Goal: Task Accomplishment & Management: Manage account settings

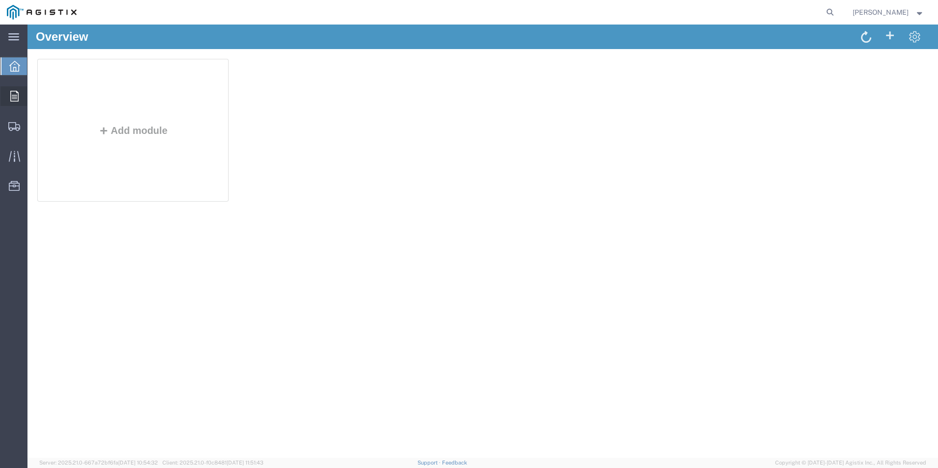
click at [18, 93] on icon at bounding box center [14, 96] width 8 height 11
click at [34, 94] on span "Orders" at bounding box center [30, 96] width 7 height 20
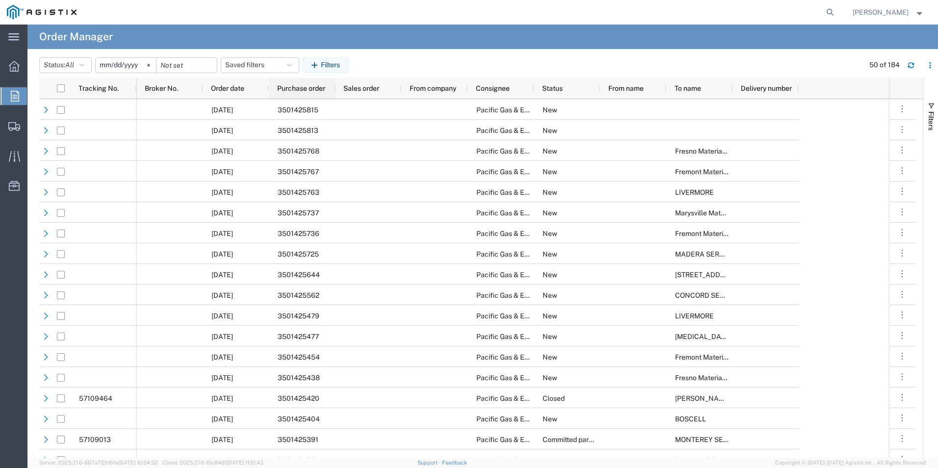
click at [306, 87] on span "Purchase order" at bounding box center [301, 88] width 48 height 8
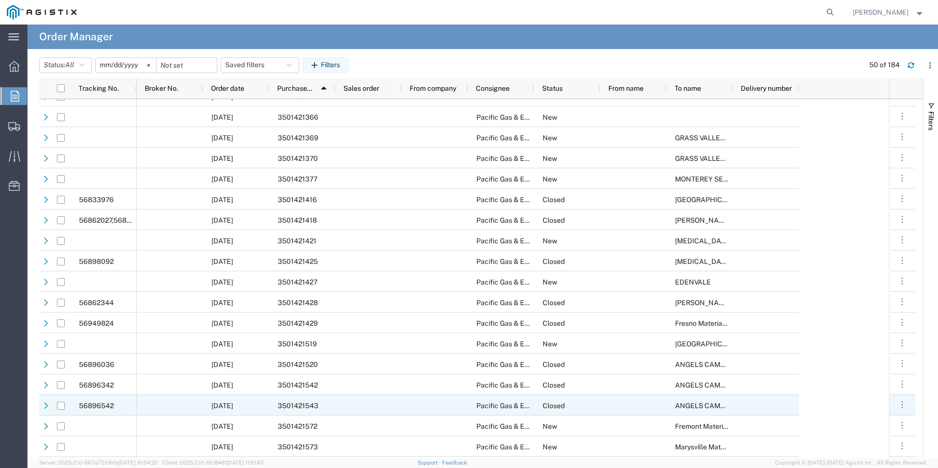
scroll to position [49, 0]
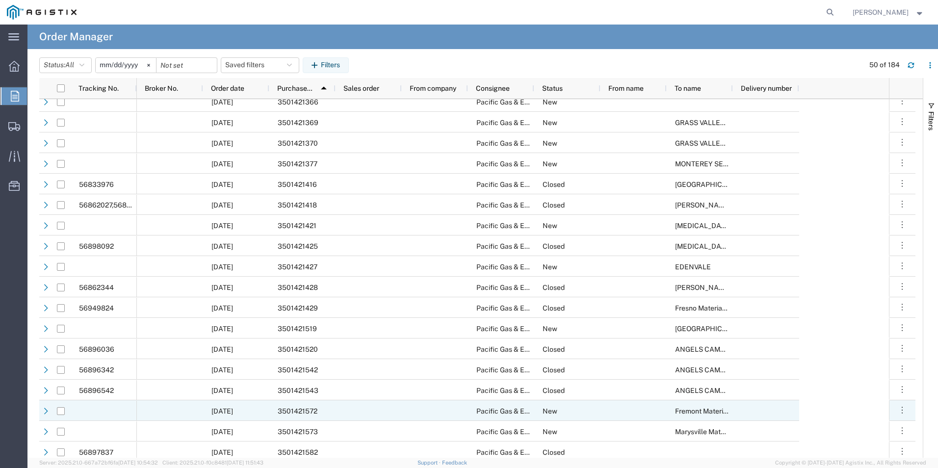
click at [323, 407] on div "3501421572" at bounding box center [302, 410] width 66 height 21
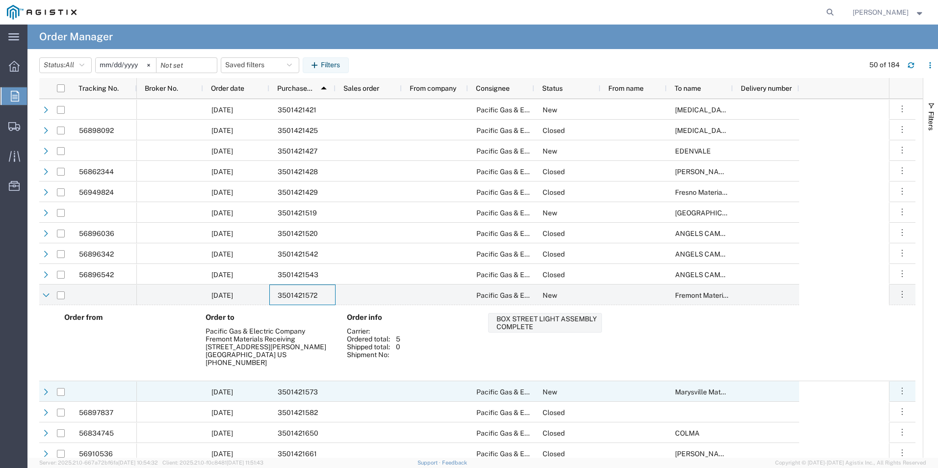
scroll to position [196, 0]
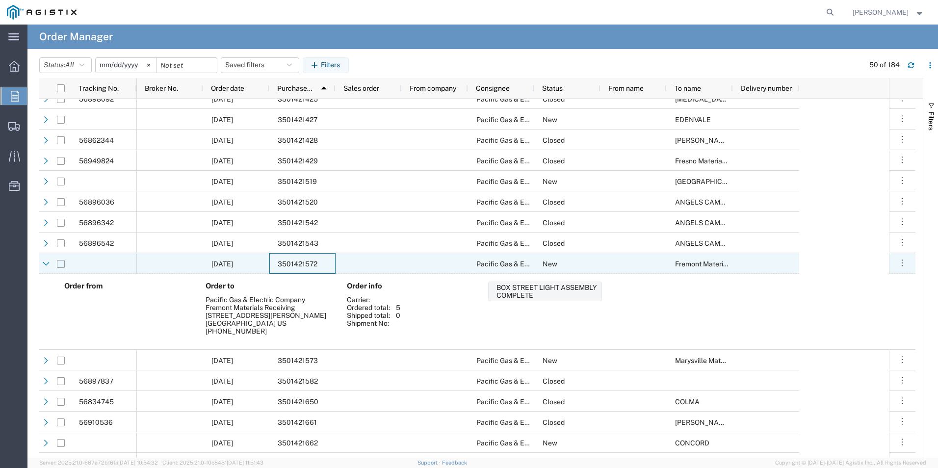
click at [62, 264] on input "Press Space to toggle row selection (unchecked)" at bounding box center [61, 264] width 8 height 8
checkbox input "true"
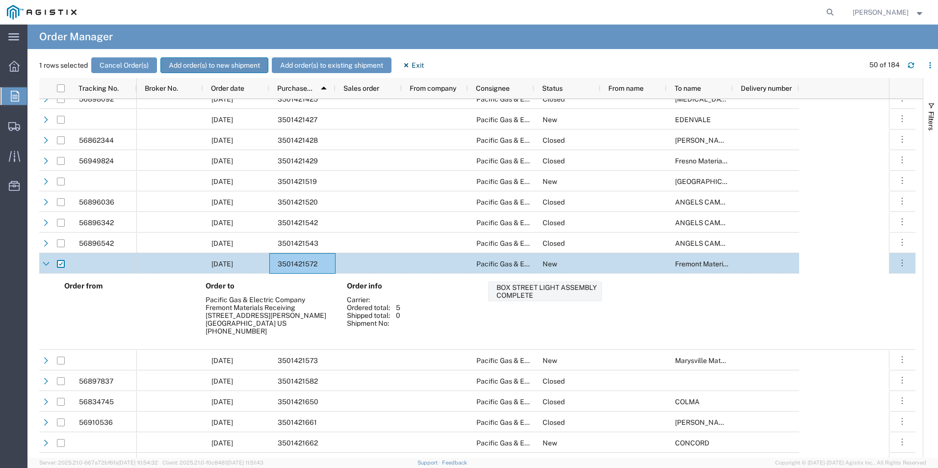
click at [250, 62] on button "Add order(s) to new shipment" at bounding box center [214, 65] width 108 height 16
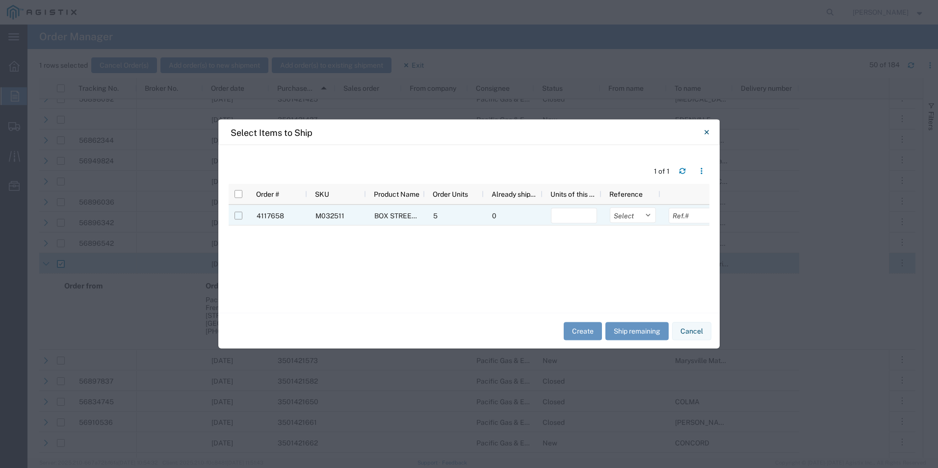
click at [237, 217] on input "Press Space to toggle row selection (unchecked)" at bounding box center [238, 216] width 8 height 8
checkbox input "true"
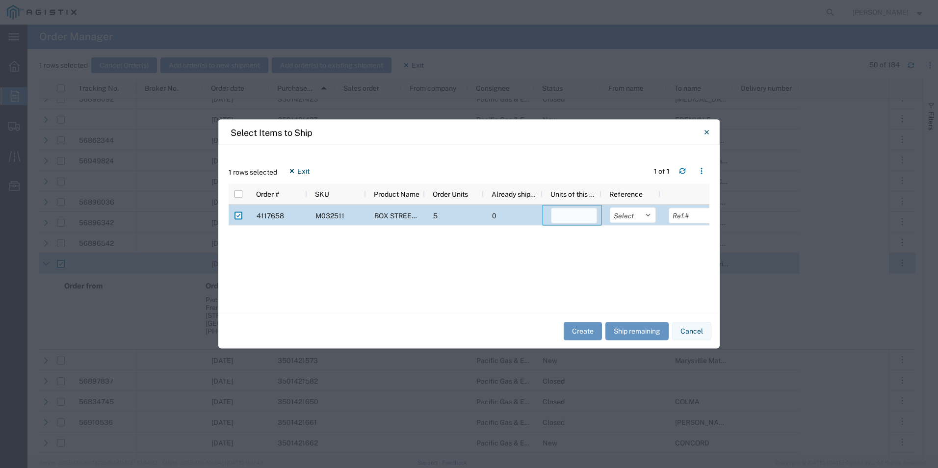
click at [573, 217] on input "number" at bounding box center [574, 216] width 46 height 16
type input "5"
click at [608, 257] on div "4117658 M032511 BOX STREET LIGHT ASSEMBLY COMPLETE 5 0 5 Select Purchase Order …" at bounding box center [469, 250] width 481 height 90
click at [628, 216] on select "Select Purchase Order Delivery Number" at bounding box center [633, 215] width 46 height 16
click at [586, 261] on div "4117658 M032511 BOX STREET LIGHT ASSEMBLY COMPLETE 5 0 5 Select Purchase Order …" at bounding box center [469, 250] width 481 height 90
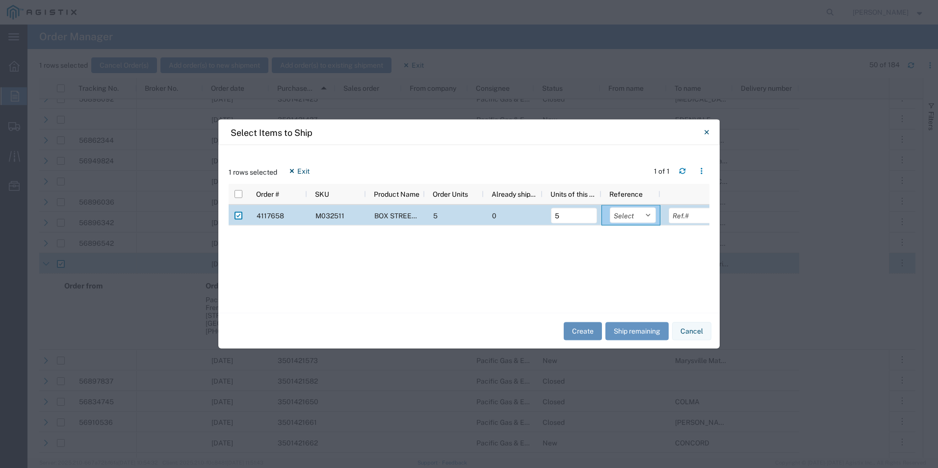
click at [580, 331] on button "Create" at bounding box center [582, 331] width 38 height 18
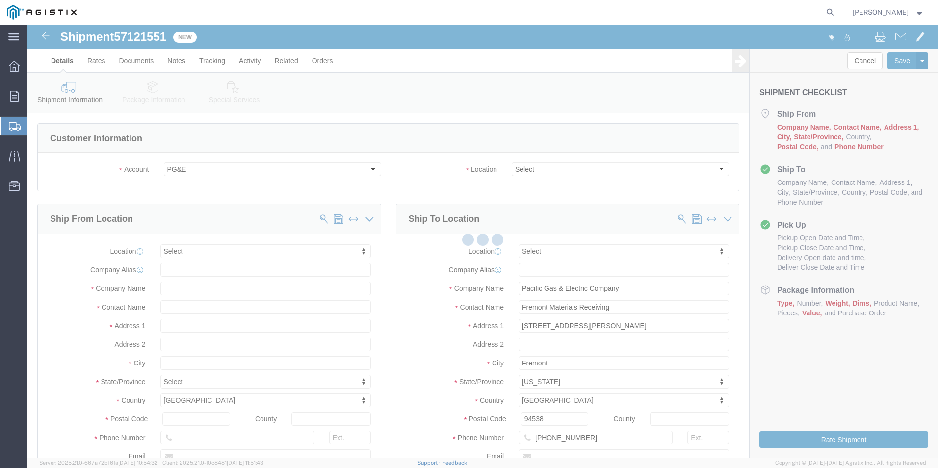
select select
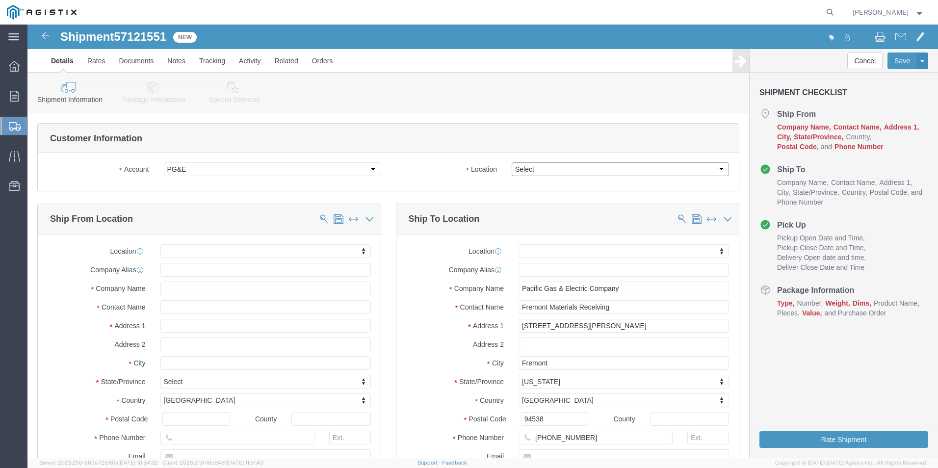
click select "Select All Others [GEOGRAPHIC_DATA] [GEOGRAPHIC_DATA] [GEOGRAPHIC_DATA] [GEOGRA…"
select select "19740"
click select "Select All Others [GEOGRAPHIC_DATA] [GEOGRAPHIC_DATA] [GEOGRAPHIC_DATA] [GEOGRA…"
select select "MYPROFILE"
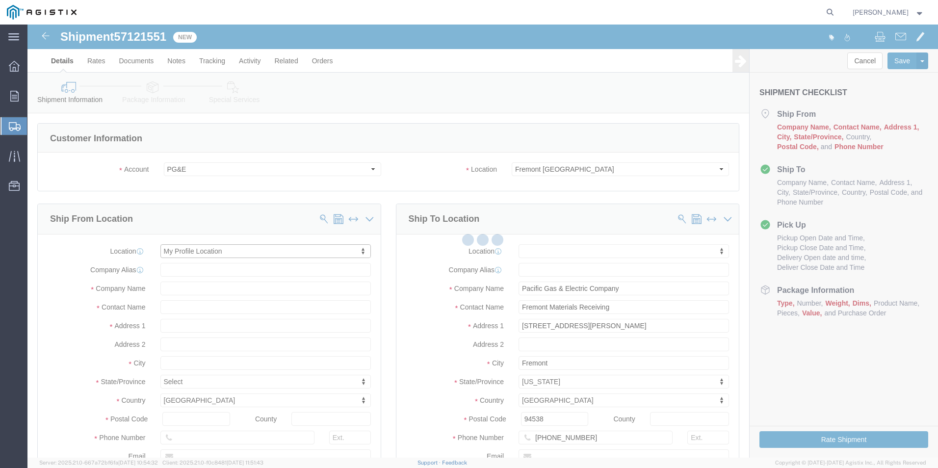
type input "[STREET_ADDRESS]"
type input "93637"
type input "[PHONE_NUMBER]"
type input "[PERSON_NAME][EMAIL_ADDRESS][PERSON_NAME][DOMAIN_NAME]"
checkbox input "true"
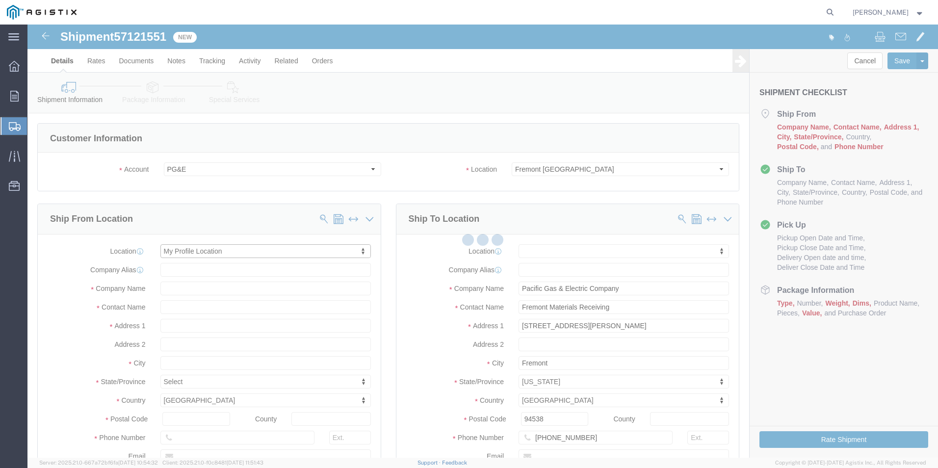
type input "Oldcastle Precast Inc"
type input "[PERSON_NAME]"
type input "Madera"
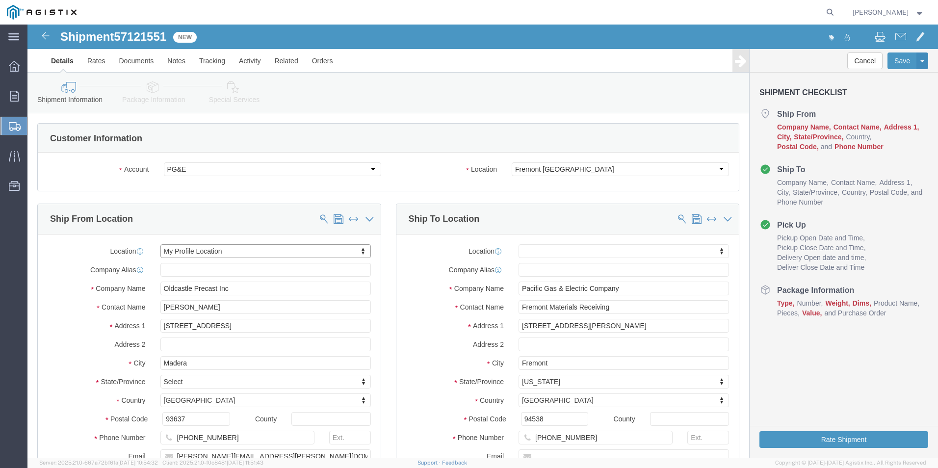
select select "CA"
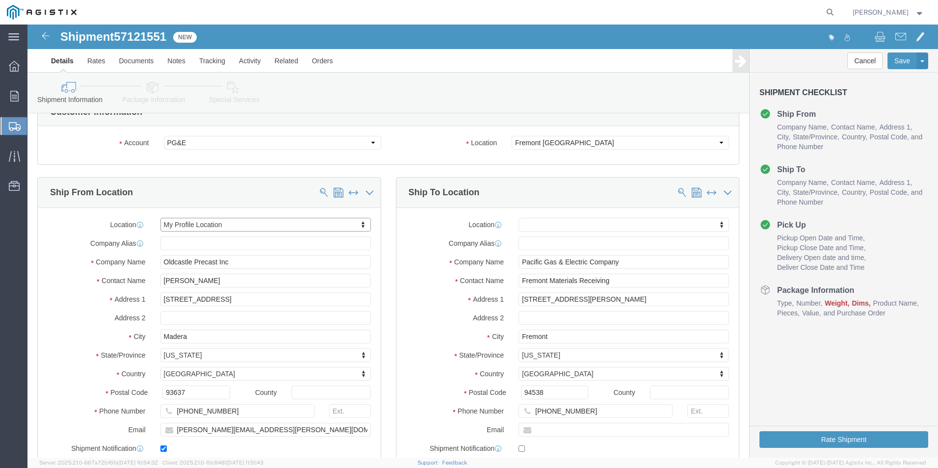
scroll to position [49, 0]
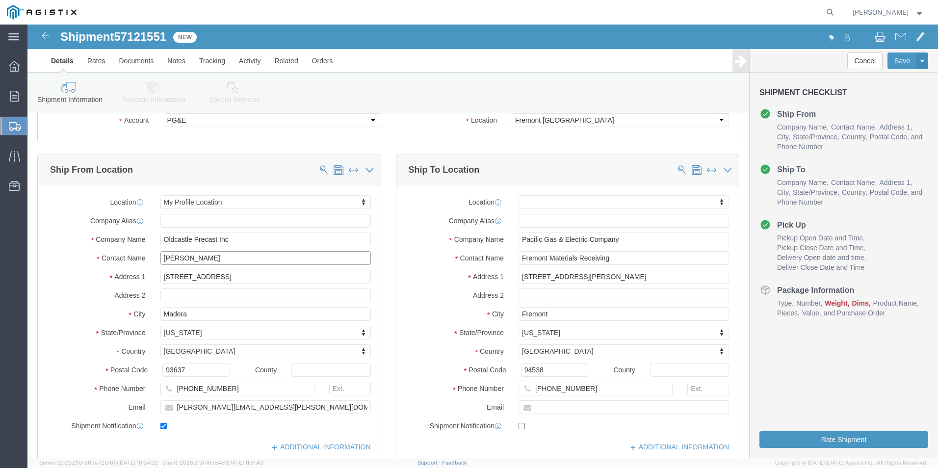
drag, startPoint x: 221, startPoint y: 232, endPoint x: 75, endPoint y: 229, distance: 146.2
click div "Contact Name [PERSON_NAME]"
type input "[PERSON_NAME]"
drag, startPoint x: 260, startPoint y: 383, endPoint x: 78, endPoint y: 418, distance: 185.7
click div "Location My Profile Location My Profile Location (OBSOLETE) [GEOGRAPHIC_DATA] S…"
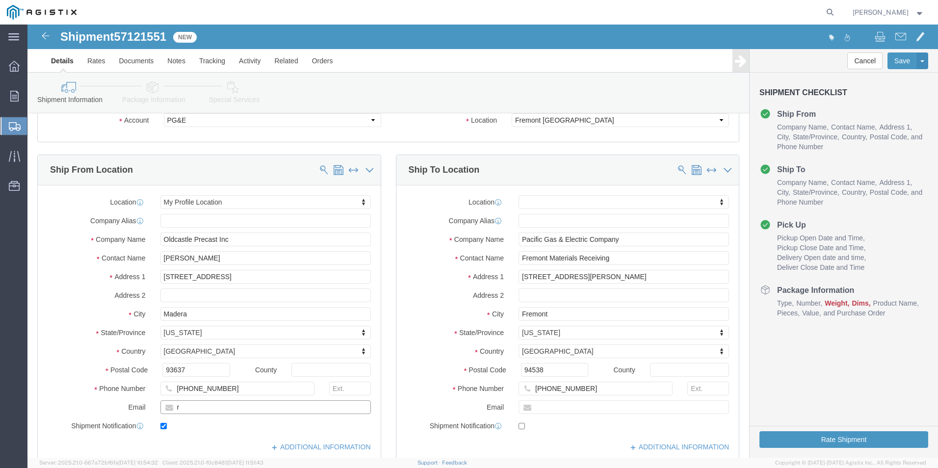
type input "[PERSON_NAME][EMAIL_ADDRESS][PERSON_NAME][DOMAIN_NAME]"
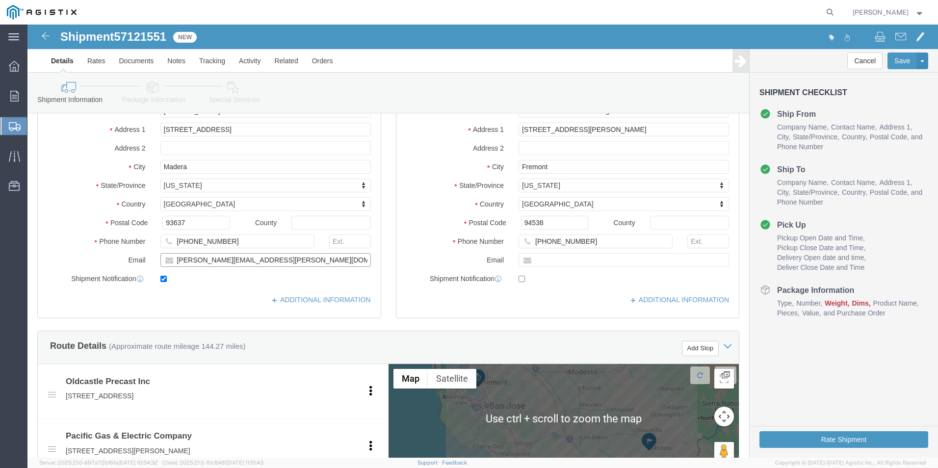
scroll to position [98, 0]
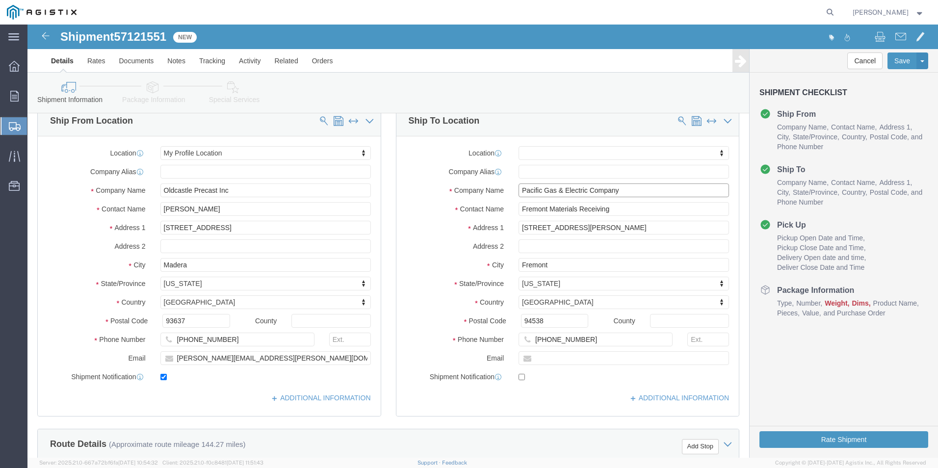
click input "Pacific Gas & Electric Company"
type input "P"
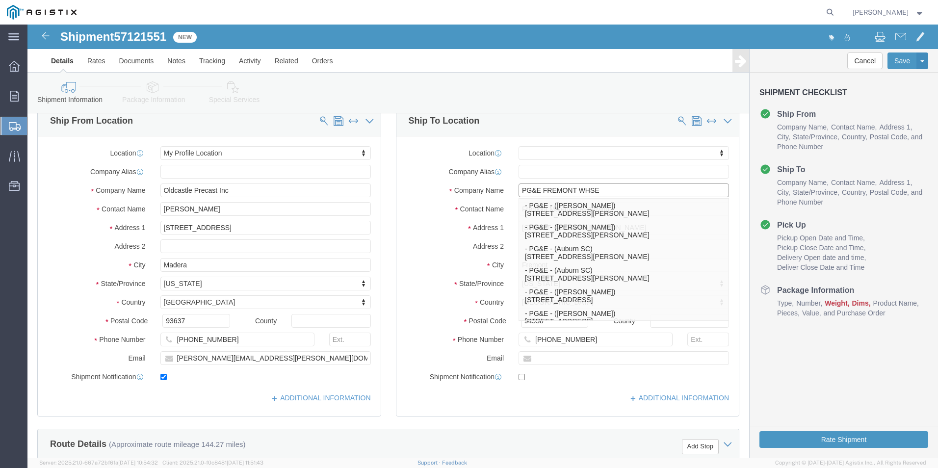
type input "PG&E FREMONT WHSE"
click label "Address 1"
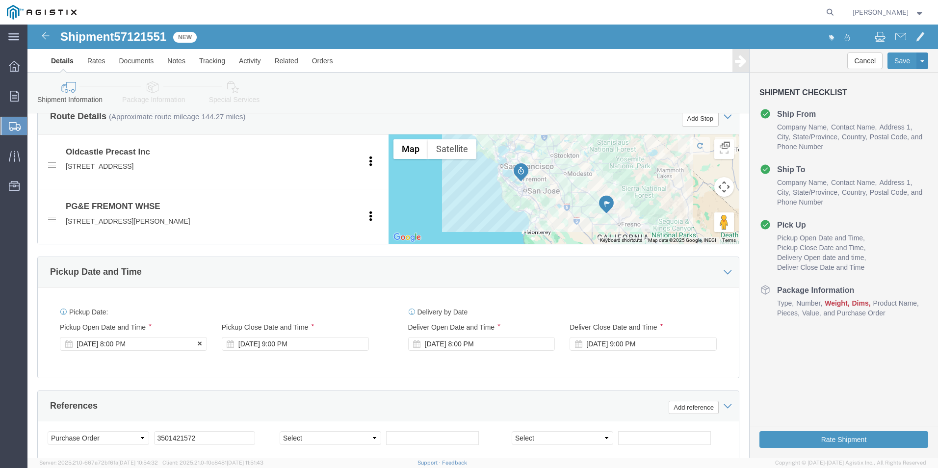
scroll to position [441, 0]
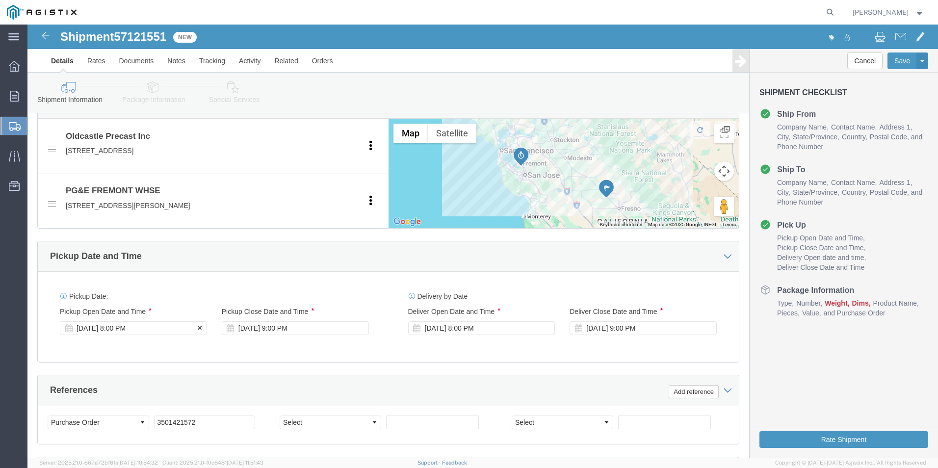
click div "[DATE] 8:00 PM"
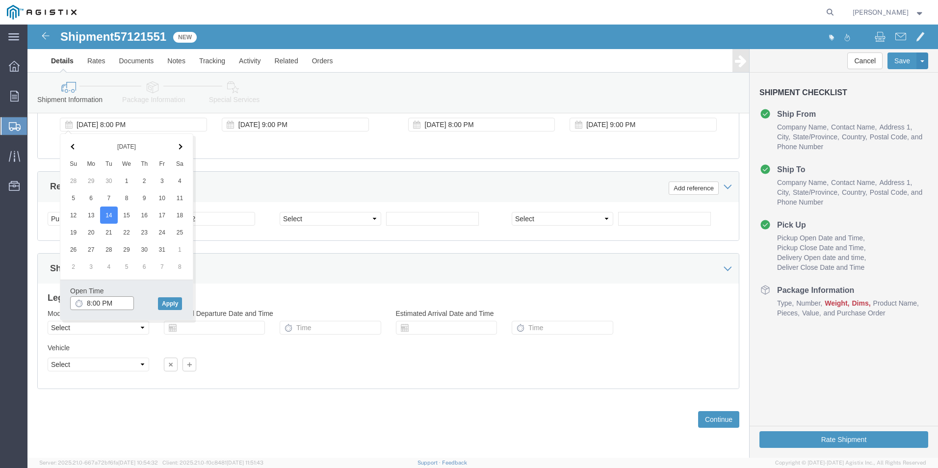
drag, startPoint x: 89, startPoint y: 278, endPoint x: 83, endPoint y: 279, distance: 5.9
click input "8:00 PM"
click input "8:00 am"
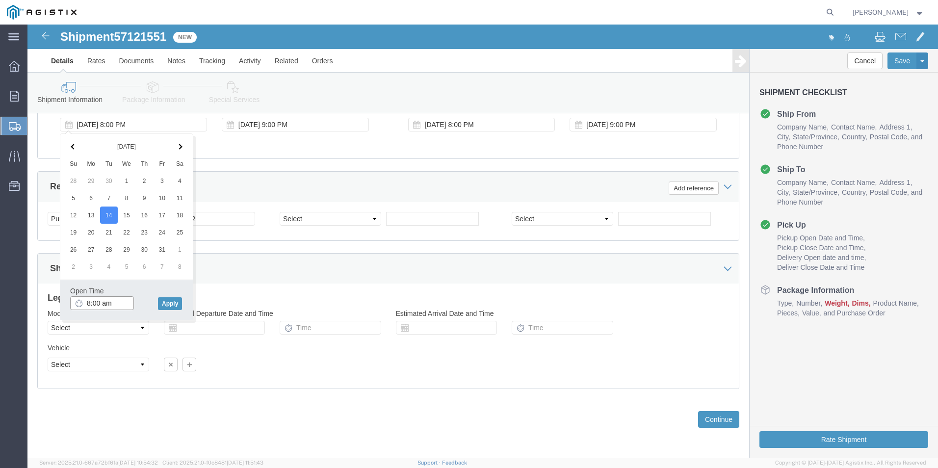
click input "8:00 am"
click button "Apply"
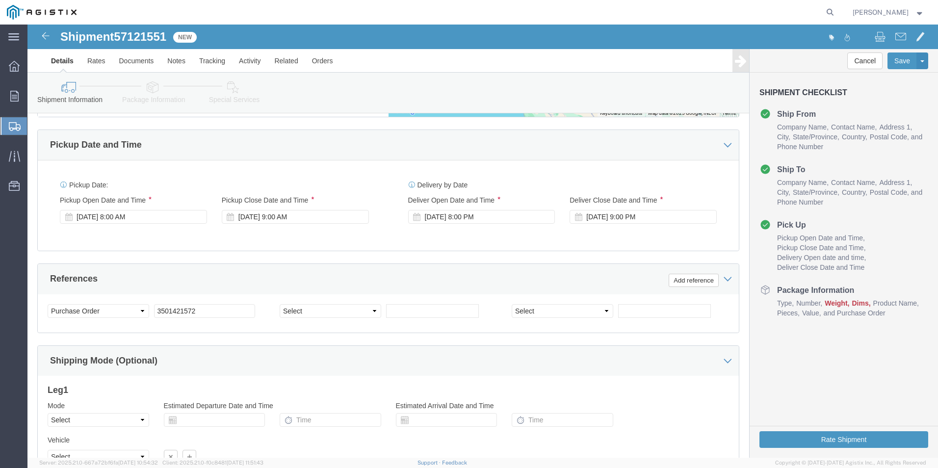
scroll to position [547, 0]
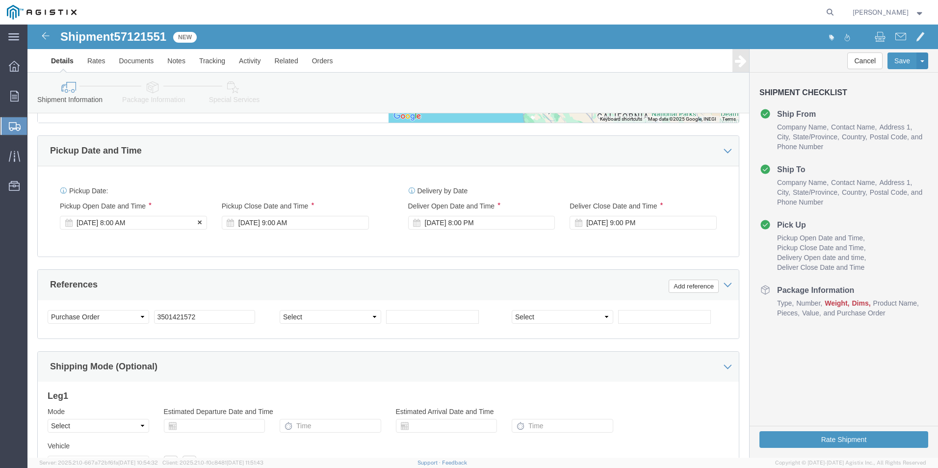
click div "[DATE] 8:00 AM"
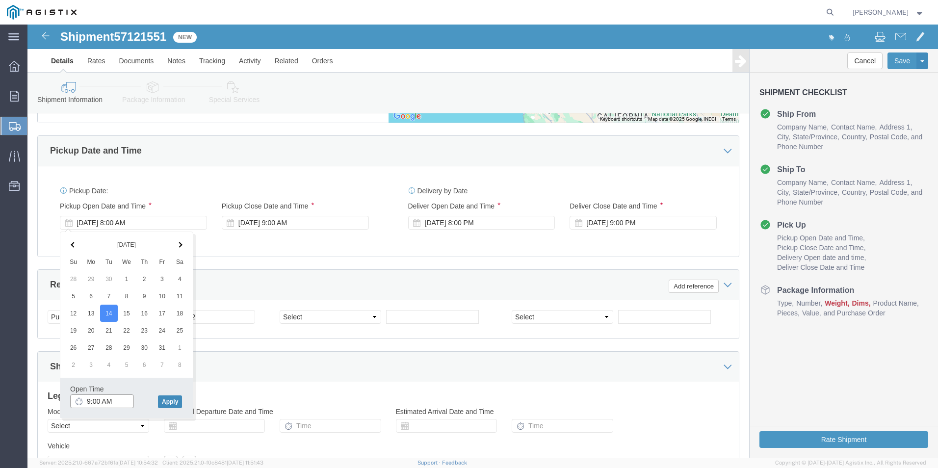
type input "9:00 AM"
click button "Apply"
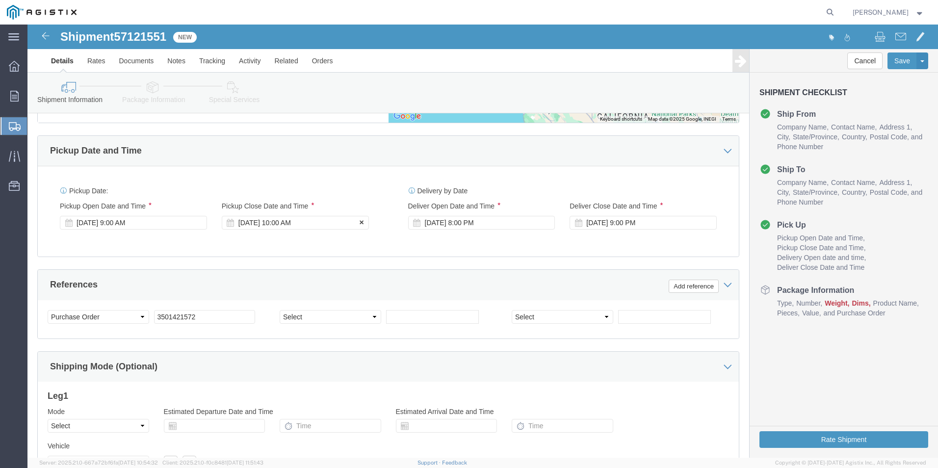
click div "[DATE] 10:00 AM"
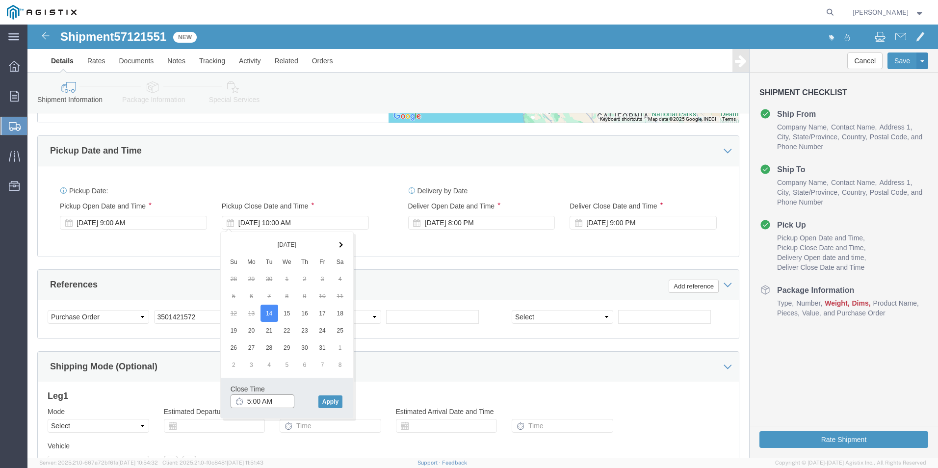
click input "5:00 AM"
type input "5:00 PM"
click button "Apply"
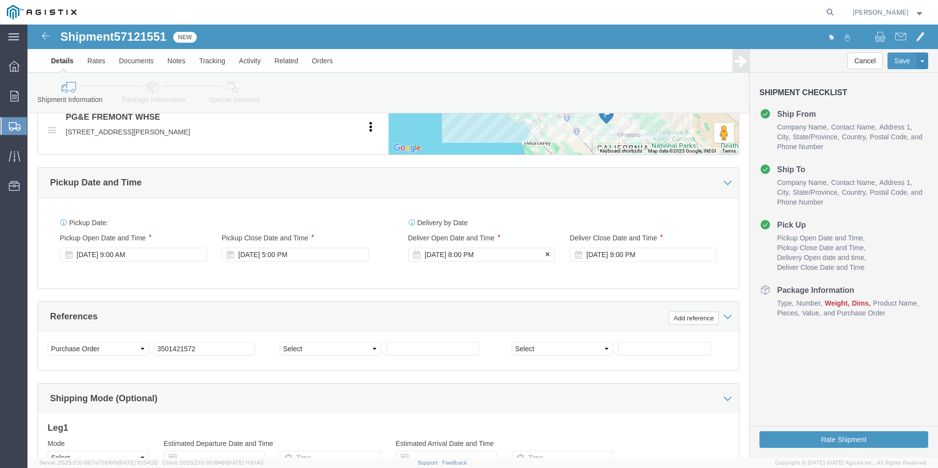
scroll to position [498, 0]
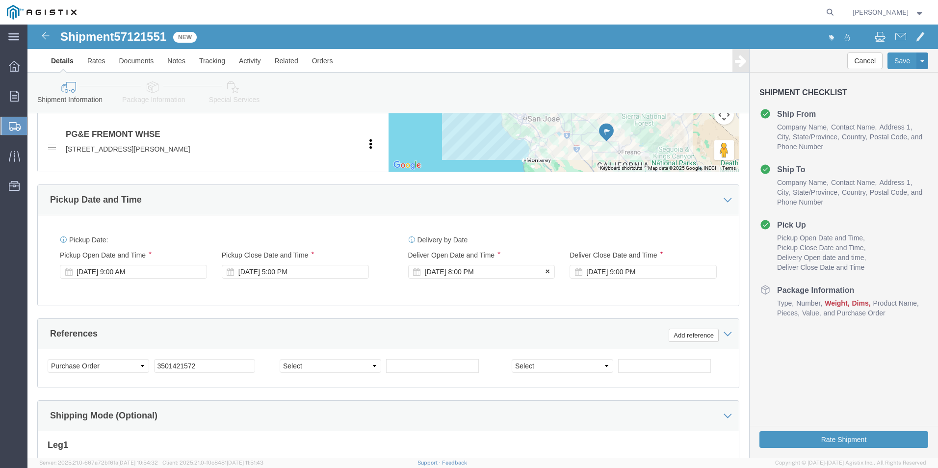
click div "[DATE] 8:00 PM"
click input "8:00 PM"
click input "9:00 PM"
type input "9:00 AM"
click button "Apply"
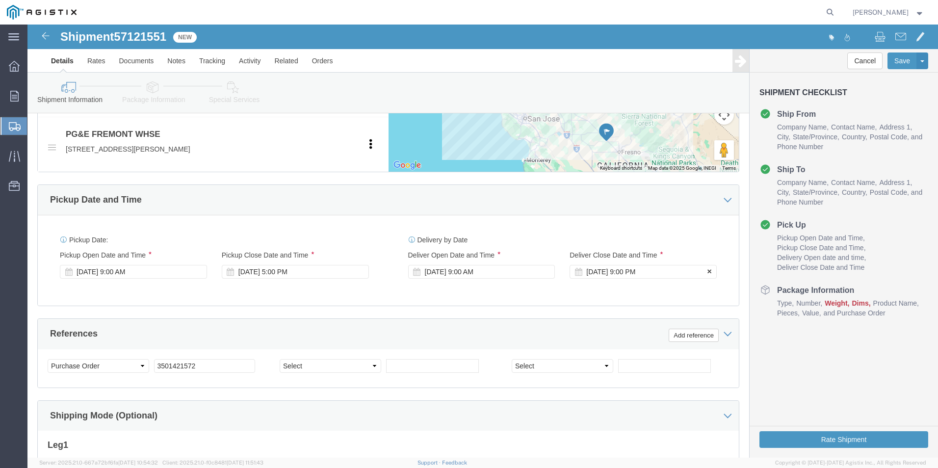
click div "[DATE] 9:00 PM"
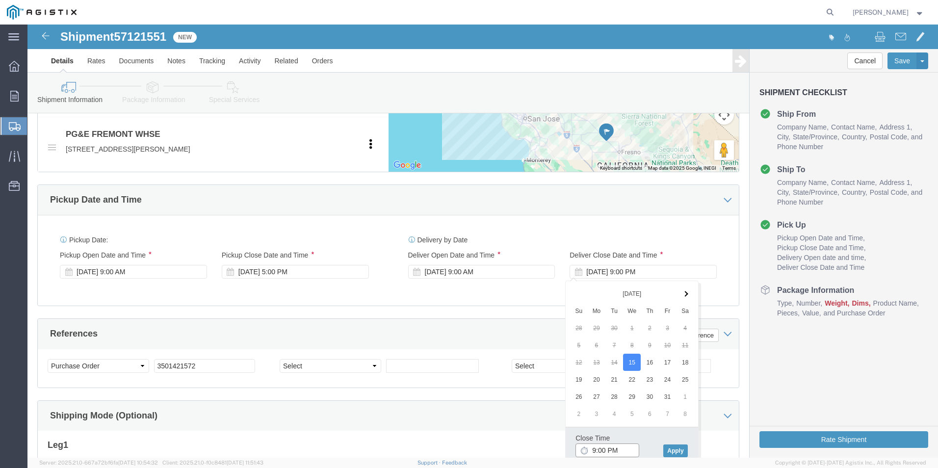
click input "9:00 PM"
type input "5:00 PM"
click button "Apply"
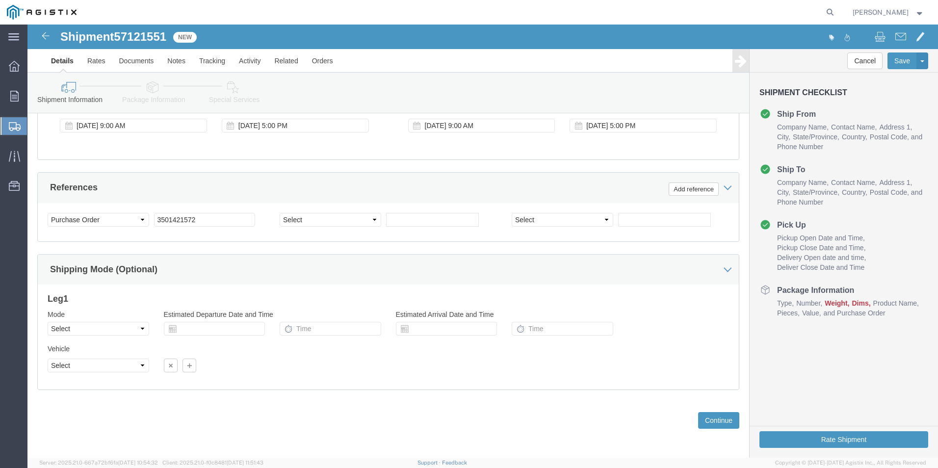
scroll to position [645, 0]
click select "Select Account Type Activity ID Airline Appointment Number ASN Batch Request # …"
select select "CUSTREF"
click select "Select Account Type Activity ID Airline Appointment Number ASN Batch Request # …"
click input "text"
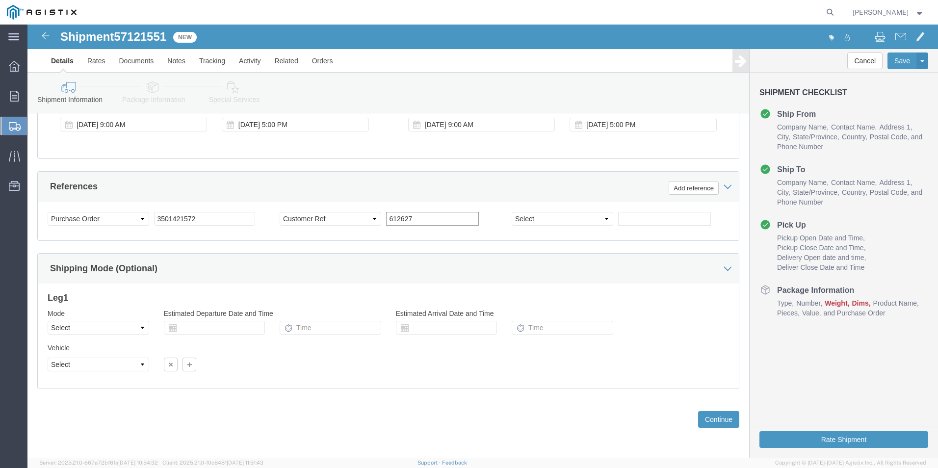
type input "612627"
click select "Select Account Type Activity ID Airline Appointment Number ASN Batch Request # …"
select select "SALEORDR"
click select "Select Account Type Activity ID Airline Appointment Number ASN Batch Request # …"
click input "text"
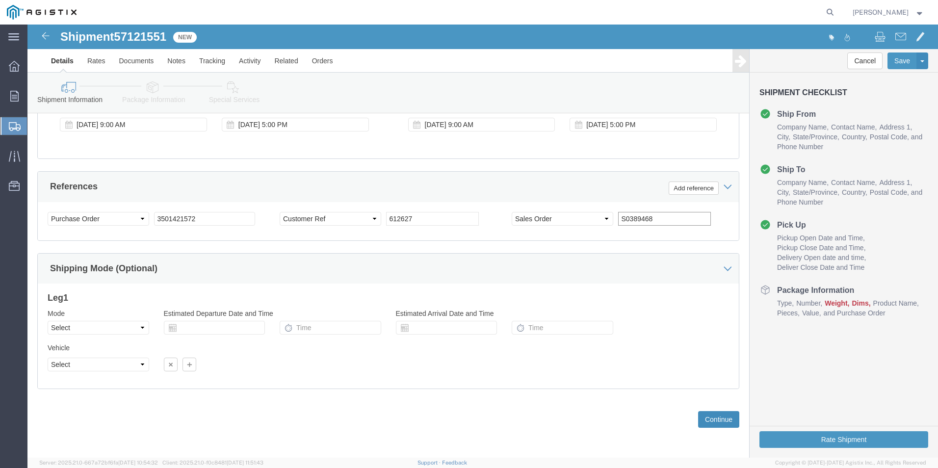
type input "S0389468"
click button "Continue"
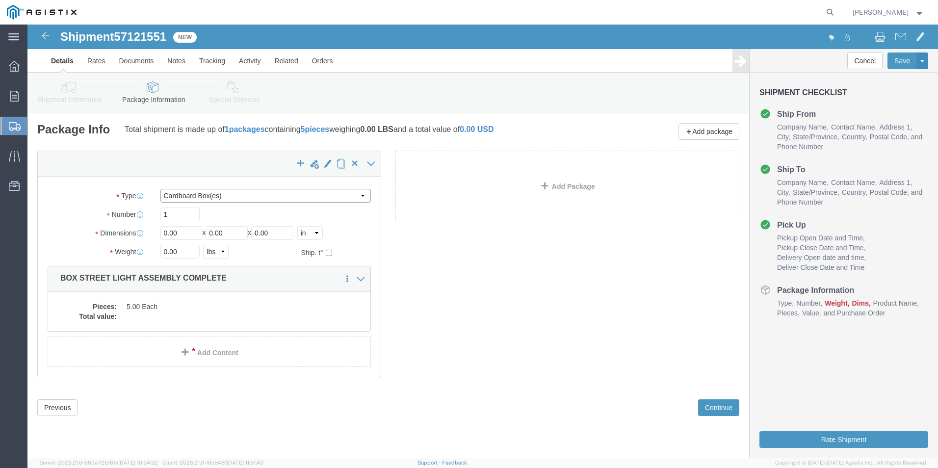
click select "Select Bulk Bundle(s) Cardboard Box(es) Carton(s) Crate(s) Drum(s) (Fiberboard)…"
select select "PSNS"
click select "Select Bulk Bundle(s) Cardboard Box(es) Carton(s) Crate(s) Drum(s) (Fiberboard)…"
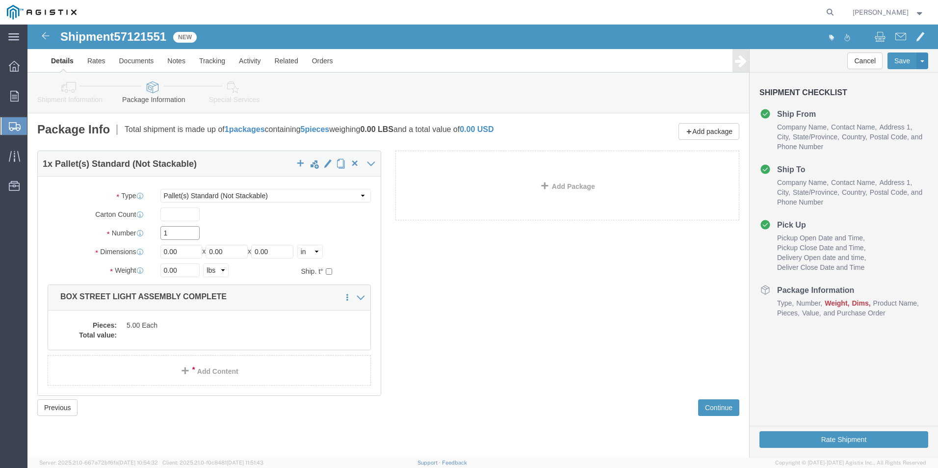
drag, startPoint x: 157, startPoint y: 206, endPoint x: 123, endPoint y: 204, distance: 34.4
click div "1"
click div "1 x Pallet(s) Standard (Not Stackable) Package Type Select Bulk Bundle(s) Cardb…"
drag, startPoint x: 159, startPoint y: 228, endPoint x: 91, endPoint y: 221, distance: 68.9
click div "Dimensions Length 0.00 x Width 0.00 x Height 0.00 Select cm ft in"
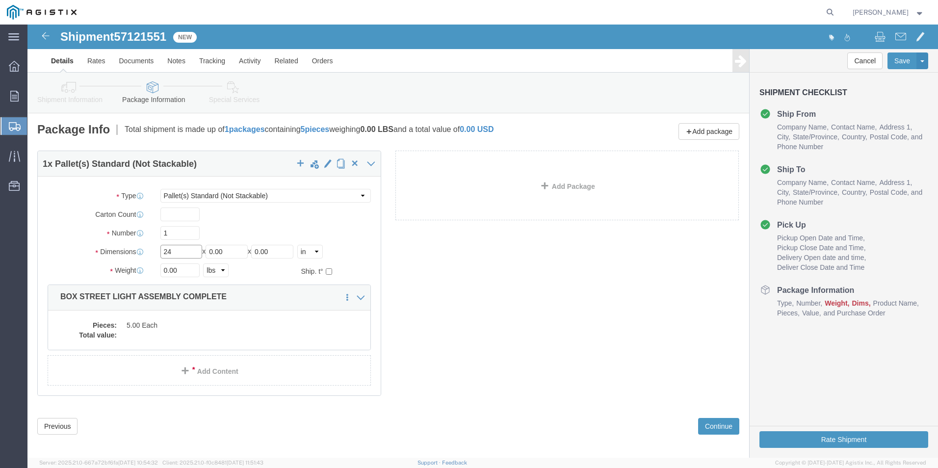
type input "24"
drag, startPoint x: 177, startPoint y: 230, endPoint x: 152, endPoint y: 232, distance: 25.6
click div "Length 24 x Width 0.00 x Height 0.00 Select cm ft in"
type input "36"
drag, startPoint x: 255, startPoint y: 224, endPoint x: 209, endPoint y: 233, distance: 46.2
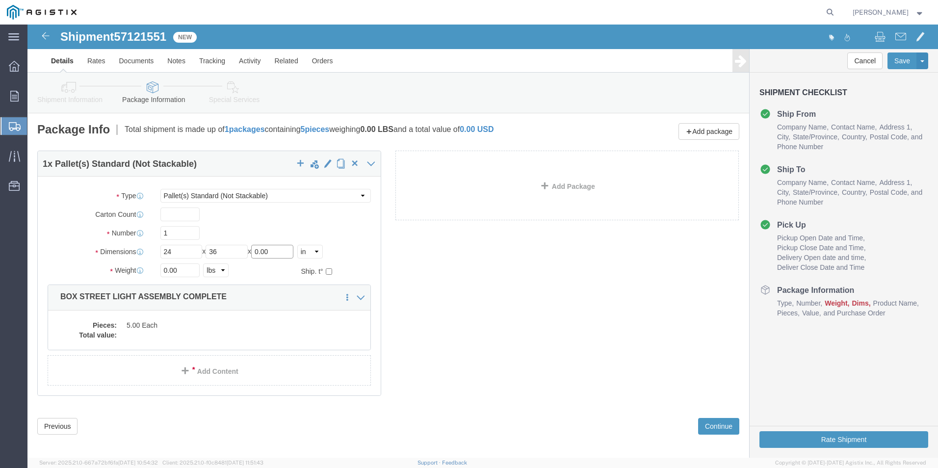
click div "Length 24 x Width 36 x Height 0.00 Select cm ft in"
type input "24"
drag, startPoint x: 156, startPoint y: 245, endPoint x: 128, endPoint y: 247, distance: 28.0
click div "0.00 Select kgs lbs"
type input "75"
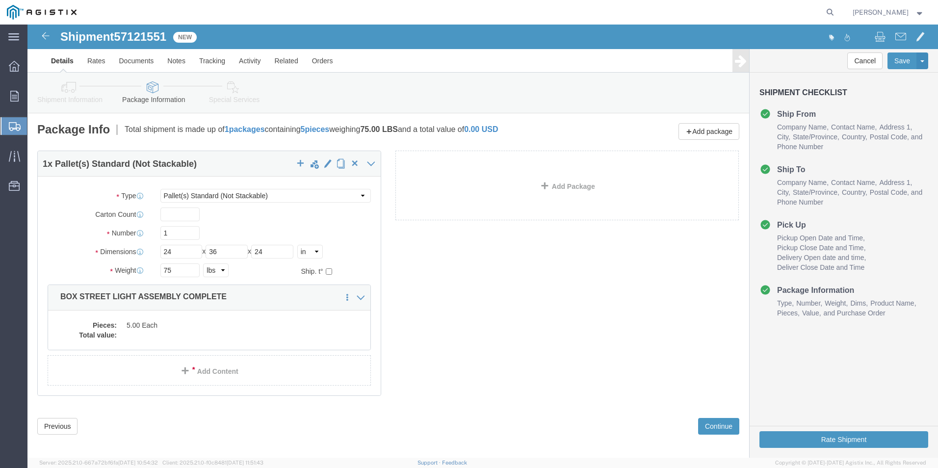
click div "1 x Pallet(s) Standard (Not Stackable) Package Type Select Bulk Bundle(s) Cardb…"
click div "Pieces: 5.00 Each Total value:"
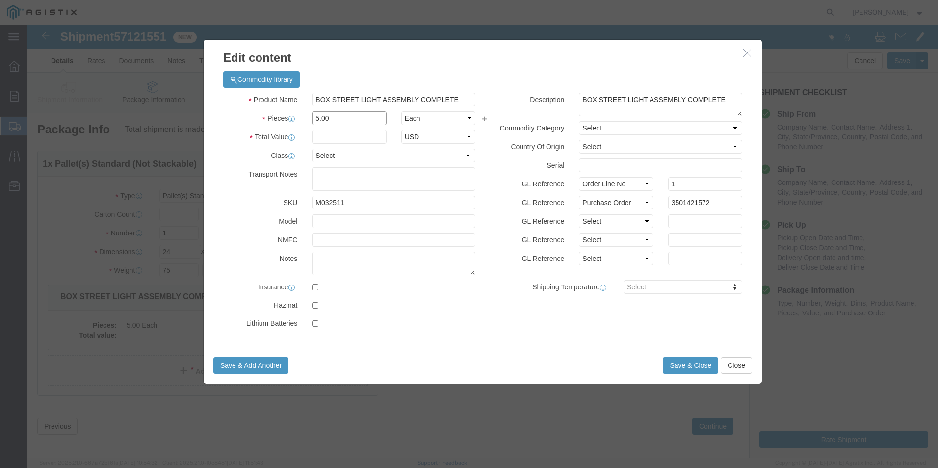
drag, startPoint x: 293, startPoint y: 98, endPoint x: 237, endPoint y: 98, distance: 55.4
click div "Pieces 5.00 Select Bag Barrels 100Board Feet Bottle Box Blister Pack Carats Can…"
type input "19.00"
type input "1"
drag, startPoint x: 314, startPoint y: 89, endPoint x: 283, endPoint y: 93, distance: 31.2
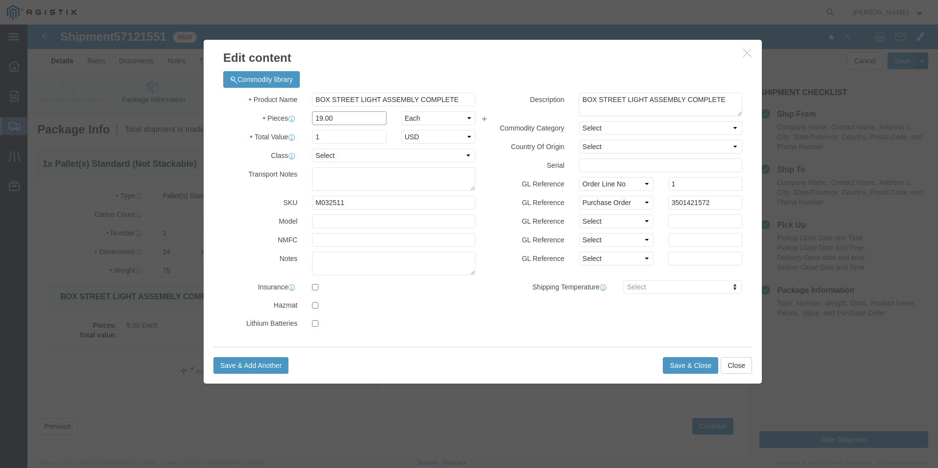
drag, startPoint x: 324, startPoint y: 94, endPoint x: 283, endPoint y: 98, distance: 41.3
click input "19.00"
type input "1"
type input "5"
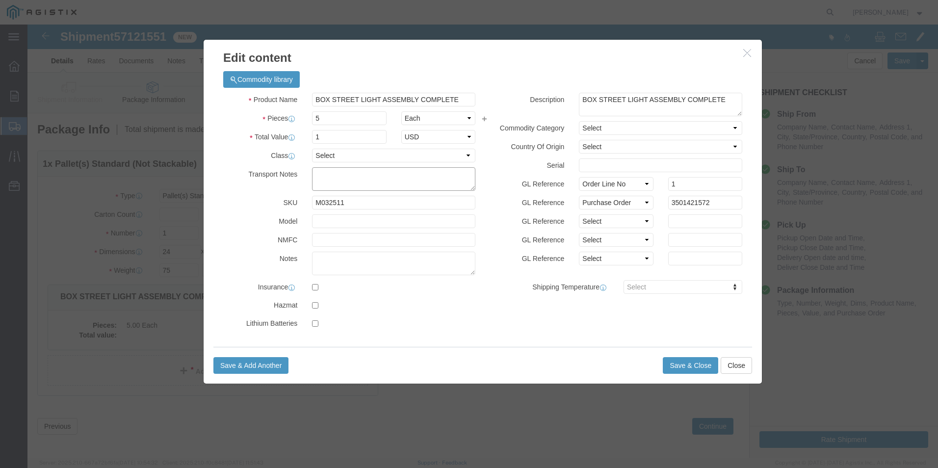
type input "0.26"
click textarea
drag, startPoint x: 319, startPoint y: 110, endPoint x: 260, endPoint y: 112, distance: 58.9
click div "Total Value 0.26 Select ADP AED AFN ALL AMD AOA ARS ATS AUD AWG AZN BAM BBD BDT…"
type input "1"
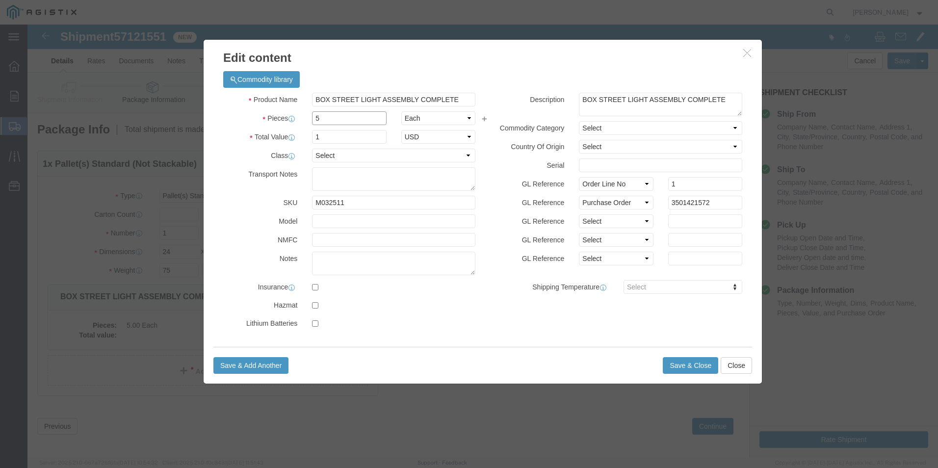
click input "5"
click input "BOX STREET LIGHT ASSEMBLY COMPLETE"
drag, startPoint x: 432, startPoint y: 76, endPoint x: 260, endPoint y: 81, distance: 171.2
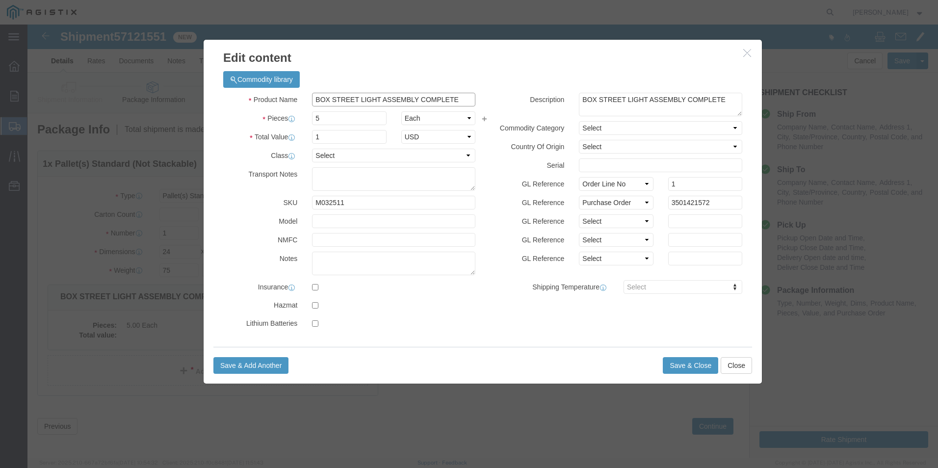
click div "Product Name BOX STREET LIGHT ASSEMBLY COMPLETE"
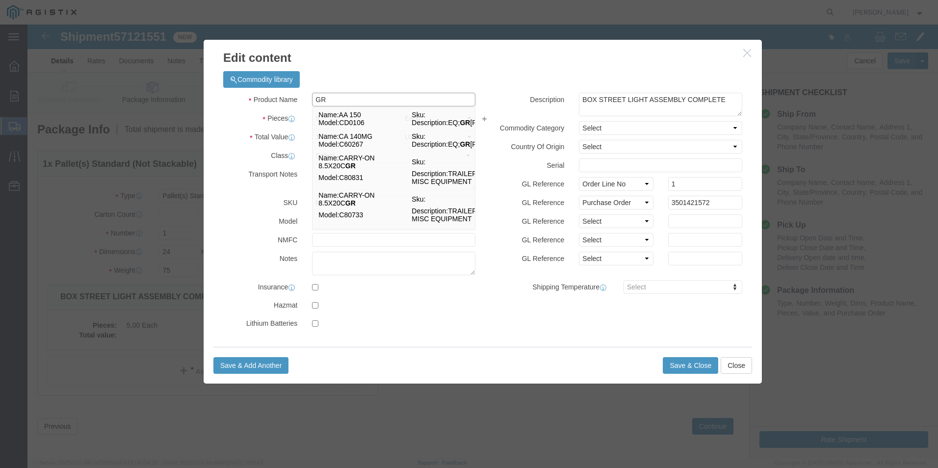
type input "GREEN PG&E COVER MsHI"
select select "US"
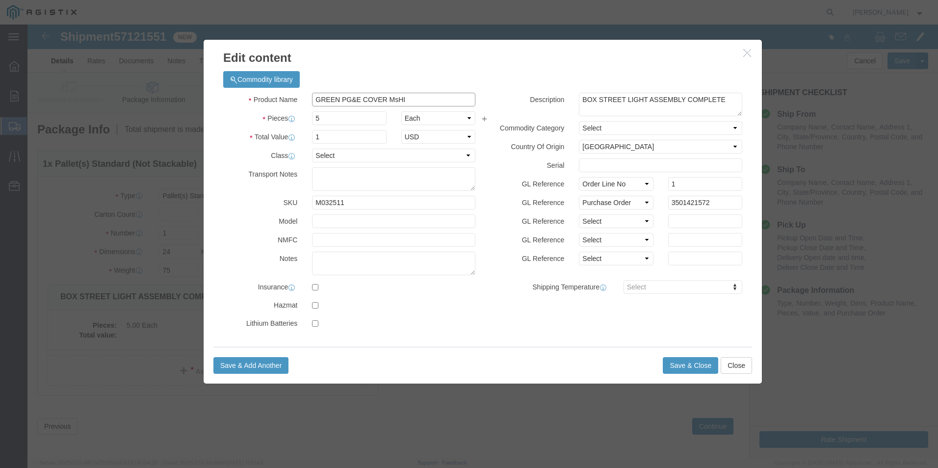
click input "GREEN PG&E COVER MsHI"
click div "Description BOX STREET LIGHT ASSEMBLY COMPLETE Commodity Category Select Countr…"
click input "GREEN PG&E COVER MsHI"
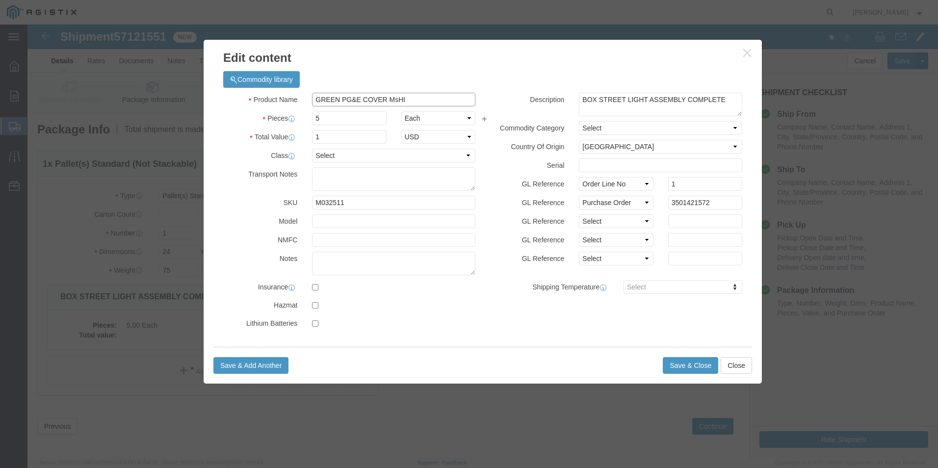
type input "GREEN PG&E COVER MsHI"
drag, startPoint x: 405, startPoint y: 79, endPoint x: 469, endPoint y: 286, distance: 217.1
click div "Product Name GREEN PG&E COVER MsHI GR Pieces 5 Select Bag Barrels 100Board Feet…"
click button "Save & Close"
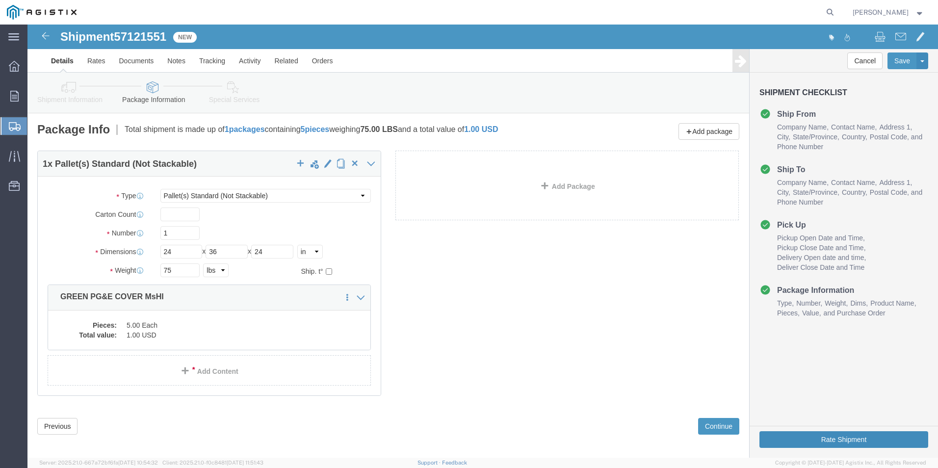
click button "Rate Shipment"
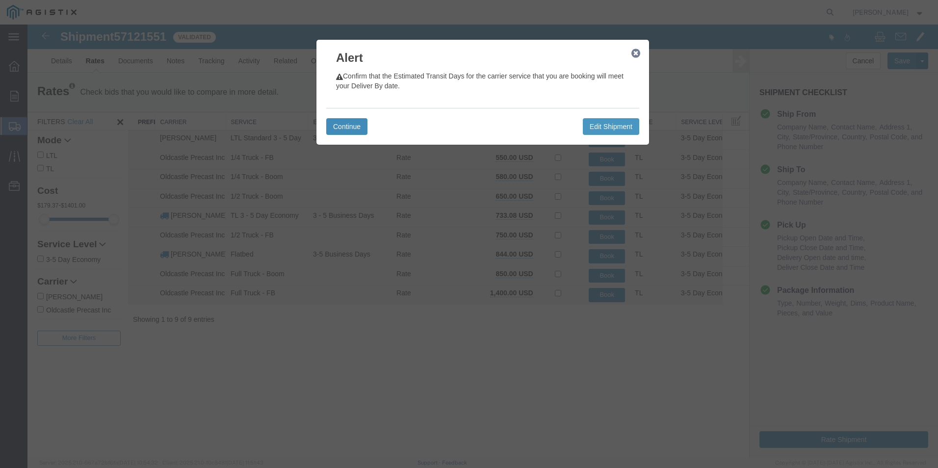
click at [352, 125] on button "Continue" at bounding box center [346, 126] width 41 height 17
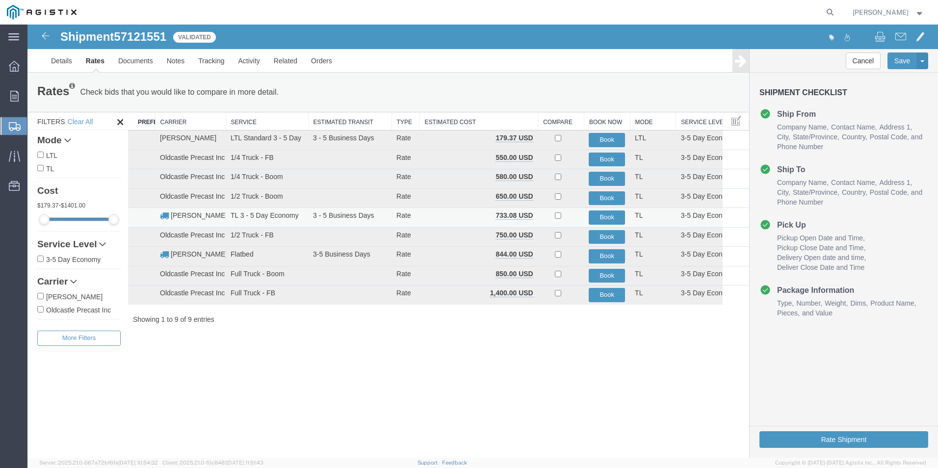
click at [201, 218] on td "[PERSON_NAME]" at bounding box center [190, 218] width 71 height 20
click at [605, 215] on button "Book" at bounding box center [606, 217] width 36 height 14
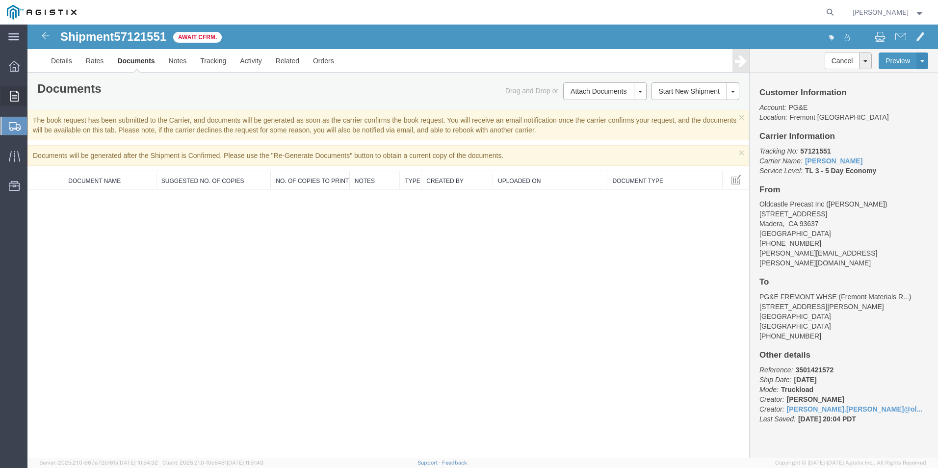
click at [34, 95] on span "Orders" at bounding box center [30, 96] width 7 height 20
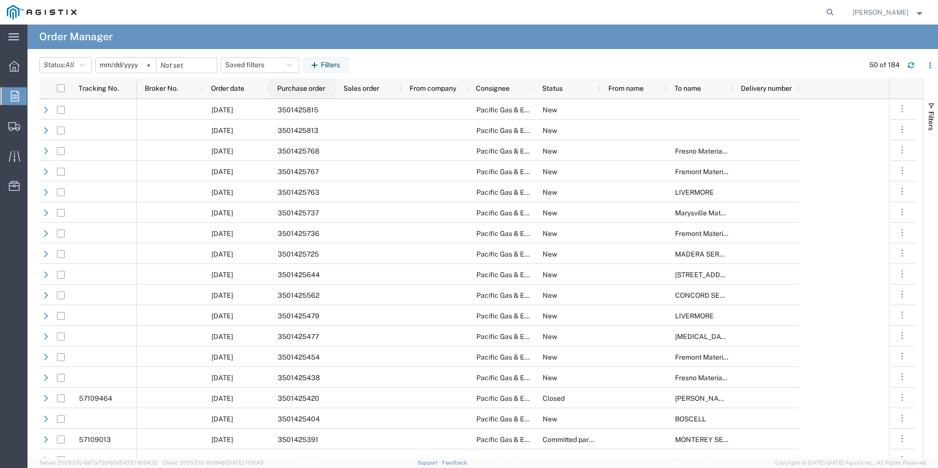
click at [287, 89] on span "Purchase order" at bounding box center [301, 88] width 48 height 8
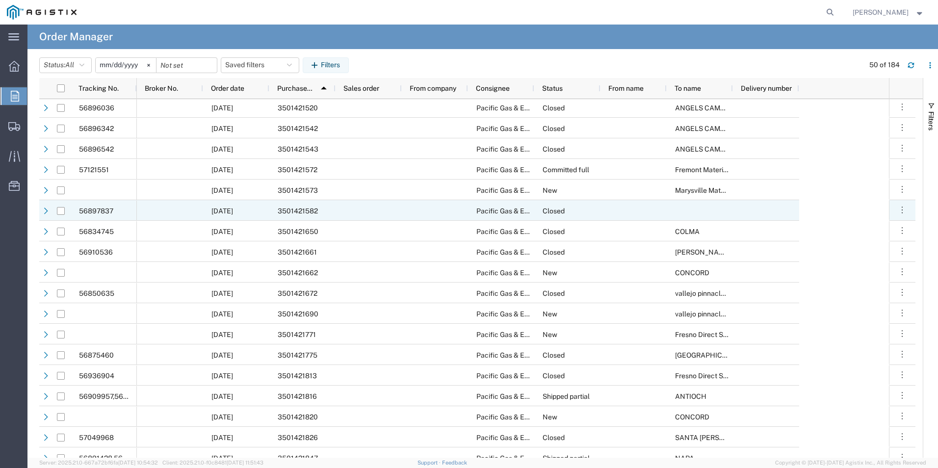
scroll to position [294, 0]
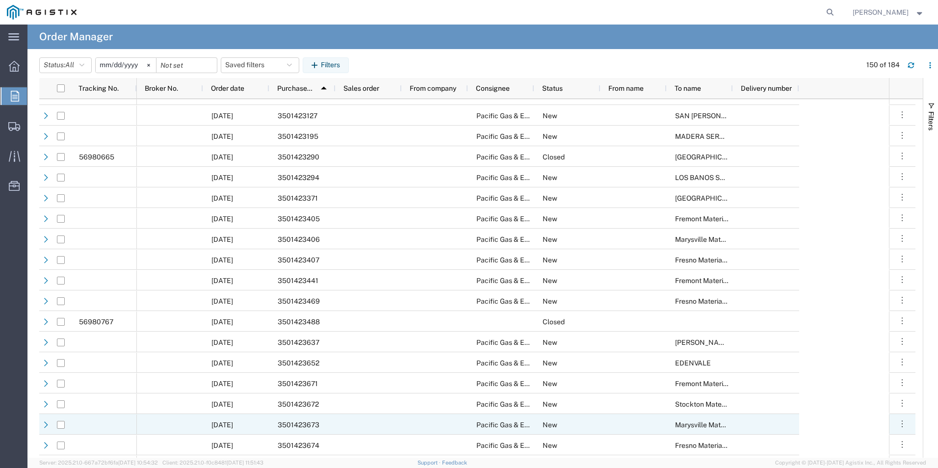
click at [349, 429] on div at bounding box center [368, 424] width 66 height 21
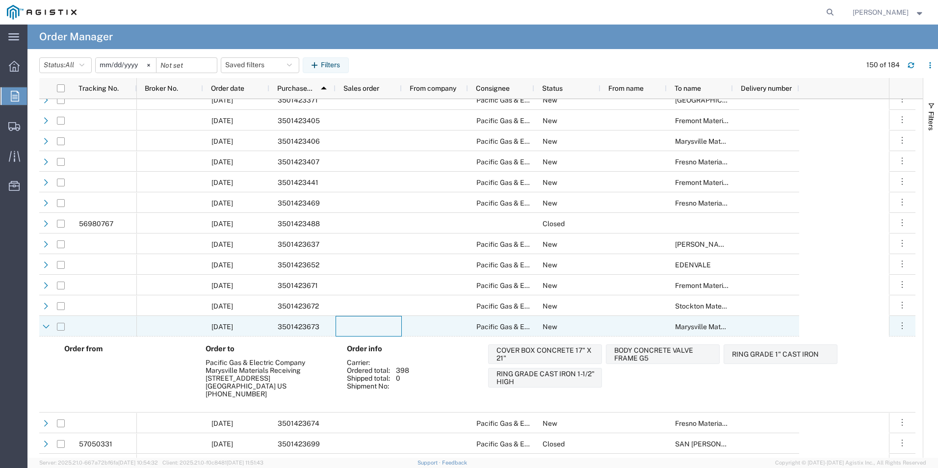
click at [62, 326] on input "Press Space to toggle row selection (unchecked)" at bounding box center [61, 327] width 8 height 8
checkbox input "true"
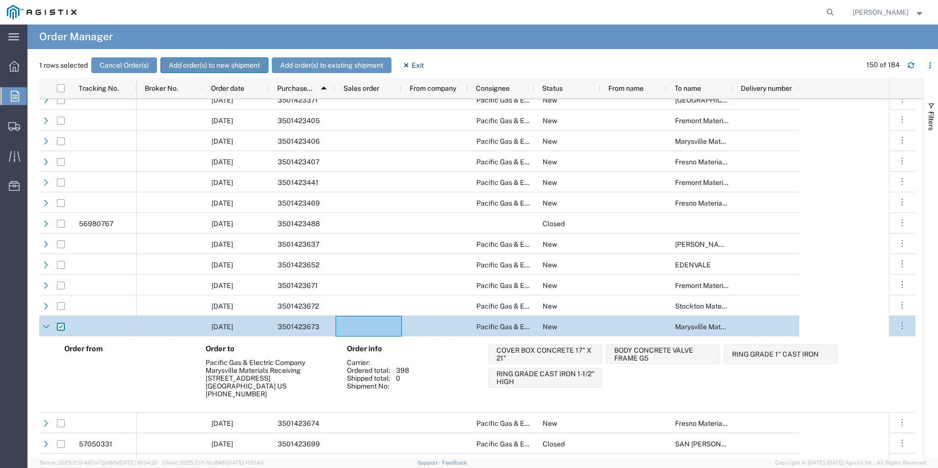
click at [209, 64] on button "Add order(s) to new shipment" at bounding box center [214, 65] width 108 height 16
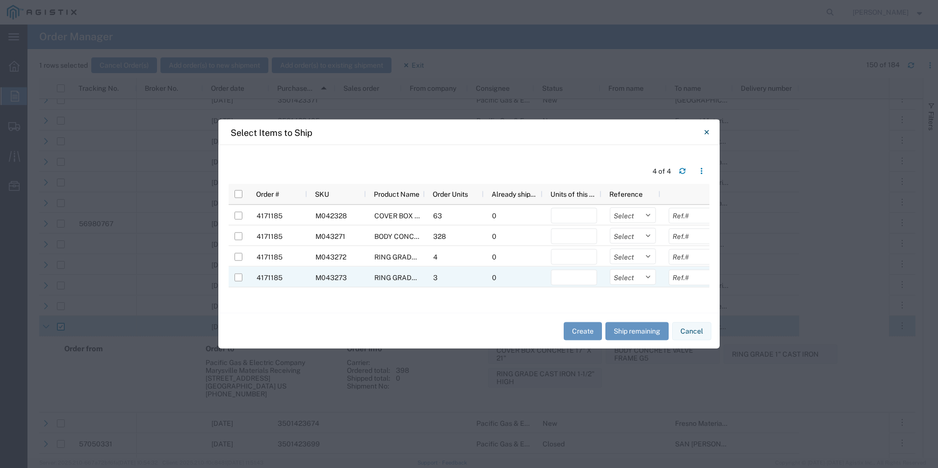
click at [387, 277] on span "RING GRADE CAST IRON 1-1/2" HIGH" at bounding box center [432, 278] width 117 height 8
click at [391, 277] on span "RING GRADE CAST IRON 1-1/2" HIGH" at bounding box center [432, 278] width 117 height 8
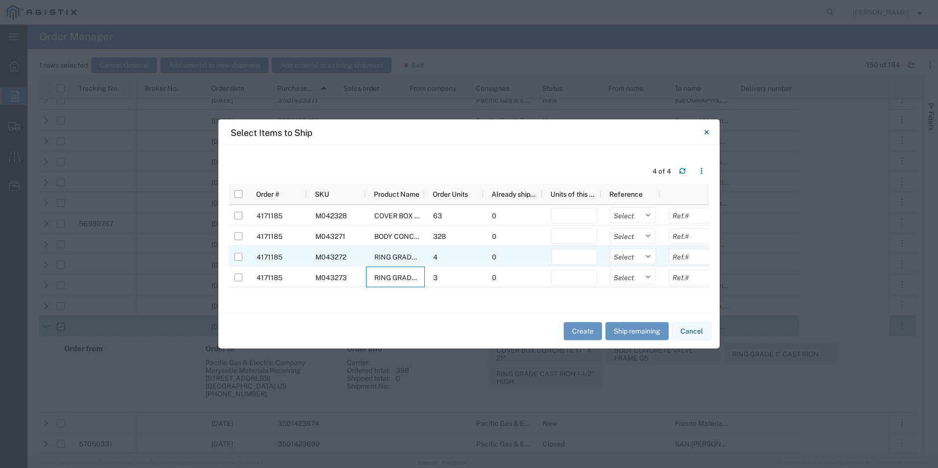
click at [392, 257] on span "RING GRADE 1" CAST IRON" at bounding box center [417, 257] width 87 height 8
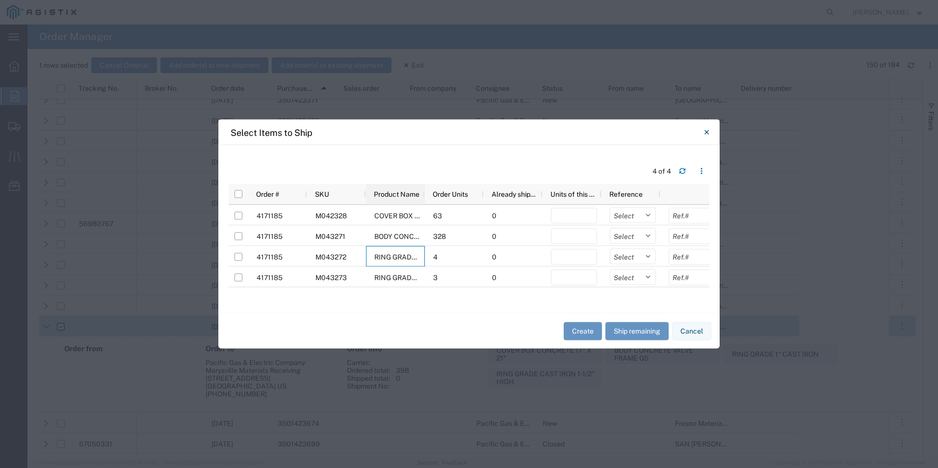
click at [398, 195] on span "Product Name" at bounding box center [397, 194] width 46 height 8
click at [398, 195] on span "Product Name" at bounding box center [388, 194] width 28 height 8
click at [706, 131] on icon "Close" at bounding box center [706, 133] width 4 height 12
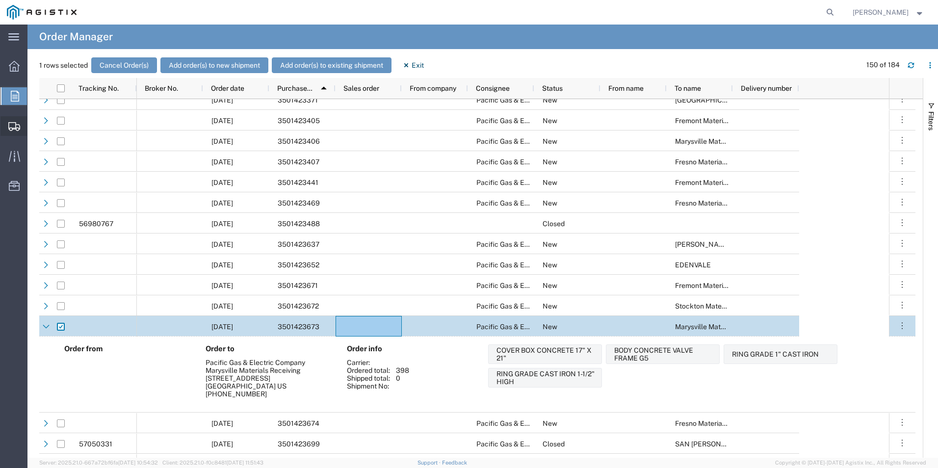
click at [0, 0] on span "Create Shipment" at bounding box center [0, 0] width 0 height 0
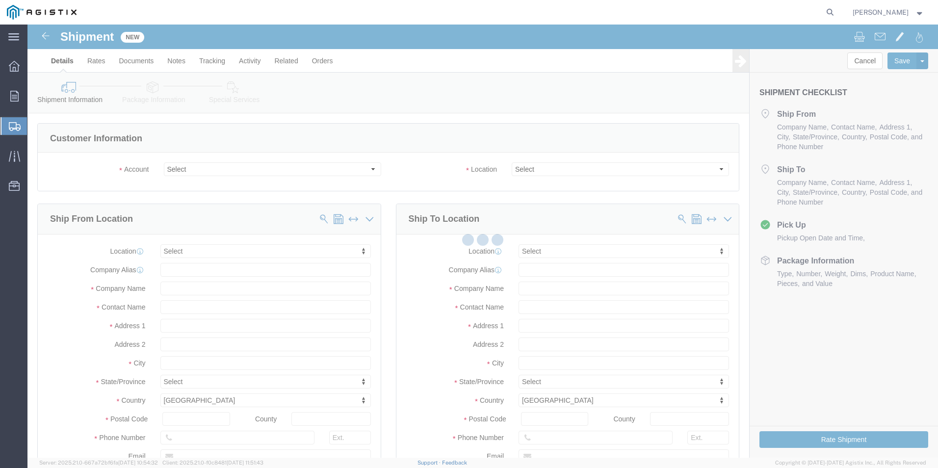
select select
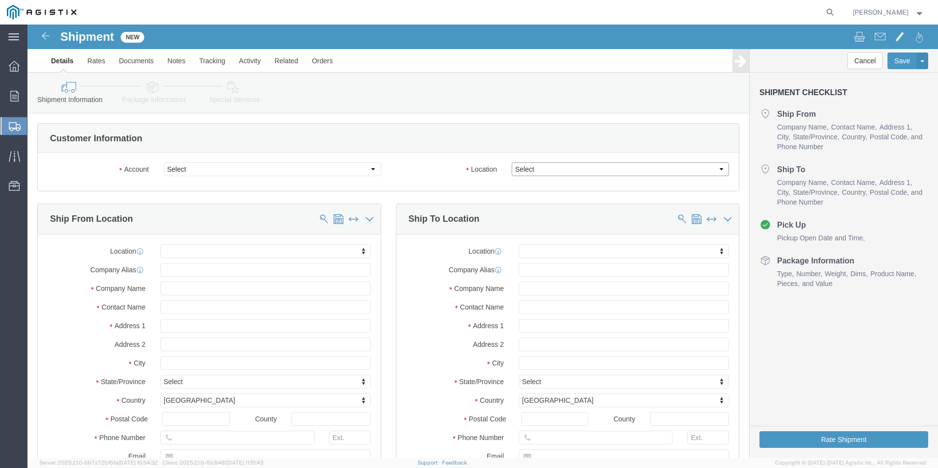
click select "Select"
click select "Select Oldcastle Precast Inc PG&E"
select select "9596"
click select "Select Oldcastle Precast Inc PG&E"
select select
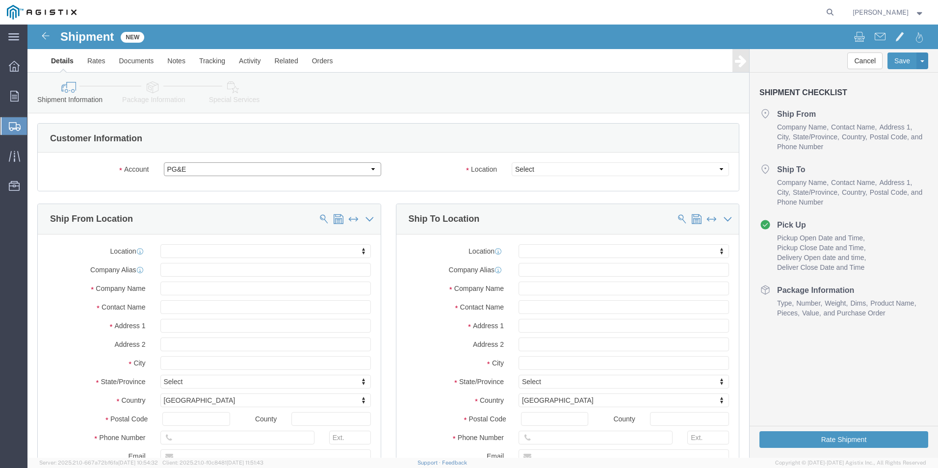
select select
select select "PURCHORD"
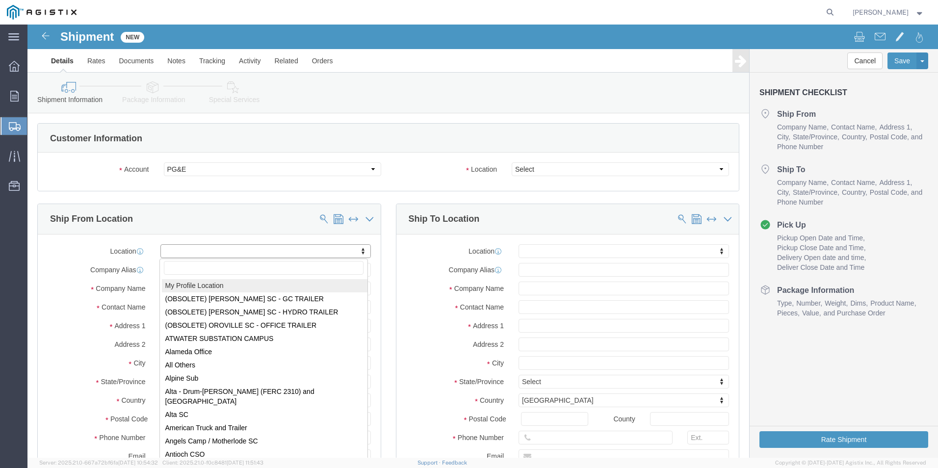
select select "MYPROFILE"
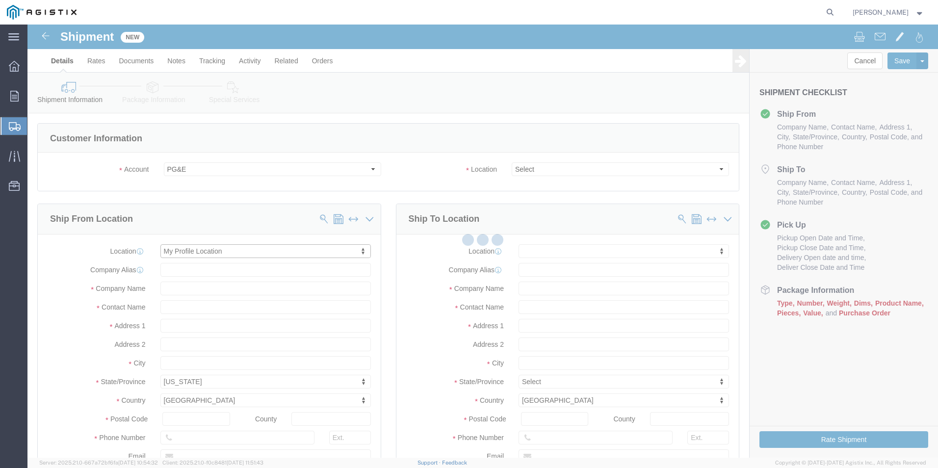
type input "[STREET_ADDRESS]"
select select "CA"
type input "93637"
type input "[PHONE_NUMBER]"
type input "[PERSON_NAME][EMAIL_ADDRESS][PERSON_NAME][DOMAIN_NAME]"
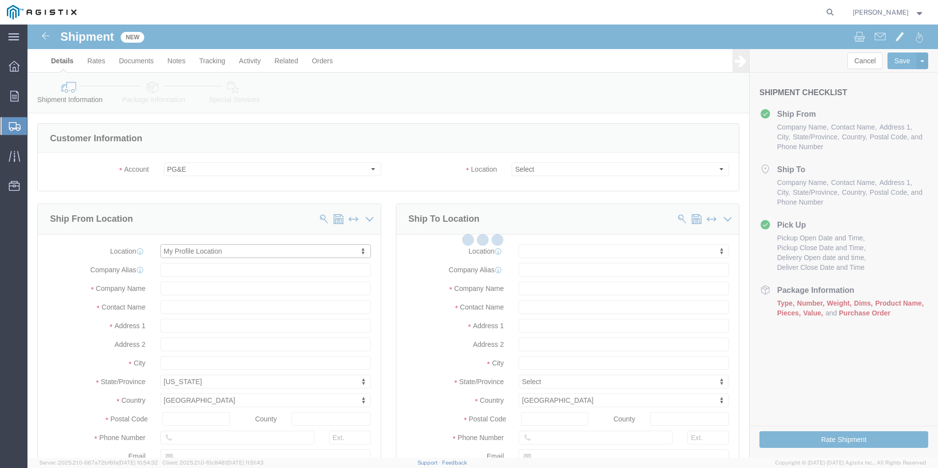
checkbox input "true"
type input "Oldcastle Precast Inc"
type input "[PERSON_NAME]"
type input "Madera"
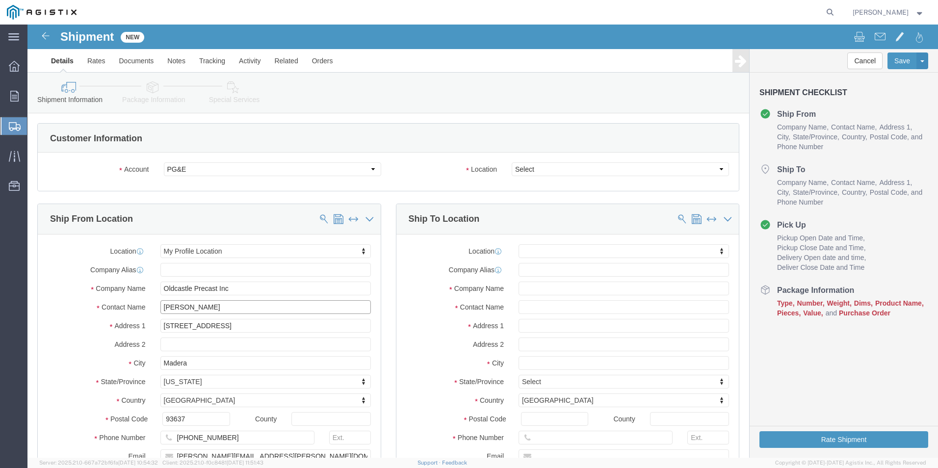
drag, startPoint x: 220, startPoint y: 285, endPoint x: 111, endPoint y: 279, distance: 108.5
click div "Contact Name [PERSON_NAME]"
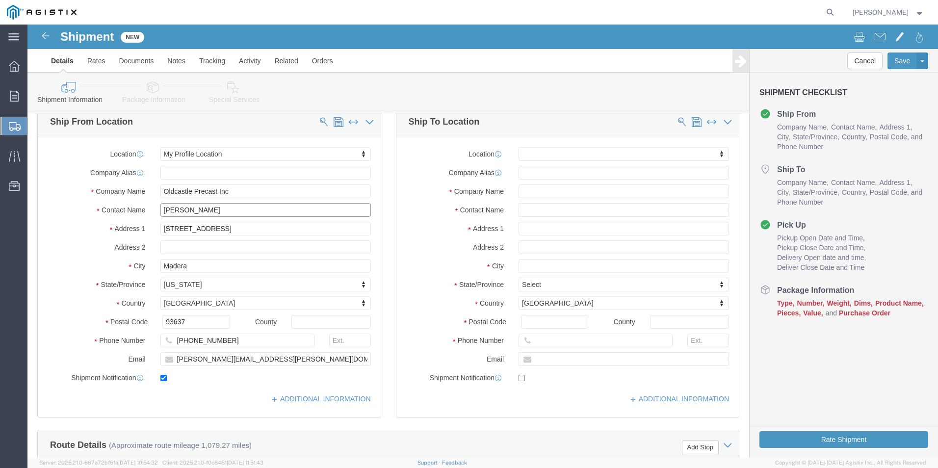
scroll to position [98, 0]
type input "[PERSON_NAME]"
drag, startPoint x: 127, startPoint y: 342, endPoint x: 66, endPoint y: 344, distance: 60.3
click div "Location My Profile Location My Profile Location (OBSOLETE) [GEOGRAPHIC_DATA] S…"
type input "[PERSON_NAME][EMAIL_ADDRESS][PERSON_NAME][DOMAIN_NAME]"
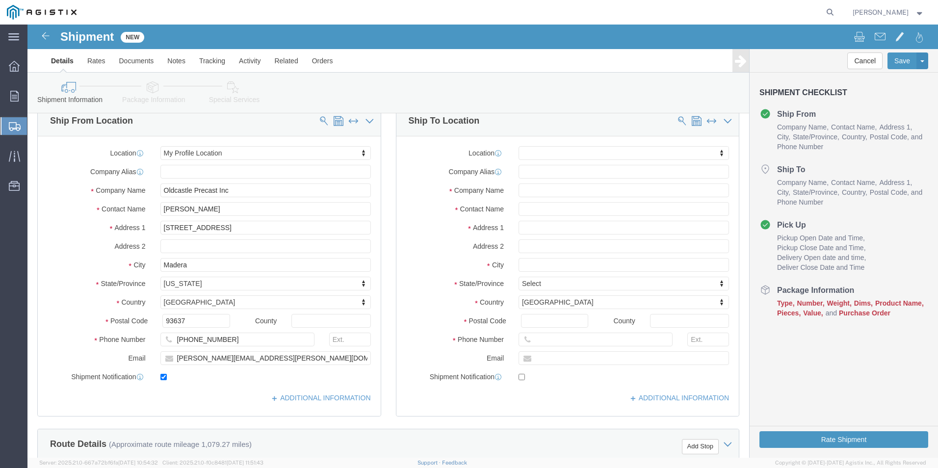
click div "ADDITIONAL INFORMATION"
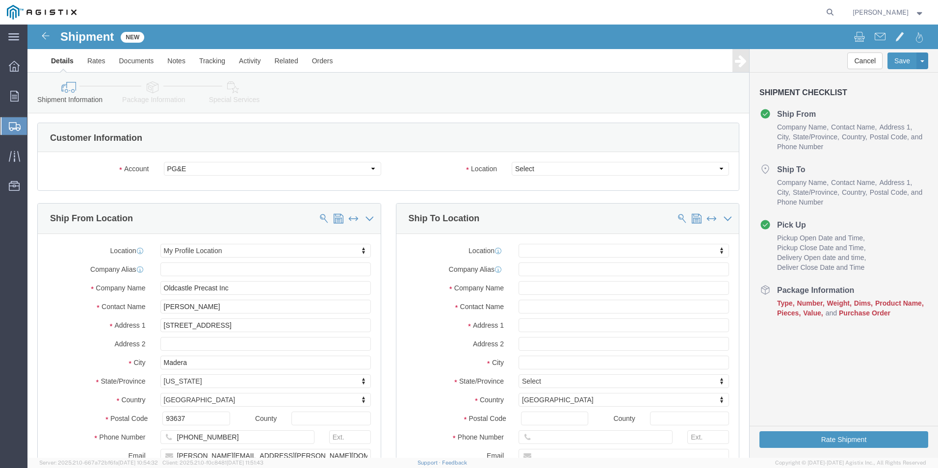
scroll to position [0, 0]
click select "Select All Others [GEOGRAPHIC_DATA] [GEOGRAPHIC_DATA] [GEOGRAPHIC_DATA] [GEOGRA…"
select select "19740"
click select "Select All Others [GEOGRAPHIC_DATA] [GEOGRAPHIC_DATA] [GEOGRAPHIC_DATA] [GEOGRA…"
click input "text"
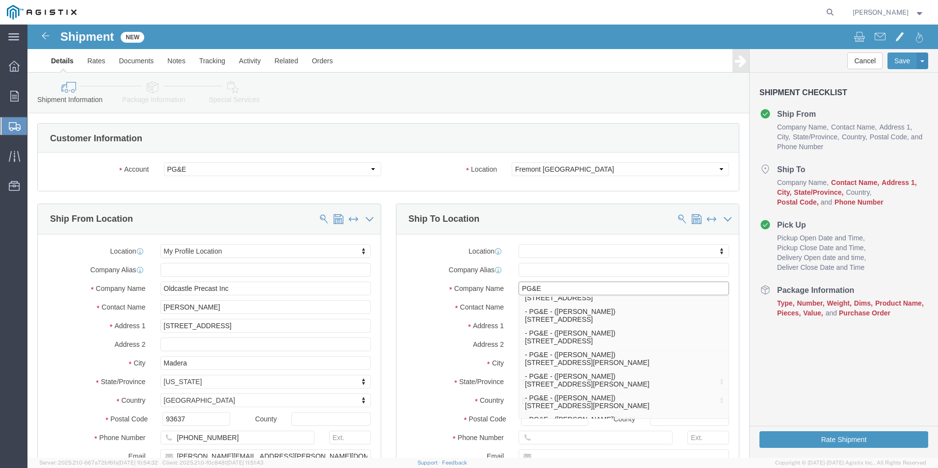
scroll to position [310, 0]
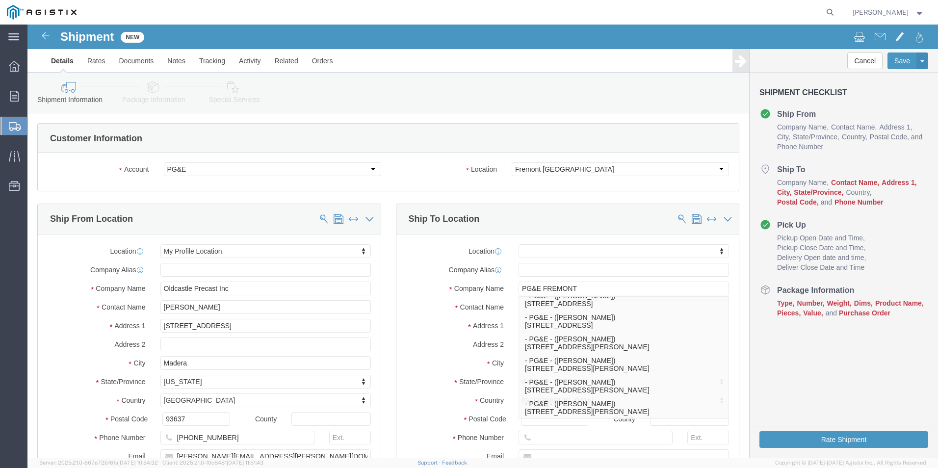
click label "Contact Name"
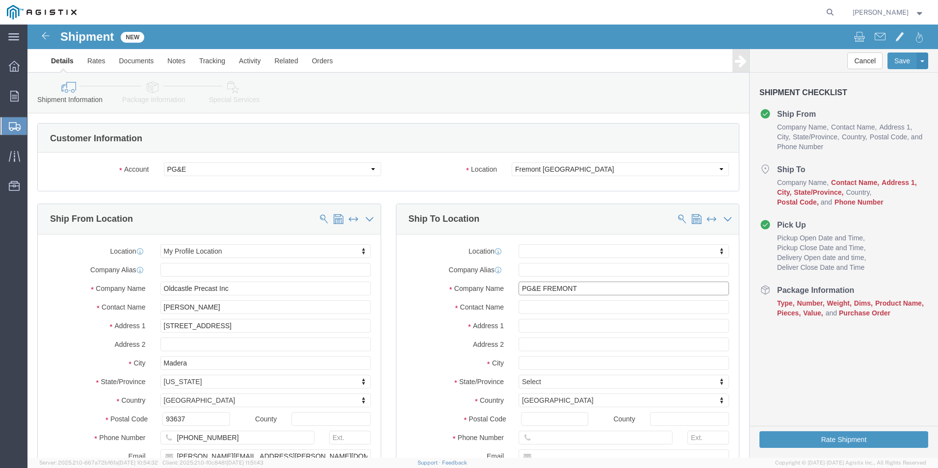
click input "PG&E FREMONT"
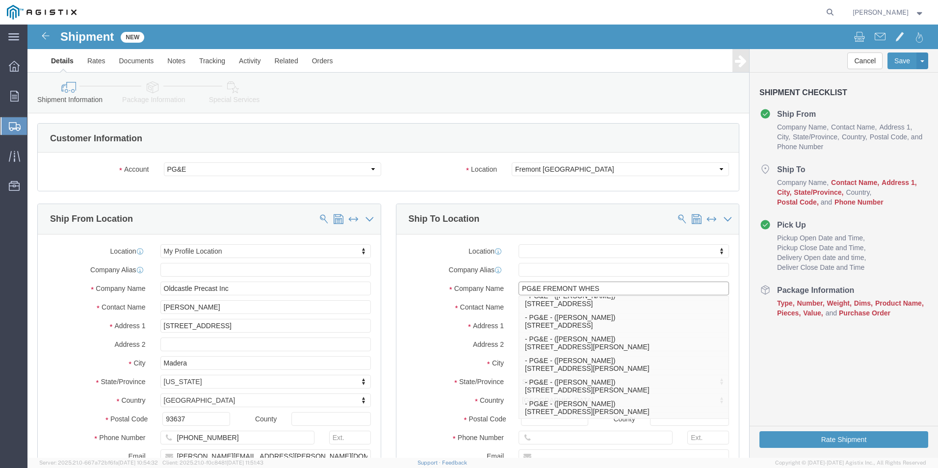
type input "PG&E FREMONT WHES"
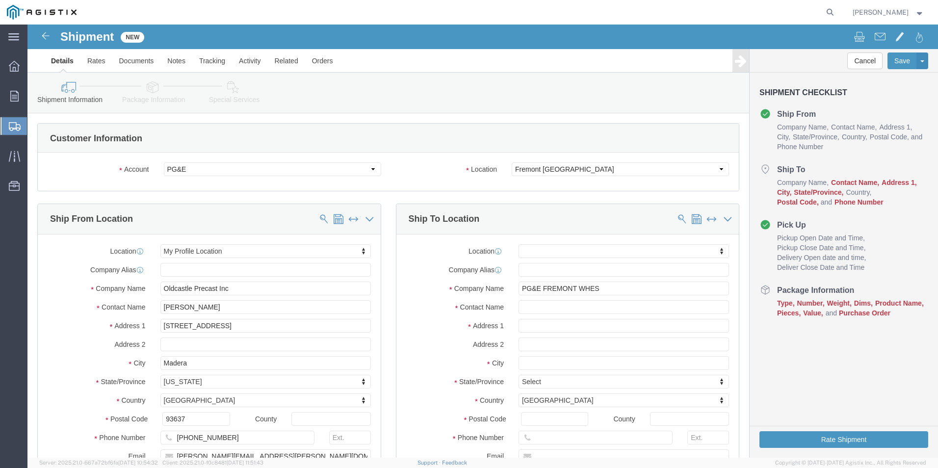
click label "Address 1"
click input "text"
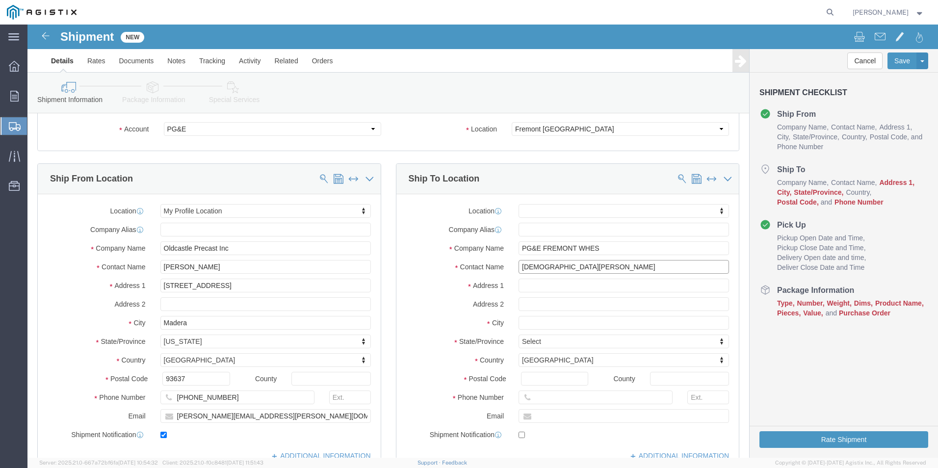
scroll to position [49, 0]
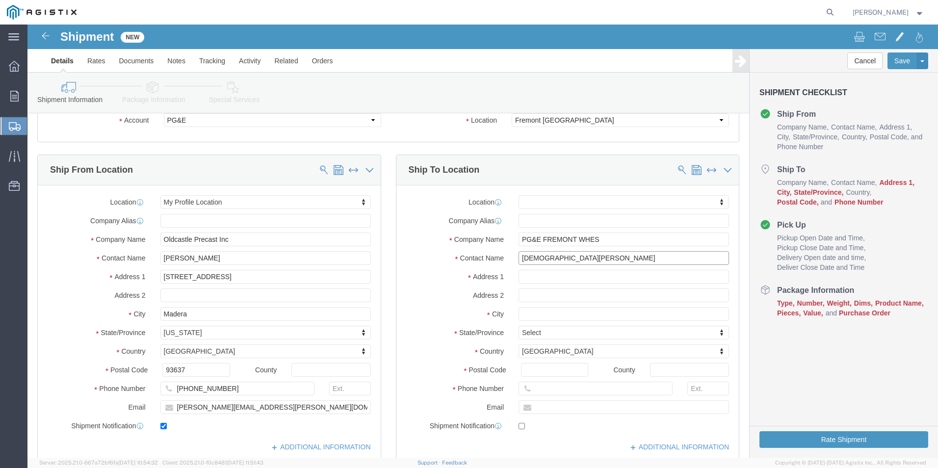
type input "[DEMOGRAPHIC_DATA][PERSON_NAME]"
click input "text"
type input "FREMONT CA"
click label "Address 2"
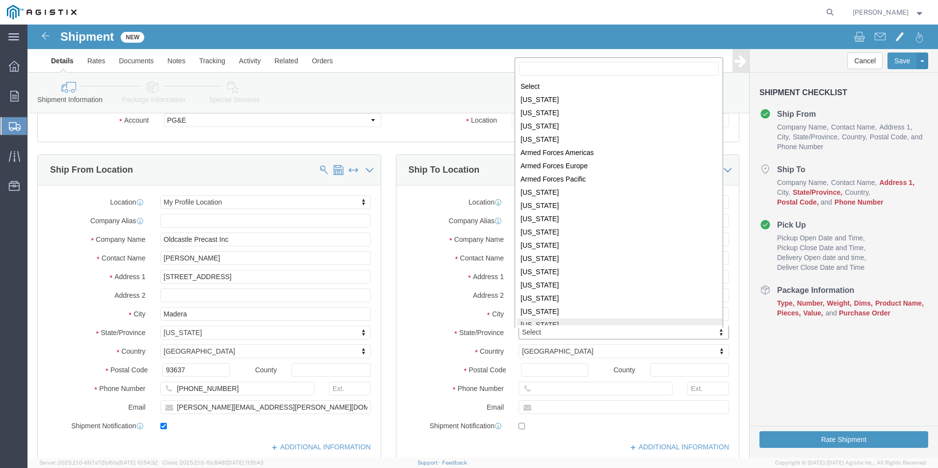
scroll to position [1, 0]
select select
select select "CA"
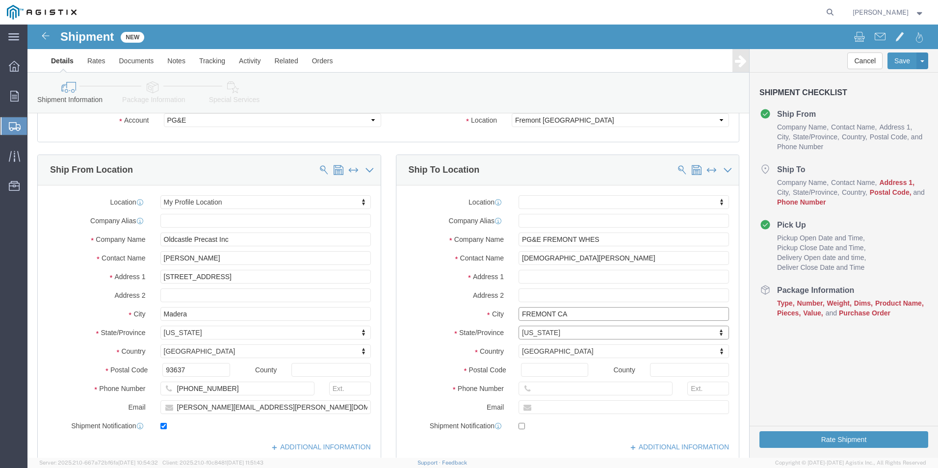
click input "FREMONT CA"
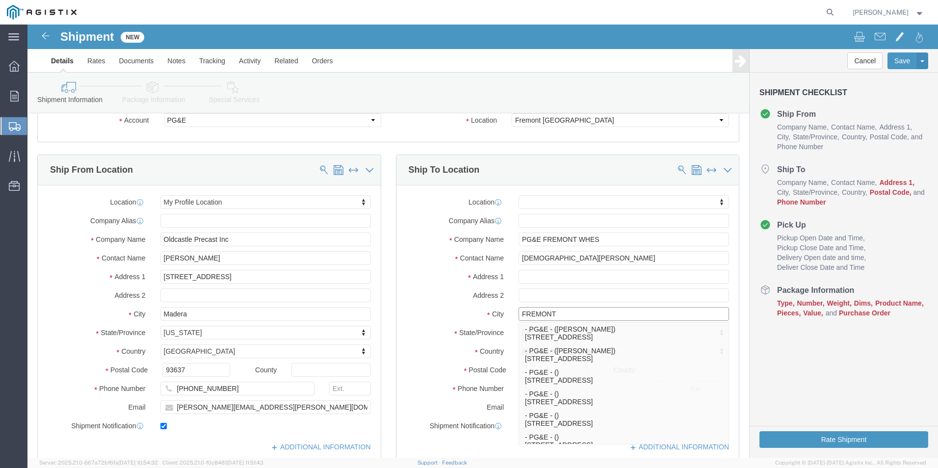
type input "FREMONT"
select select
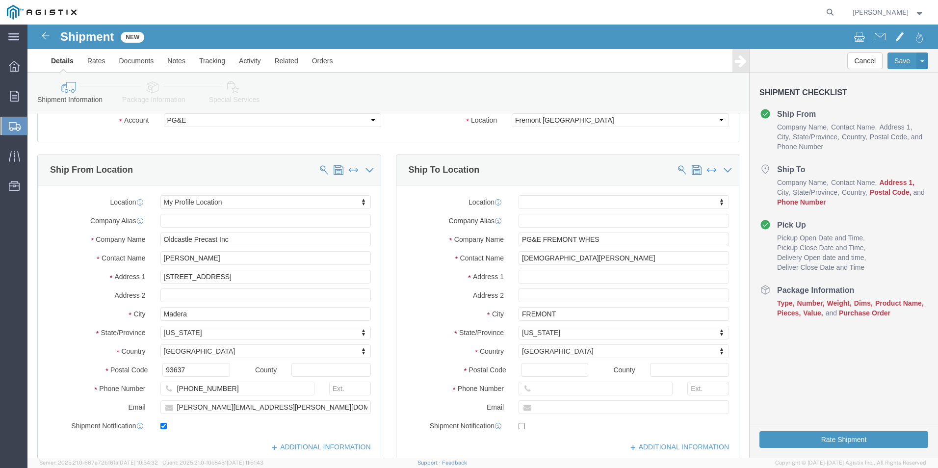
click div "Ship From Location Location My Profile Location My Profile Location (OBSOLETE) …"
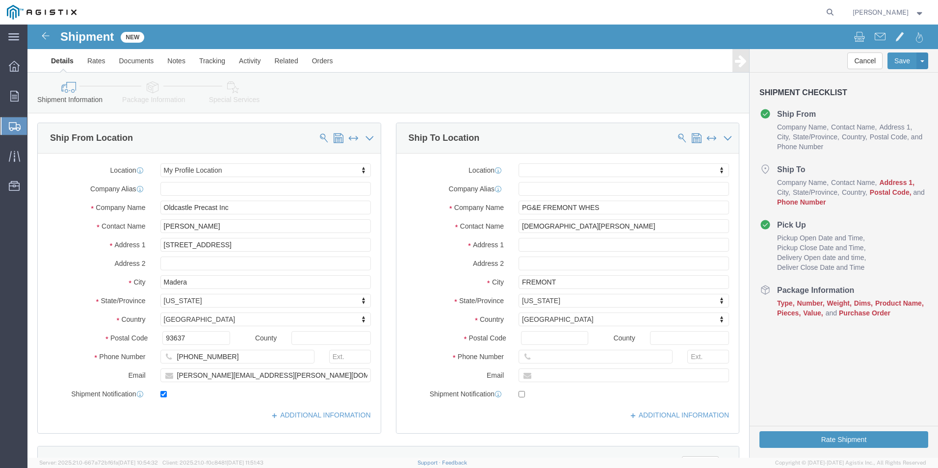
scroll to position [98, 0]
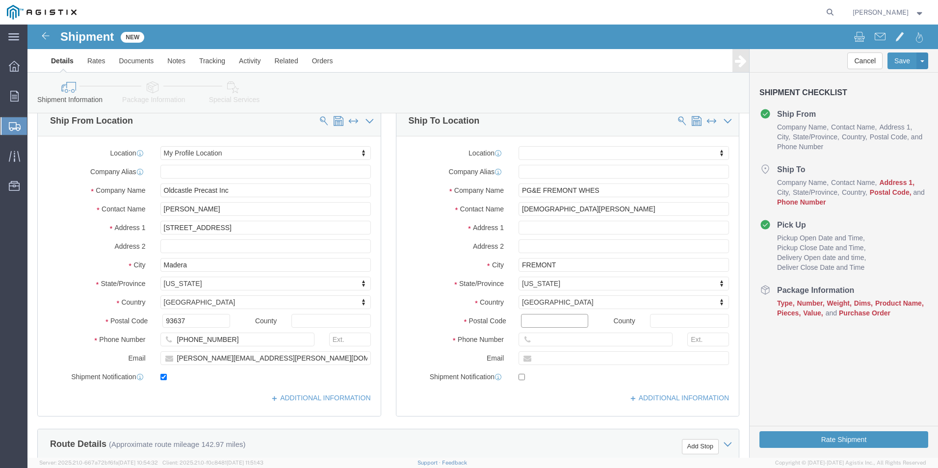
click input "Postal Code"
type input "94538"
select select
click input "text"
type input "[PHONE_NUMBER]"
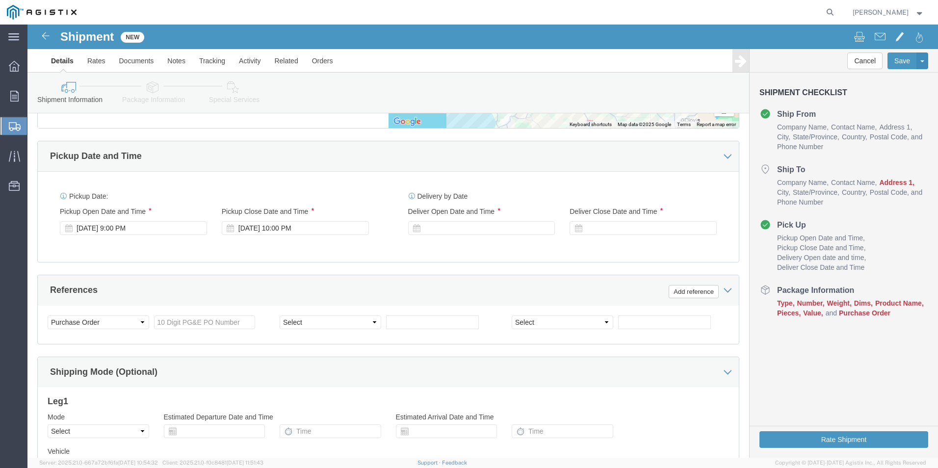
scroll to position [637, 0]
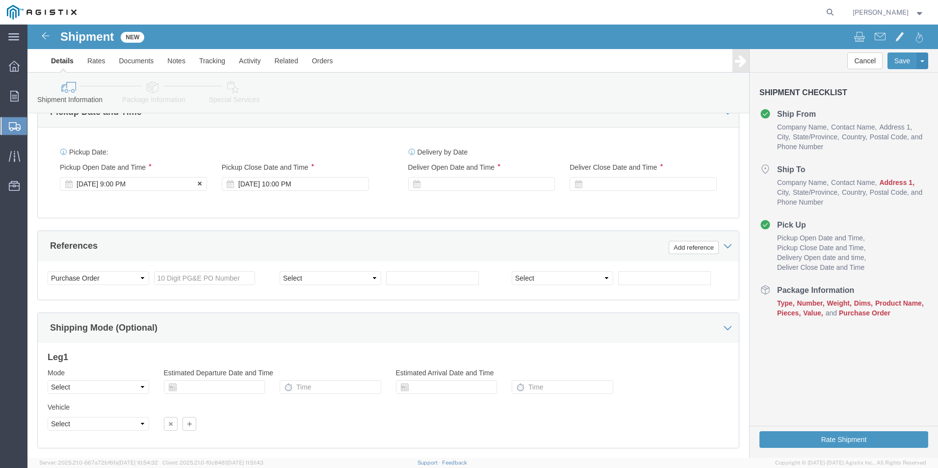
click div "[DATE] 9:00 PM"
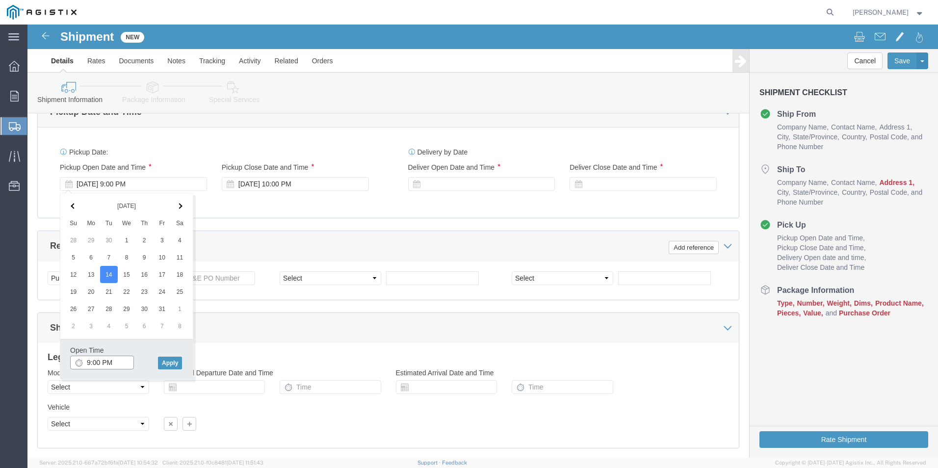
click input "9:00 PM"
type input "9:00 AM"
click button "Apply"
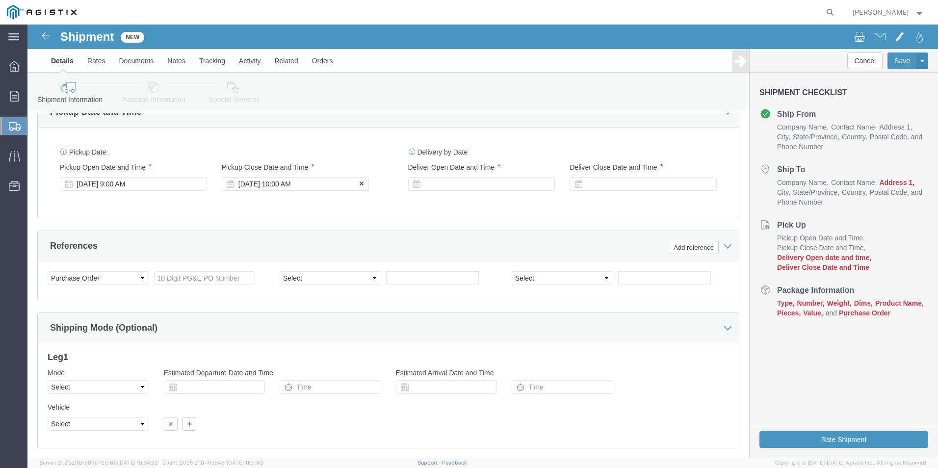
click div "[DATE] 10:00 AM"
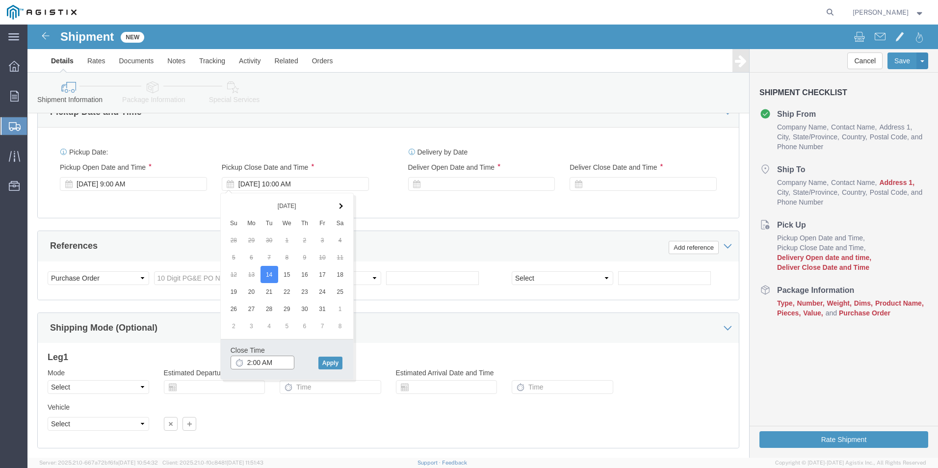
click input "2:00 AM"
type input "2:00 PM"
drag, startPoint x: 289, startPoint y: 338, endPoint x: 286, endPoint y: 352, distance: 14.2
click div "Close Time 2:00 PM [DATE] 10:00 AM - [DATE] 10:00 AM Cancel Apply"
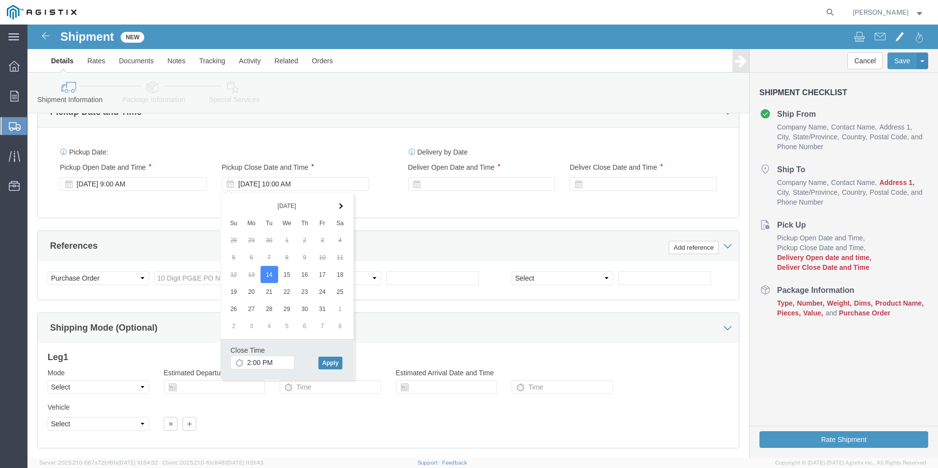
click button "Apply"
click div
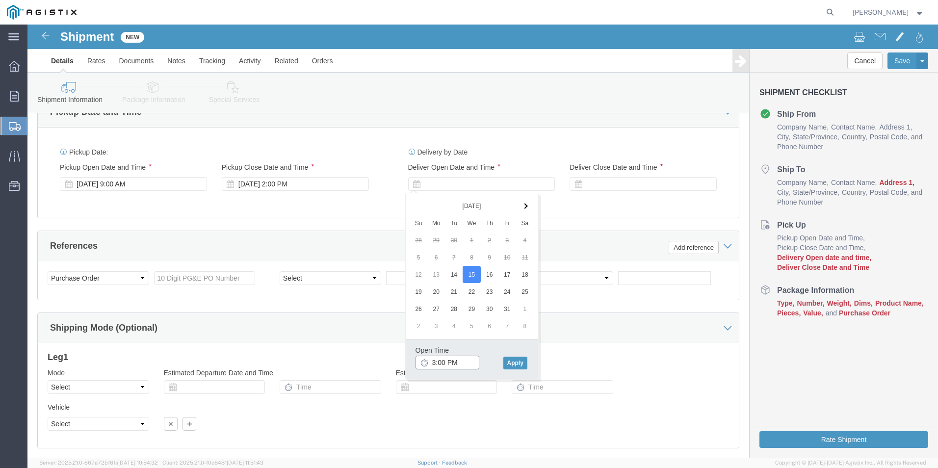
click input "3:00 PM"
click input "9:00 PM"
type input "9:00 AM"
click button "Apply"
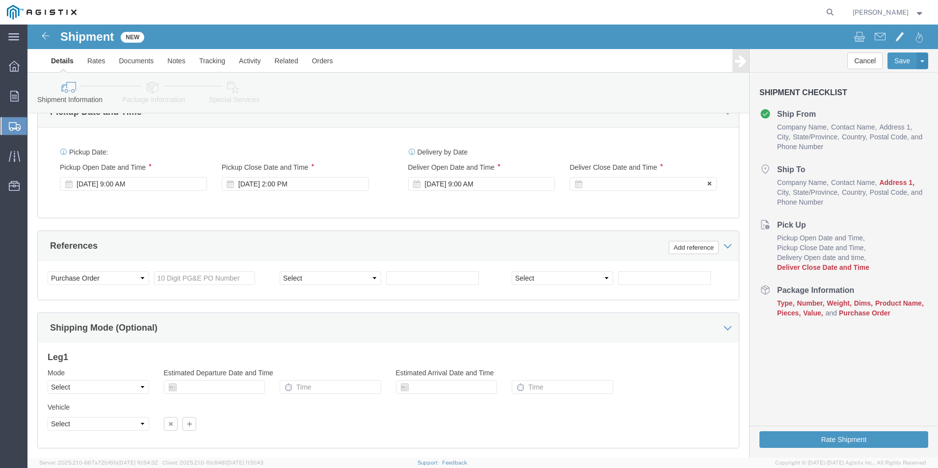
drag, startPoint x: 587, startPoint y: 159, endPoint x: 582, endPoint y: 156, distance: 6.6
click div
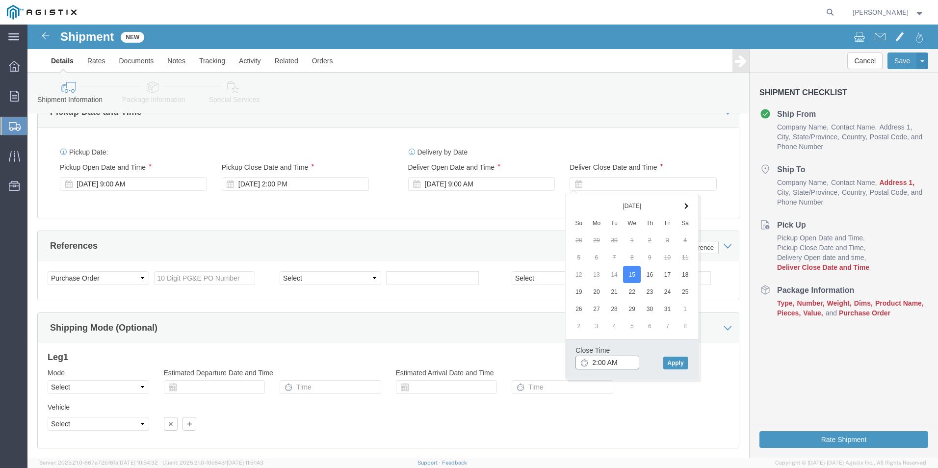
click input "2:00 AM"
type input "2:00 PM"
click button "Apply"
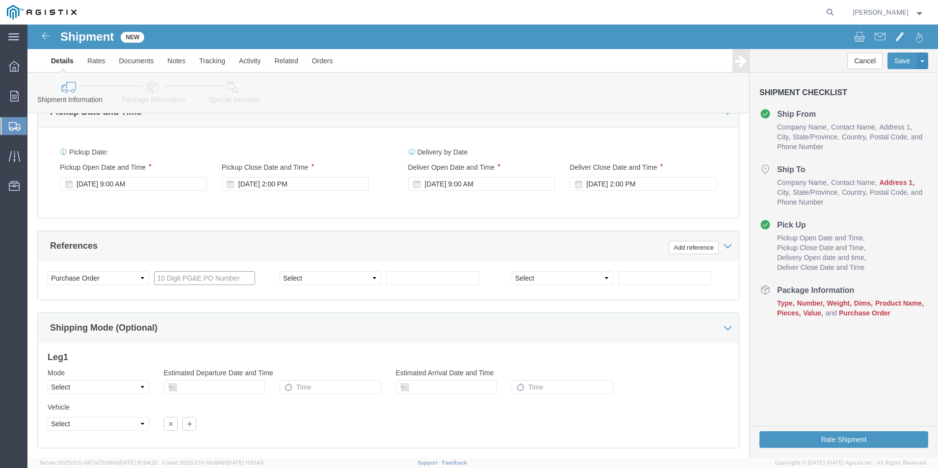
click input "text"
type input "3501423673"
click select "Select Account Type Activity ID Airline Appointment Number ASN Batch Request # …"
select select "CUSTREF"
click select "Select Account Type Activity ID Airline Appointment Number ASN Batch Request # …"
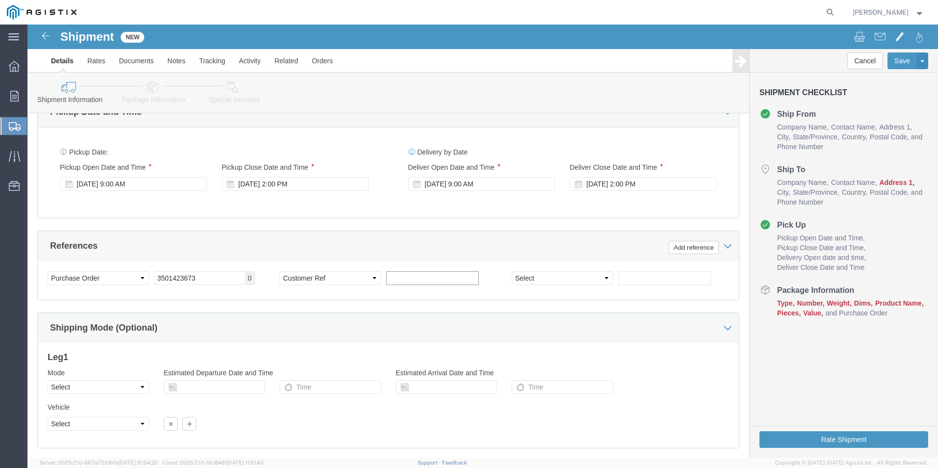
click input "text"
type input "612636"
drag, startPoint x: 534, startPoint y: 253, endPoint x: 523, endPoint y: 256, distance: 11.8
click select "Select Account Type Activity ID Airline Appointment Number ASN Batch Request # …"
select select "SALEORDR"
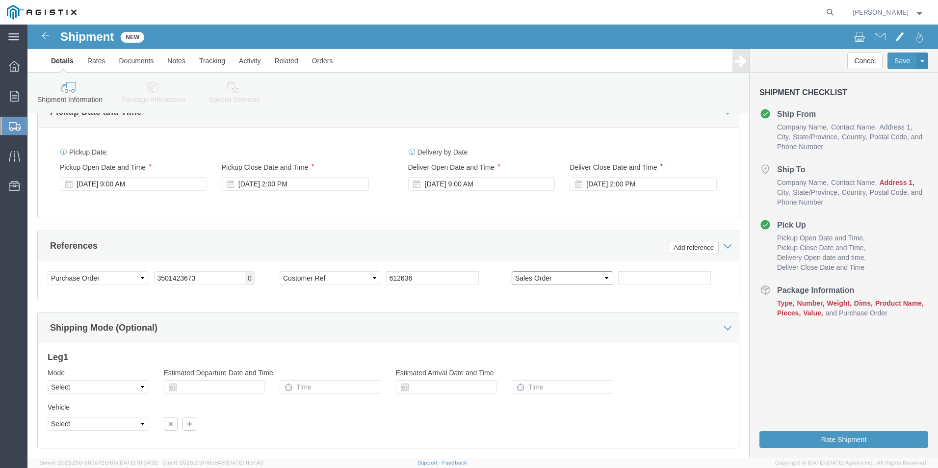
click select "Select Account Type Activity ID Airline Appointment Number ASN Batch Request # …"
click input "text"
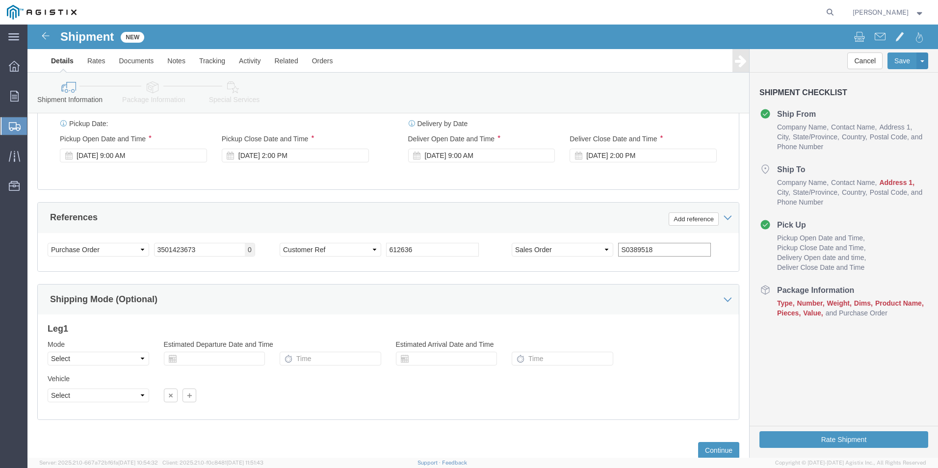
scroll to position [697, 0]
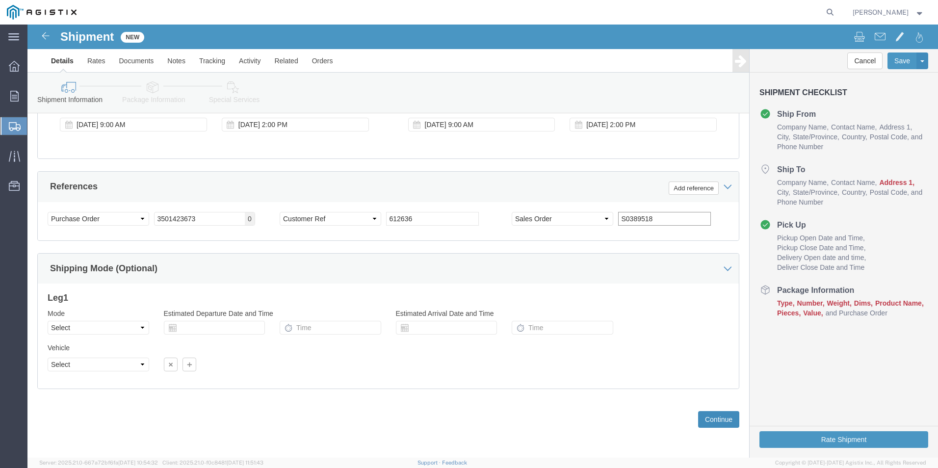
type input "S0389518"
click button "Continue"
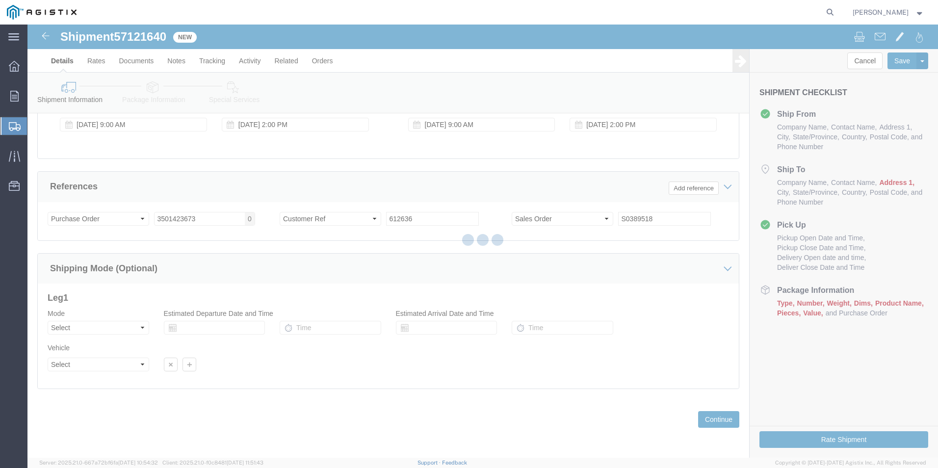
select select "23095"
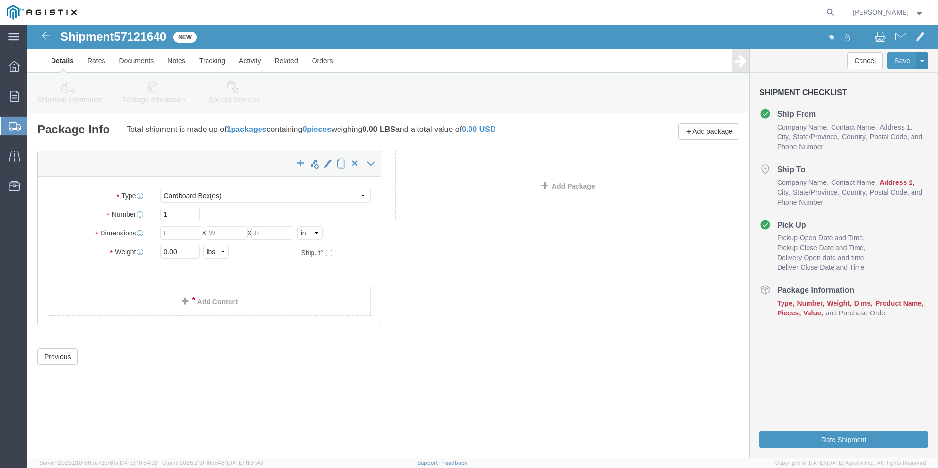
click span "Address 1"
click span "Company Name"
click button "Previous"
click select "Select Bulk Bundle(s) Cardboard Box(es) Carton(s) Crate(s) Drum(s) (Fiberboard)…"
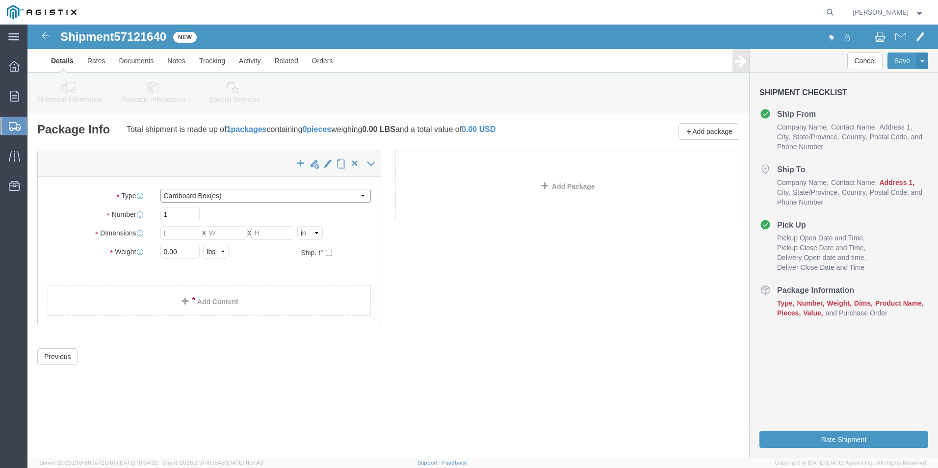
select select "PSNS"
click select "Select Bulk Bundle(s) Cardboard Box(es) Carton(s) Crate(s) Drum(s) (Fiberboard)…"
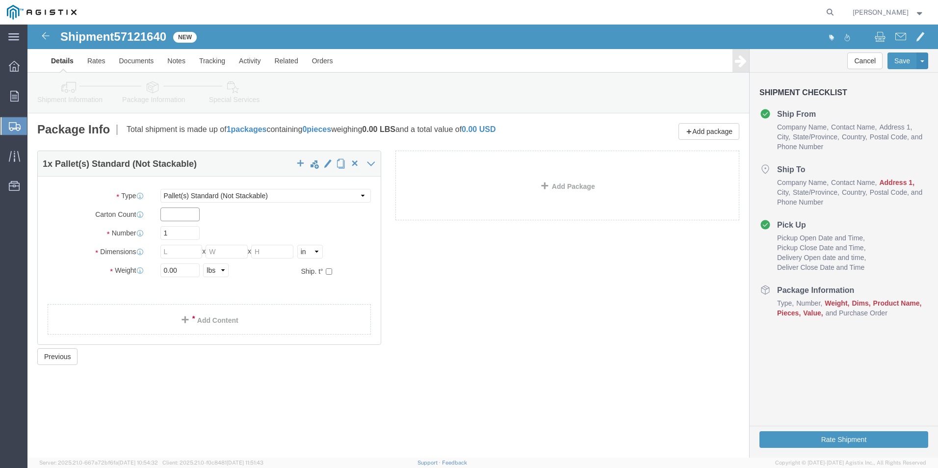
click input "text"
type input "5"
click input "1"
drag, startPoint x: 157, startPoint y: 190, endPoint x: 124, endPoint y: 187, distance: 34.0
click div "Carton Count 5"
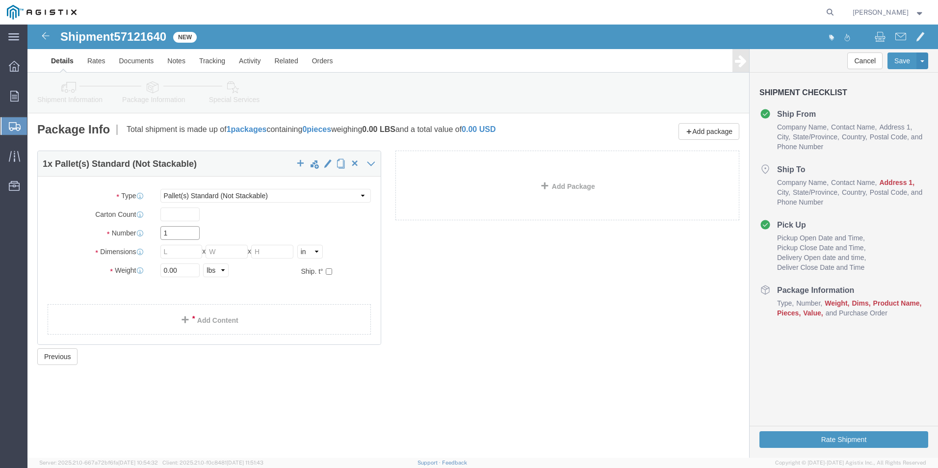
drag, startPoint x: 153, startPoint y: 207, endPoint x: 88, endPoint y: 211, distance: 65.8
click div "Number 1"
type input "5"
click div "5 x Pallet(s) Standard (Not Stackable) Package Type Select Bulk Bundle(s) Cardb…"
click input "text"
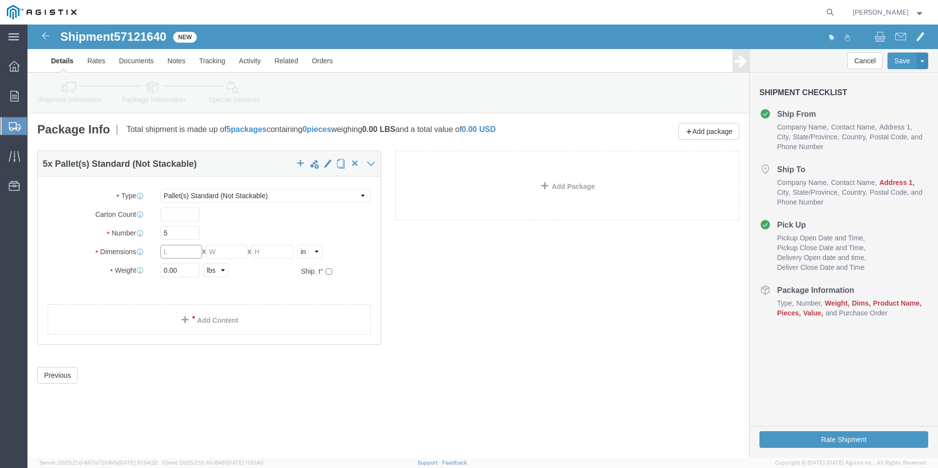
type input "3"
type input "24"
click input "text"
type input "36"
click input "text"
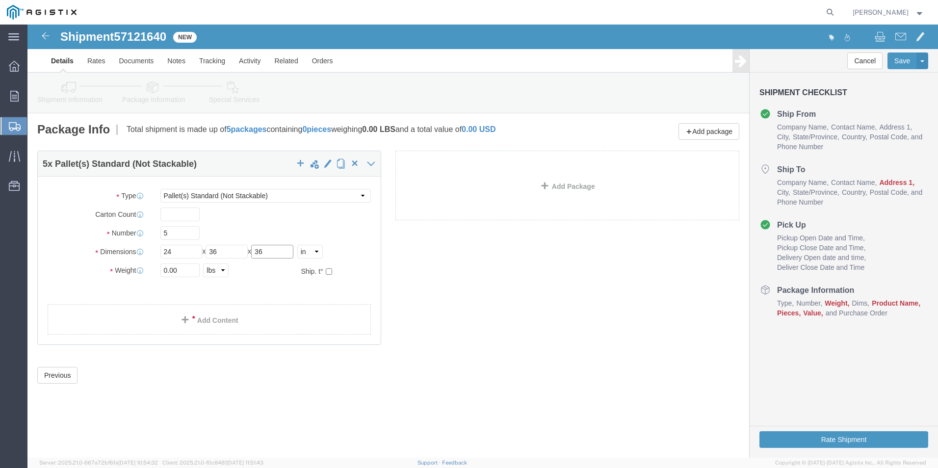
type input "36"
drag, startPoint x: 154, startPoint y: 246, endPoint x: 145, endPoint y: 247, distance: 9.8
click input "0.00"
type input "0"
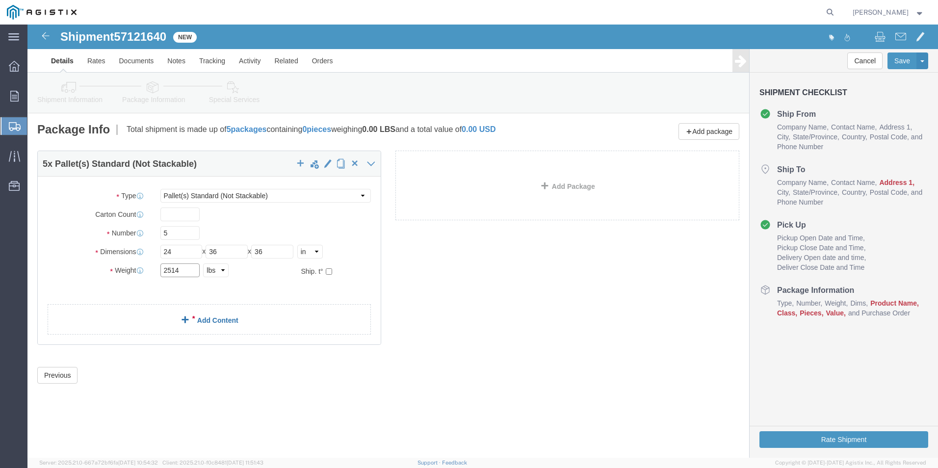
type input "2514"
click link "Add Content"
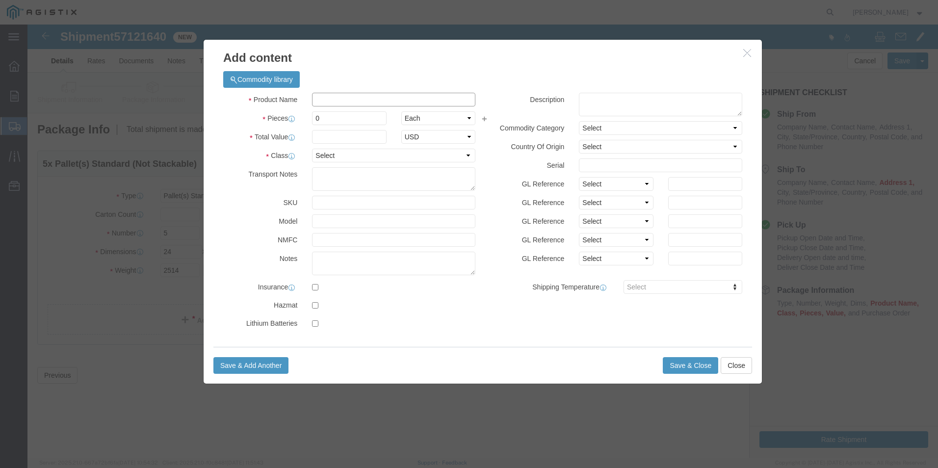
click input "text"
paste input "Frame, B26 Galv"
paste input "Box, G05 T Bolt Down Traffic Valve IMPT"
click input "Frame, B26 Galv,Box, G05 T Bolt Down Traffic Valve IMPT,"
drag, startPoint x: 446, startPoint y: 76, endPoint x: 466, endPoint y: 77, distance: 20.1
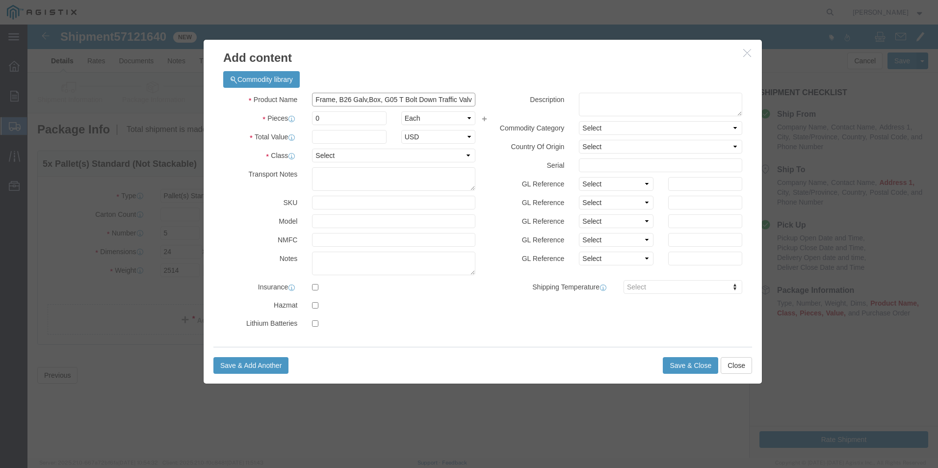
click div "Product Name Frame, B26 Galv,Box, G05 T Bolt Down Traffic Valve IMPT, Pieces 0 …"
click input "Frame, B26 Galv,Box, G05 T Bolt Down Traffic Valve IMPT,"
paste input "Grade Ring, G05T 1-1/2""
click input "Frame, B26 Galv,Box, G05 T Bolt Down Traffic Valv,Grade Ring, G05T 1-1/2"e IMPT,"
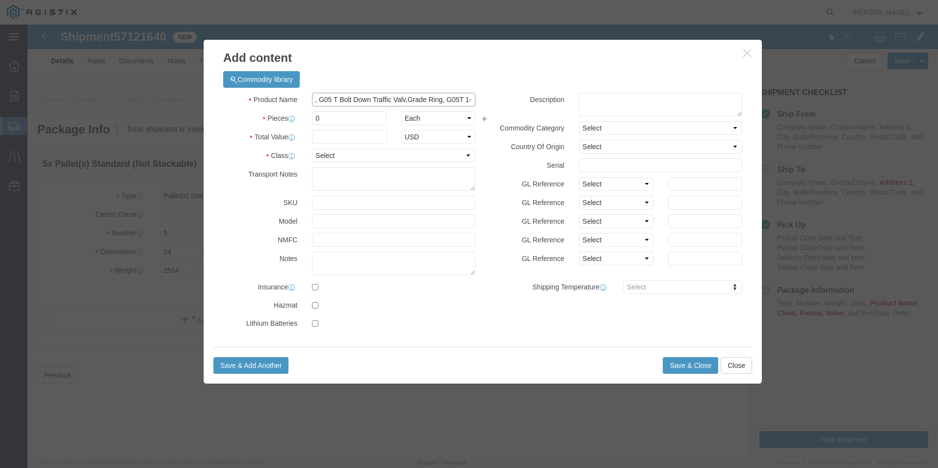
scroll to position [0, 101]
drag, startPoint x: 421, startPoint y: 76, endPoint x: 460, endPoint y: 78, distance: 39.3
click div "Product Name Frame, B26 Galv,Box, G05 T Bolt Down Traffic Valv,Grade Ring, G05T…"
click input "Frame, B26 Galv,Box, G05 T Bolt Down Traffic Valv,Grade Ring, G05T 1-1/2"e IMPT,"
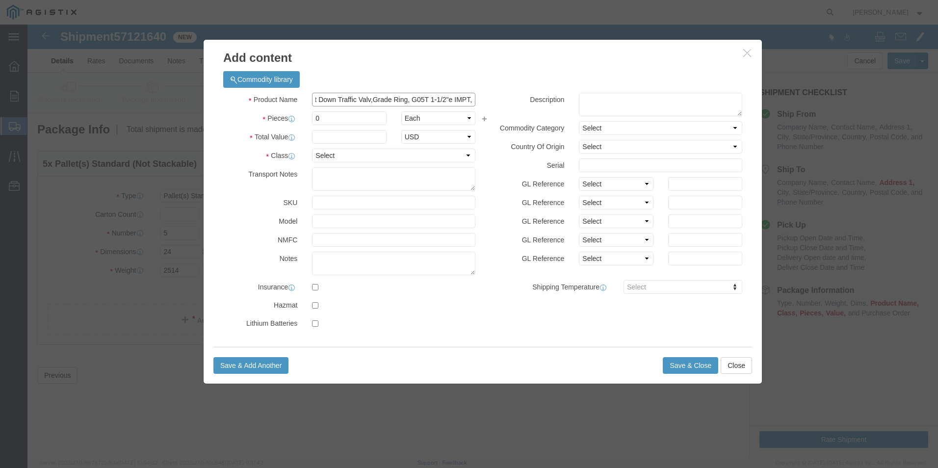
click input "Frame, B26 Galv,Box, G05 T Bolt Down Traffic Valv,Grade Ring, G05T 1-1/2"e IMPT,"
paste input "Grade Ring, G05T 2""
type input "Frame, B26 Galv,Box, G05 T Bolt Down Traffic Valv,Grade Ring, G05T 1-1/2"e IMPT…"
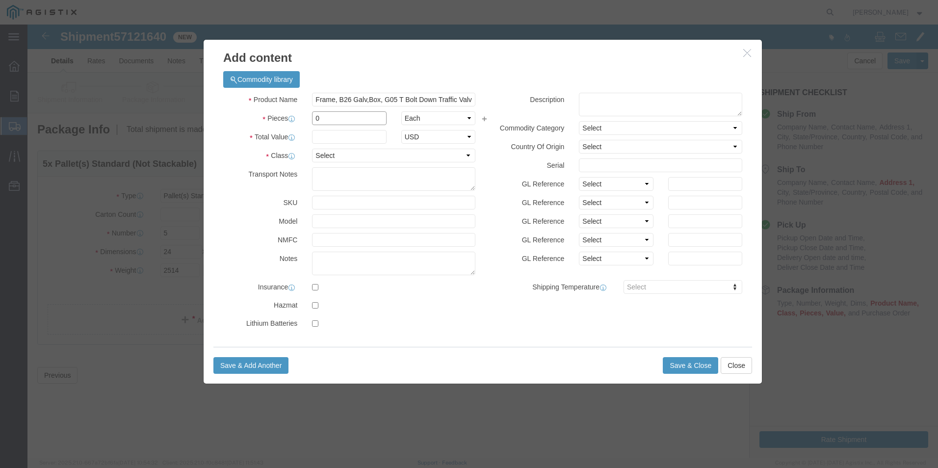
click input "0"
drag, startPoint x: 316, startPoint y: 94, endPoint x: 268, endPoint y: 95, distance: 47.6
click div "Pieces 0 Select Bag Barrels 100Board Feet Bottle Box Blister Pack Carats Can Ca…"
drag, startPoint x: 289, startPoint y: 77, endPoint x: 519, endPoint y: 88, distance: 230.7
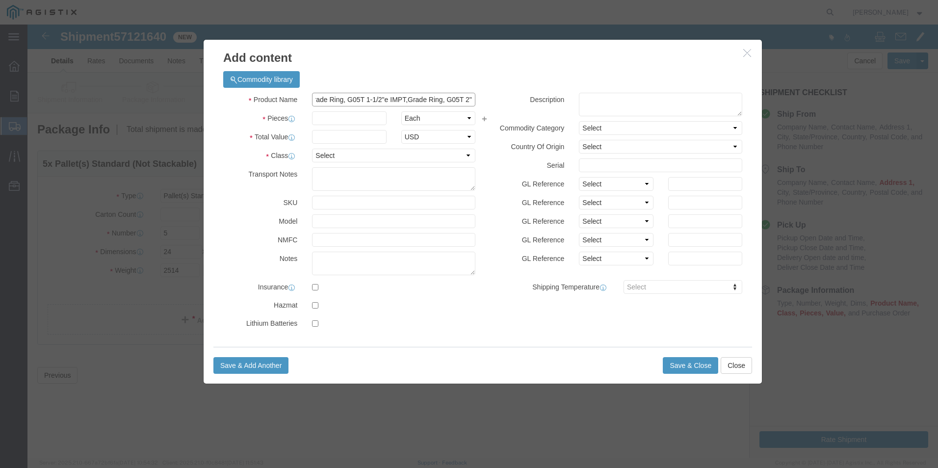
click div "Product Name Frame, B26 Galv,Box, G05 T Bolt Down Traffic Valv,Grade Ring, G05T…"
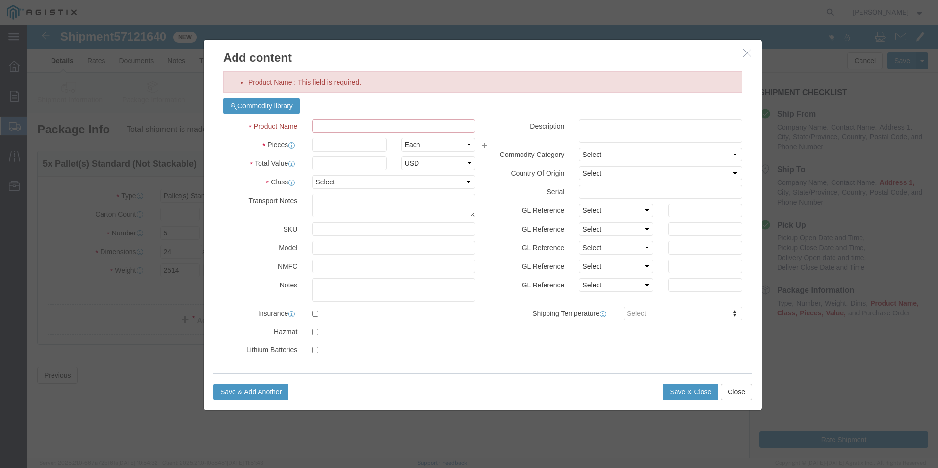
paste input "Frame, B26 Galv"
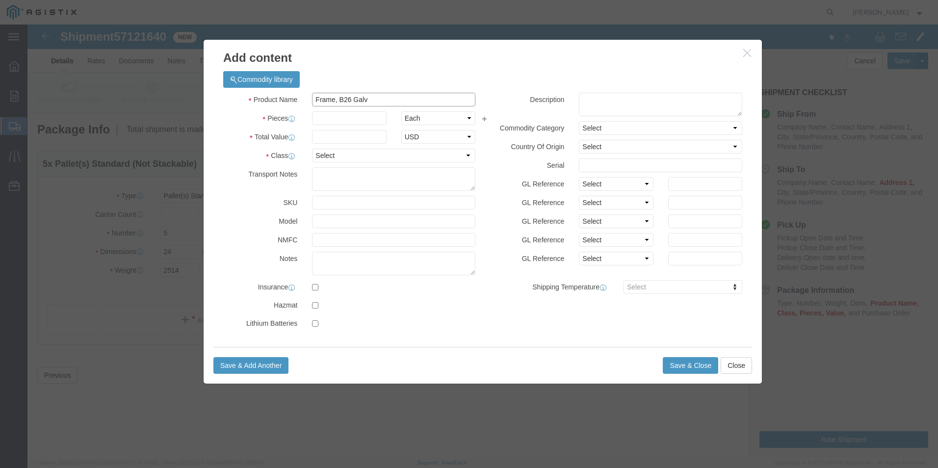
type input "Frame, B26 Galv"
click input "text"
type input "59"
click input "text"
type input "1"
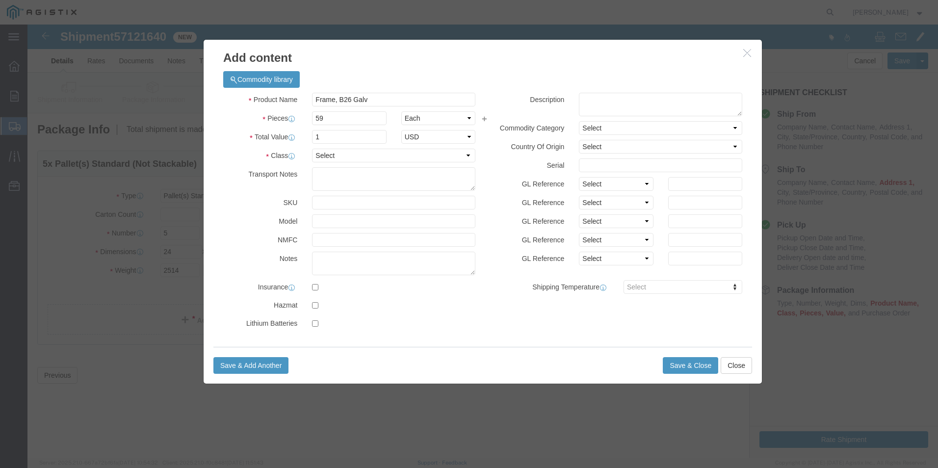
click div "Product Name Frame, B26 Galv Pieces 59 Select Bag Barrels 100Board Feet Bottle …"
click select "Select 50 55 60 65 70 85 92.5 100 125 175 250 300 400"
select select "60"
click select "Select 50 55 60 65 70 85 92.5 100 125 175 250 300 400"
click button "Save & Add Another"
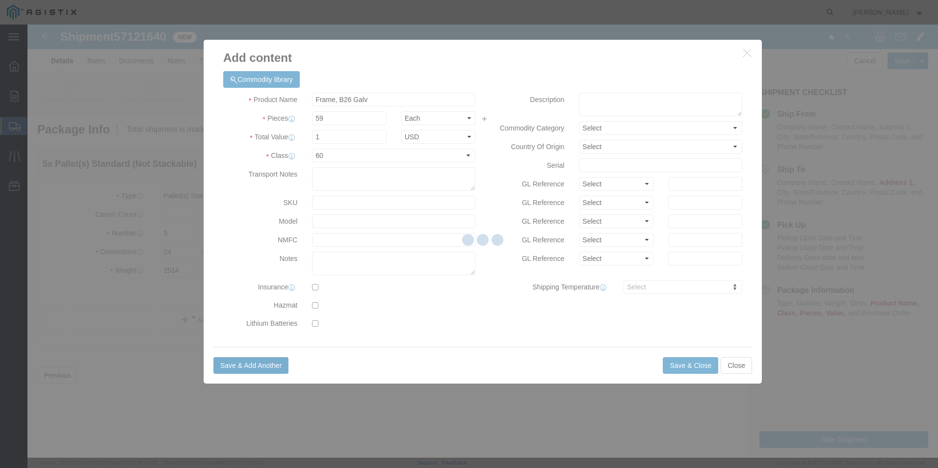
select select "EA"
select select
select select "USD"
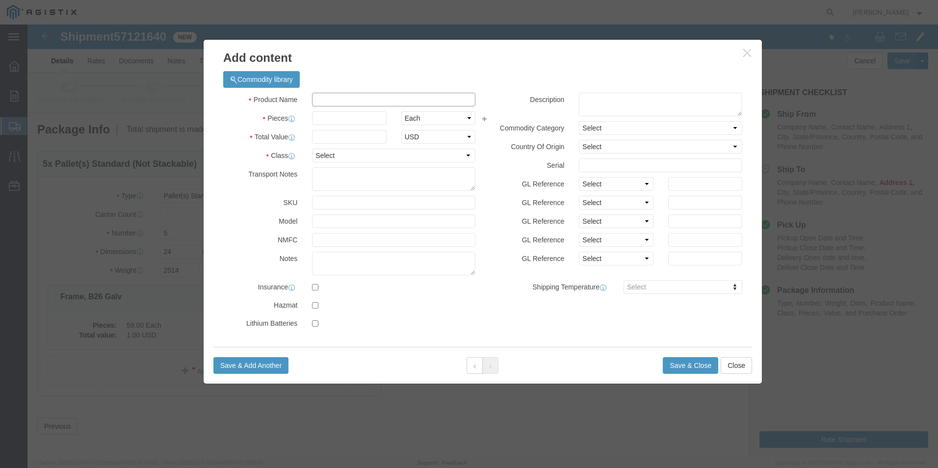
click input "Product Name : This field is required."
paste input "Box, G05 T Bolt Down Traffic Valve IMPT"
type input "Box, G05 T Bolt Down Traffic Valve IMPT"
click div
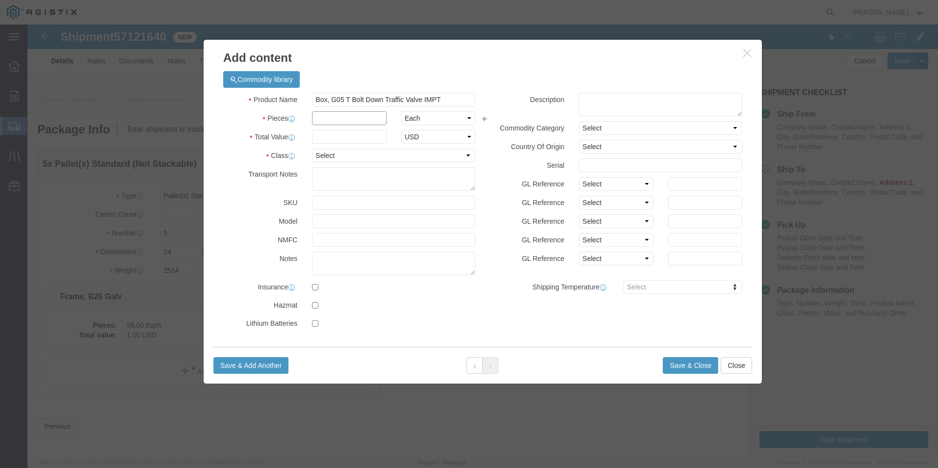
click input "text"
type input "7"
click input "text"
type input "1"
click select "Select 50 55 60 65 70 85 92.5 100 125 175 250 300 400"
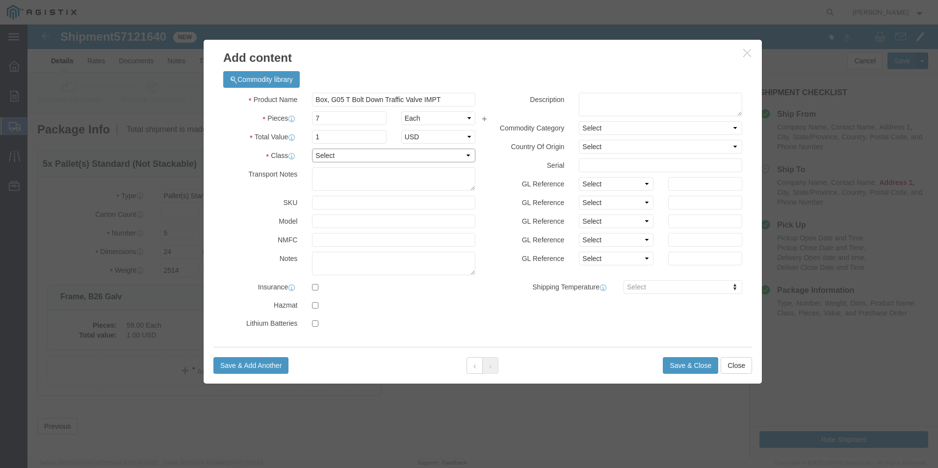
select select "60"
click select "Select 50 55 60 65 70 85 92.5 100 125 175 250 300 400"
click button "Save & Add Another"
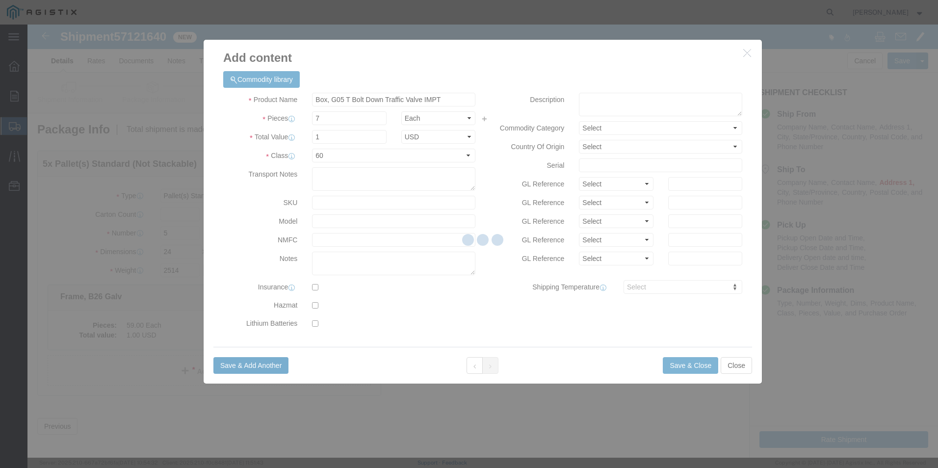
select select "EA"
select select
select select "USD"
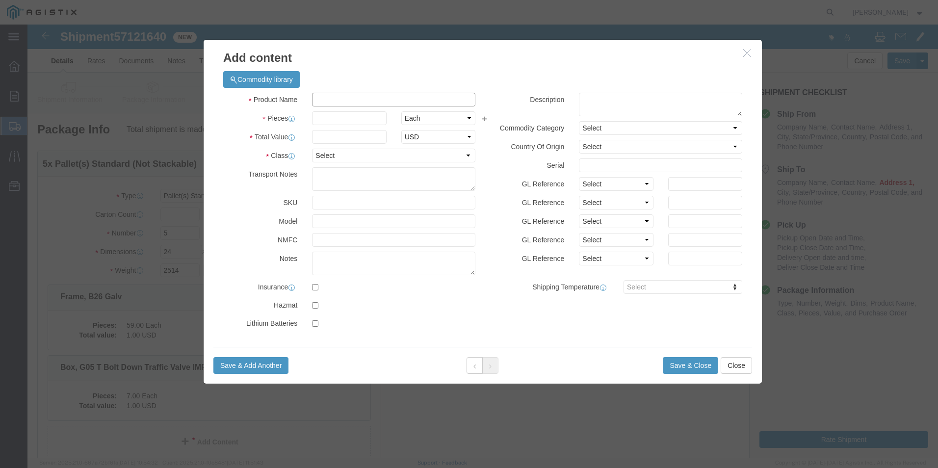
click input "Product Name : This field is required."
paste input "Grade Ring, G05T 1-1/2""
type input "Grade Ring, G05T 1-1/2""
click input "text"
type input "21"
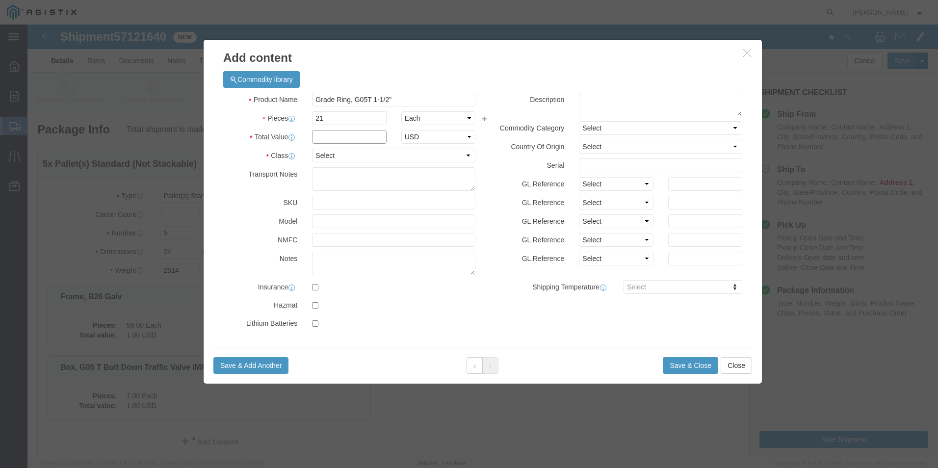
click input "text"
type input "1"
click select "Select 50 55 60 65 70 85 92.5 100 125 175 250 300 400"
select select "60"
click select "Select 50 55 60 65 70 85 92.5 100 125 175 250 300 400"
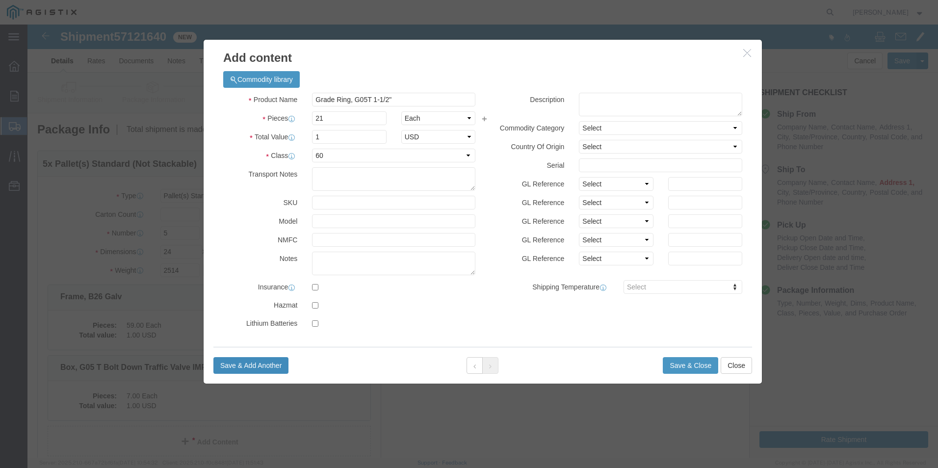
click button "Save & Add Another"
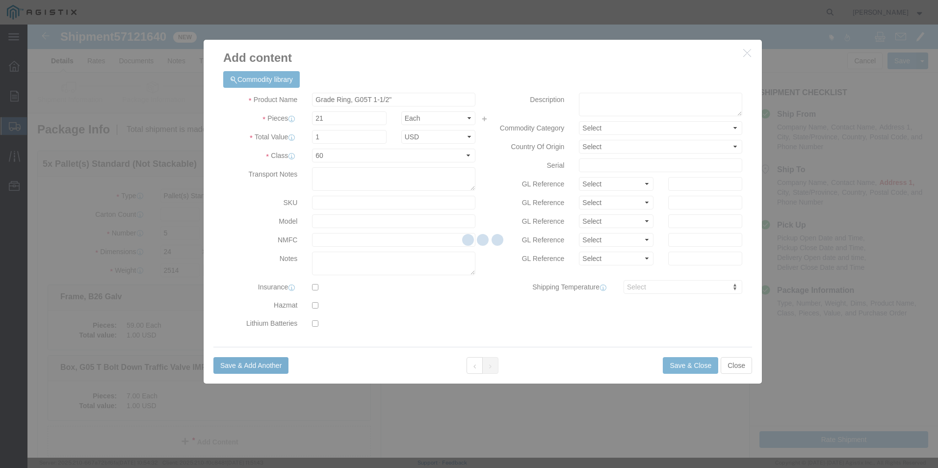
select select "EA"
select select
select select "USD"
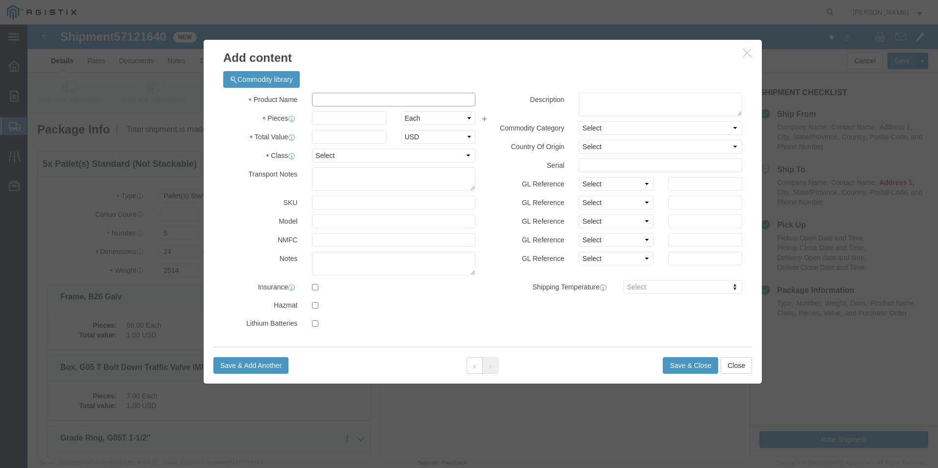
click input "Product Name : This field is required."
paste input "Lid, F08 R 3K - "PG&E GAS VALVE""
type input "Lid, F08 R 3K - "PG&E GAS VALVE""
click input "text"
type input "23"
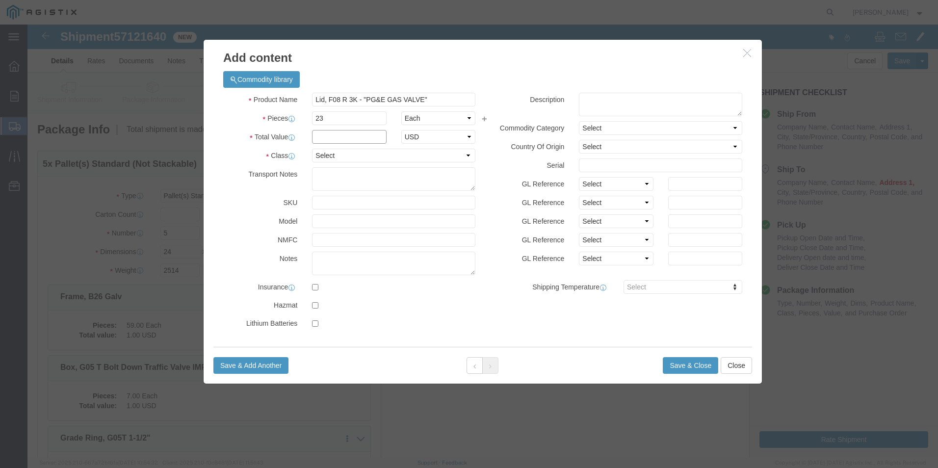
click input "text"
type input "1"
click select "Select 50 55 60 65 70 85 92.5 100 125 175 250 300 400"
select select "60"
click select "Select 50 55 60 65 70 85 92.5 100 125 175 250 300 400"
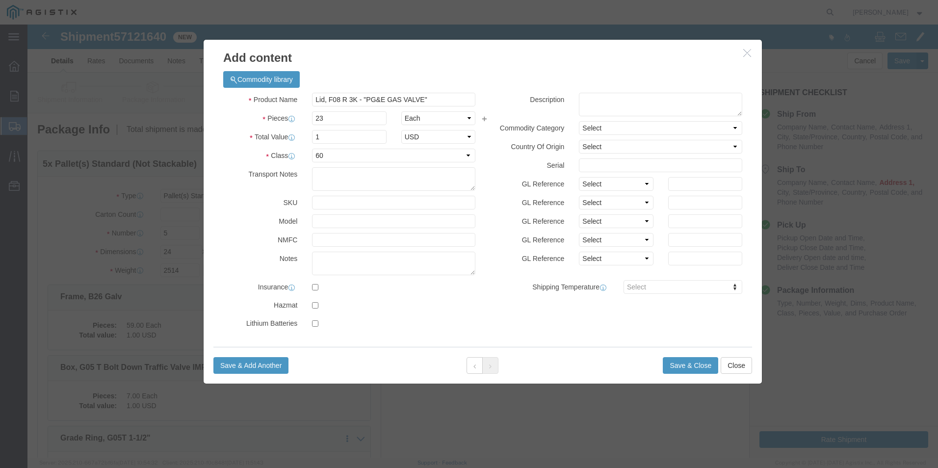
drag, startPoint x: 537, startPoint y: 312, endPoint x: 537, endPoint y: 321, distance: 8.8
click div "Product Name : This field is required. Commodity library Product Name Lid, F08 …"
click button "Save & Close"
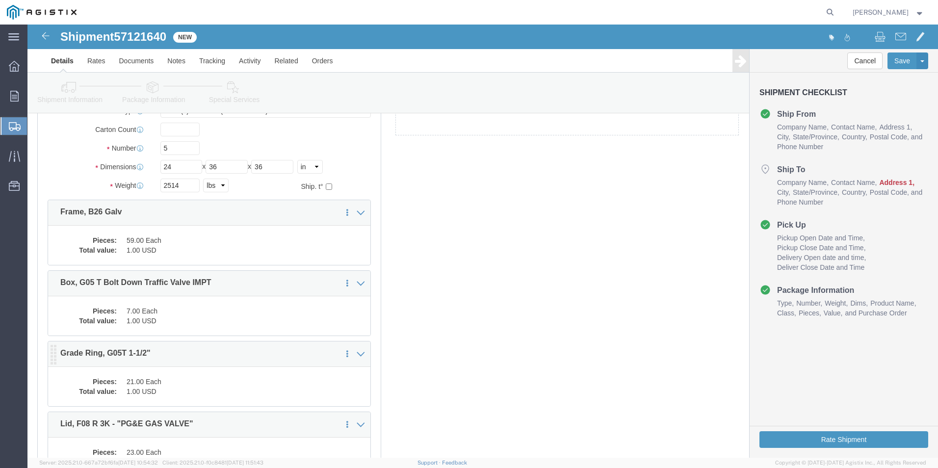
scroll to position [196, 0]
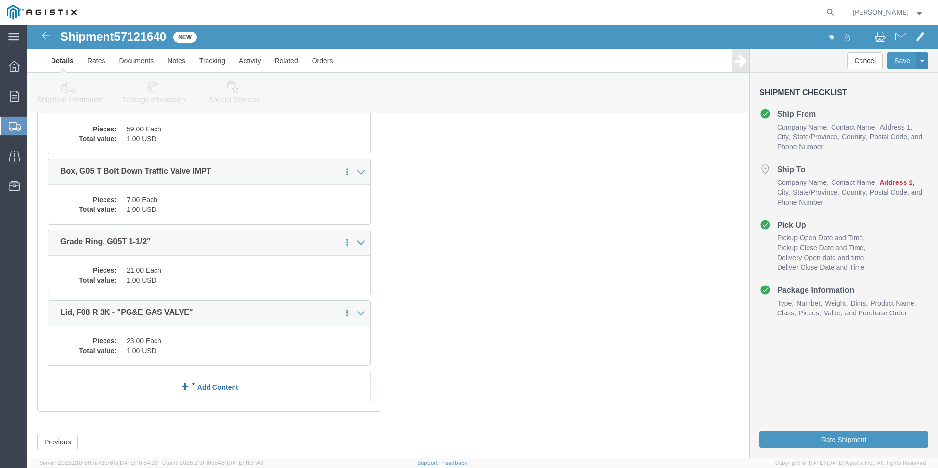
click link "Add Content"
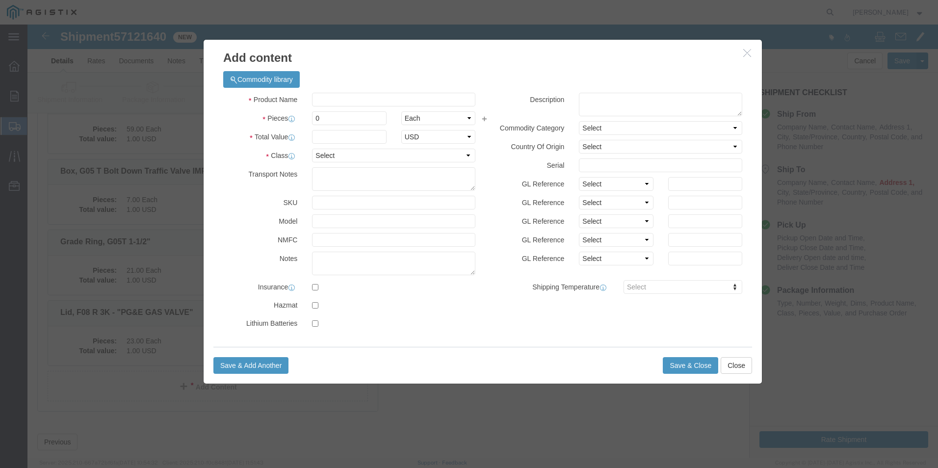
click button "button"
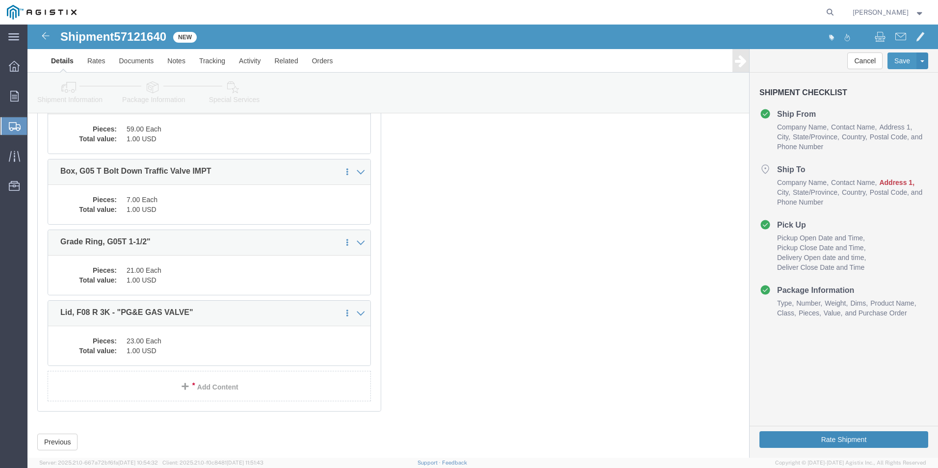
click button "Rate Shipment"
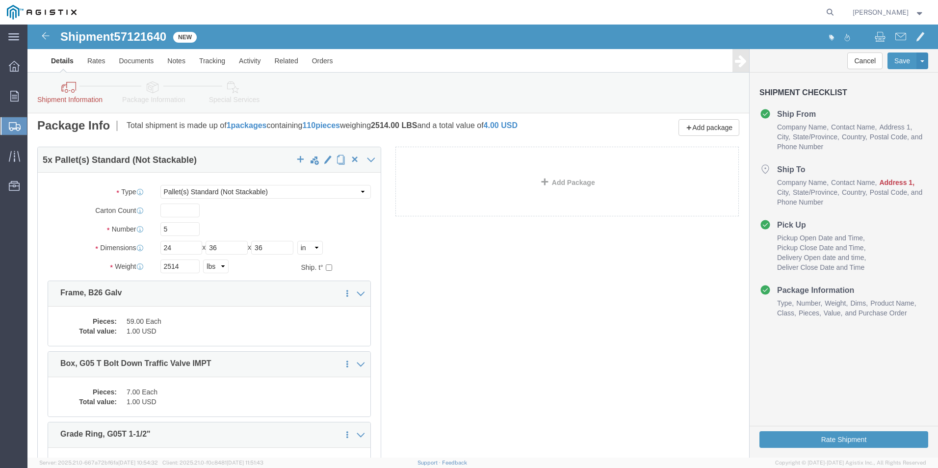
scroll to position [0, 0]
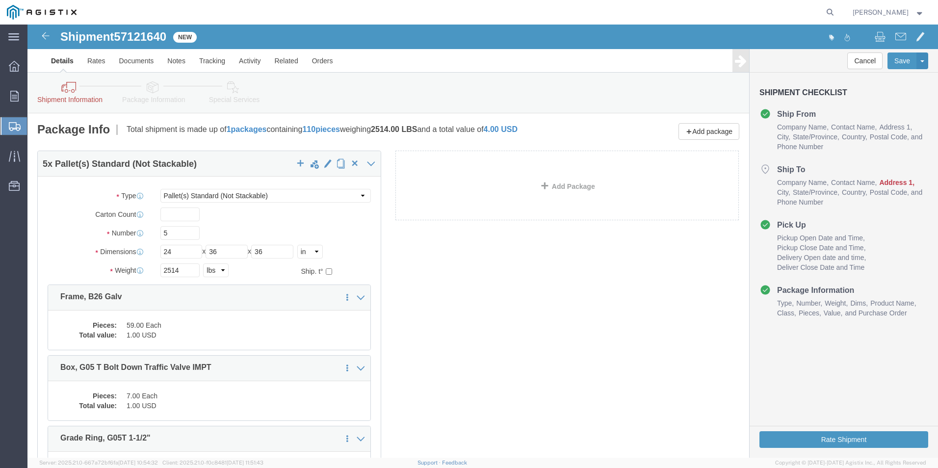
click icon
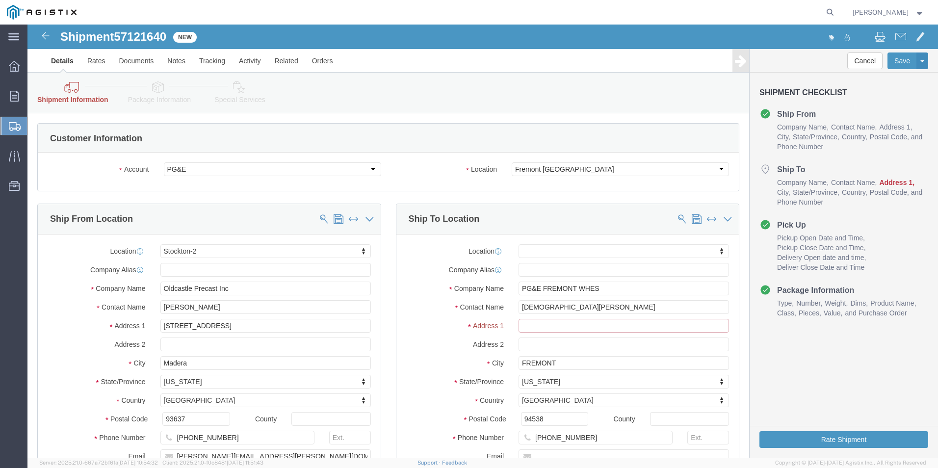
click input "text"
type input "[STREET_ADDRESS][PERSON_NAME]"
select select
click button "Rate Shipment"
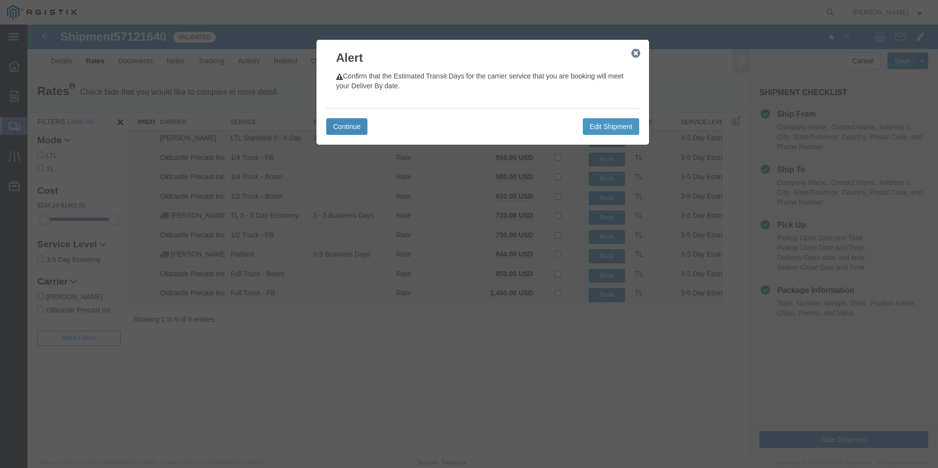
click at [359, 127] on button "Continue" at bounding box center [346, 126] width 41 height 17
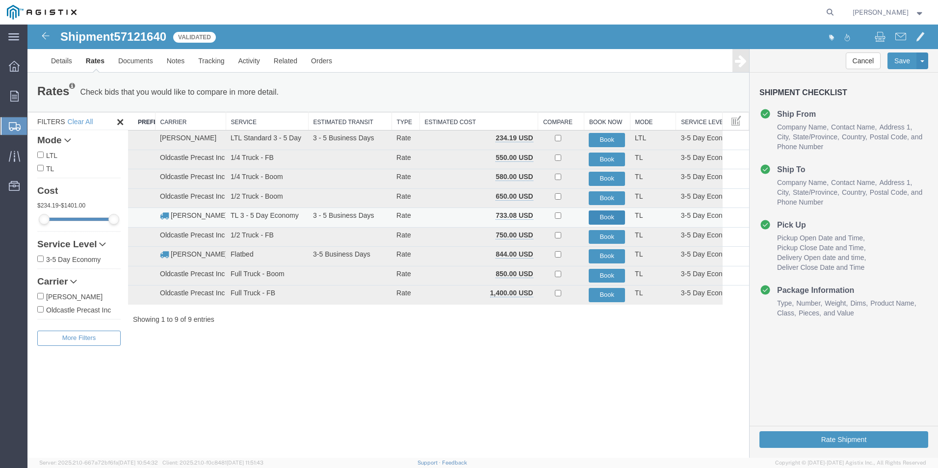
click at [604, 216] on button "Book" at bounding box center [606, 217] width 36 height 14
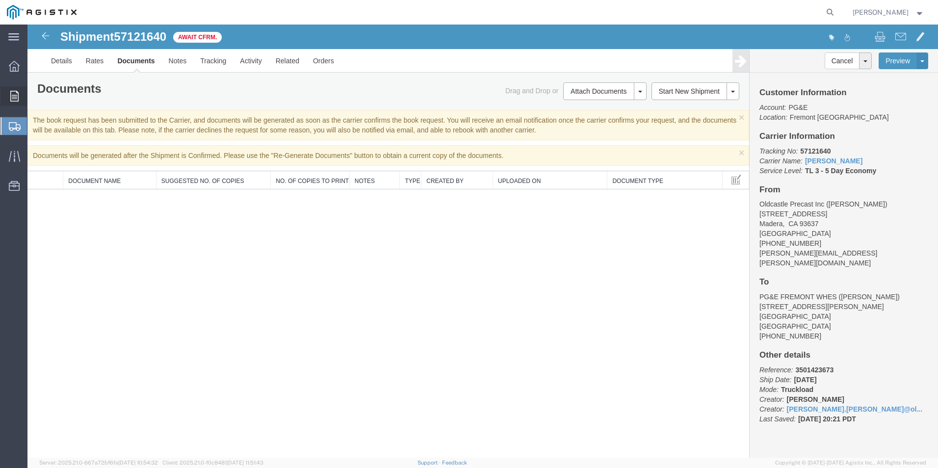
click at [34, 92] on span "Orders" at bounding box center [30, 96] width 7 height 20
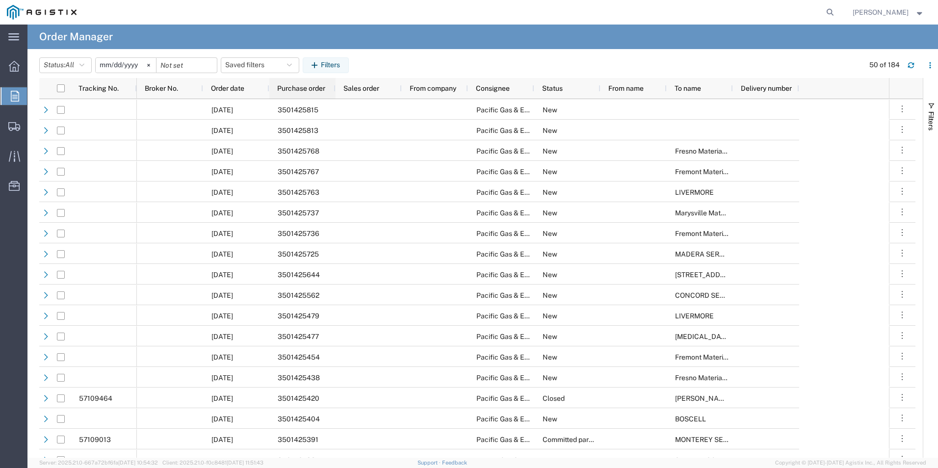
click at [292, 88] on span "Purchase order" at bounding box center [301, 88] width 48 height 8
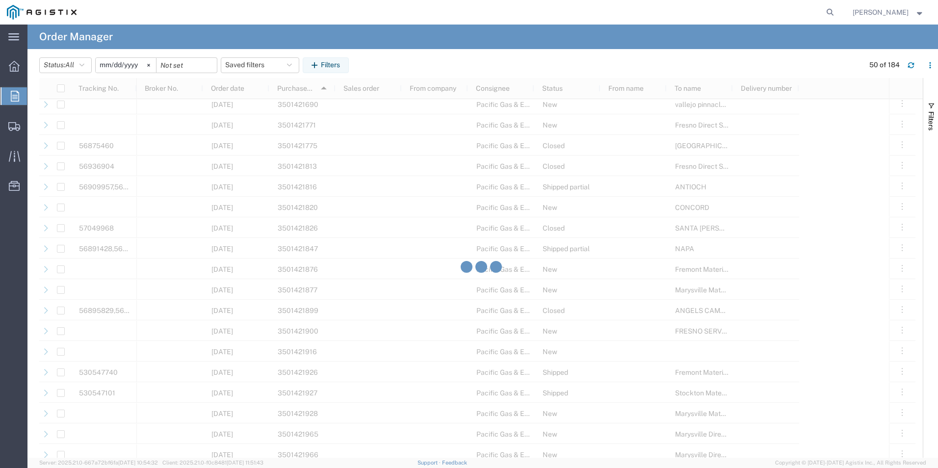
scroll to position [588, 0]
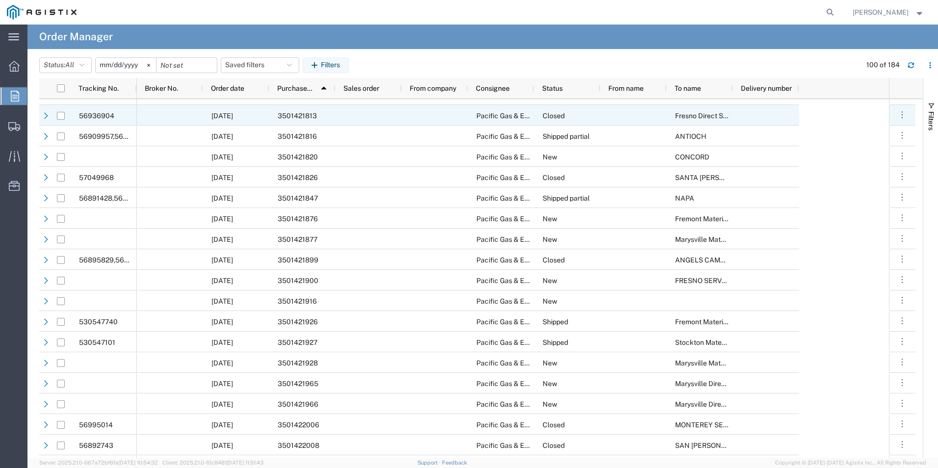
scroll to position [539, 0]
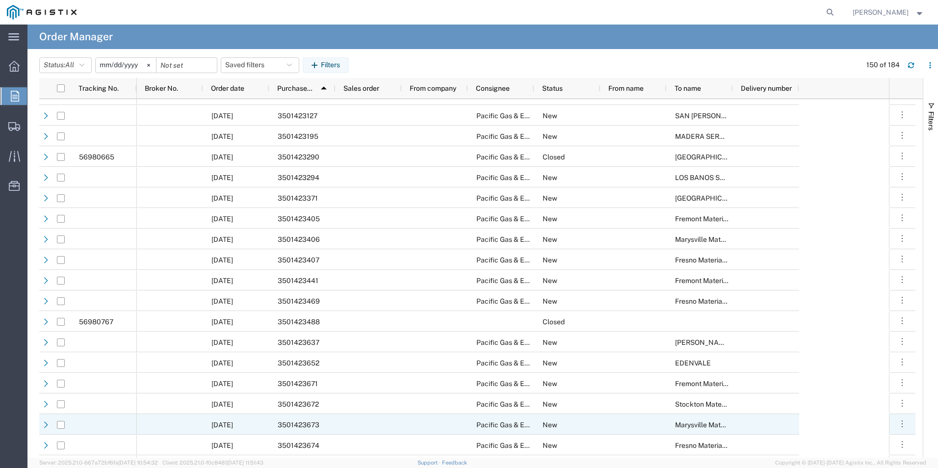
click at [330, 423] on div "3501423673" at bounding box center [302, 424] width 66 height 21
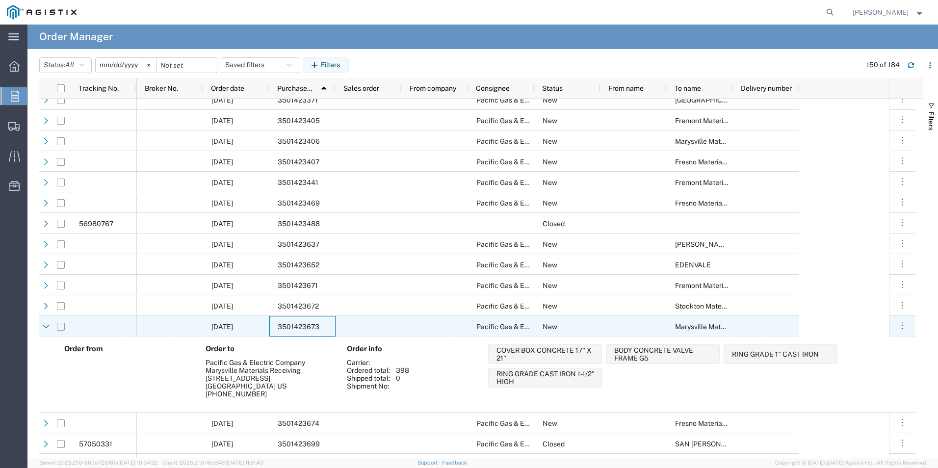
click at [59, 324] on input "Press Space to toggle row selection (unchecked)" at bounding box center [61, 327] width 8 height 8
checkbox input "true"
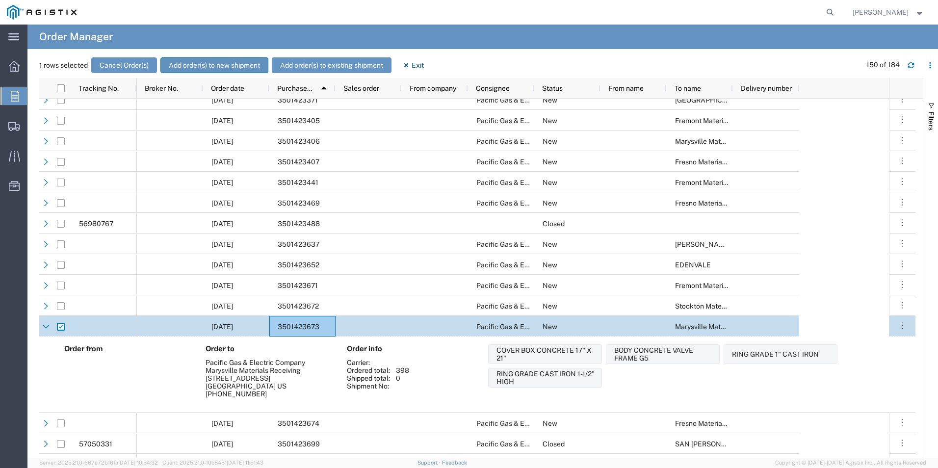
click at [235, 61] on button "Add order(s) to new shipment" at bounding box center [214, 65] width 108 height 16
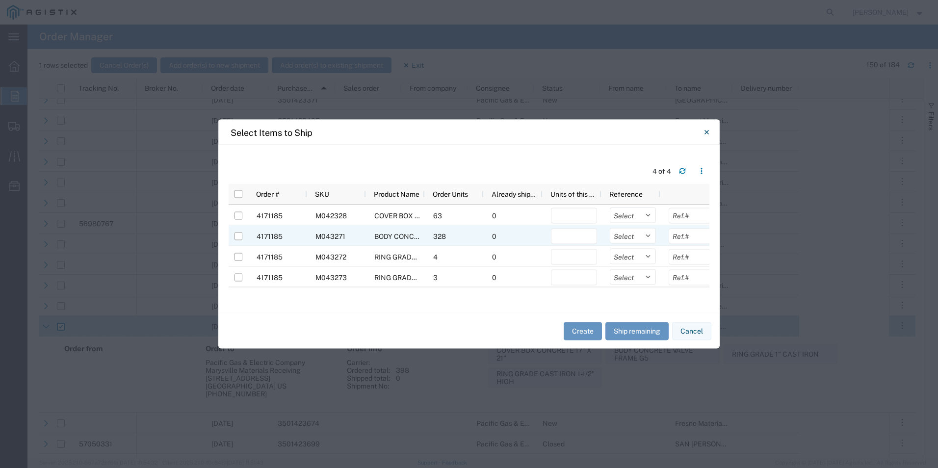
click at [405, 235] on span "BODY CONCRETE VALVE FRAME G5" at bounding box center [431, 236] width 115 height 8
click at [406, 233] on span "BODY CONCRETE VALVE FRAME G5" at bounding box center [431, 236] width 115 height 8
click at [562, 234] on input "number" at bounding box center [574, 237] width 46 height 16
type input "648"
click at [241, 234] on input "Press Space to toggle row selection (unchecked)" at bounding box center [238, 236] width 8 height 8
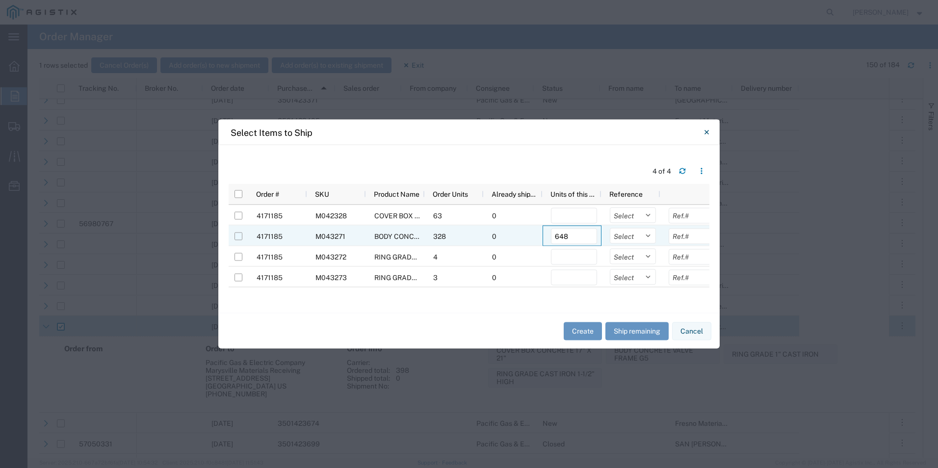
checkbox input "true"
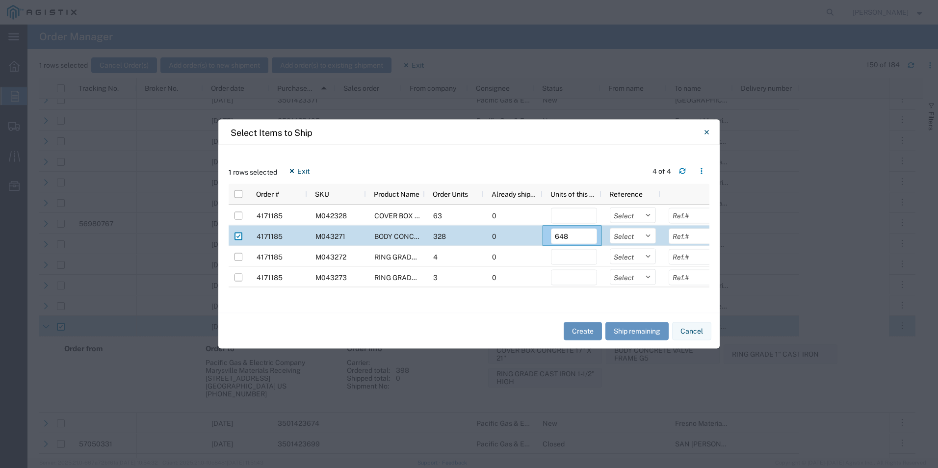
click at [581, 327] on button "Create" at bounding box center [582, 331] width 38 height 18
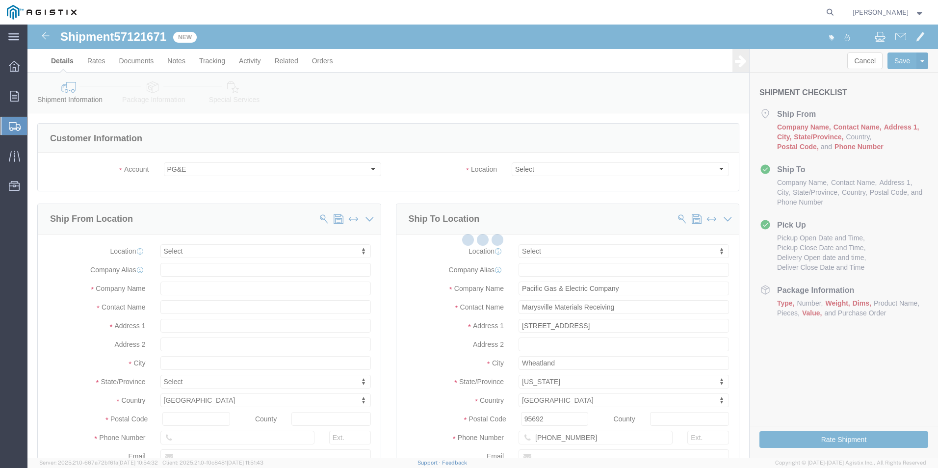
select select
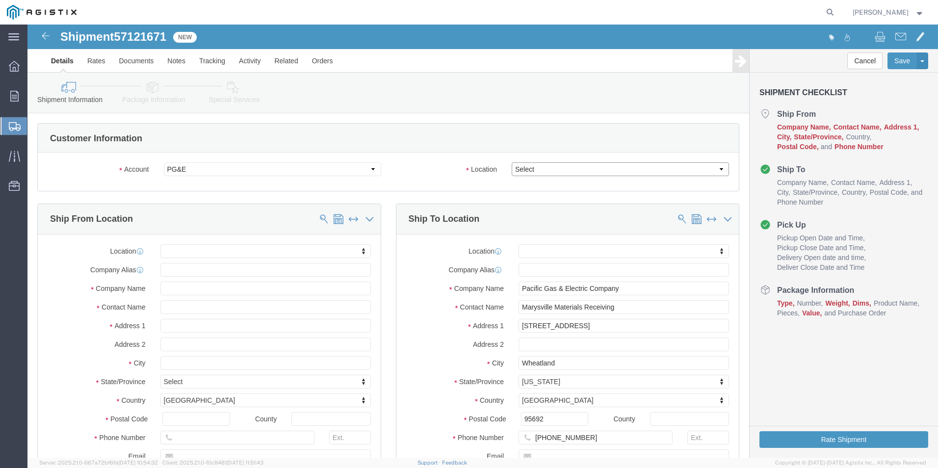
click select "Select All Others [GEOGRAPHIC_DATA] [GEOGRAPHIC_DATA] [GEOGRAPHIC_DATA] [GEOGRA…"
select select "19740"
click select "Select All Others [GEOGRAPHIC_DATA] [GEOGRAPHIC_DATA] [GEOGRAPHIC_DATA] [GEOGRA…"
click at [0, 0] on span "Create Shipment" at bounding box center [0, 0] width 0 height 0
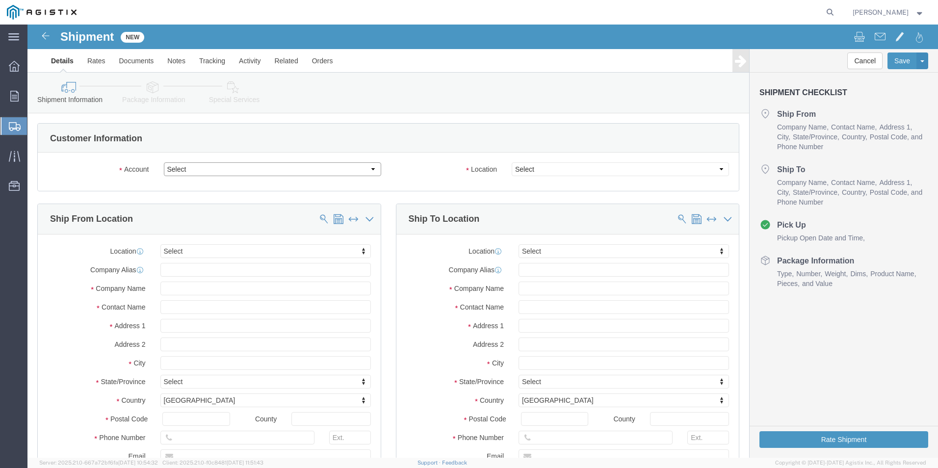
click select "Select Oldcastle Precast Inc PG&E"
select select "9596"
click select "Select Oldcastle Precast Inc PG&E"
select select "PURCHORD"
select select
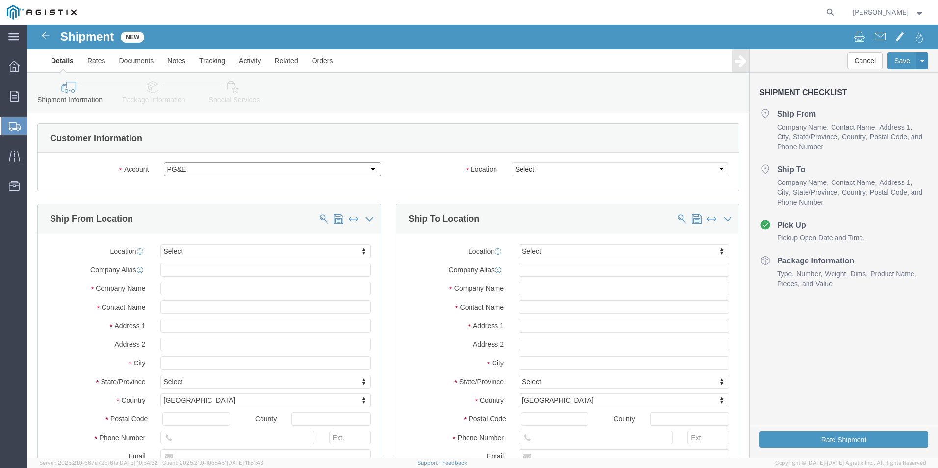
select select
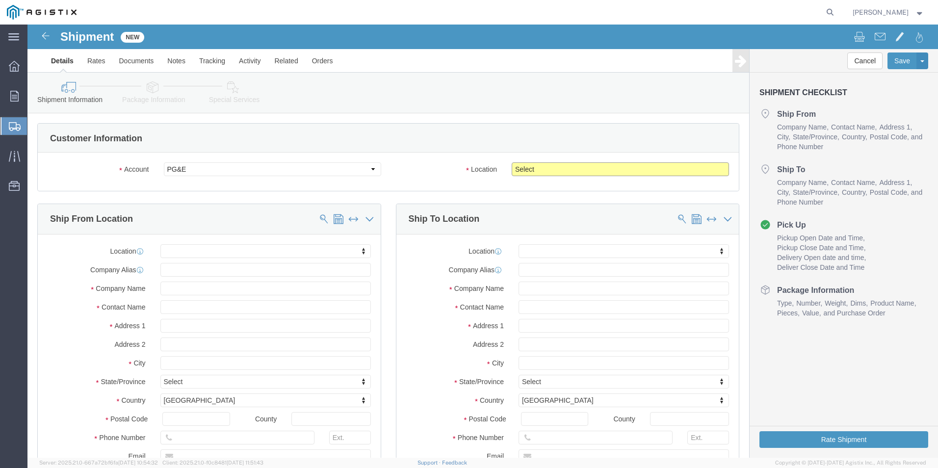
click select "Select All Others [GEOGRAPHIC_DATA] [GEOGRAPHIC_DATA] [GEOGRAPHIC_DATA] [GEOGRA…"
select select "19740"
click select "Select All Others [GEOGRAPHIC_DATA] [GEOGRAPHIC_DATA] [GEOGRAPHIC_DATA] [GEOGRA…"
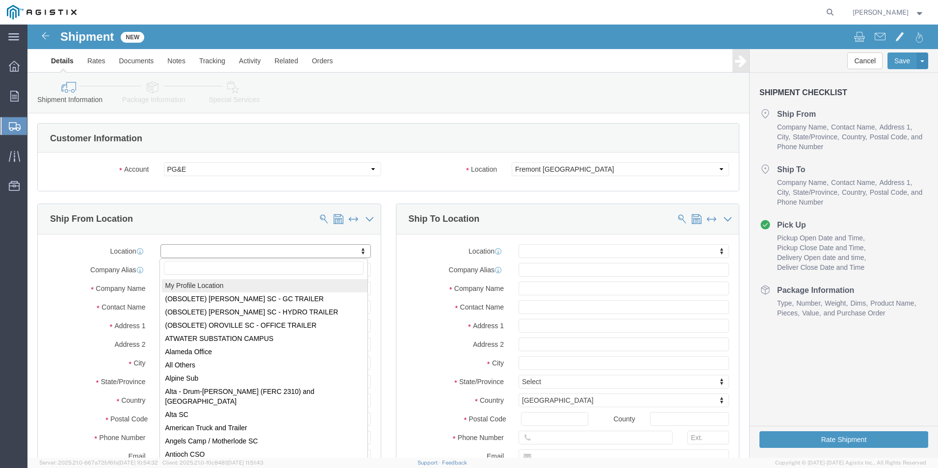
select select "MYPROFILE"
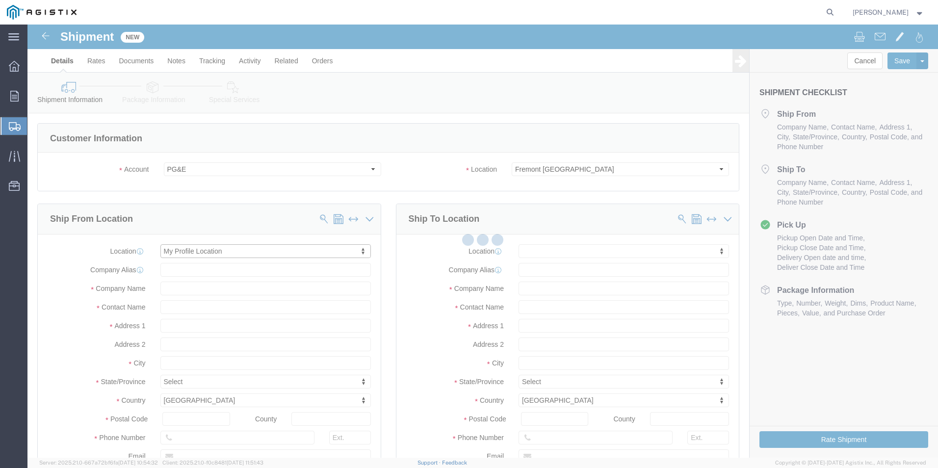
type input "[STREET_ADDRESS]"
type input "93637"
type input "[PHONE_NUMBER]"
type input "[PERSON_NAME][EMAIL_ADDRESS][PERSON_NAME][DOMAIN_NAME]"
checkbox input "true"
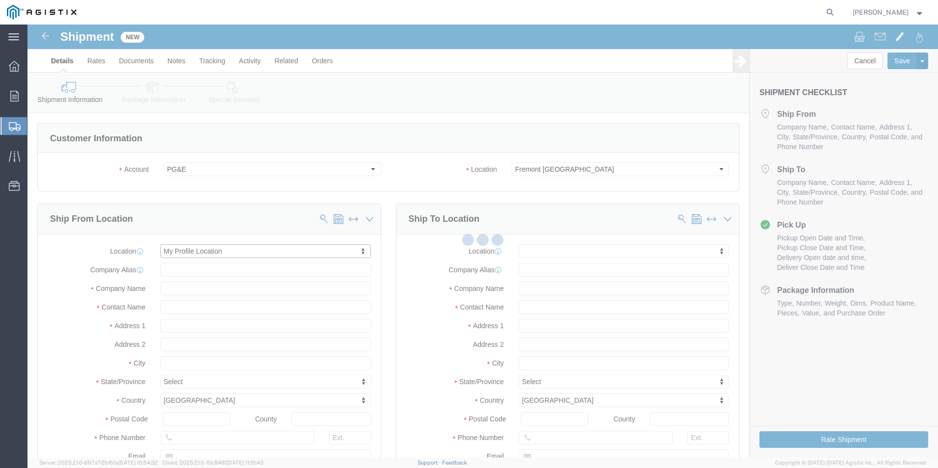
type input "Oldcastle Precast Inc"
type input "[PERSON_NAME]"
type input "Madera"
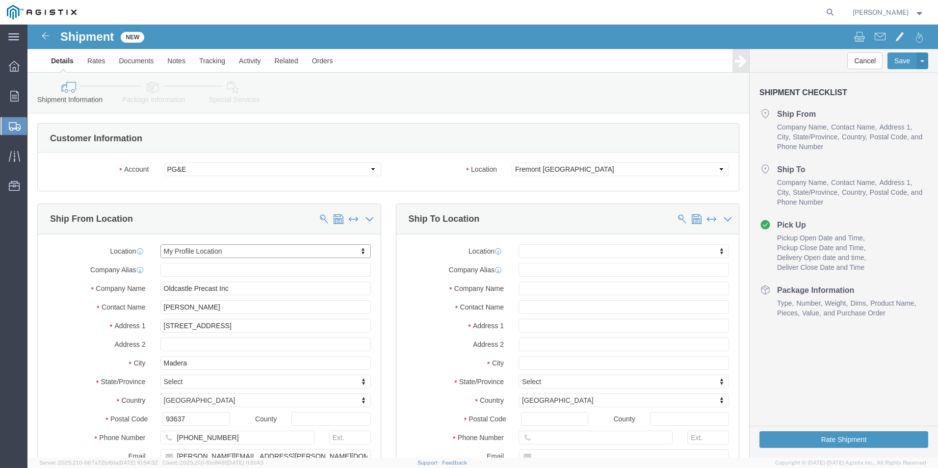
select select "CA"
drag, startPoint x: 234, startPoint y: 280, endPoint x: 77, endPoint y: 289, distance: 156.7
click div "Location My Profile Location My Profile Location (OBSOLETE) [GEOGRAPHIC_DATA] S…"
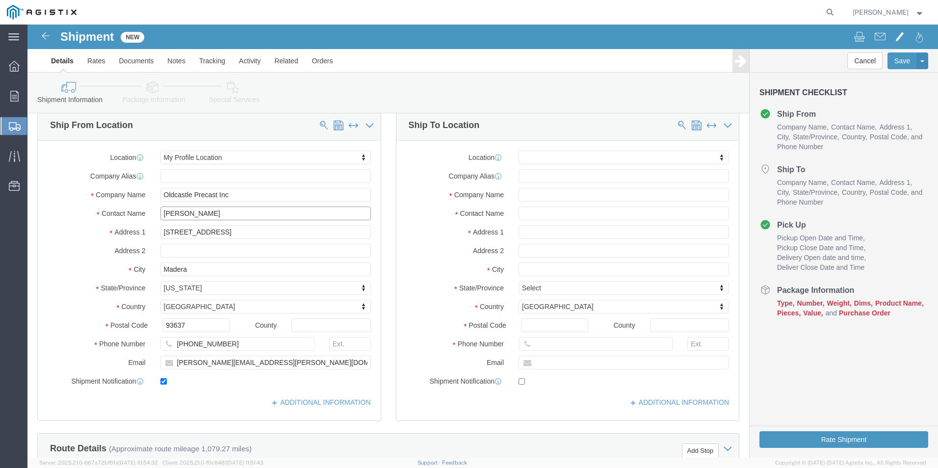
scroll to position [98, 0]
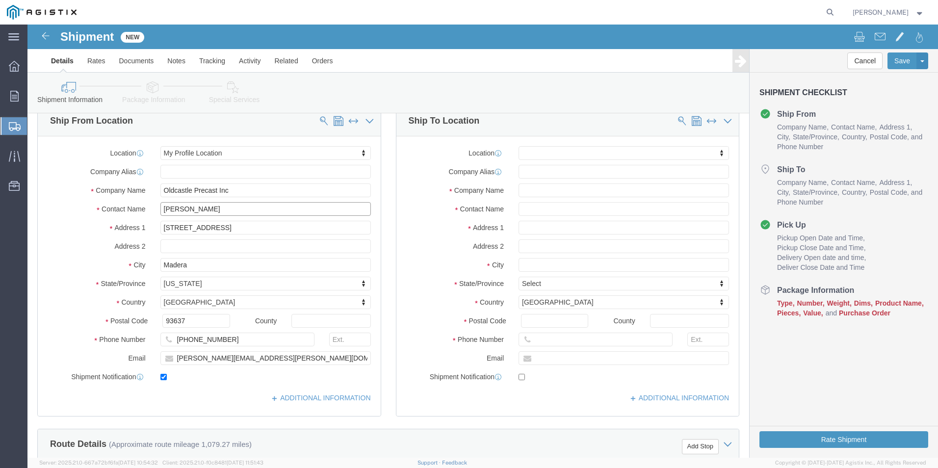
type input "[PERSON_NAME]"
drag, startPoint x: 255, startPoint y: 332, endPoint x: 78, endPoint y: 326, distance: 176.6
click div "Email [PERSON_NAME][EMAIL_ADDRESS][PERSON_NAME][DOMAIN_NAME]"
type input "[PERSON_NAME][EMAIL_ADDRESS][PERSON_NAME][DOMAIN_NAME]"
click div "Location My Profile Location My Profile Location (OBSOLETE) [GEOGRAPHIC_DATA] S…"
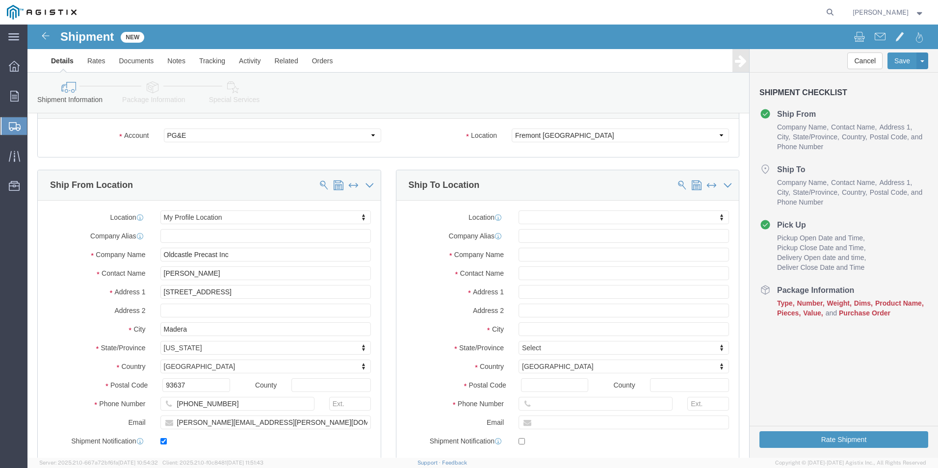
scroll to position [49, 0]
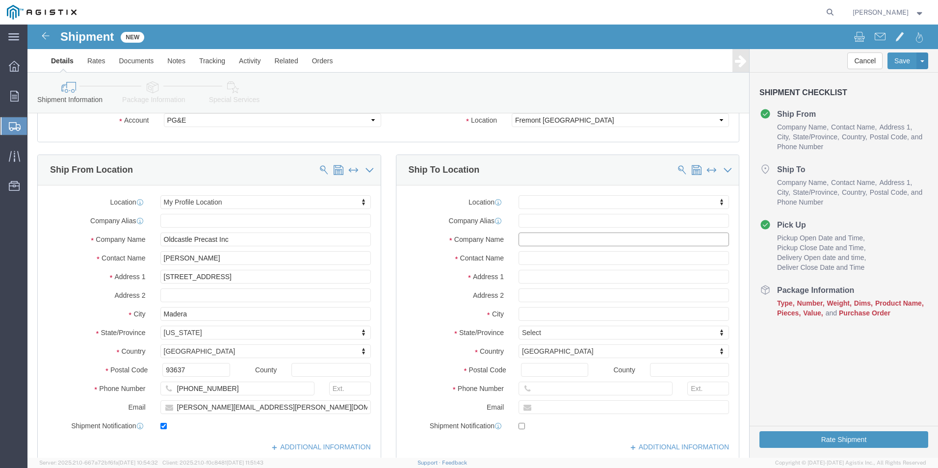
click input "text"
type input "p"
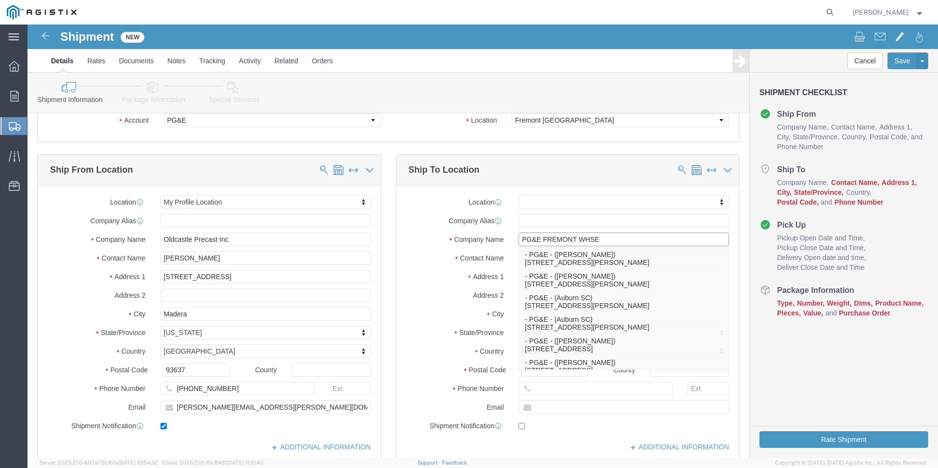
type input "PG&E FREMONT WHSE"
click label "Address 1"
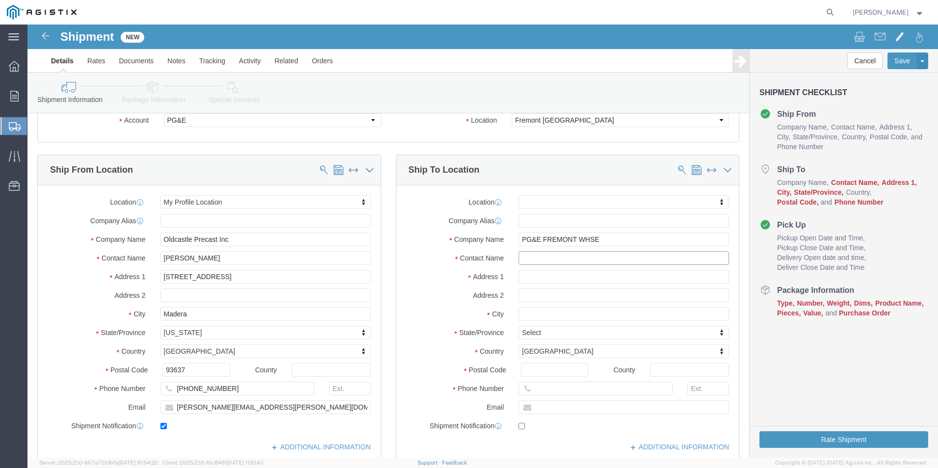
click input "text"
type input "[DEMOGRAPHIC_DATA][PERSON_NAME]"
click input "text"
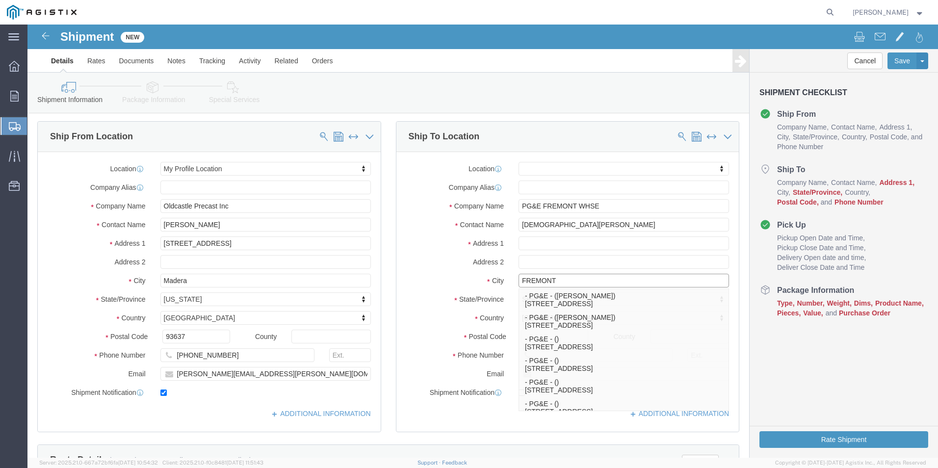
scroll to position [98, 0]
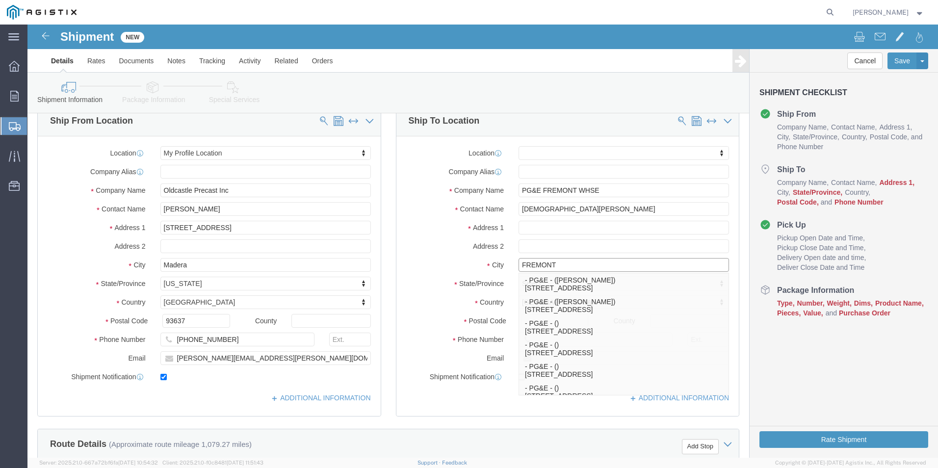
type input "FREMONT"
select select
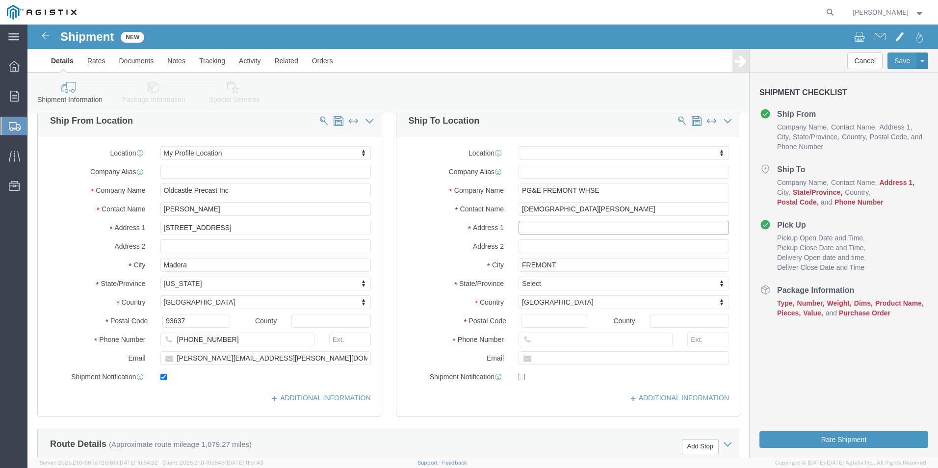
click input "text"
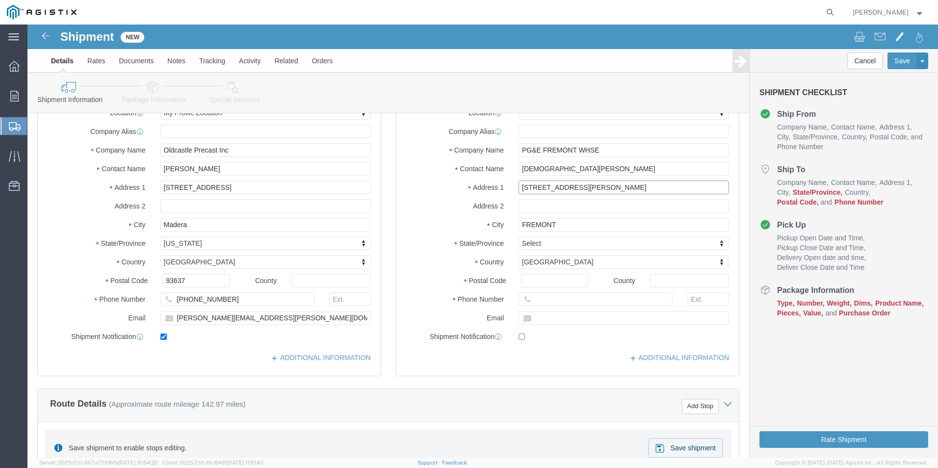
scroll to position [147, 0]
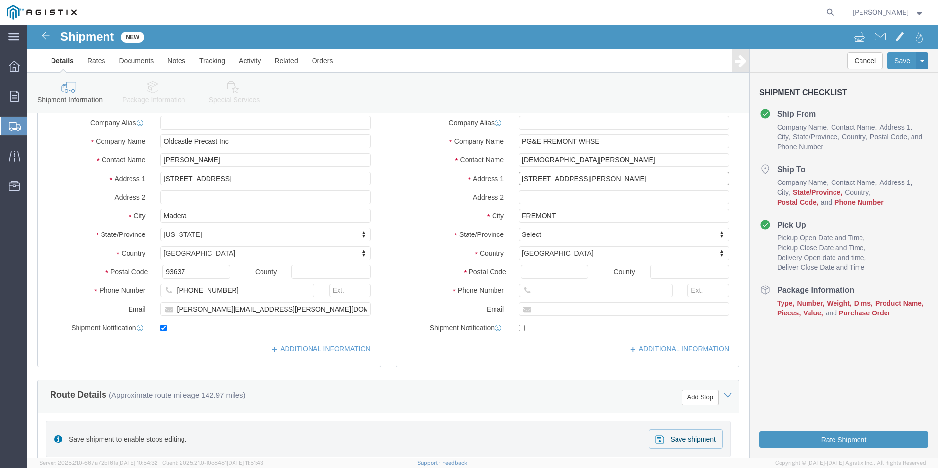
type input "[STREET_ADDRESS][PERSON_NAME]"
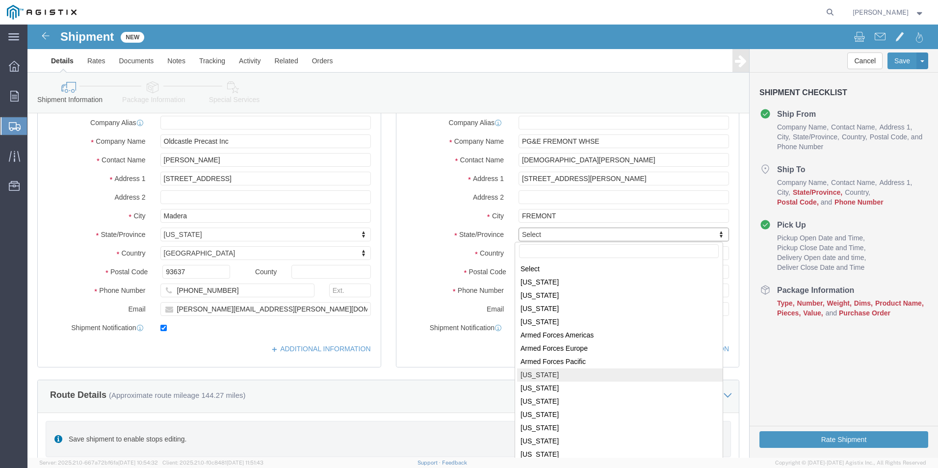
select select
select select "CA"
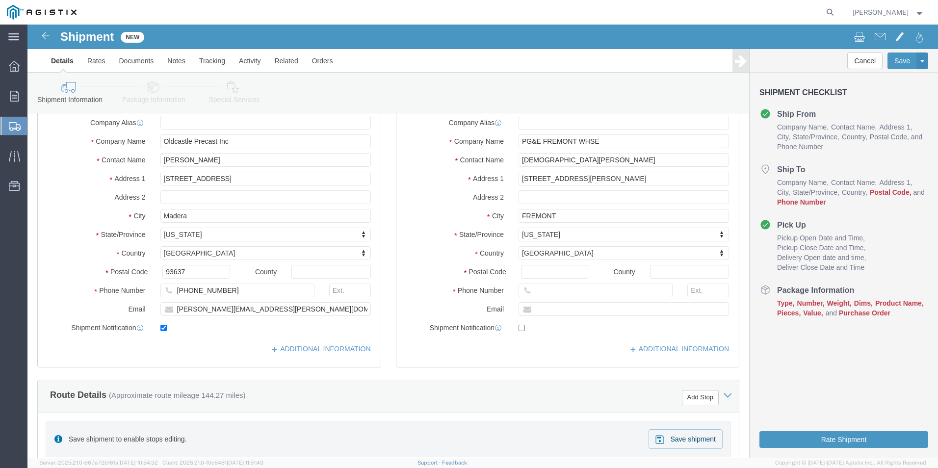
click div "Location My Profile Location (OBSOLETE) [PERSON_NAME] SC - GC TRAILER (OBSOLETE…"
click input "Postal Code"
type input "94538"
select select
click input "text"
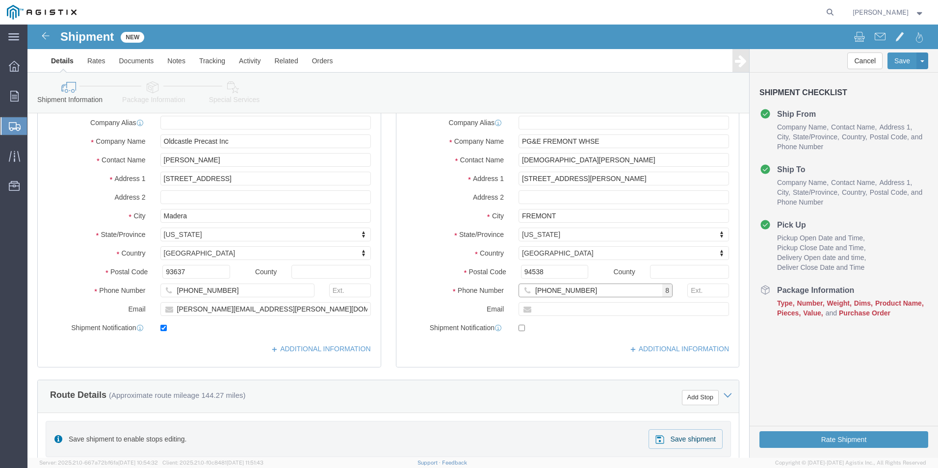
type input "[PHONE_NUMBER]"
click input "94538"
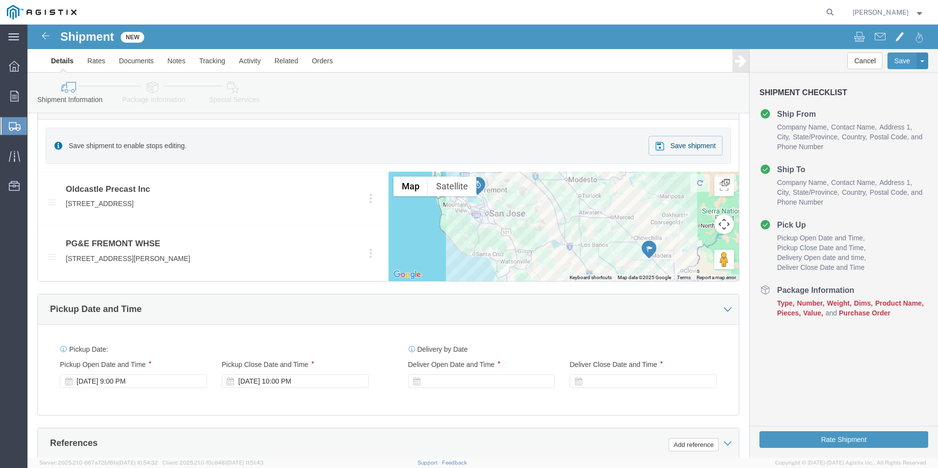
scroll to position [441, 0]
click div "[DATE] 9:00 PM"
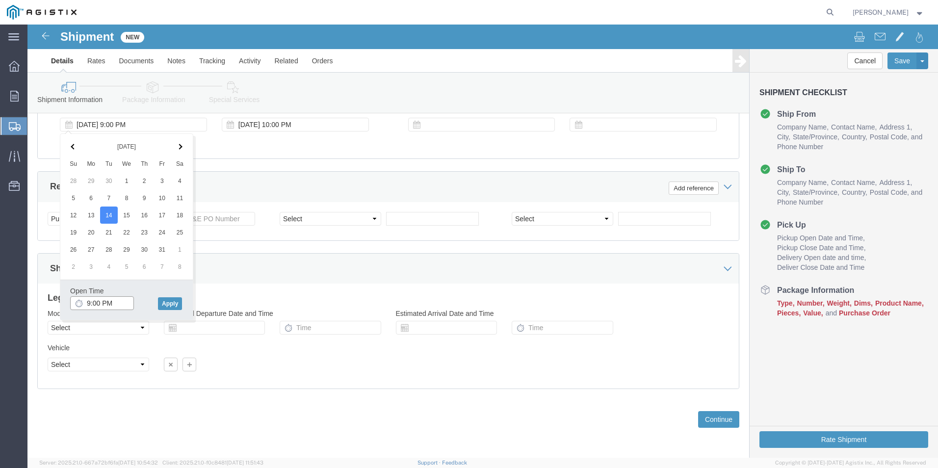
click input "9:00 PM"
type input "9:00 AM"
click button "Apply"
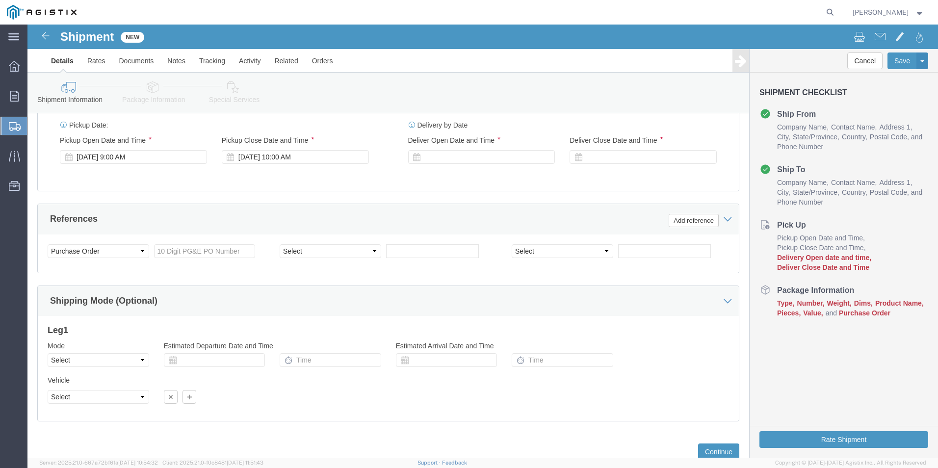
scroll to position [648, 0]
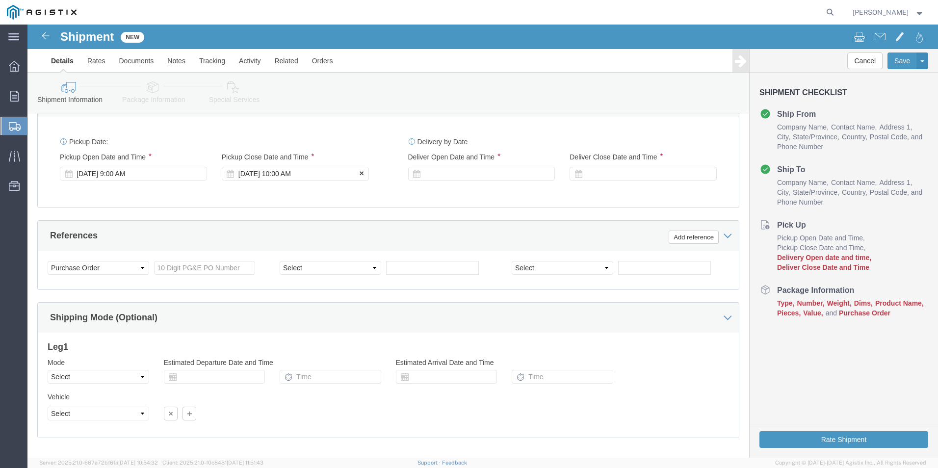
click div "[DATE] 10:00 AM"
click input "10:00 AM"
click input "2:00 AM"
type input "2:00 PM"
click button "Apply"
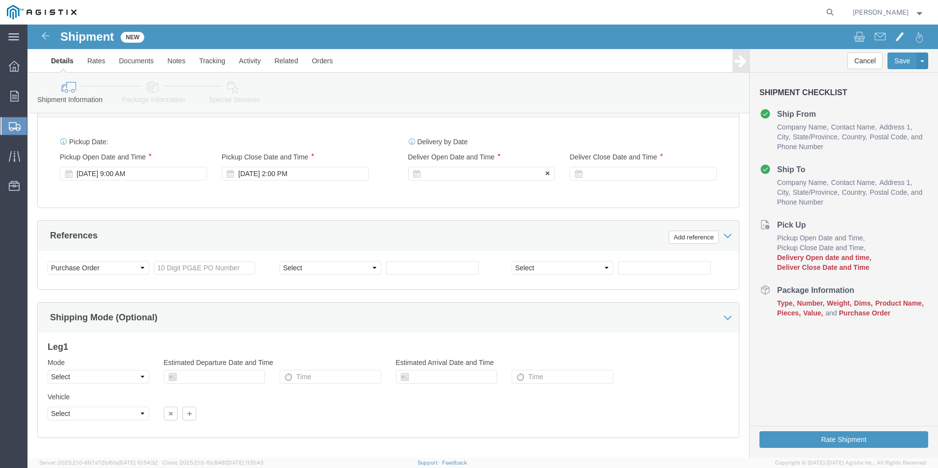
click div
drag, startPoint x: 423, startPoint y: 326, endPoint x: 434, endPoint y: 335, distance: 14.6
click input "9:00 PM"
type input "9:00 AM"
click button "Apply"
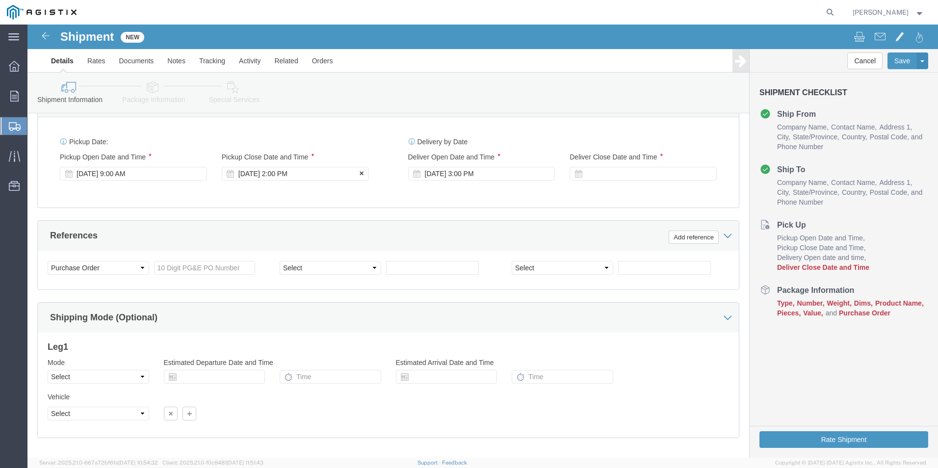
click div "[DATE] 2:00 PM"
click button "Apply"
click div
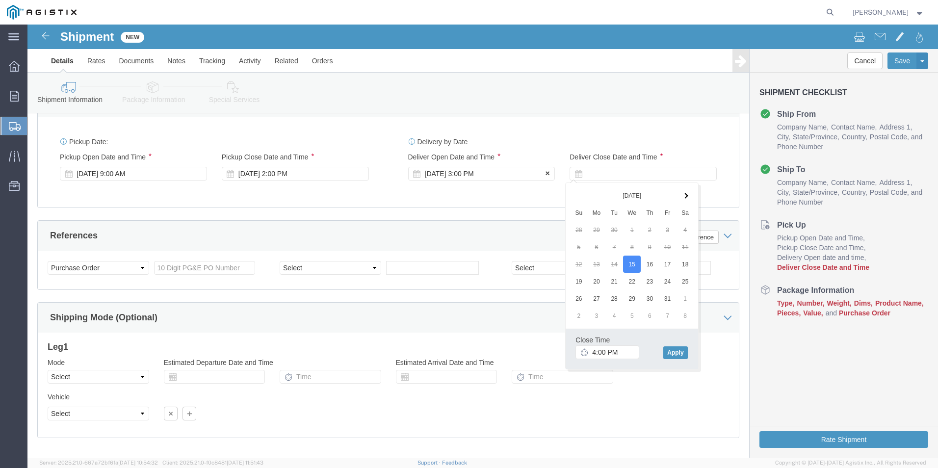
click div "[DATE] 3:00 PM"
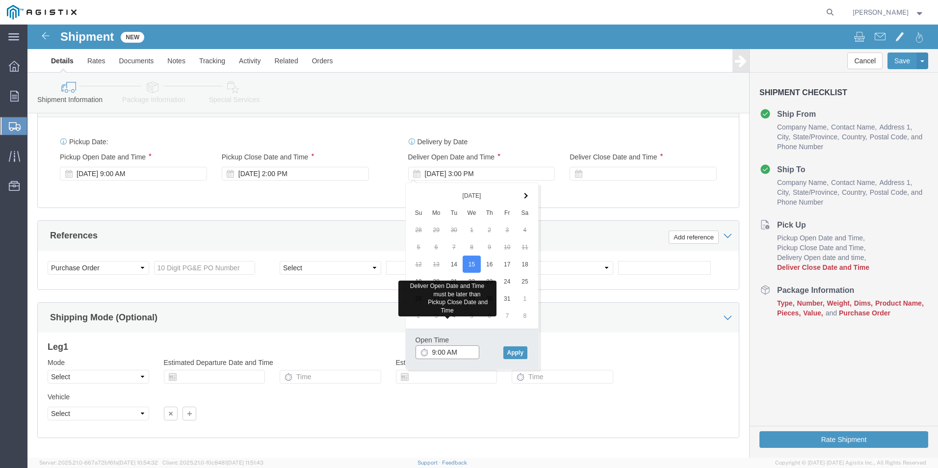
click input "9:00 AM"
click button "Apply"
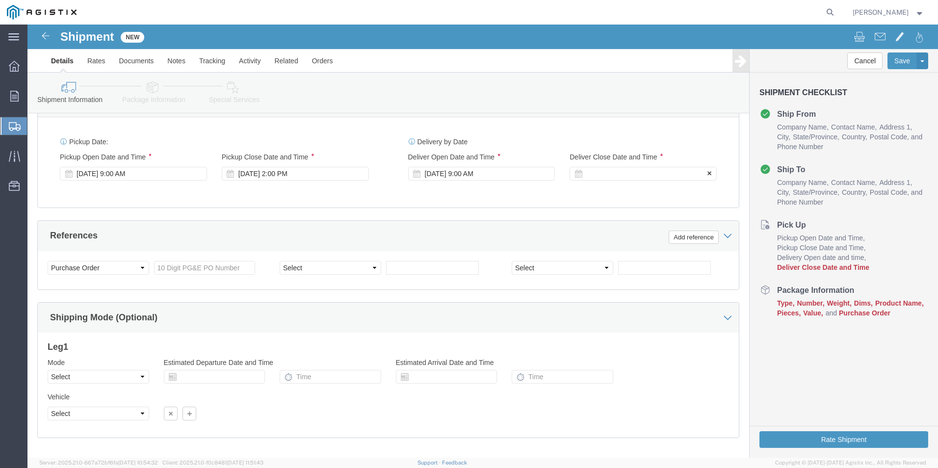
click div
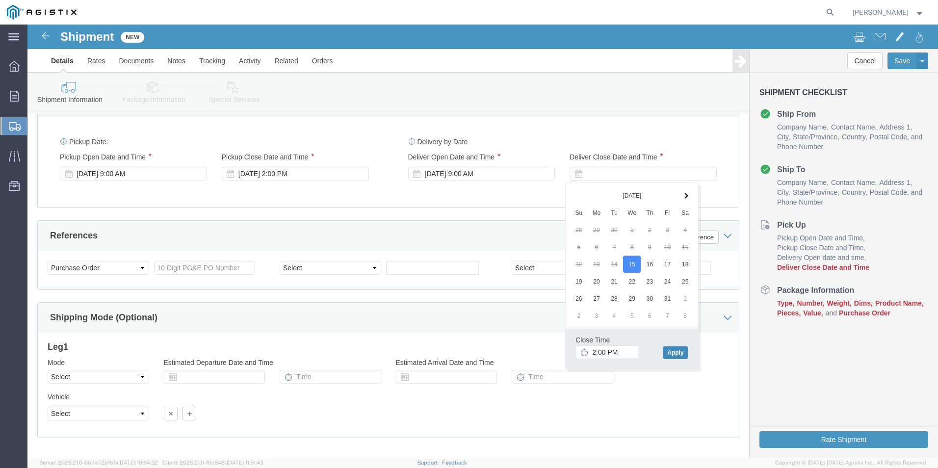
click button "Apply"
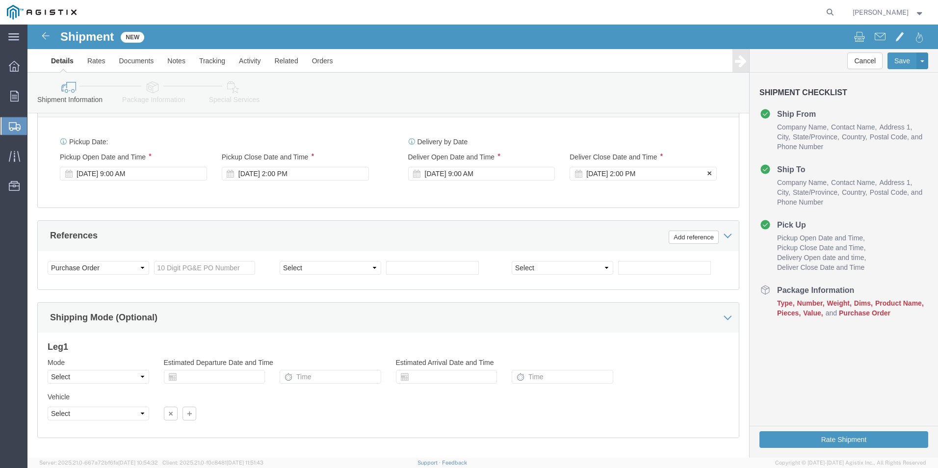
click div "[DATE] 2:00 PM"
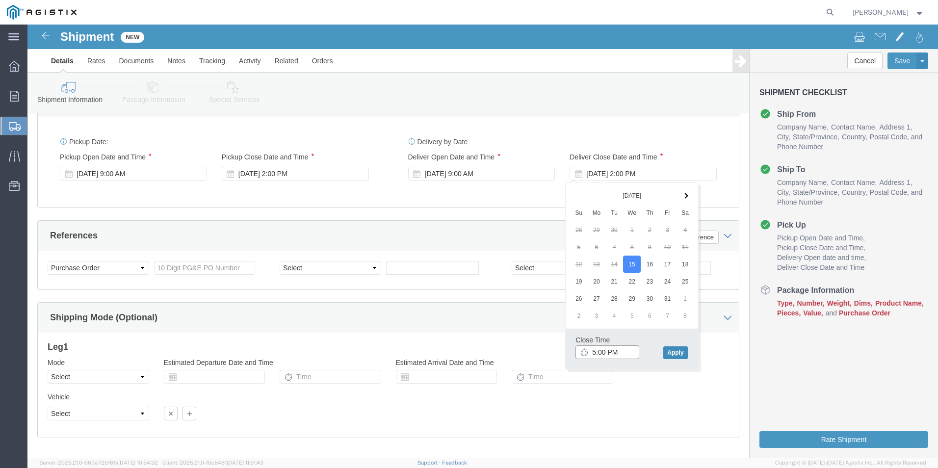
type input "5:00 PM"
click button "Apply"
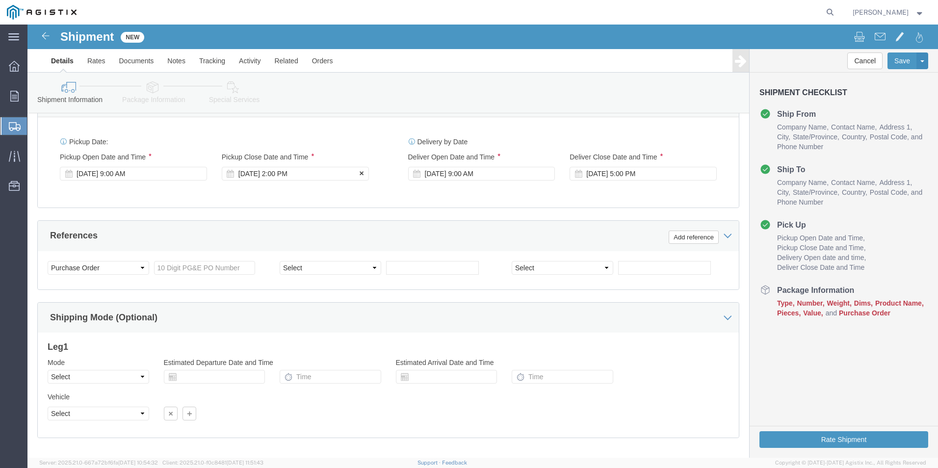
click div "[DATE] 2:00 PM"
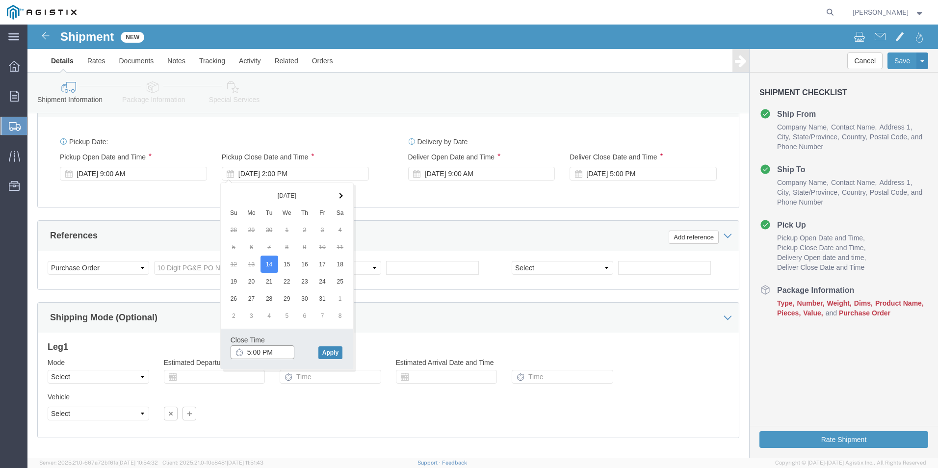
type input "5:00 PM"
click button "Apply"
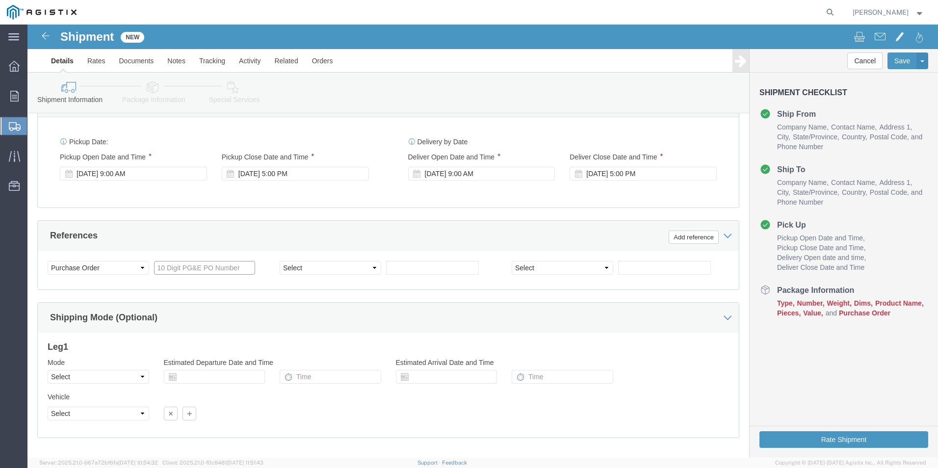
click input "text"
type input "3501423673"
click select "Select Account Type Activity ID Airline Appointment Number ASN Batch Request # …"
select select "CUSTREF"
click select "Select Account Type Activity ID Airline Appointment Number ASN Batch Request # …"
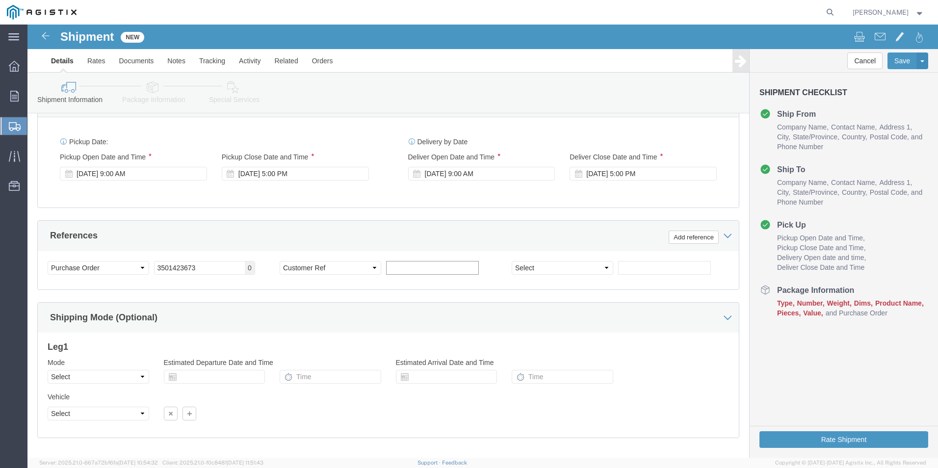
click input "text"
type input "612636"
drag, startPoint x: 501, startPoint y: 248, endPoint x: 495, endPoint y: 248, distance: 5.9
click select "Select Account Type Activity ID Airline Appointment Number ASN Batch Request # …"
select select "SALEORDR"
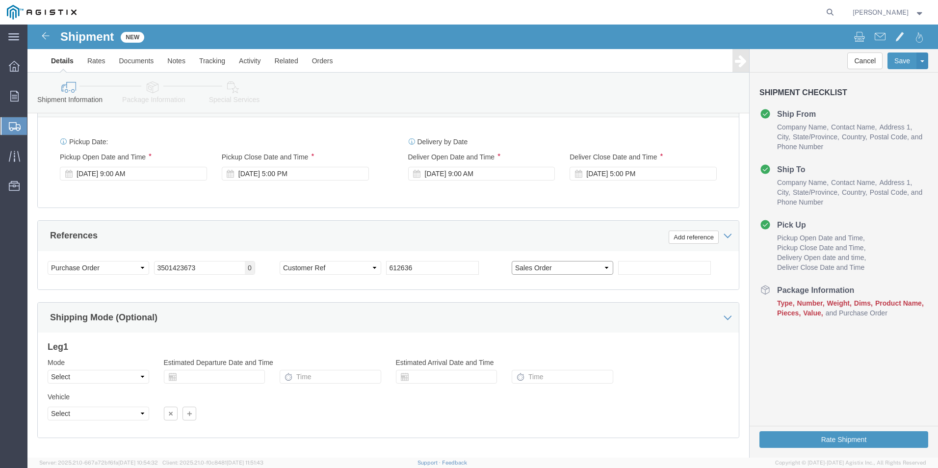
click select "Select Account Type Activity ID Airline Appointment Number ASN Batch Request # …"
click input "text"
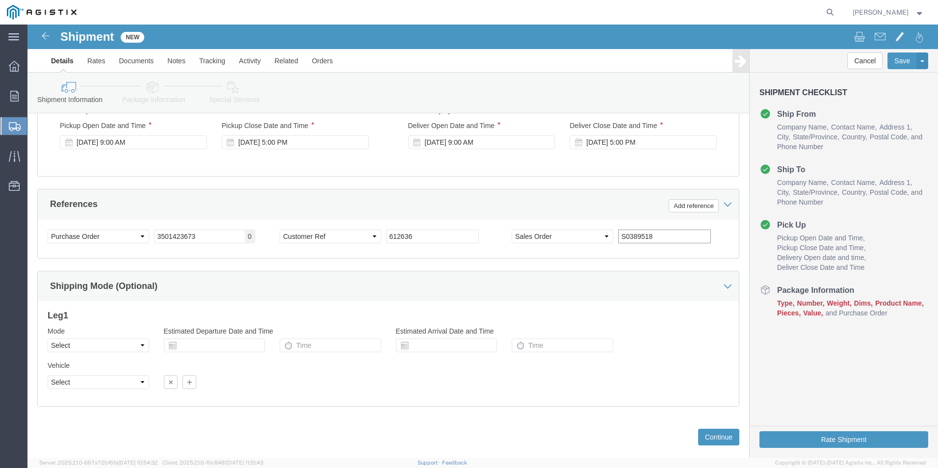
scroll to position [697, 0]
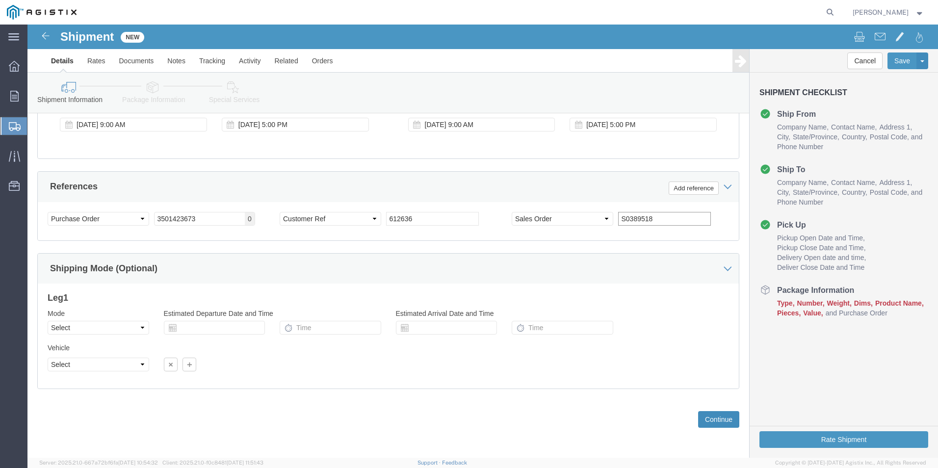
type input "S0389518"
click button "Continue"
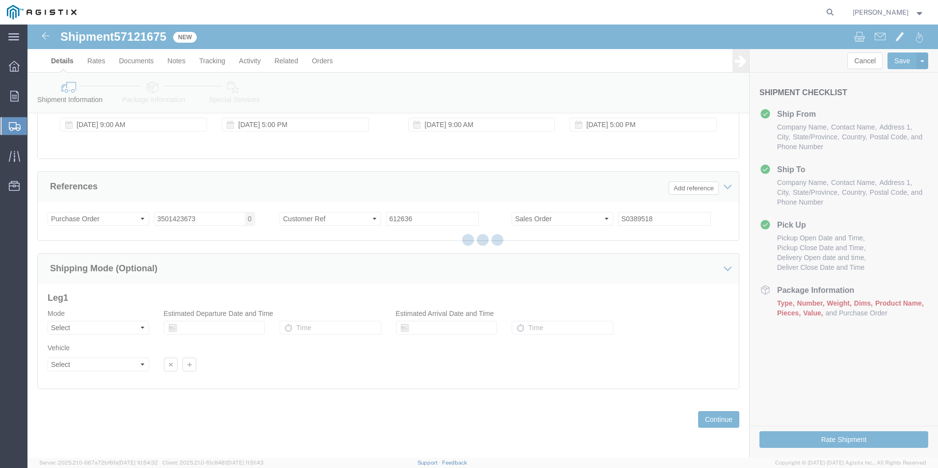
select select "23095"
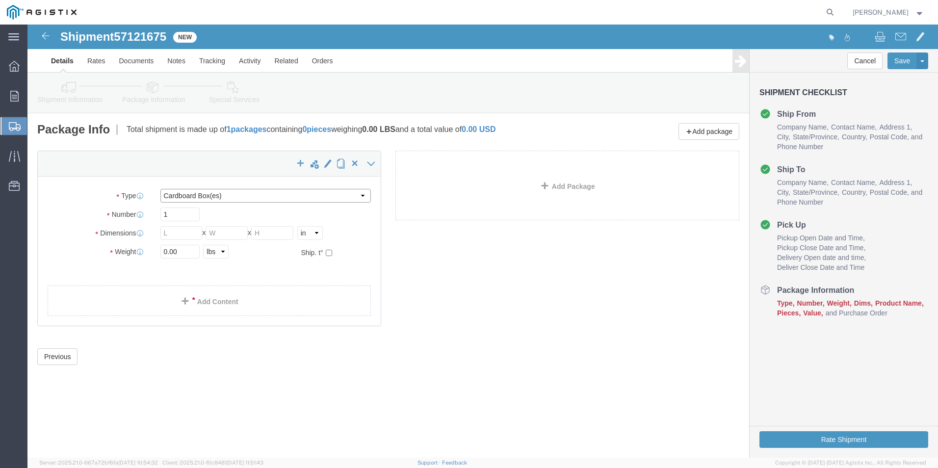
click select "Select Bulk Bundle(s) Cardboard Box(es) Carton(s) Crate(s) Drum(s) (Fiberboard)…"
select select "PSNS"
click select "Select Bulk Bundle(s) Cardboard Box(es) Carton(s) Crate(s) Drum(s) (Fiberboard)…"
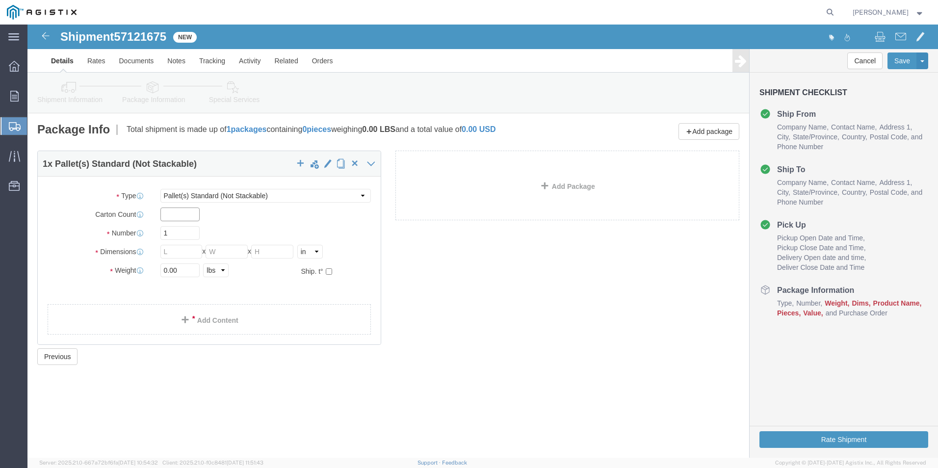
click input "text"
type input "18"
drag, startPoint x: 153, startPoint y: 208, endPoint x: 120, endPoint y: 212, distance: 34.1
click div "Number 1"
drag, startPoint x: 162, startPoint y: 191, endPoint x: 103, endPoint y: 196, distance: 59.0
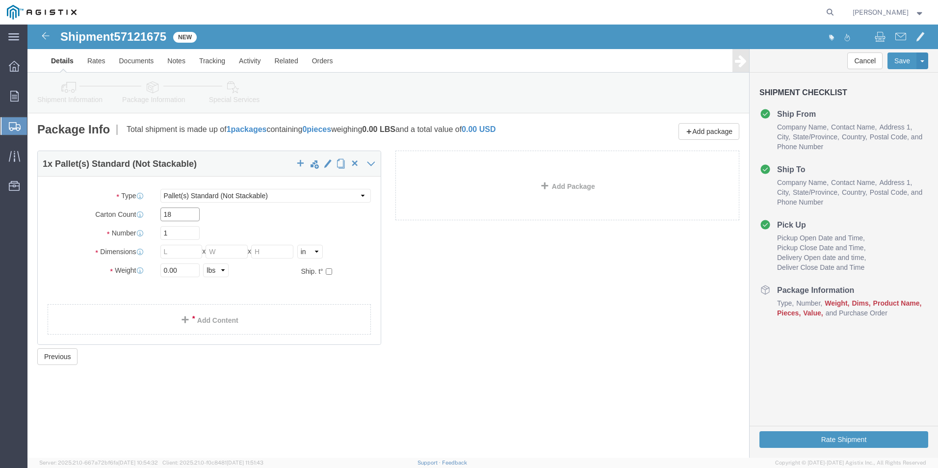
click div "Carton Count 18"
click input "1"
type input "18"
click input "text"
type input "24"
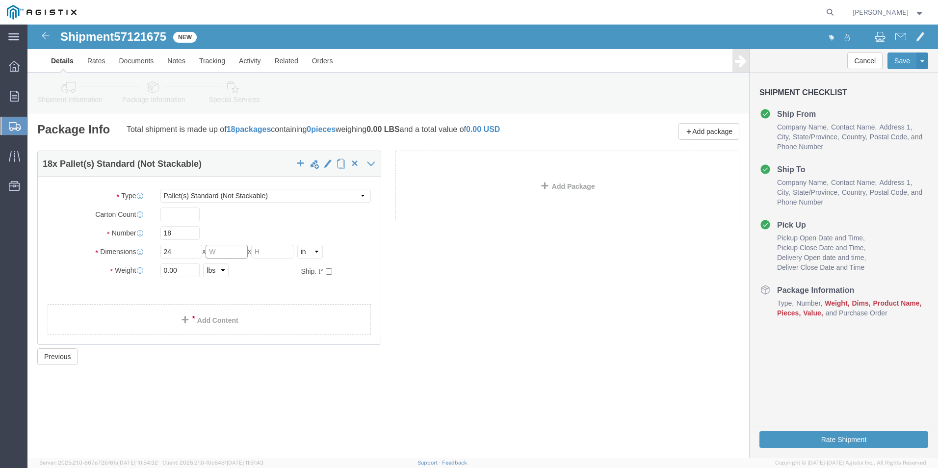
click input "text"
type input "36"
click input "text"
type input "36"
drag, startPoint x: 166, startPoint y: 246, endPoint x: 103, endPoint y: 248, distance: 62.8
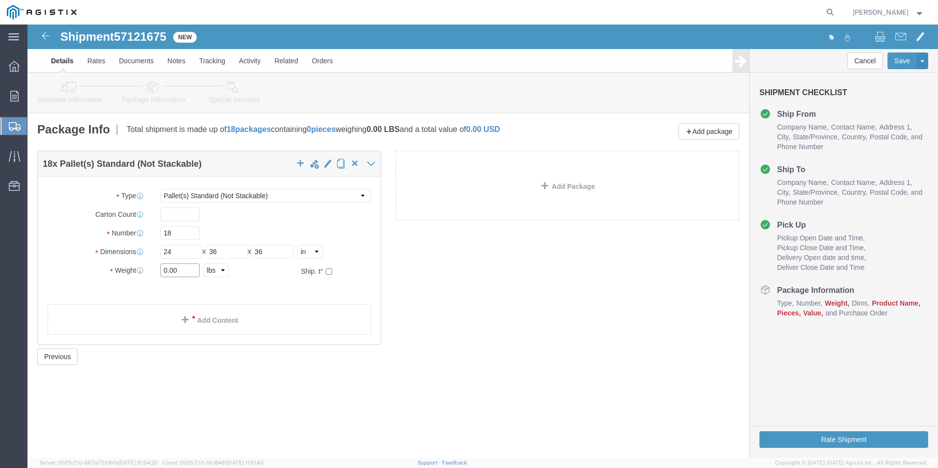
click div "Weight 0.00 Select kgs lbs Ship. t°"
type input "39603"
click div "Package Type Select Bulk Bundle(s) Cardboard Box(es) Carton(s) Crate(s) Drum(s)…"
click link "Add Content"
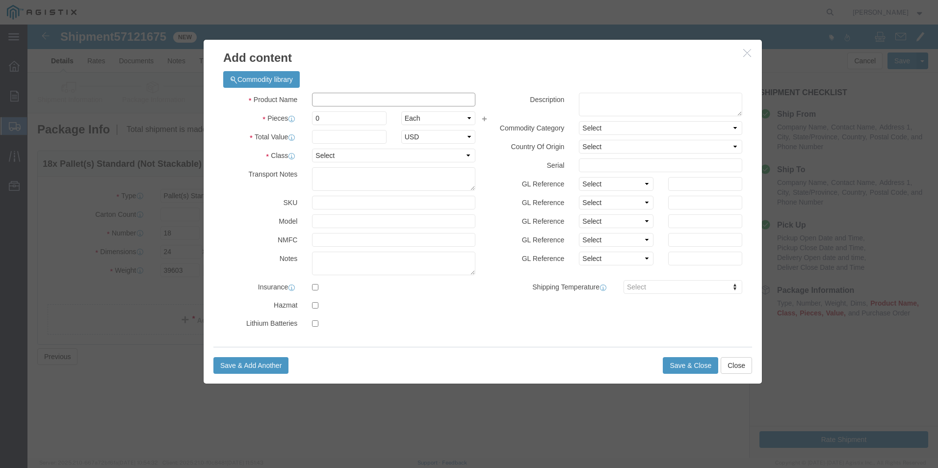
click input "text"
type input "BO"
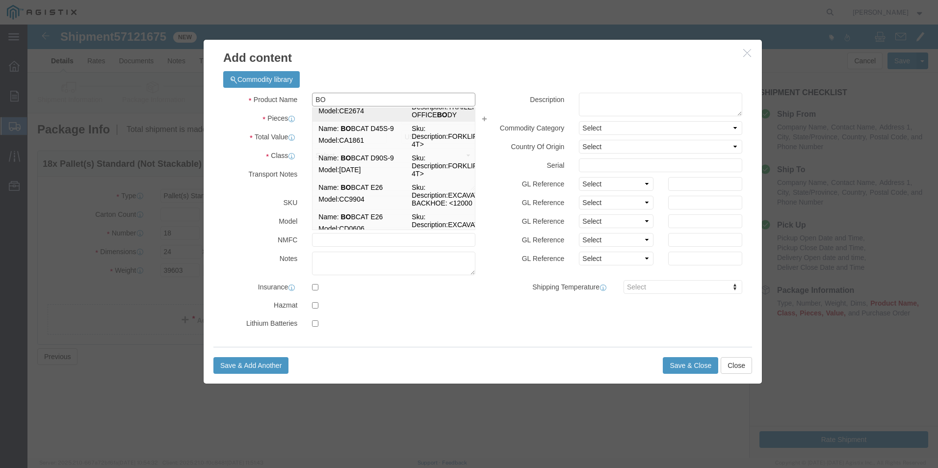
scroll to position [98, 0]
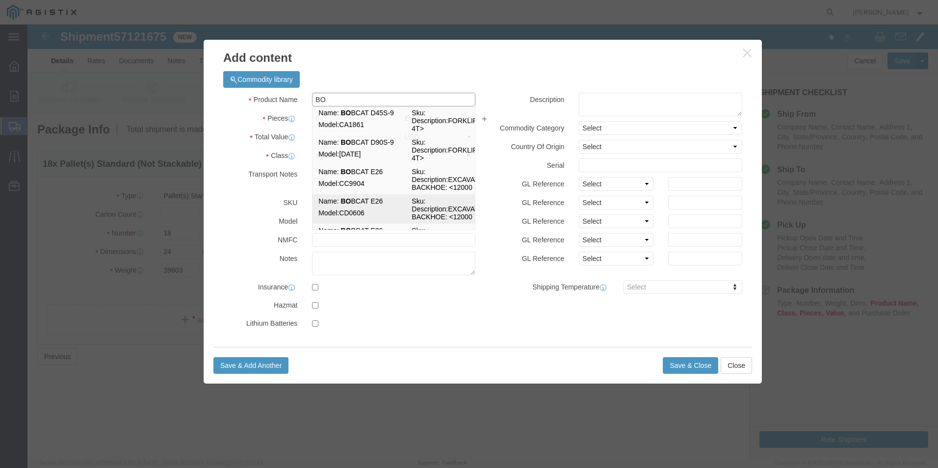
drag, startPoint x: 405, startPoint y: 195, endPoint x: 409, endPoint y: 198, distance: 5.6
click td "Description: EXCAVATOR; BACKHOE: <12000"
select select
select select "USD"
type input "B4S913396"
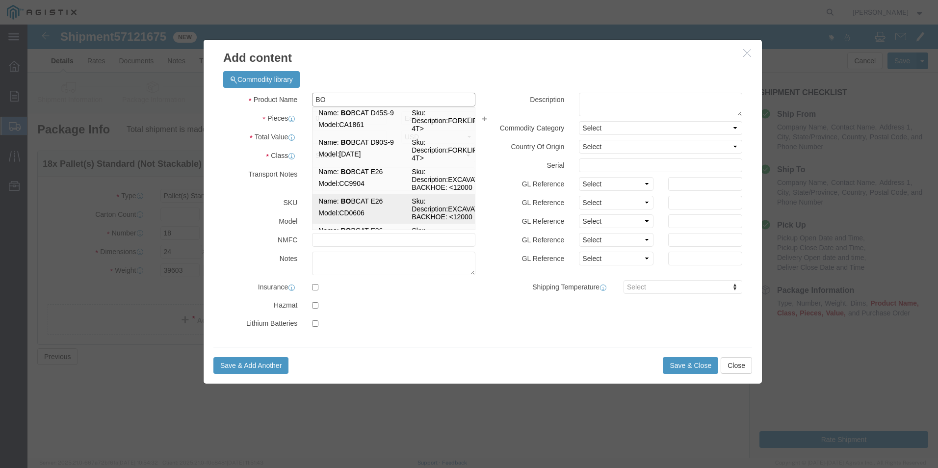
select select "ORGN"
select select "EXPN"
type input "EXPENSE"
type input "BOBCAT E26"
type input "CD0606"
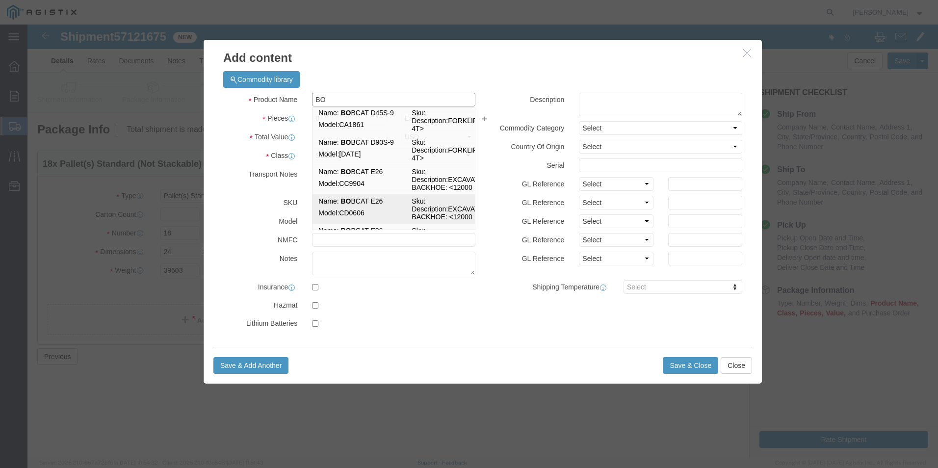
type textarea "EXCAVATOR; BACKHOE: <12000"
type input "R"
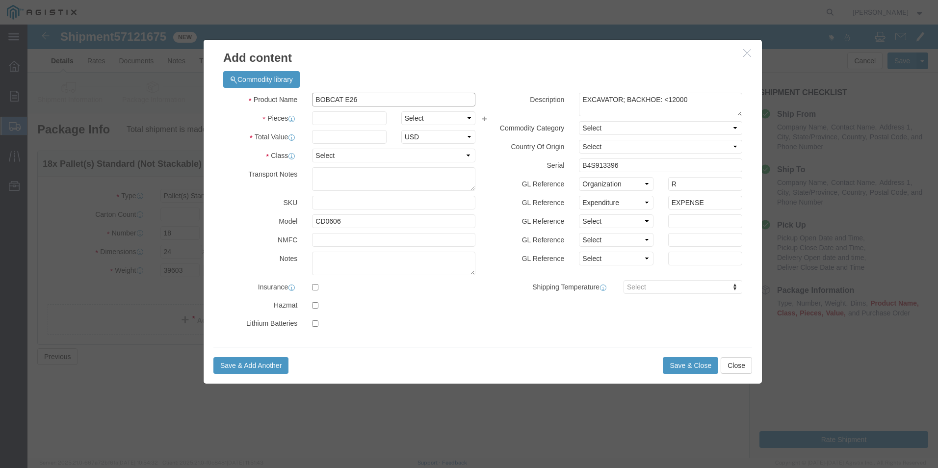
type input "BOBCAT E26"
drag, startPoint x: 409, startPoint y: 198, endPoint x: 417, endPoint y: 188, distance: 12.6
click input "CD0606"
drag, startPoint x: 385, startPoint y: 75, endPoint x: 319, endPoint y: 77, distance: 65.8
click input "BOBCAT E26"
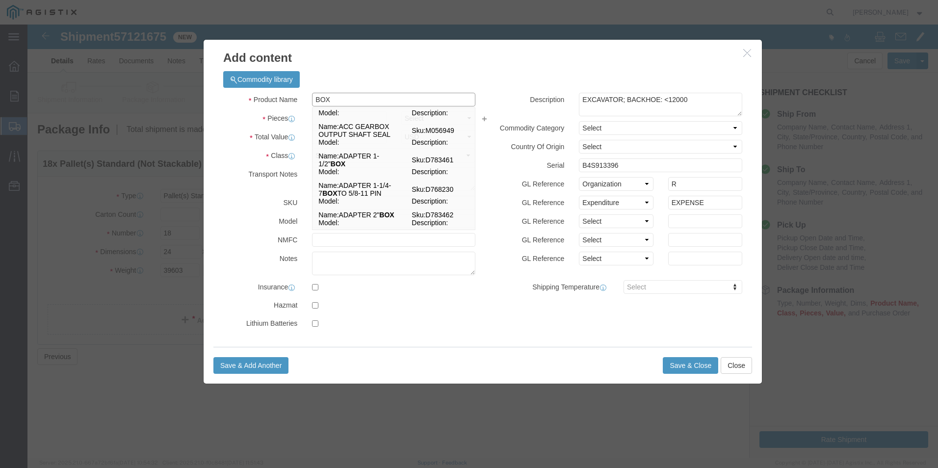
type input "BOX"
click icon "button"
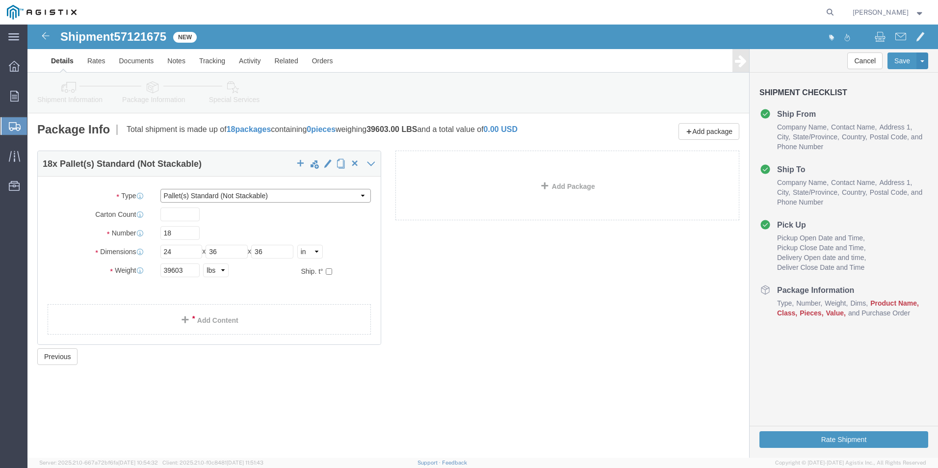
click select "Select Bulk Bundle(s) Cardboard Box(es) Carton(s) Crate(s) Drum(s) (Fiberboard)…"
drag, startPoint x: 442, startPoint y: 233, endPoint x: 311, endPoint y: 308, distance: 150.5
click div "18 x Pallet(s) Standard (Not Stackable) Package Type Select Bulk Bundle(s) Card…"
click link "Add Content"
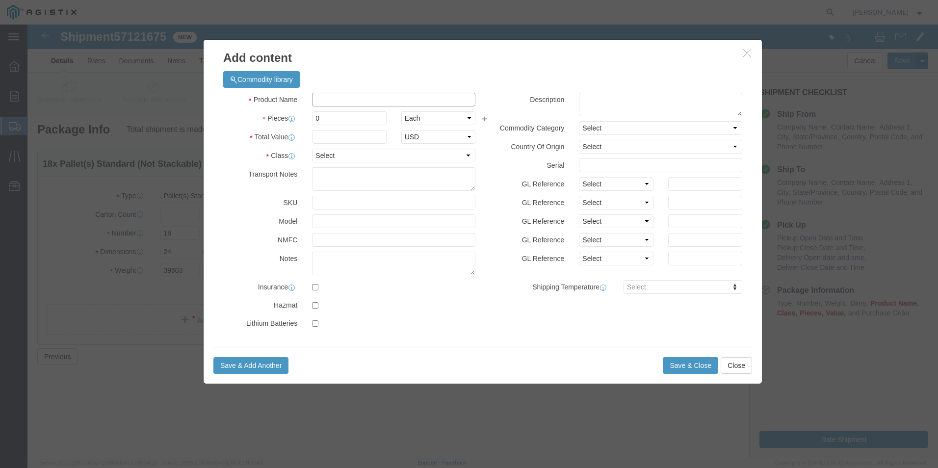
click input "text"
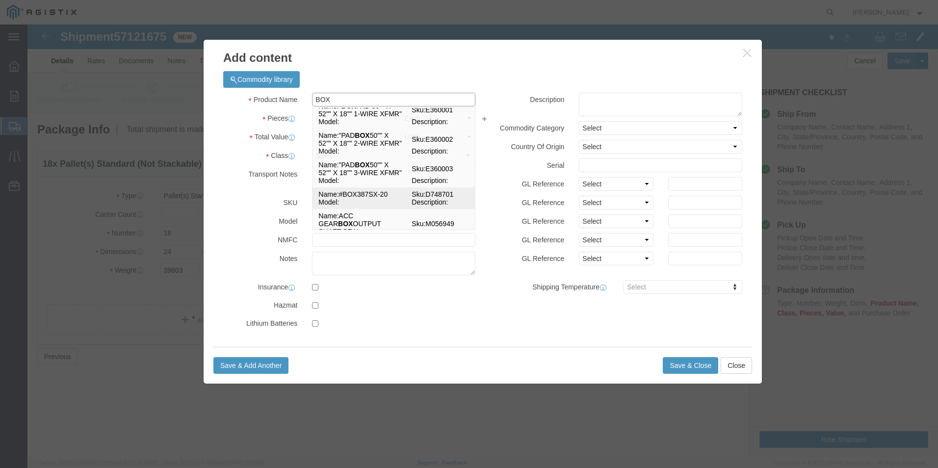
scroll to position [0, 0]
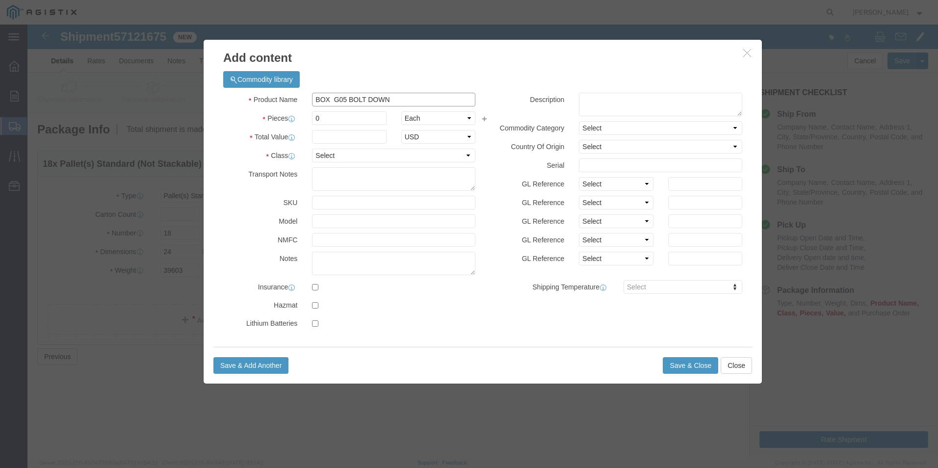
type input "BOX G05 BOLT DOWN"
click input "0"
click input "text"
click select "Select 50 55 60 65 70 85 92.5 100 125 175 250 300 400"
click div "Product Name BOX G05 BOLT DOWN BOX Pieces 648 Select Bag Barrels 100Board Feet …"
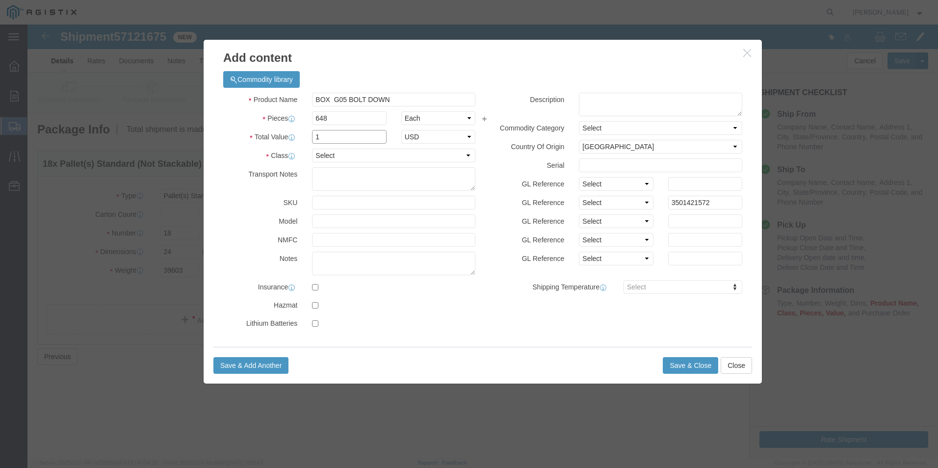
drag, startPoint x: 261, startPoint y: 115, endPoint x: 202, endPoint y: 115, distance: 59.3
click div "Total Value 1 Select ADP AED AFN ALL AMD AOA ARS ATS AUD AWG AZN BAM BBD BDT BG…"
click input "648"
click button "Close"
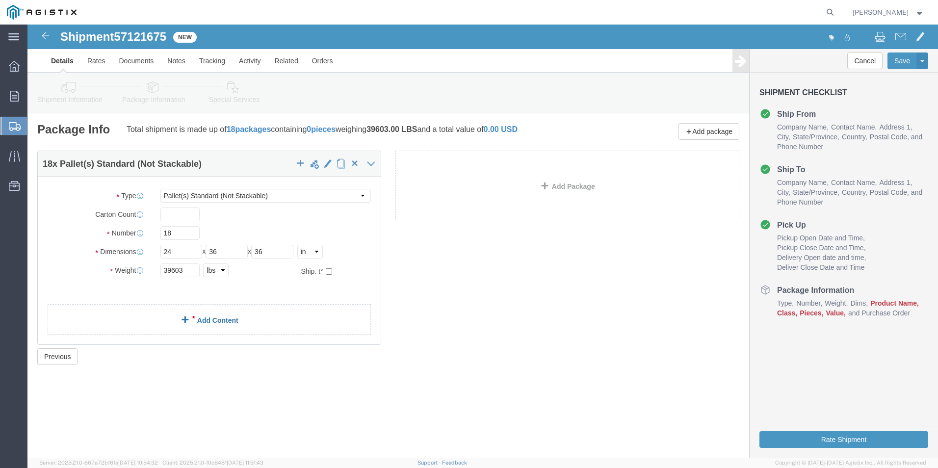
click div "18 x Pallet(s) Standard (Not Stackable) Package Type Select Bulk Bundle(s) Card…"
click link "Add Content"
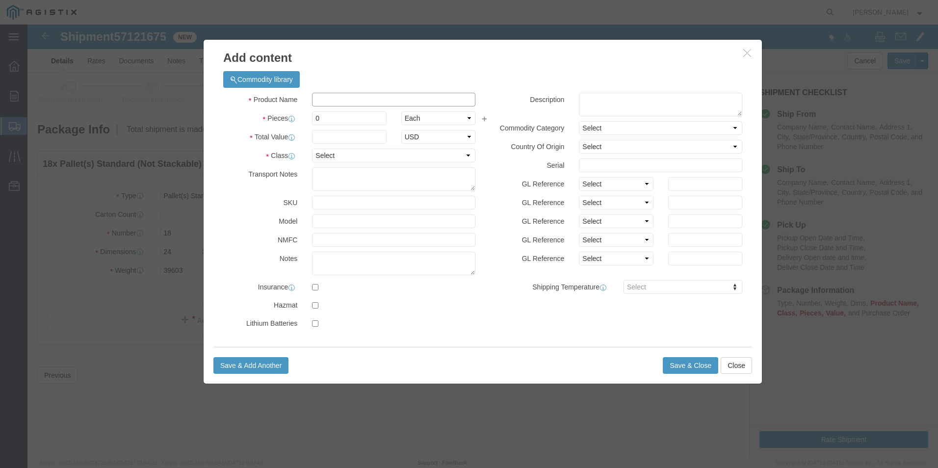
click input "text"
drag, startPoint x: 332, startPoint y: 94, endPoint x: 279, endPoint y: 102, distance: 54.5
click div "Product Name BOX G05 BOLT DOWN Pieces 0 Select Bag Barrels 100Board Feet Bottle…"
click input "text"
click select "Select 50 55 60 65 70 85 92.5 100 125 175 250 300 400"
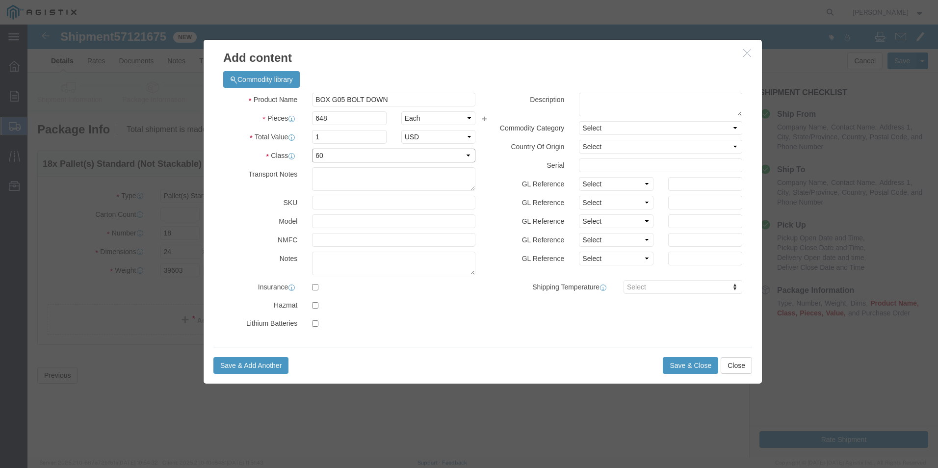
click select "Select 50 55 60 65 70 85 92.5 100 125 175 250 300 400"
click button "Save & Close"
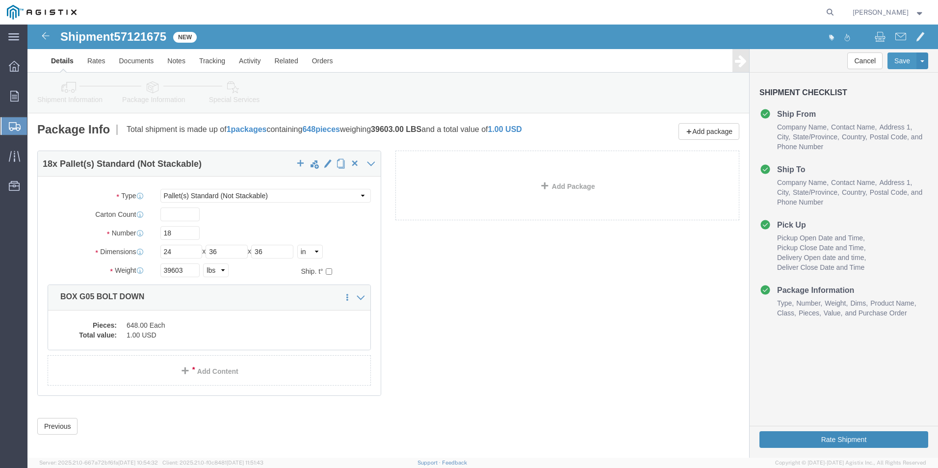
click button "Rate Shipment"
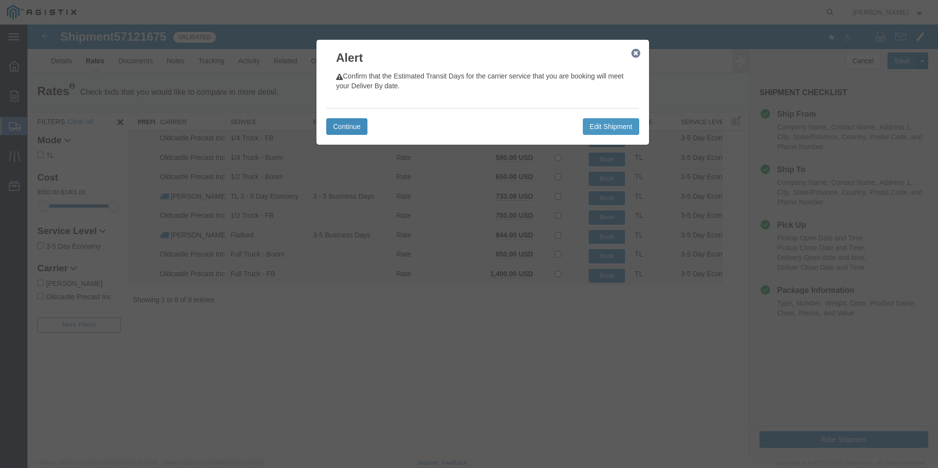
click at [351, 128] on button "Continue" at bounding box center [346, 126] width 41 height 17
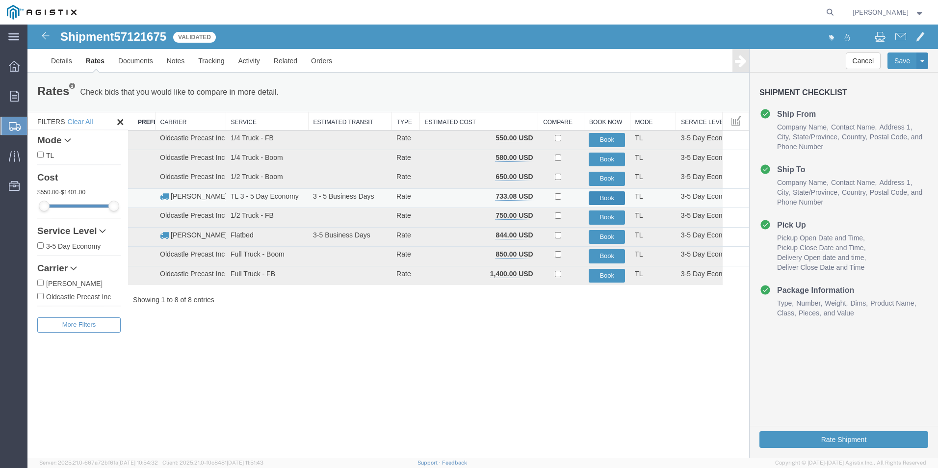
click at [606, 198] on button "Book" at bounding box center [606, 198] width 36 height 14
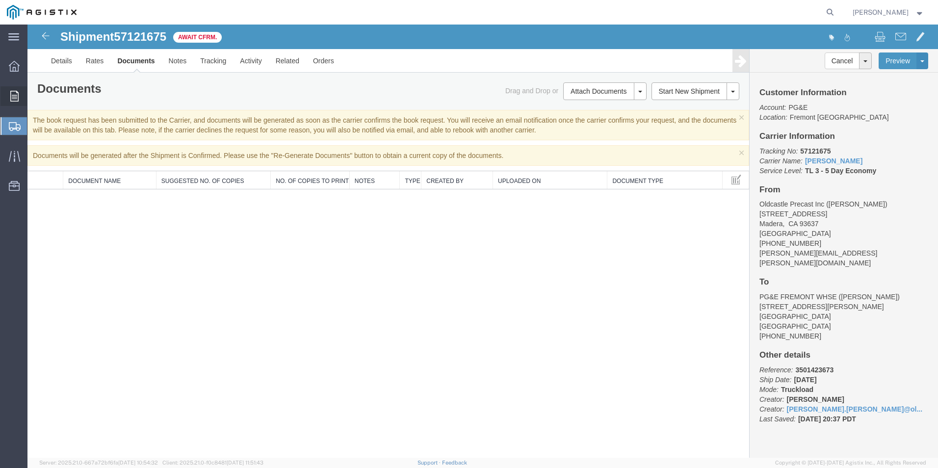
click at [34, 96] on span "Orders" at bounding box center [30, 96] width 7 height 20
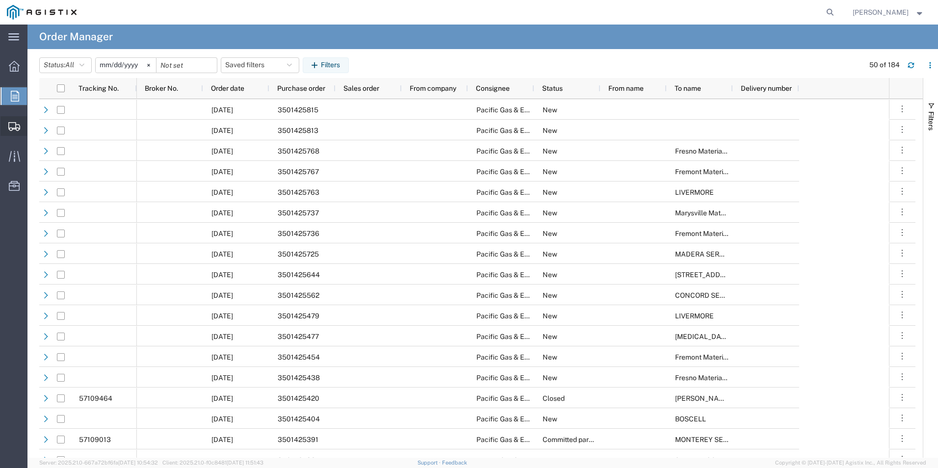
click at [0, 0] on span "Create Shipment" at bounding box center [0, 0] width 0 height 0
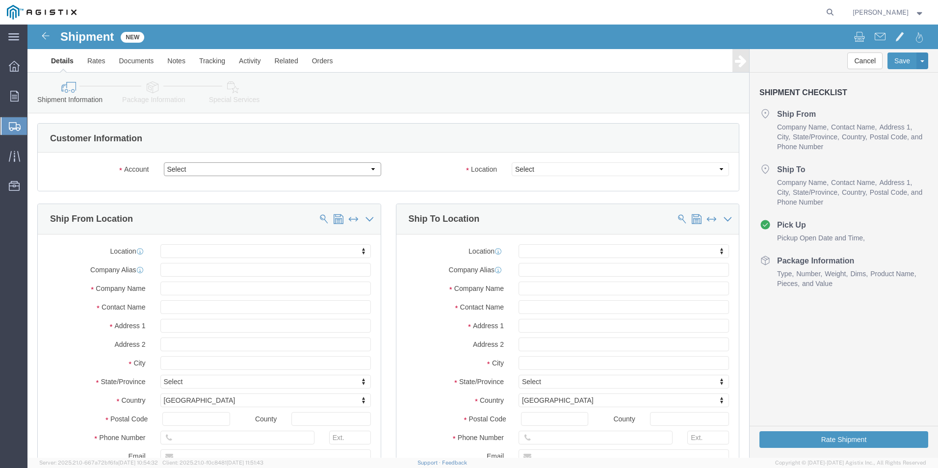
click select "Select Oldcastle Precast Inc PG&E"
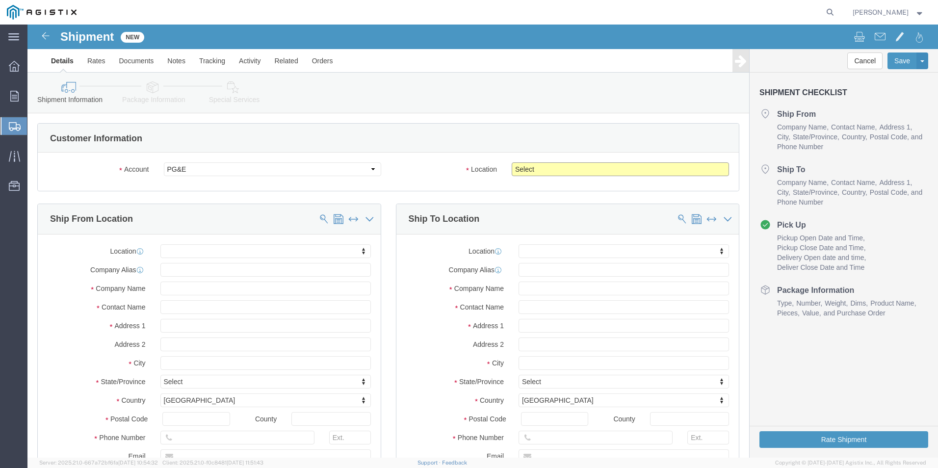
click select "Select All Others [GEOGRAPHIC_DATA] [GEOGRAPHIC_DATA] [GEOGRAPHIC_DATA] [GEOGRA…"
click input "text"
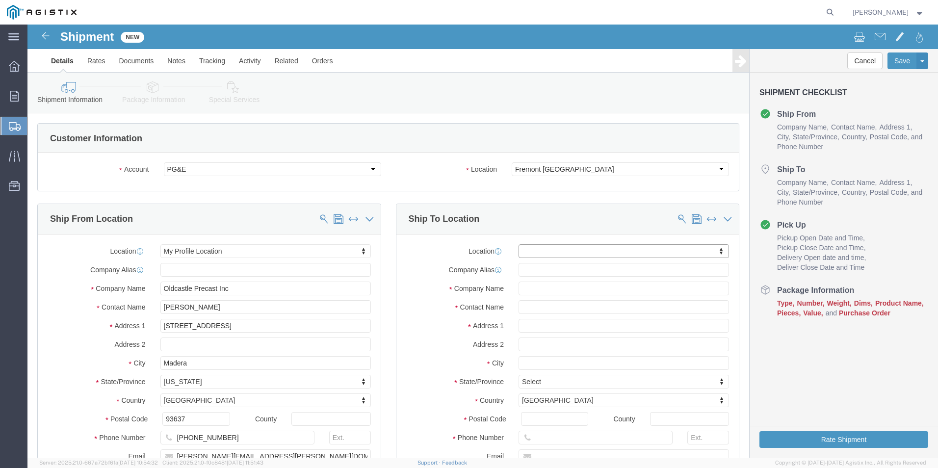
scroll to position [49, 0]
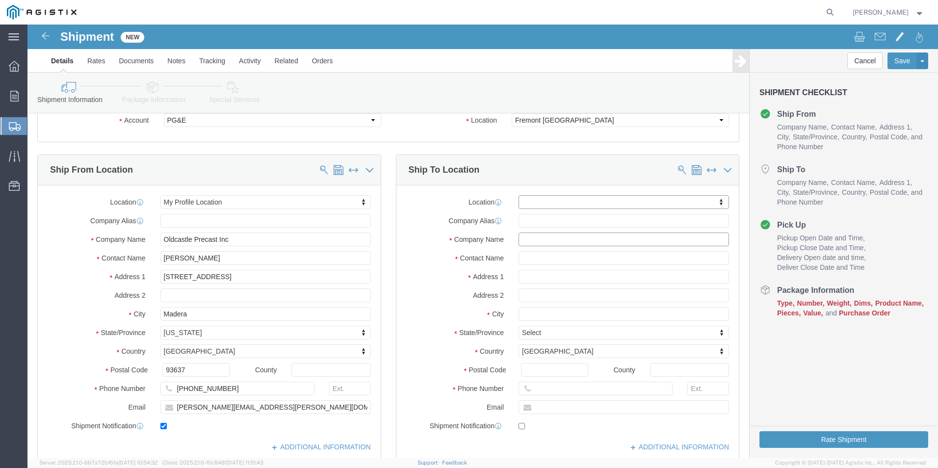
click input "text"
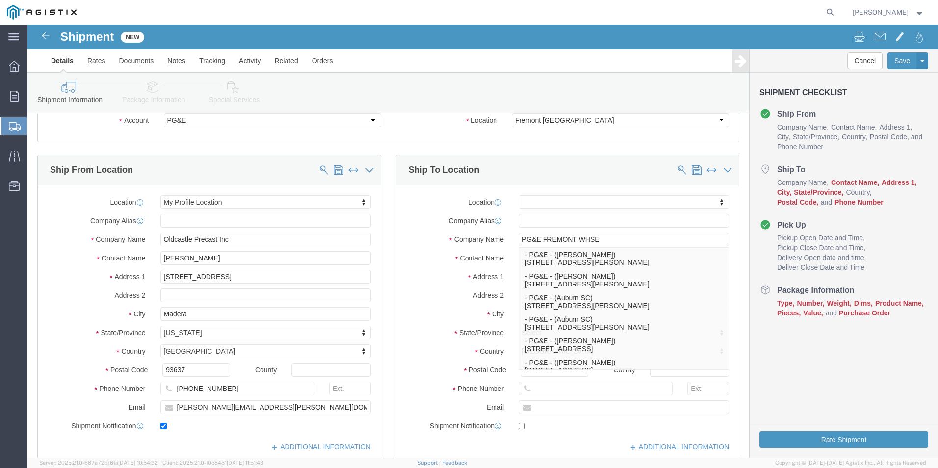
drag, startPoint x: 393, startPoint y: 271, endPoint x: 407, endPoint y: 270, distance: 13.8
click label "Address 2"
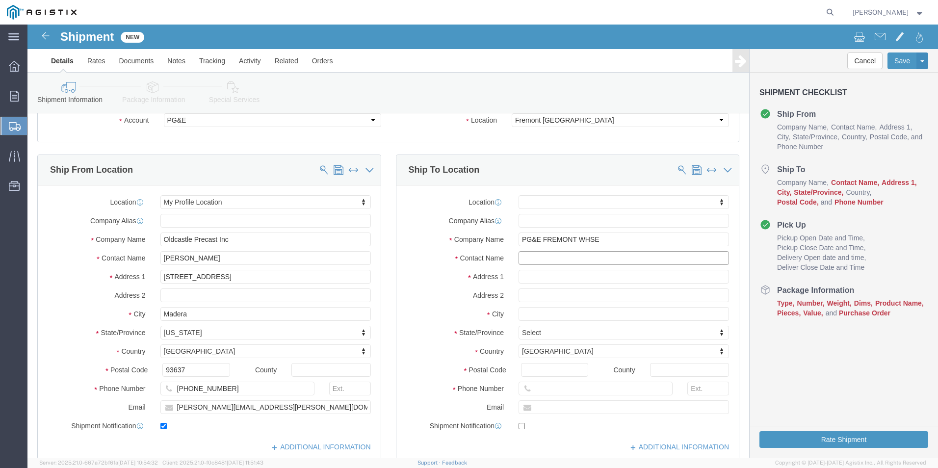
click input "text"
click label "Address 2"
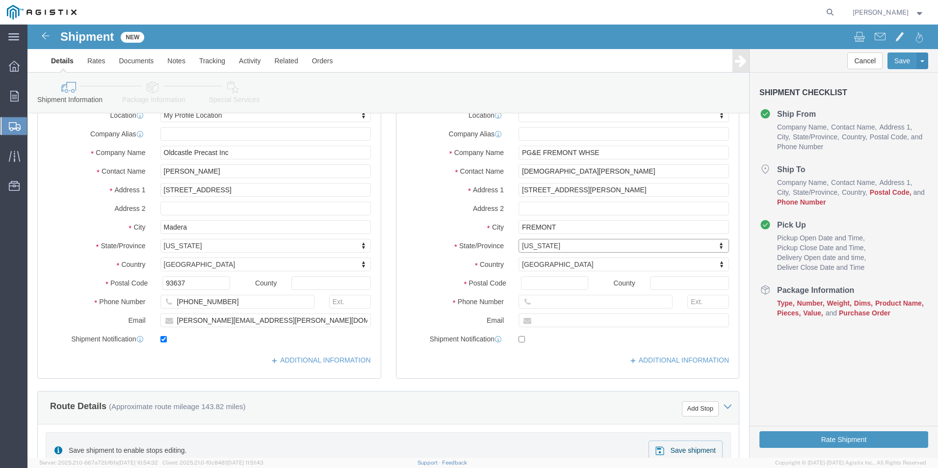
scroll to position [147, 0]
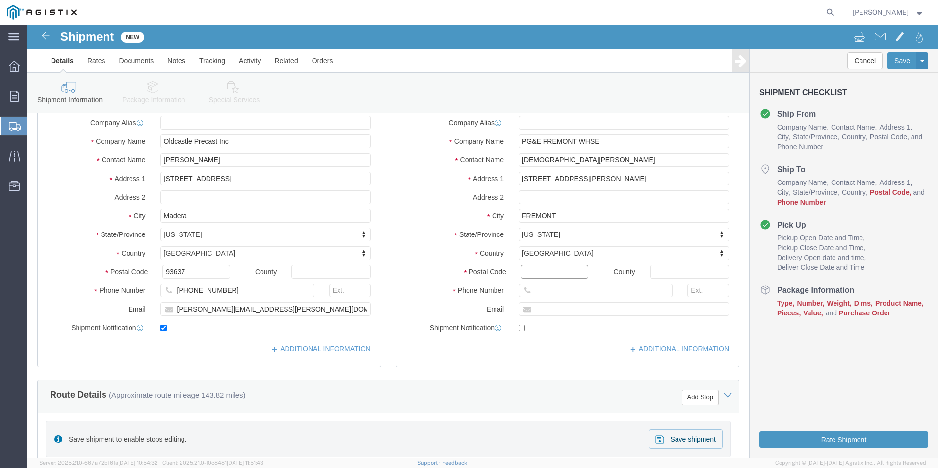
click input "Postal Code"
click input "text"
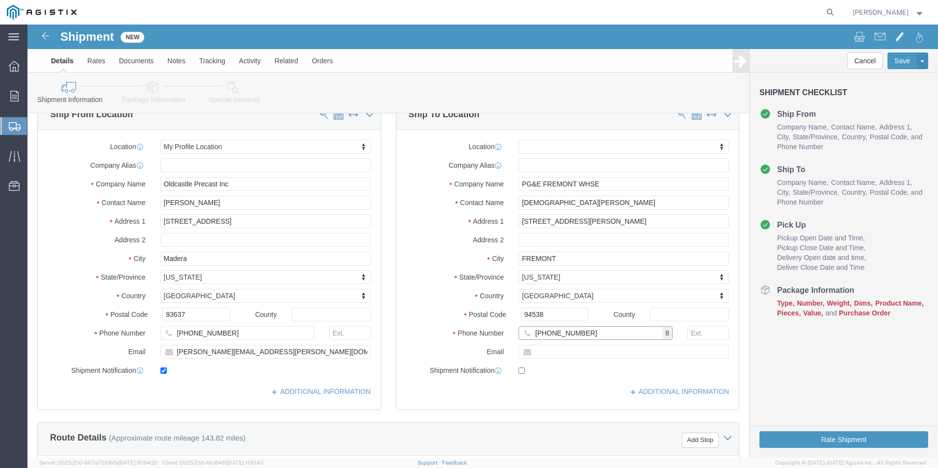
scroll to position [49, 0]
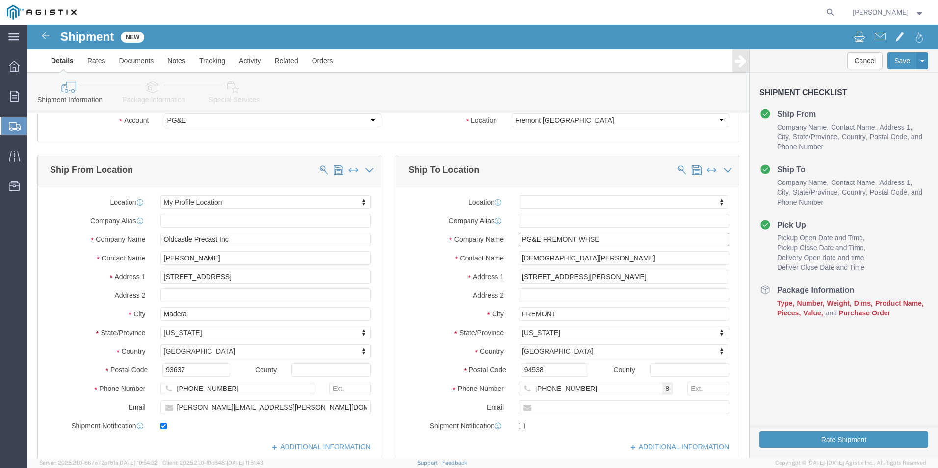
drag, startPoint x: 577, startPoint y: 215, endPoint x: 484, endPoint y: 219, distance: 93.7
click div "PG&E FREMONT WHSE PG&E FREMONT WHSE"
drag, startPoint x: 564, startPoint y: 239, endPoint x: 491, endPoint y: 235, distance: 72.7
click input "[DEMOGRAPHIC_DATA][PERSON_NAME]"
drag, startPoint x: 554, startPoint y: 254, endPoint x: 486, endPoint y: 250, distance: 68.3
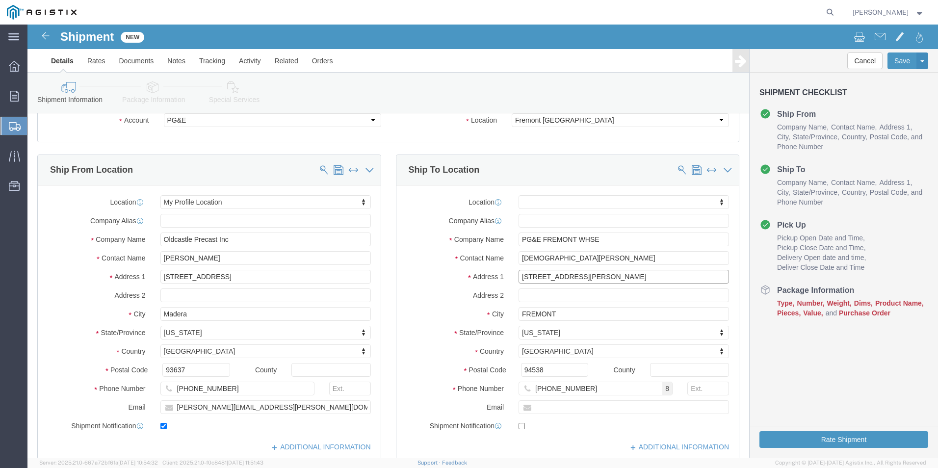
click div "[STREET_ADDRESS][PERSON_NAME]"
drag, startPoint x: 544, startPoint y: 292, endPoint x: 448, endPoint y: 286, distance: 96.3
click div "City FREMONT FREMONT"
drag, startPoint x: 499, startPoint y: 344, endPoint x: 479, endPoint y: 344, distance: 20.6
click div "Postal Code 94538"
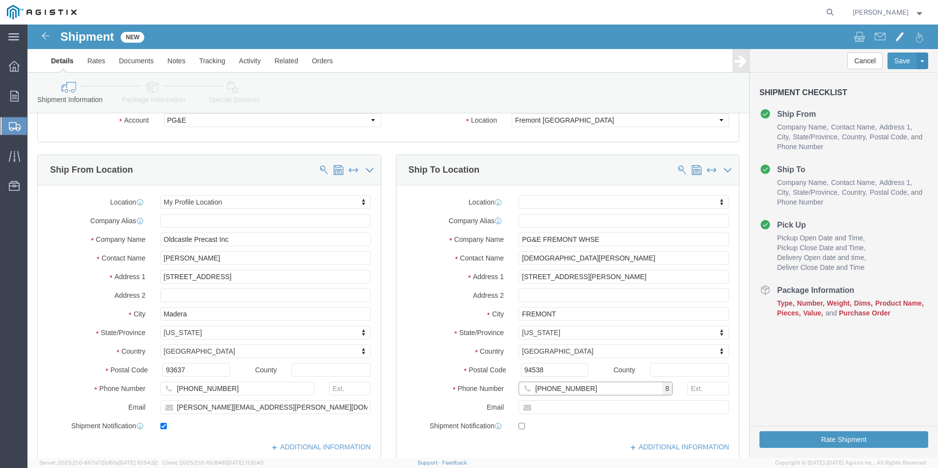
drag, startPoint x: 566, startPoint y: 367, endPoint x: 502, endPoint y: 367, distance: 64.7
click input "[PHONE_NUMBER]"
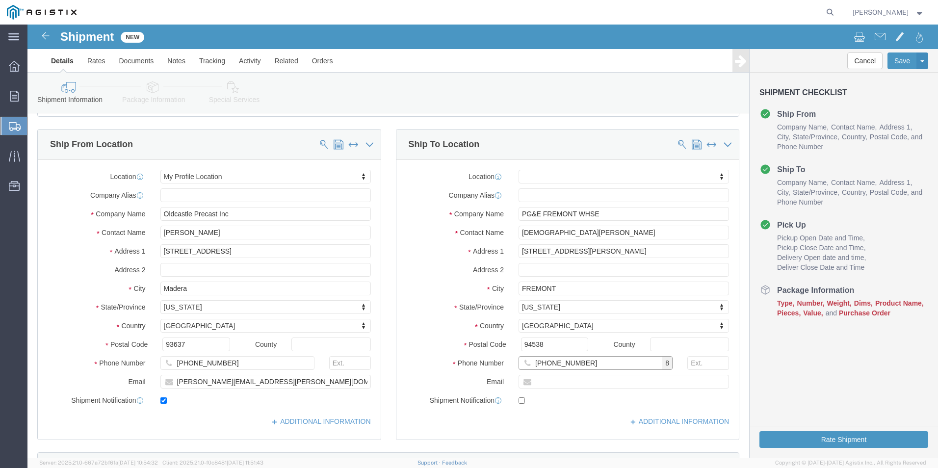
scroll to position [98, 0]
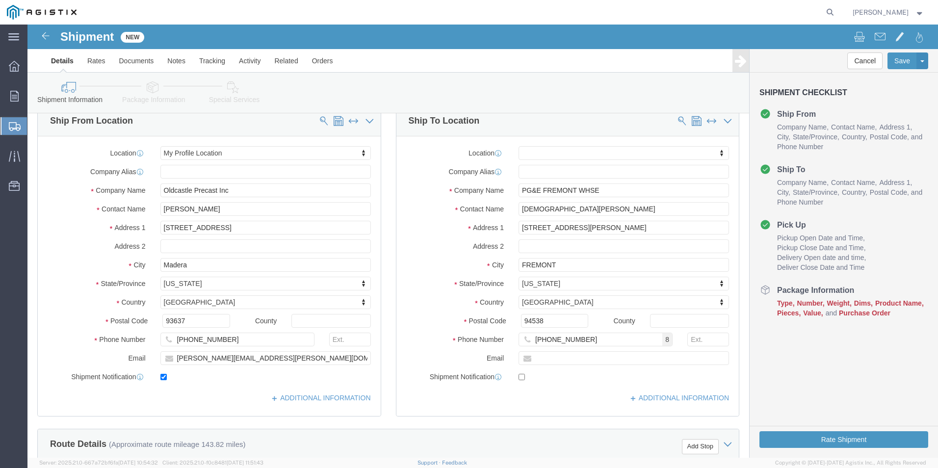
click div "Address [STREET_ADDRESS][PERSON_NAME]"
drag, startPoint x: 225, startPoint y: 185, endPoint x: 124, endPoint y: 184, distance: 101.5
click div "[PERSON_NAME]"
drag, startPoint x: 268, startPoint y: 335, endPoint x: 83, endPoint y: 335, distance: 184.9
click div "Email [PERSON_NAME][EMAIL_ADDRESS][PERSON_NAME][DOMAIN_NAME]"
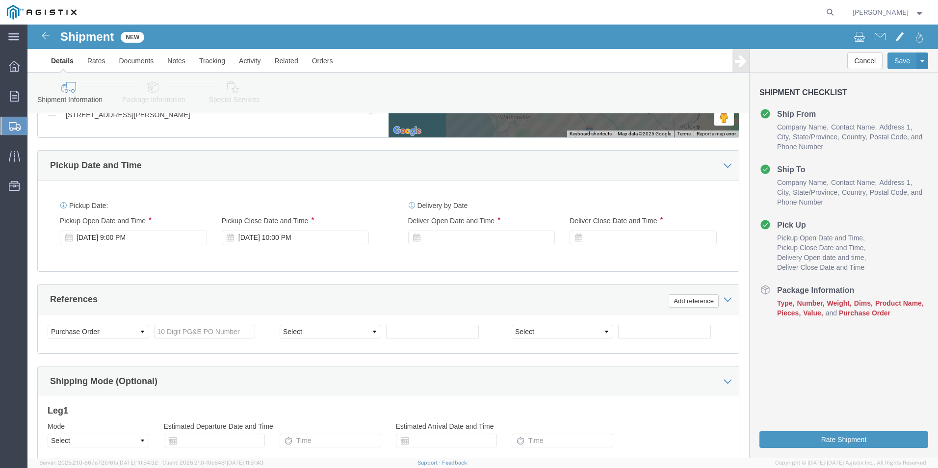
scroll to position [588, 0]
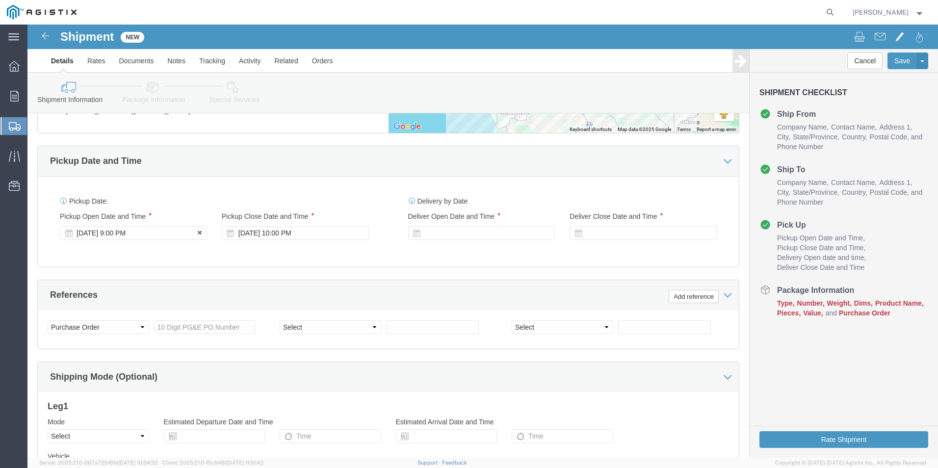
click div "[DATE] 9:00 PM"
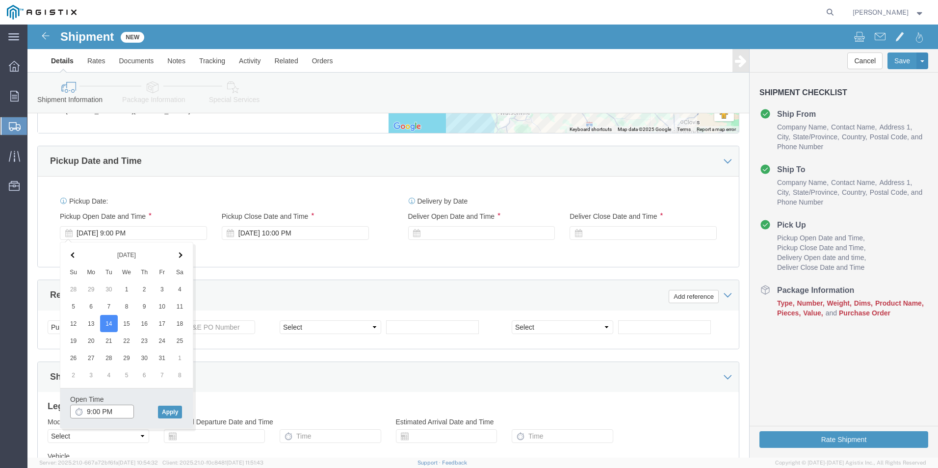
drag, startPoint x: 90, startPoint y: 386, endPoint x: 77, endPoint y: 388, distance: 12.9
click input "9:00 PM"
click button "Apply"
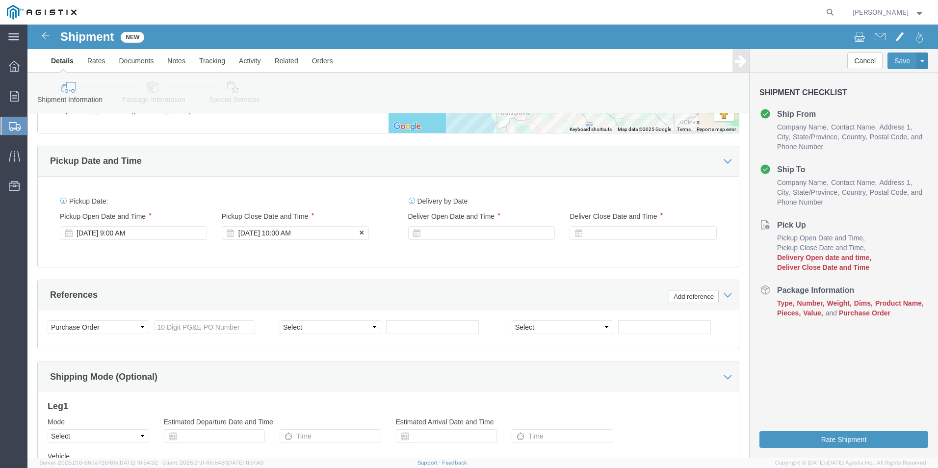
click div "[DATE] 10:00 AM"
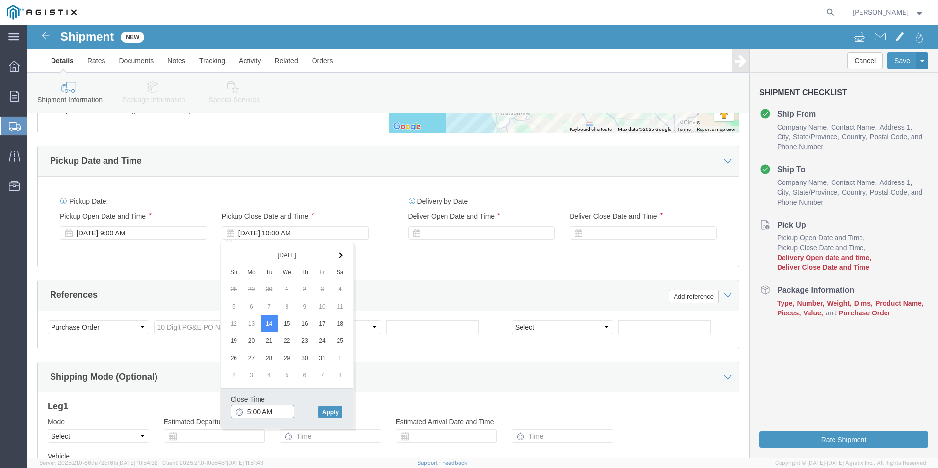
click input "5:00 AM"
click button "Apply"
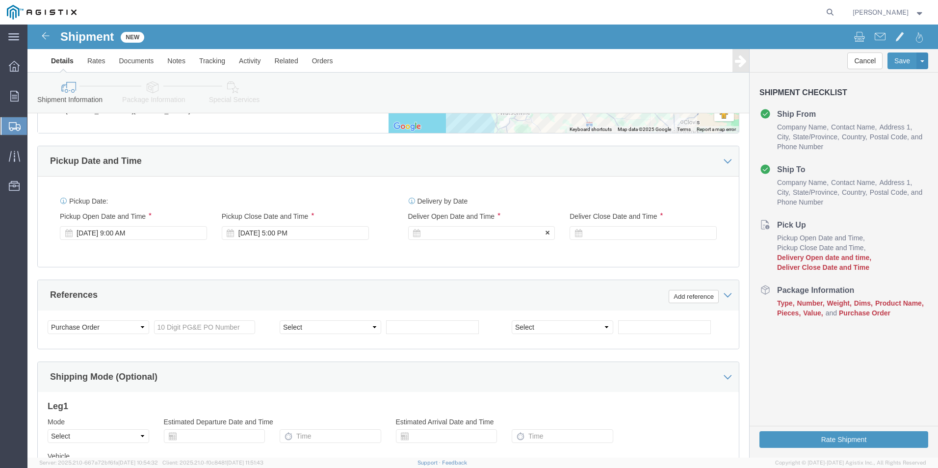
click div
click input "6:00 PM"
click input "9:00 PM"
click button "Apply"
click div
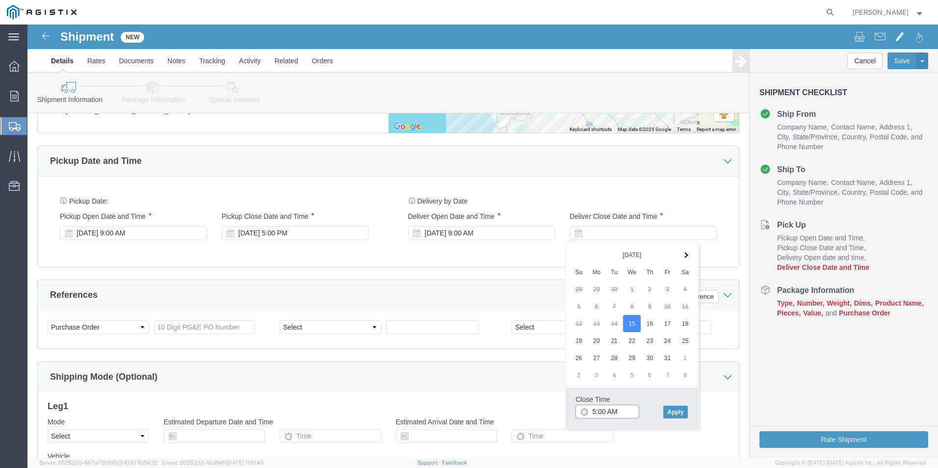
click input "5:00 AM"
click button "Apply"
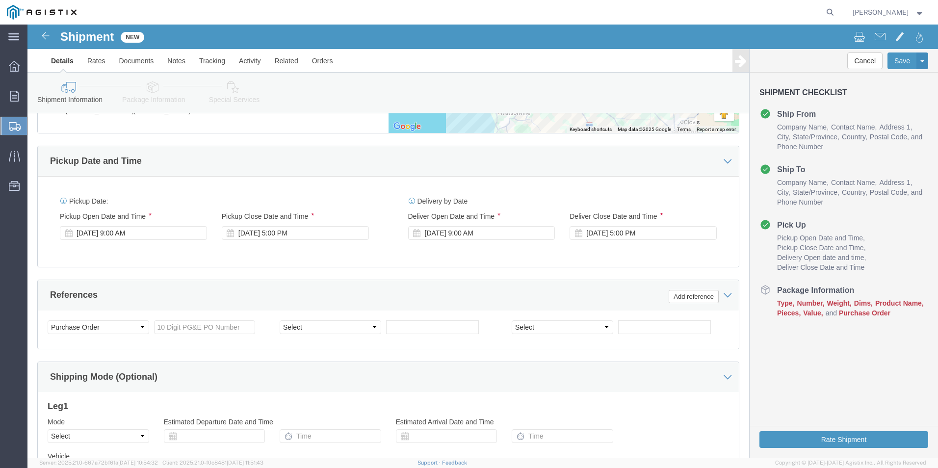
scroll to position [637, 0]
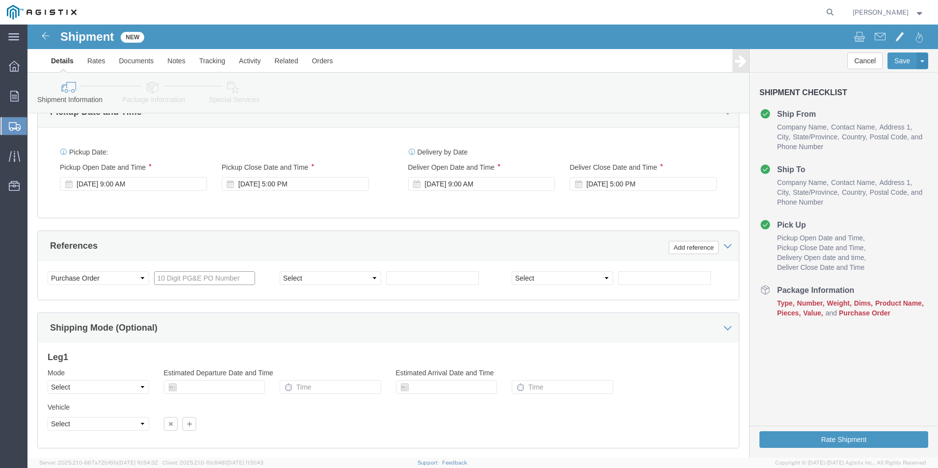
click input "text"
click select "Select Account Type Activity ID Airline Appointment Number ASN Batch Request # …"
click input "text"
click select "Select Account Type Activity ID Airline Appointment Number ASN Batch Request # …"
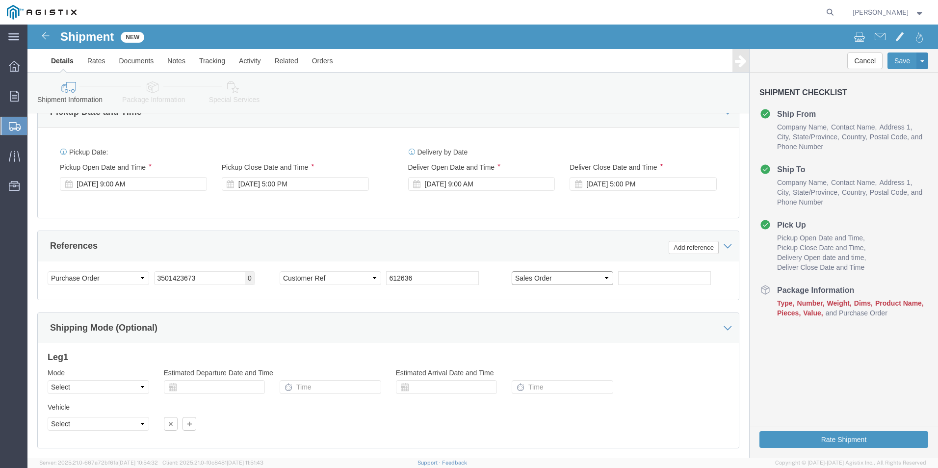
click select "Select Account Type Activity ID Airline Appointment Number ASN Batch Request # …"
click input "text"
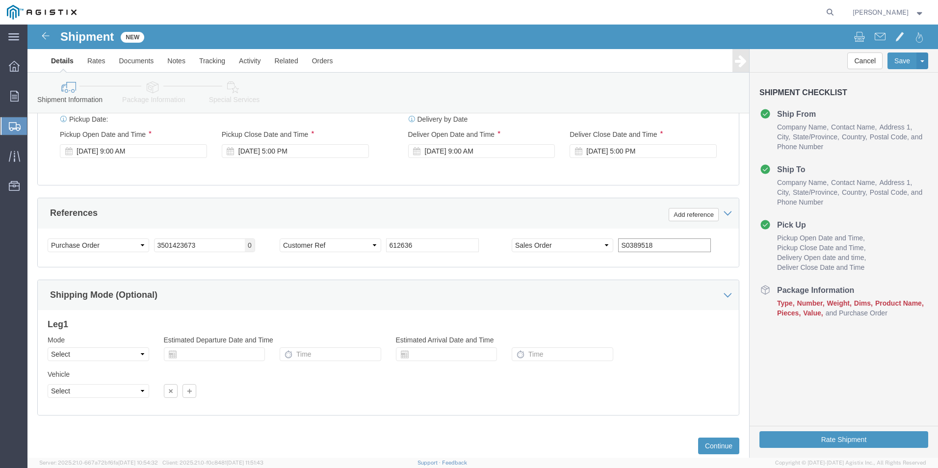
scroll to position [697, 0]
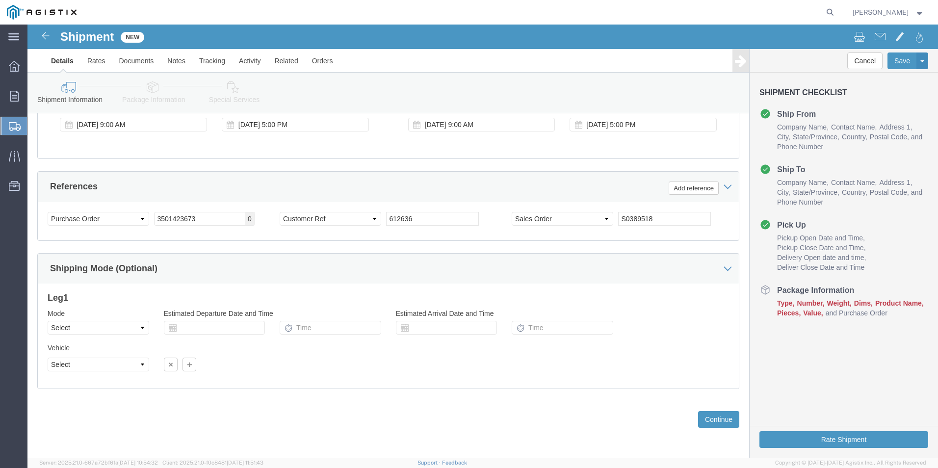
click div "Mode Select Air Less than Truckload Multi-Leg Ocean Freight Rail Small Parcel T…"
click button "Continue"
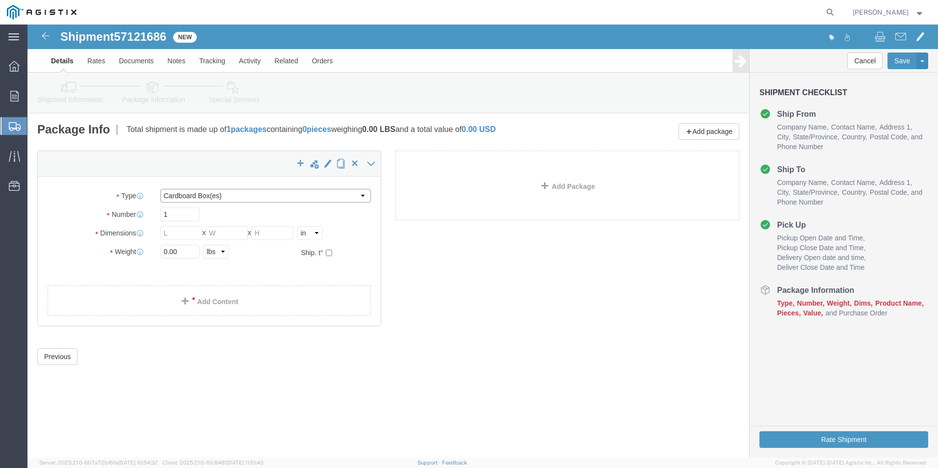
click select "Select Bulk Bundle(s) Cardboard Box(es) Carton(s) Crate(s) Drum(s) (Fiberboard)…"
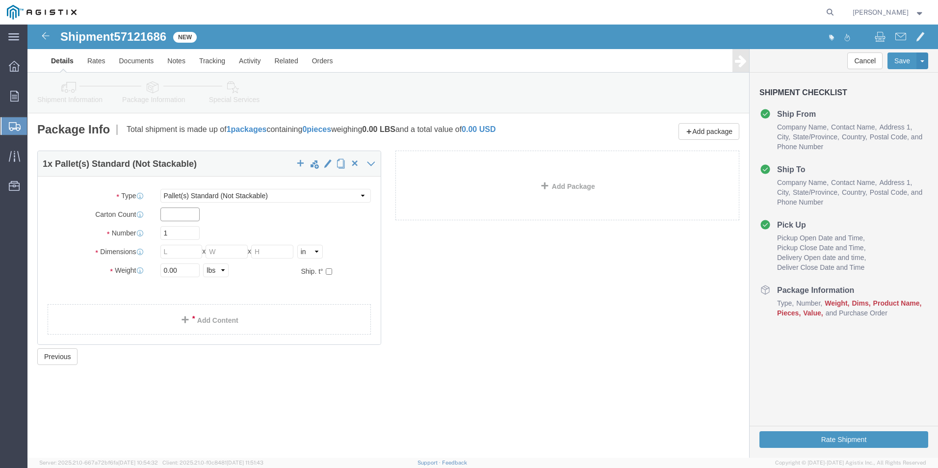
click input "text"
click input "1"
click input "text"
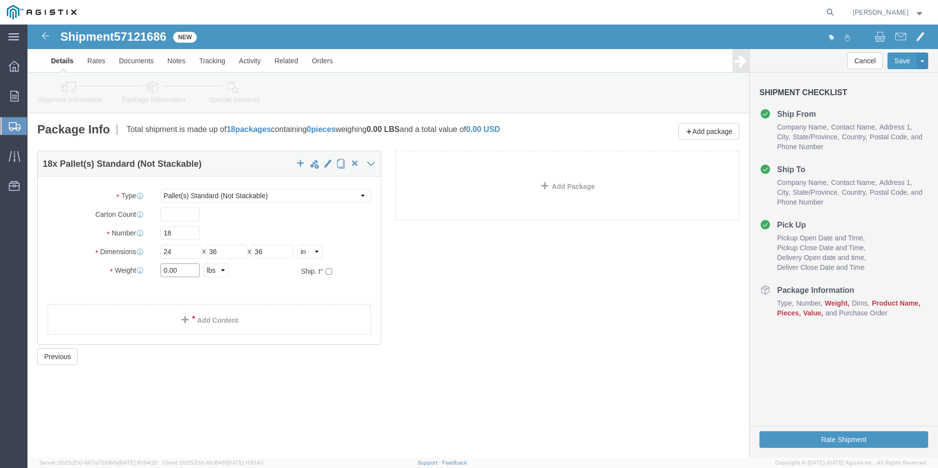
drag, startPoint x: 164, startPoint y: 249, endPoint x: 96, endPoint y: 248, distance: 68.2
click div "Weight 0.00 Select kgs lbs Ship. t°"
click div "18 x Pallet(s) Standard (Not Stackable) Package Type Select Bulk Bundle(s) Card…"
click link "Add Content"
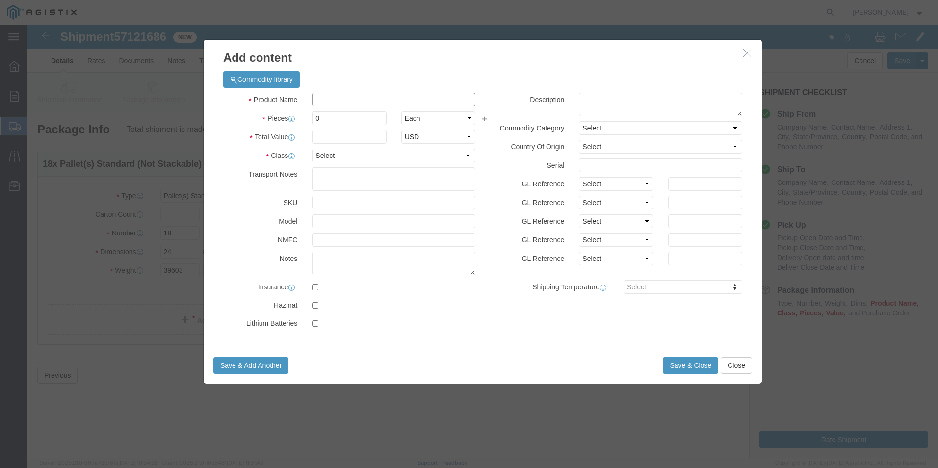
click input "text"
click input "0"
click input "text"
click select "Select 50 55 60 65 70 85 92.5 100 125 175 250 300 400"
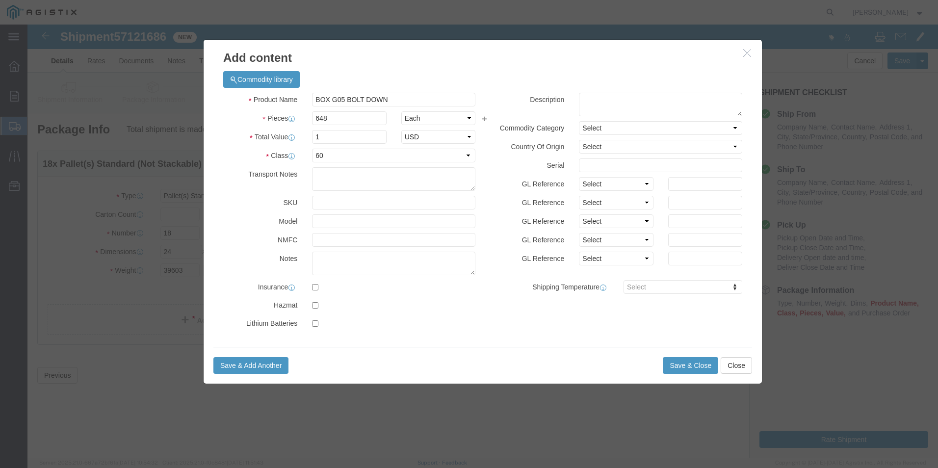
click div "Product Name BOX G05 BOLT DOWN BOX Pieces 648 Select Bag Barrels 100Board Feet …"
click button "Save & Close"
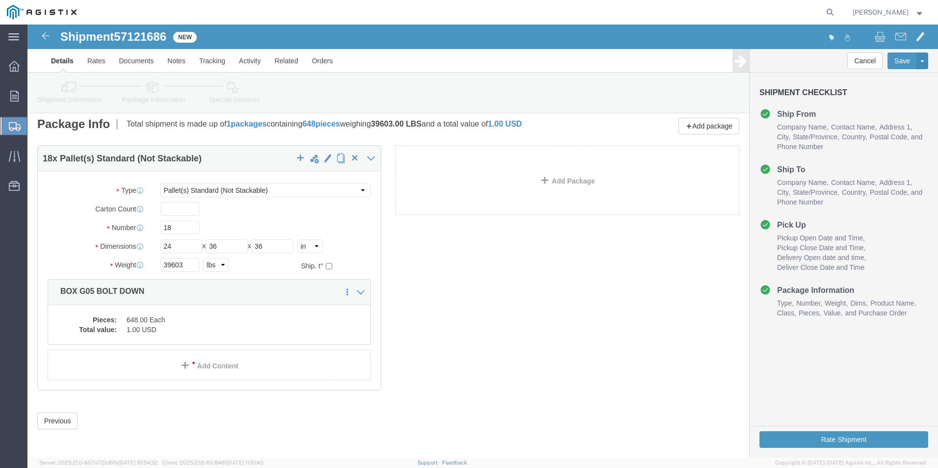
scroll to position [7, 0]
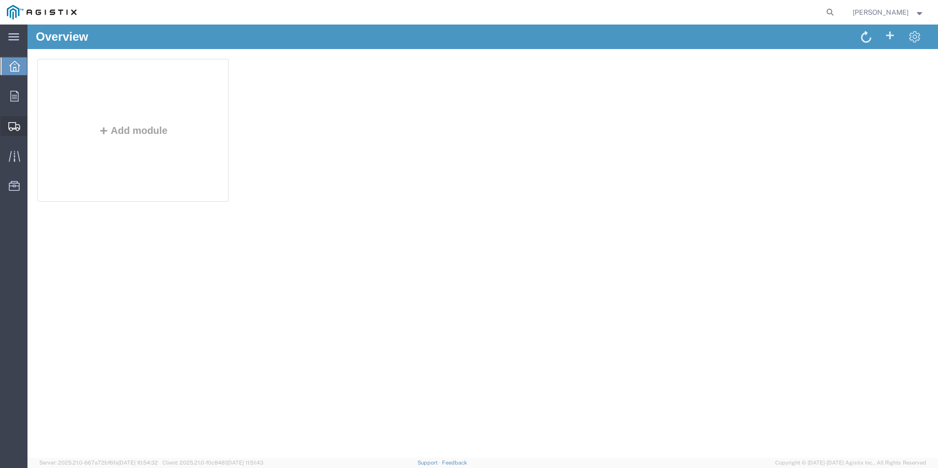
click at [0, 0] on span "Create Shipment" at bounding box center [0, 0] width 0 height 0
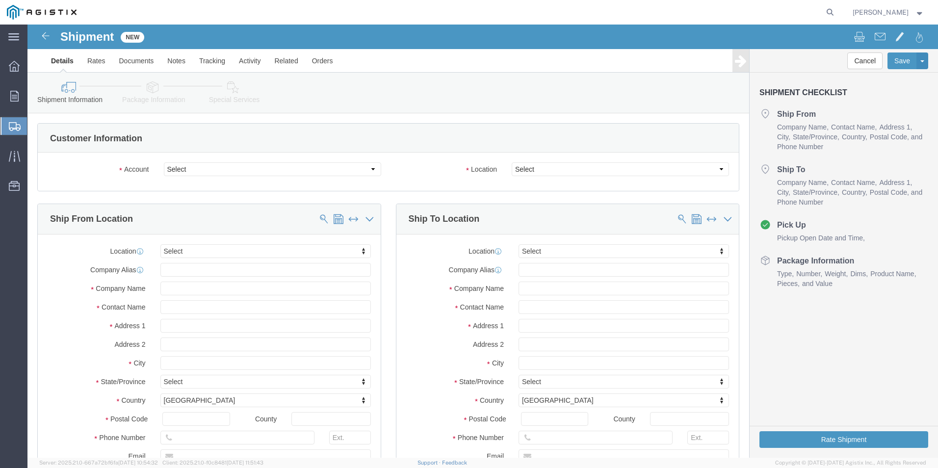
select select
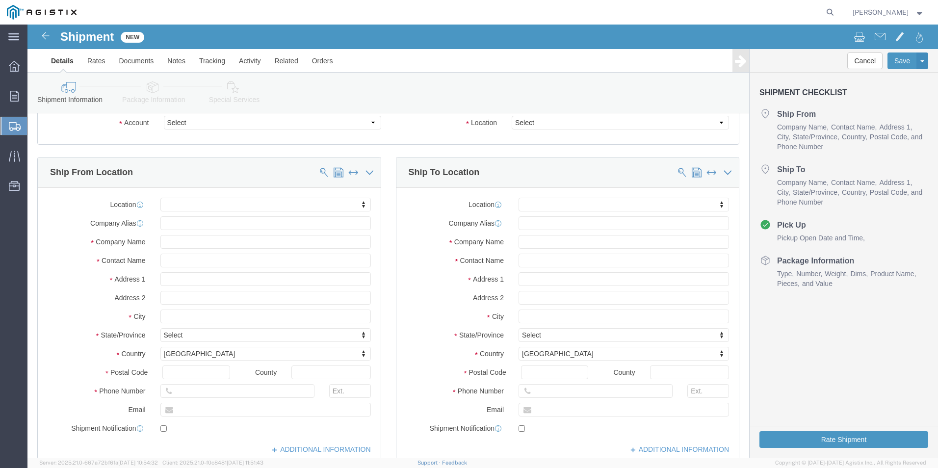
scroll to position [49, 0]
click select "Select"
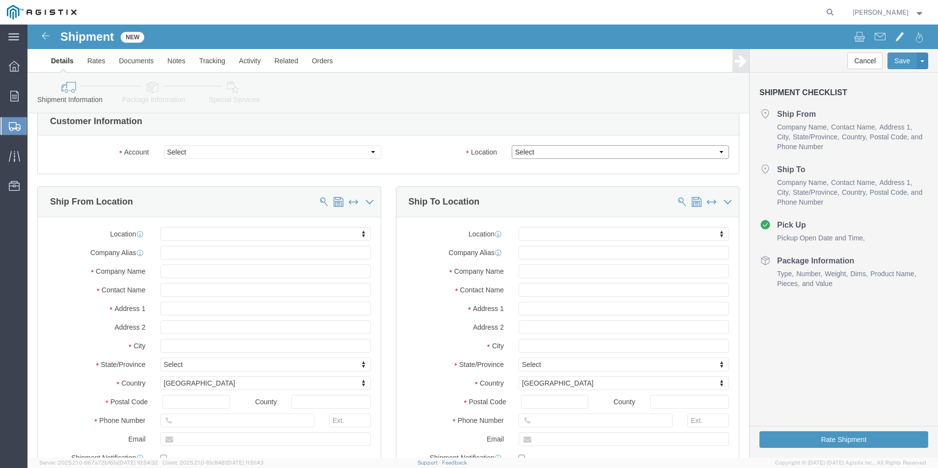
scroll to position [0, 0]
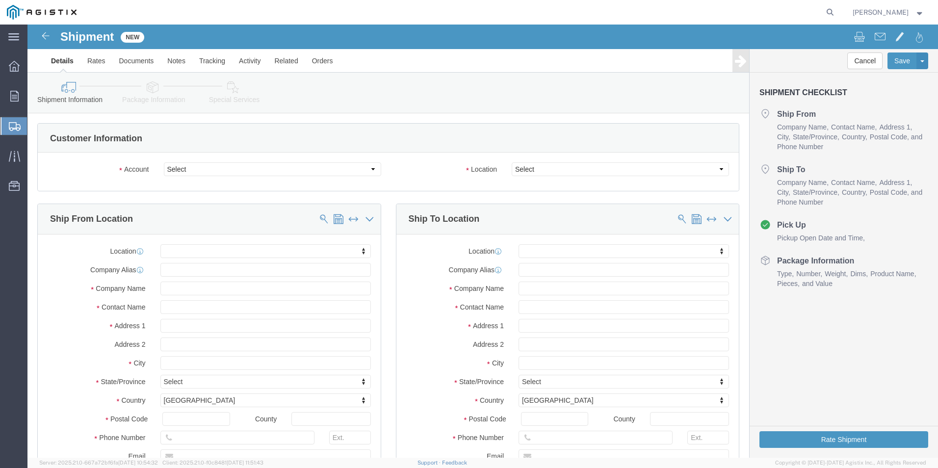
click div "Account Select Oldcastle Precast Inc PG&E Location Select"
click select "Select Oldcastle Precast Inc PG&E"
select select "9596"
click select "Select Oldcastle Precast Inc PG&E"
select select "PURCHORD"
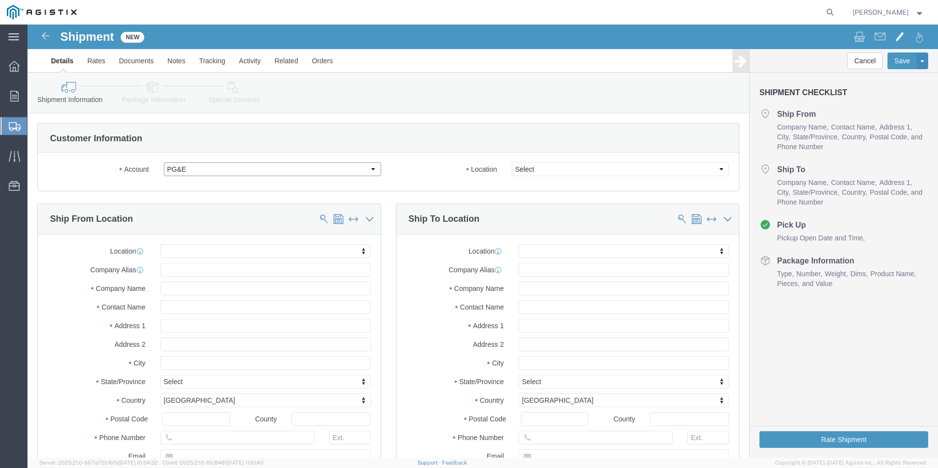
select select
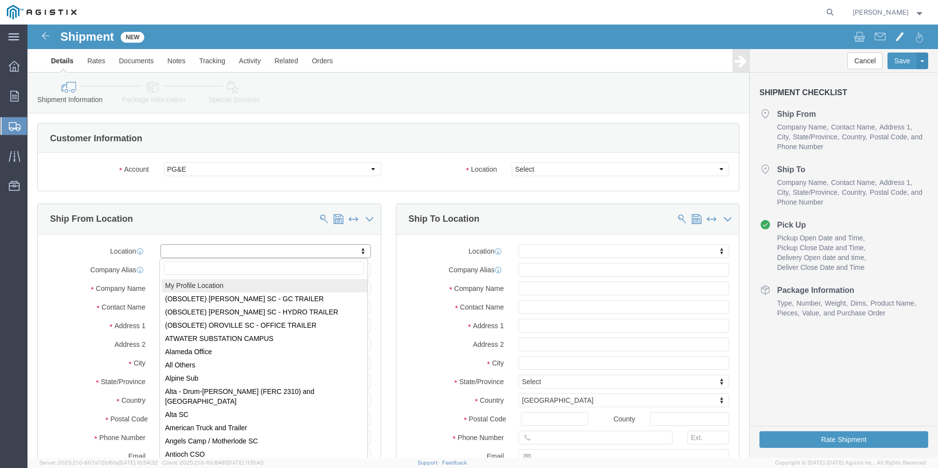
select select "MYPROFILE"
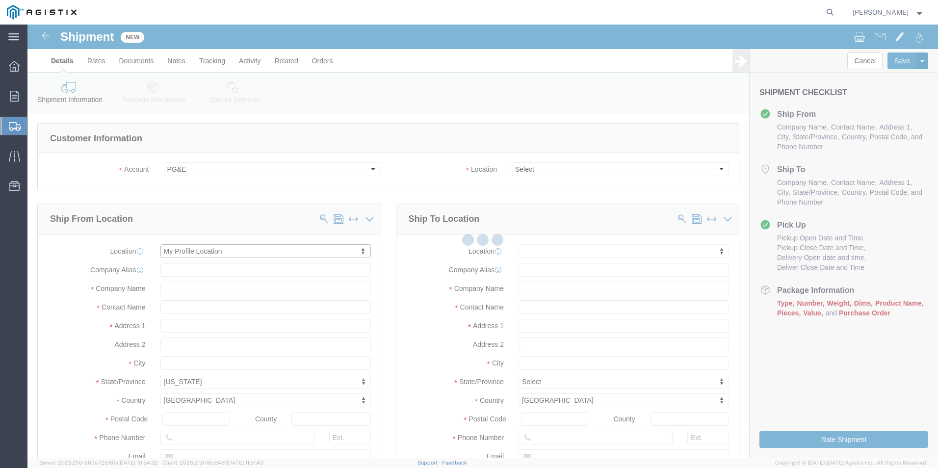
type input "Oldcastle Precast Inc"
type input "[PERSON_NAME]"
type input "[STREET_ADDRESS]"
type input "Madera"
select select "CA"
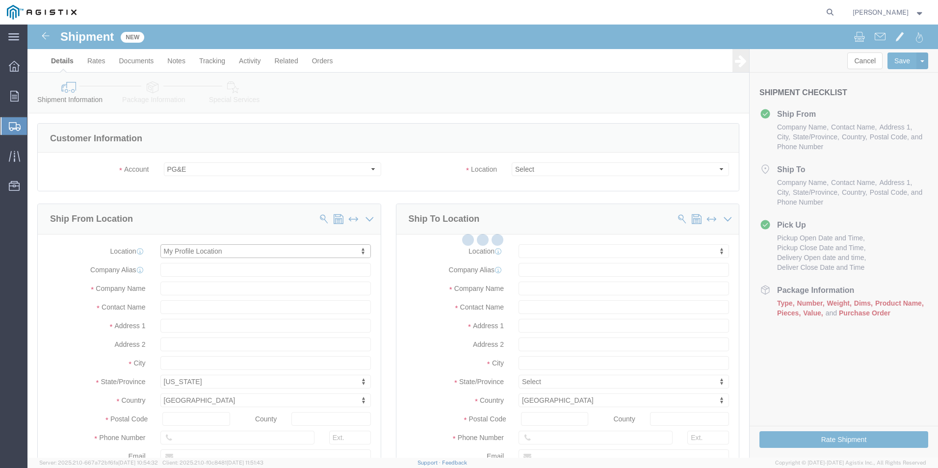
type input "93637"
type input "[PHONE_NUMBER]"
type input "[PERSON_NAME][EMAIL_ADDRESS][PERSON_NAME][DOMAIN_NAME]"
checkbox input "true"
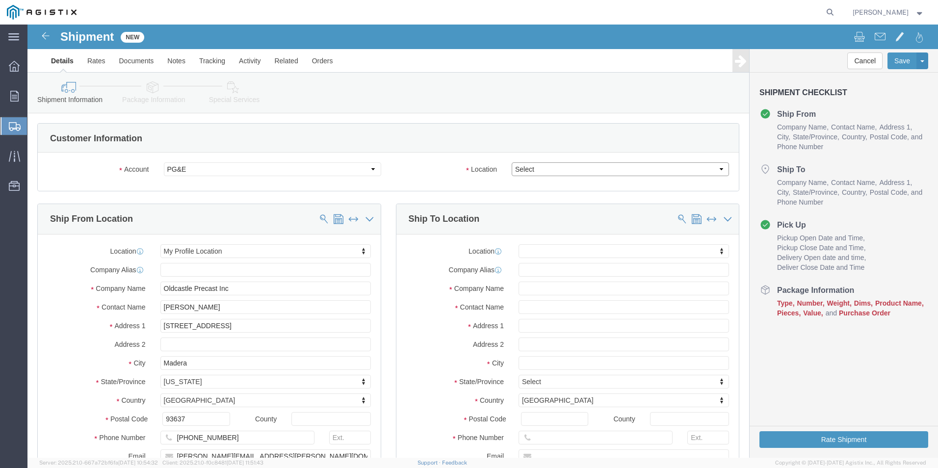
click select "Select All Others [GEOGRAPHIC_DATA] [GEOGRAPHIC_DATA] [GEOGRAPHIC_DATA] [GEOGRA…"
select select "19740"
click select "Select All Others [GEOGRAPHIC_DATA] [GEOGRAPHIC_DATA] [GEOGRAPHIC_DATA] [GEOGRA…"
click input "text"
paste input "PG&E FREMONT WHSE"
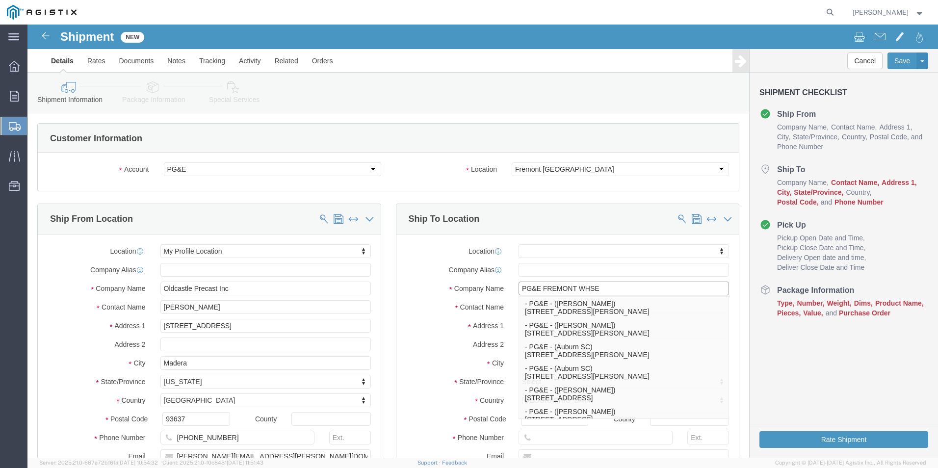
type input "PG&E FREMONT WHSE"
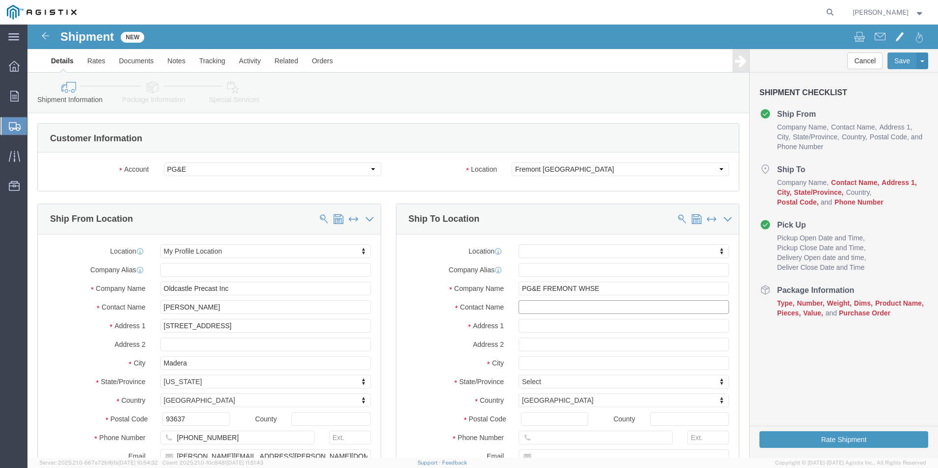
click input "text"
paste input "[DEMOGRAPHIC_DATA][PERSON_NAME]"
type input "[DEMOGRAPHIC_DATA][PERSON_NAME]"
click input "text"
paste input "[STREET_ADDRESS][PERSON_NAME]"
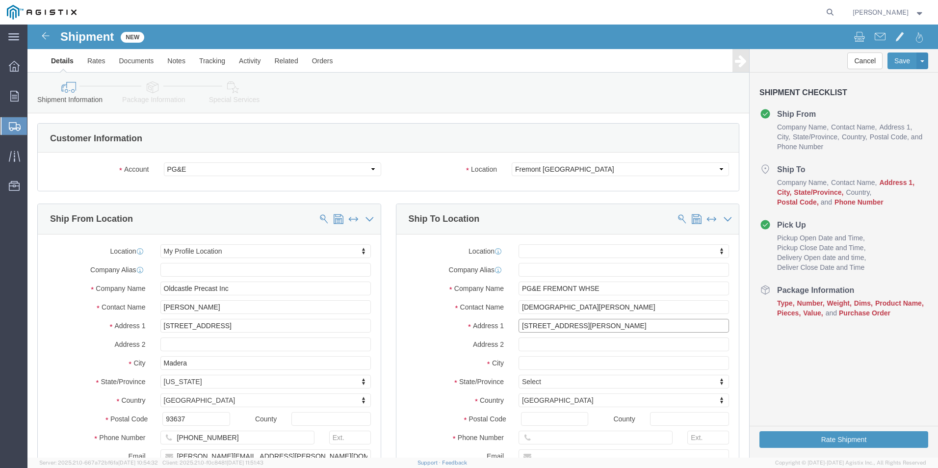
type input "[STREET_ADDRESS][PERSON_NAME]"
select select
drag, startPoint x: 518, startPoint y: 339, endPoint x: 507, endPoint y: 336, distance: 12.3
click input "text"
paste input "FREMONT"
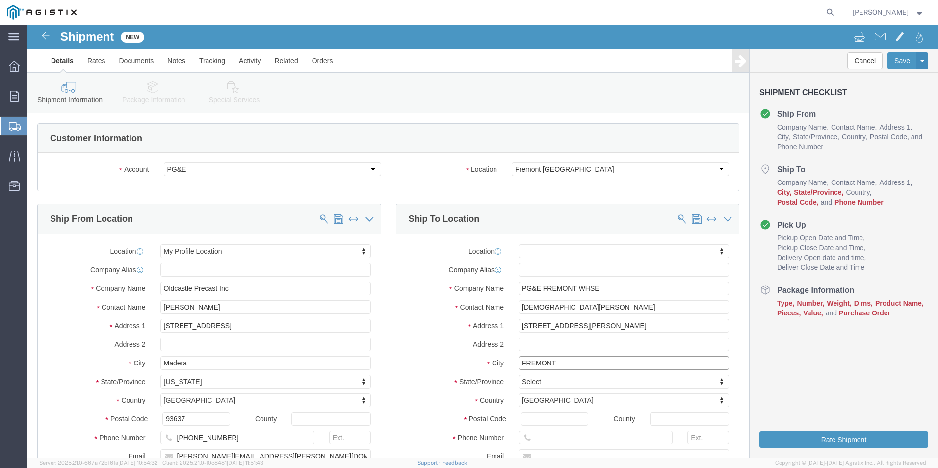
type input "FREMONT"
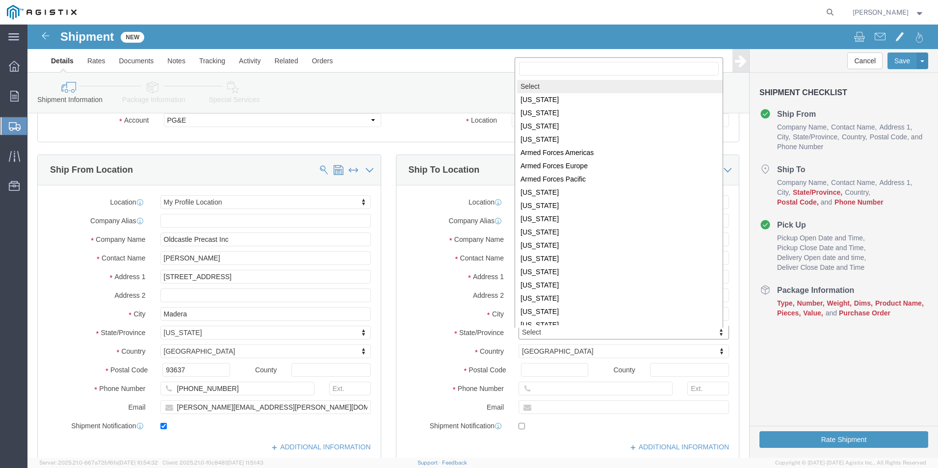
scroll to position [1, 0]
select select
select select "CA"
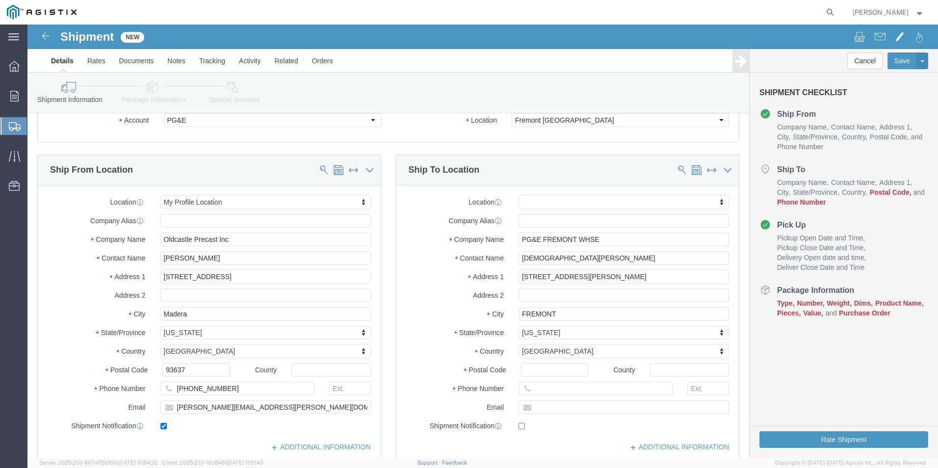
click label "Address 2"
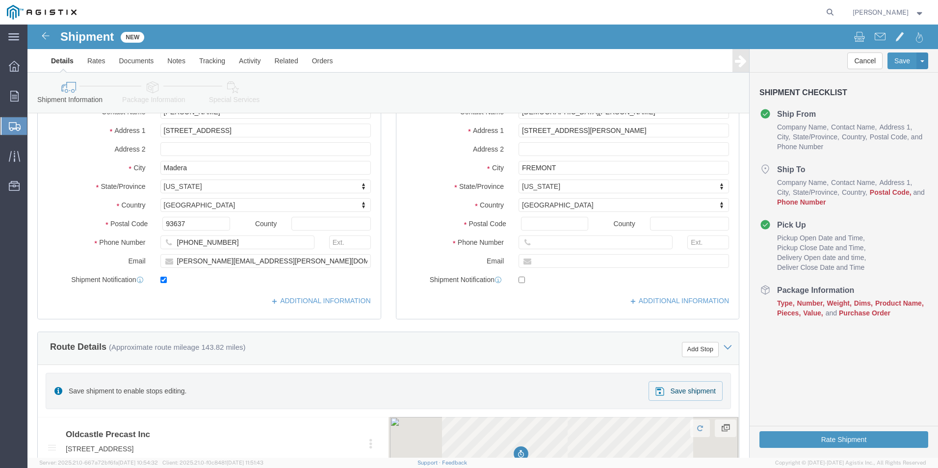
scroll to position [196, 0]
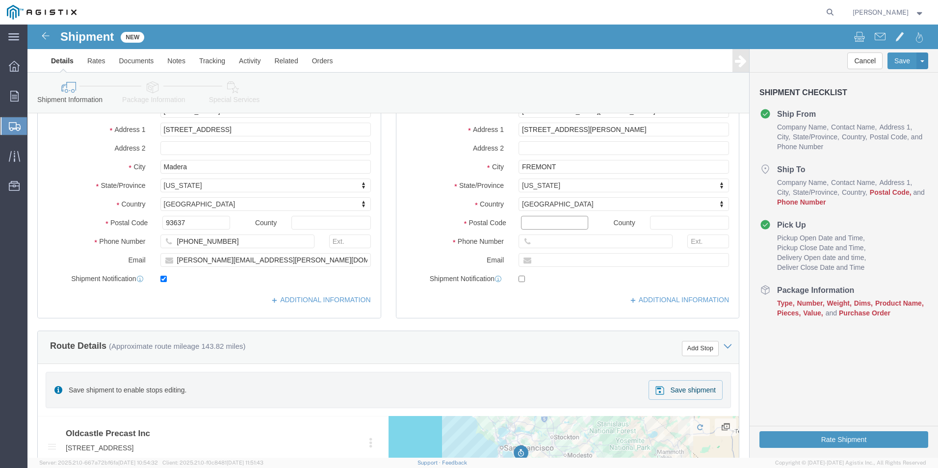
click input "Postal Code"
paste input "94538"
type input "94538"
select select
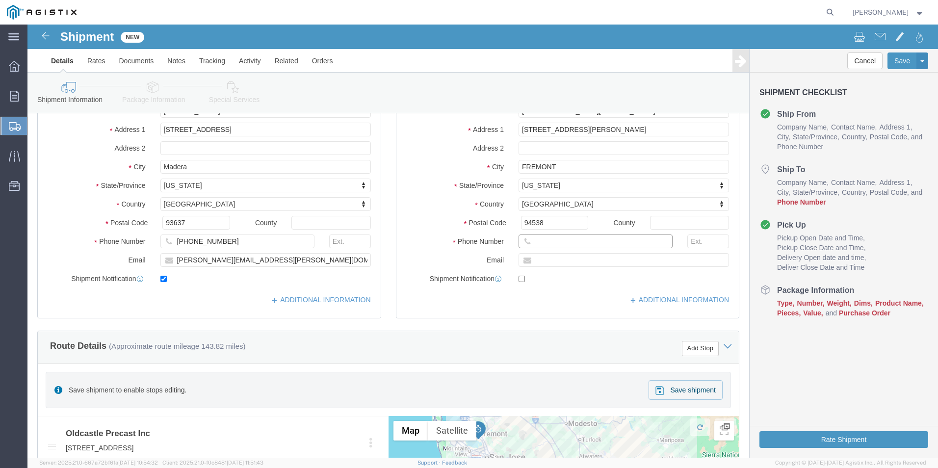
click input "text"
paste input "[PHONE_NUMBER]"
type input "[PHONE_NUMBER]"
drag, startPoint x: 229, startPoint y: 245, endPoint x: 127, endPoint y: 245, distance: 102.0
click div "Location My Profile Location My Profile Location (OBSOLETE) [GEOGRAPHIC_DATA] S…"
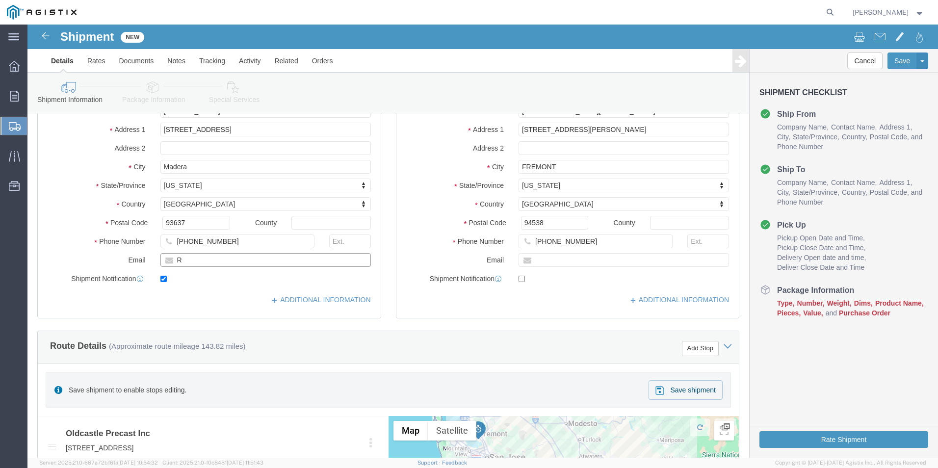
type input "[PERSON_NAME][EMAIL_ADDRESS][PERSON_NAME][DOMAIN_NAME]"
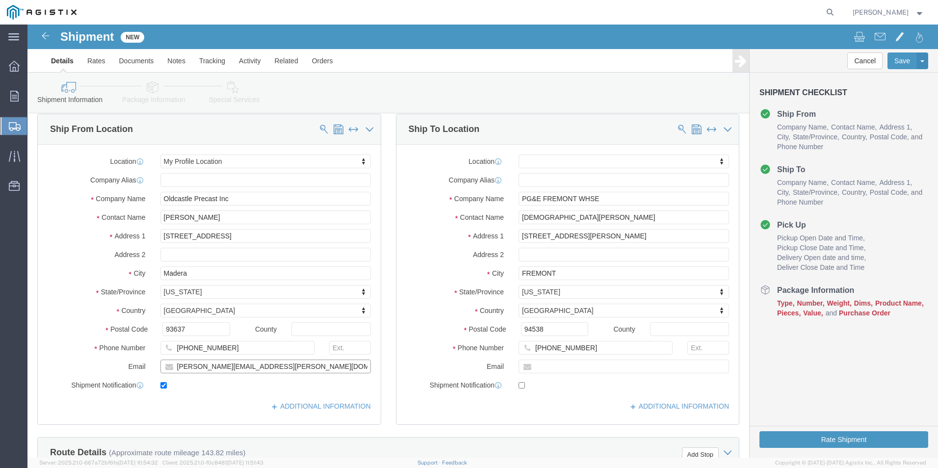
scroll to position [49, 0]
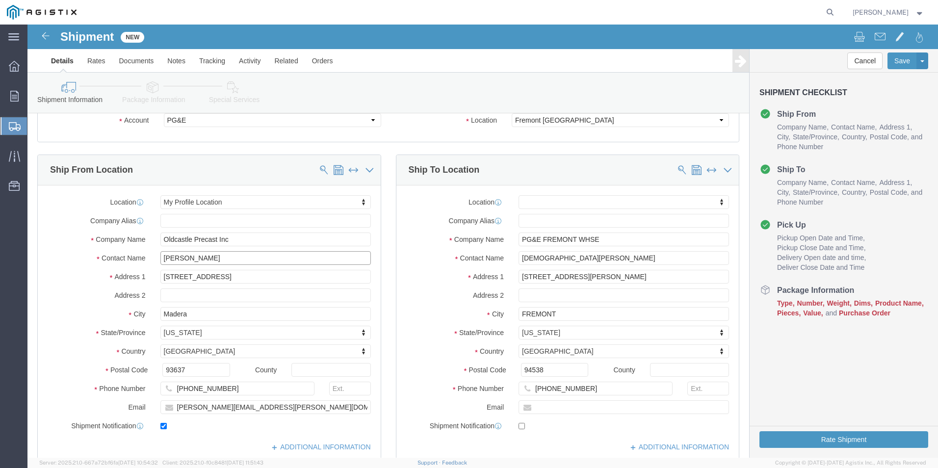
drag, startPoint x: 206, startPoint y: 234, endPoint x: 83, endPoint y: 228, distance: 123.7
click div "Contact Name [PERSON_NAME]"
type input "[PERSON_NAME]"
click div "Location My Profile Location My Profile Location (OBSOLETE) [GEOGRAPHIC_DATA] S…"
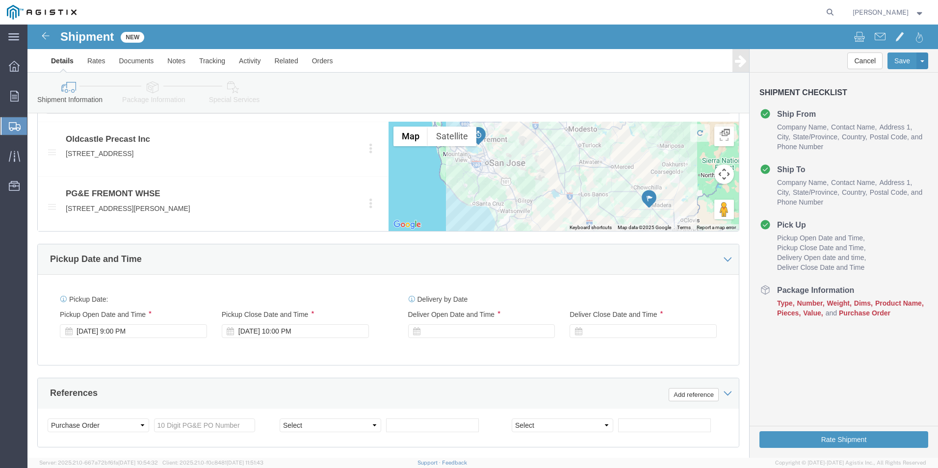
click div "[DATE] 9:00 PM"
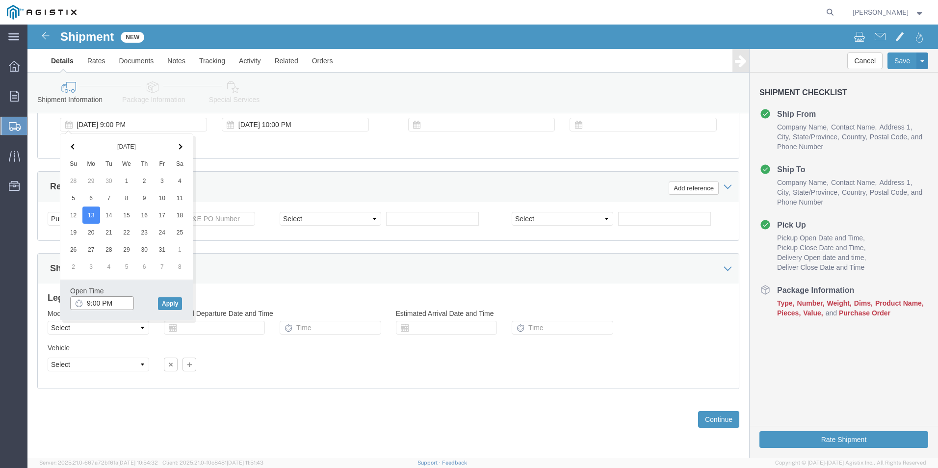
click input "9:00 PM"
type input "9:00 AM"
click button "Apply"
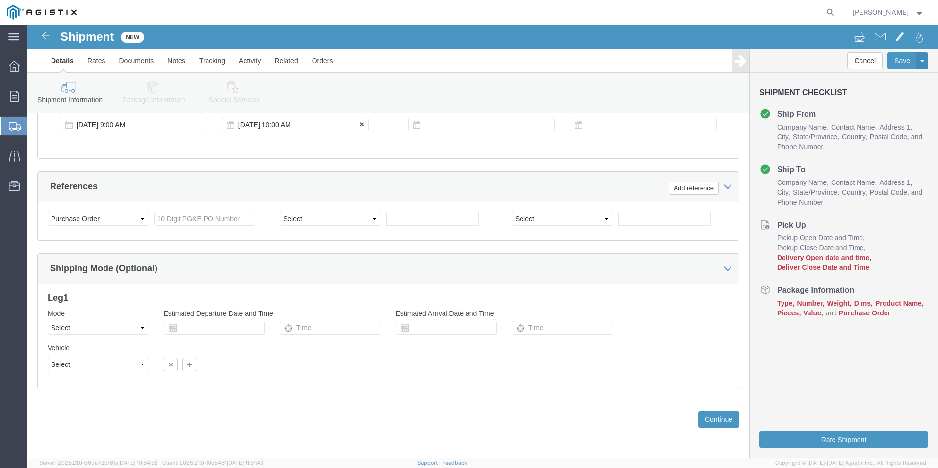
click div "[DATE] 10:00 AM"
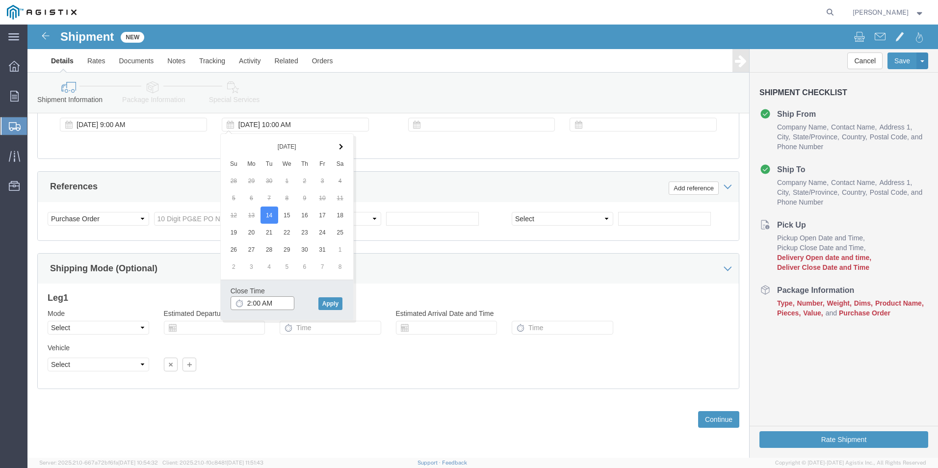
click input "2:00 AM"
click input "2:00 PM"
type input "5:00 PM"
click button "Apply"
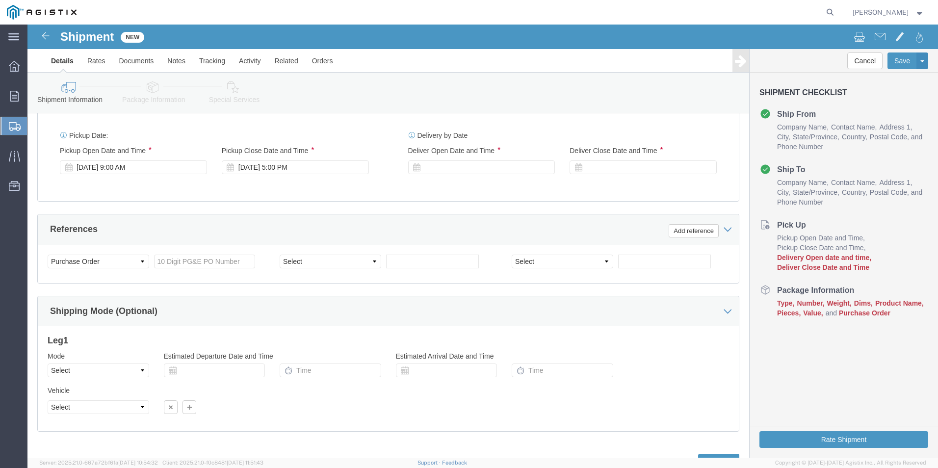
scroll to position [599, 0]
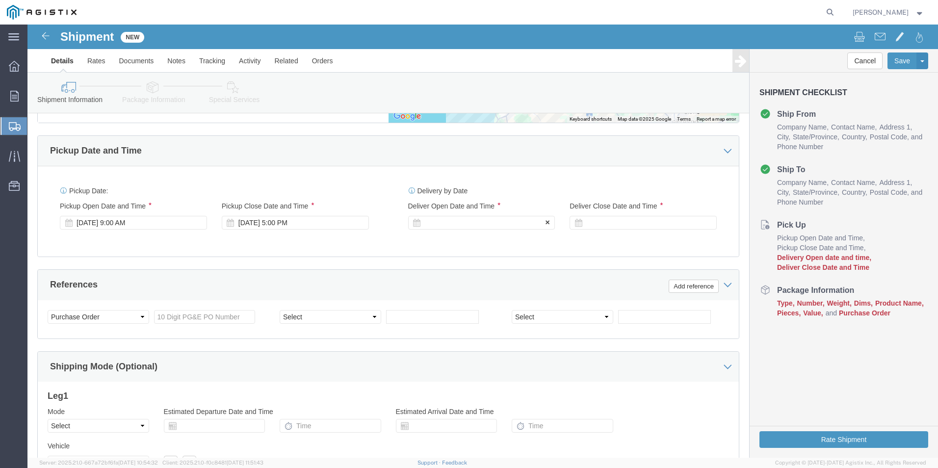
click div
click input "6:00 PM"
click input "9:00 PM"
type input "9:00 AM"
click button "Apply"
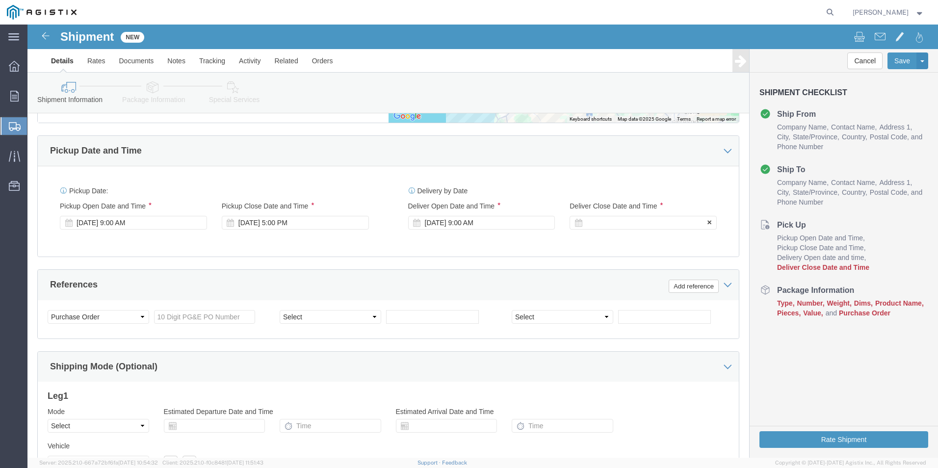
click div
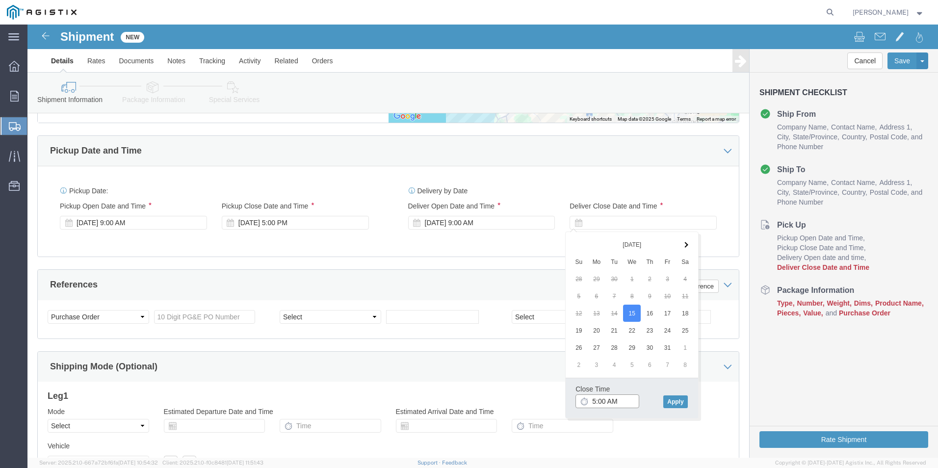
click input "5:00 AM"
type input "5:00 PM"
click button "Apply"
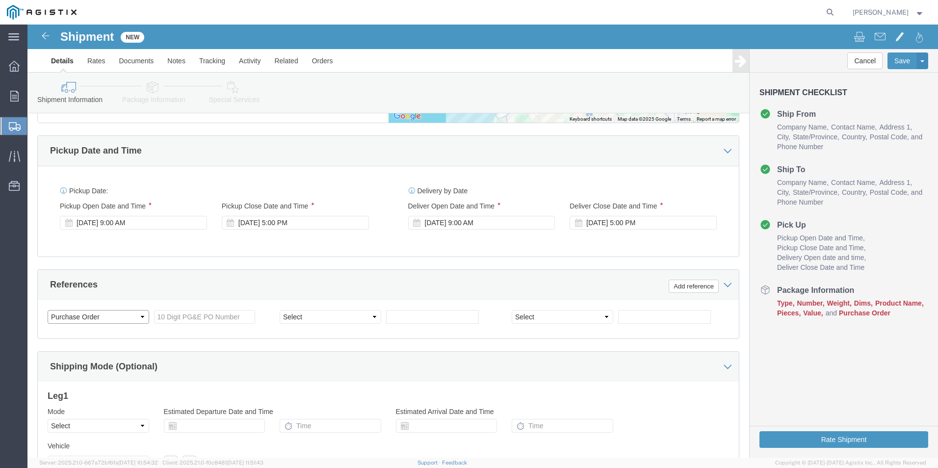
click select "Select Account Type Activity ID Airline Appointment Number ASN Batch Request # …"
click input "text"
type input "3501424318"
click select "Select Account Type Activity ID Airline Appointment Number ASN Batch Request # …"
select select "CUSTREF"
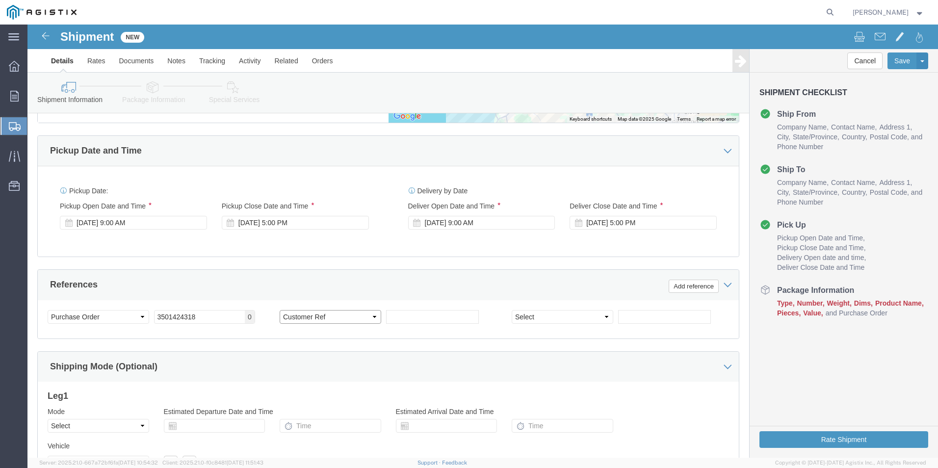
click select "Select Account Type Activity ID Airline Appointment Number ASN Batch Request # …"
click input "text"
type input "3"
type input "612638"
click select "Select Account Type Activity ID Airline Appointment Number ASN Batch Request # …"
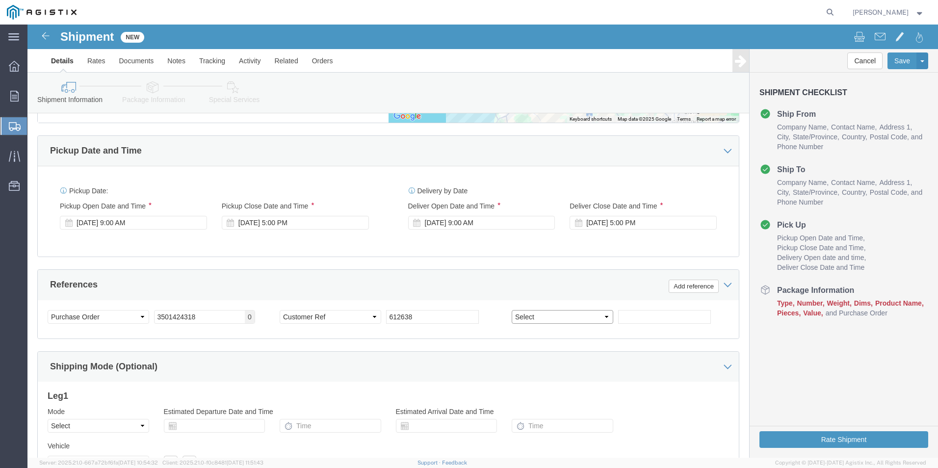
select select "SALEORDR"
click select "Select Account Type Activity ID Airline Appointment Number ASN Batch Request # …"
click input "text"
type input "S0389525"
click div "Leg 1 Mode Select Air Less than Truckload Multi-Leg Ocean Freight Rail Small Pa…"
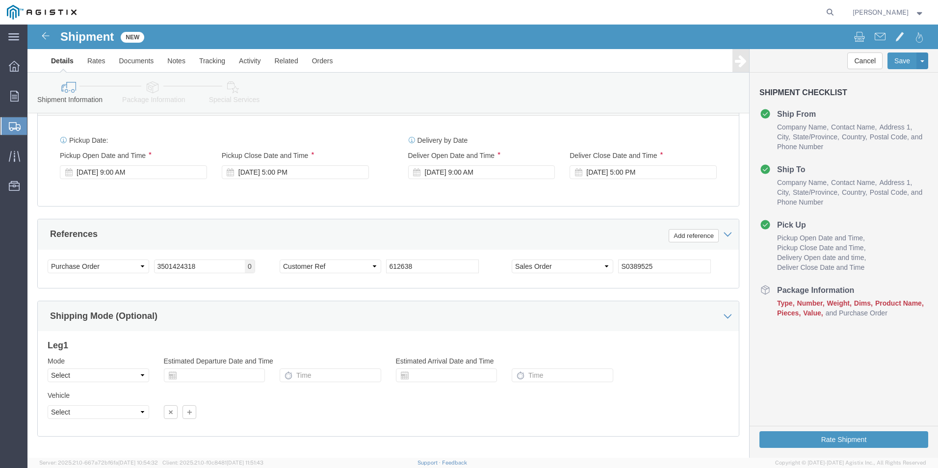
scroll to position [697, 0]
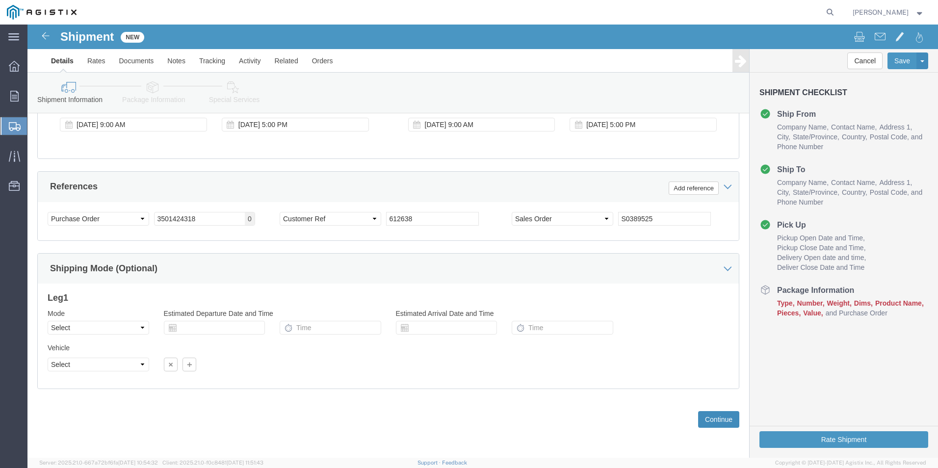
click button "Continue"
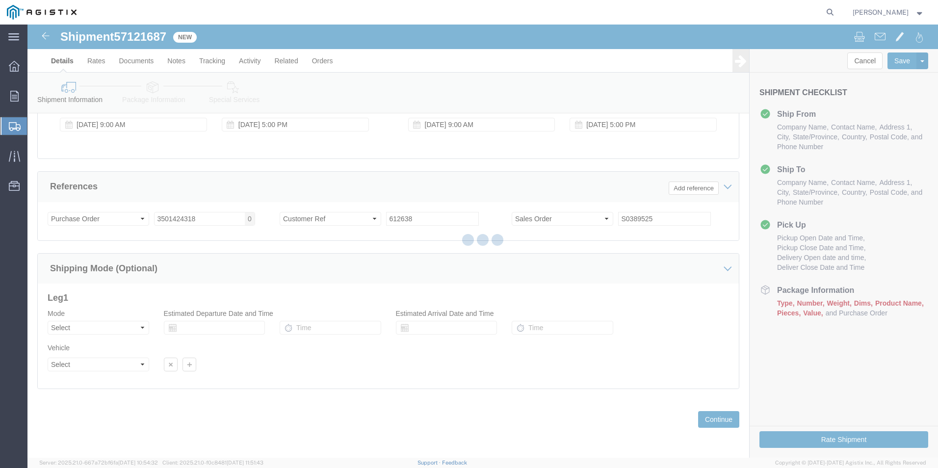
select select "23095"
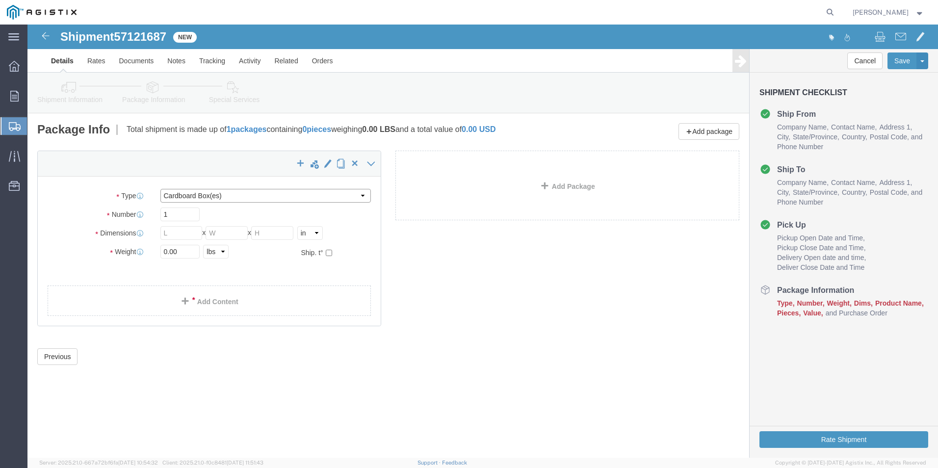
click select "Select Bulk Bundle(s) Cardboard Box(es) Carton(s) Crate(s) Drum(s) (Fiberboard)…"
select select "PSNS"
click select "Select Bulk Bundle(s) Cardboard Box(es) Carton(s) Crate(s) Drum(s) (Fiberboard)…"
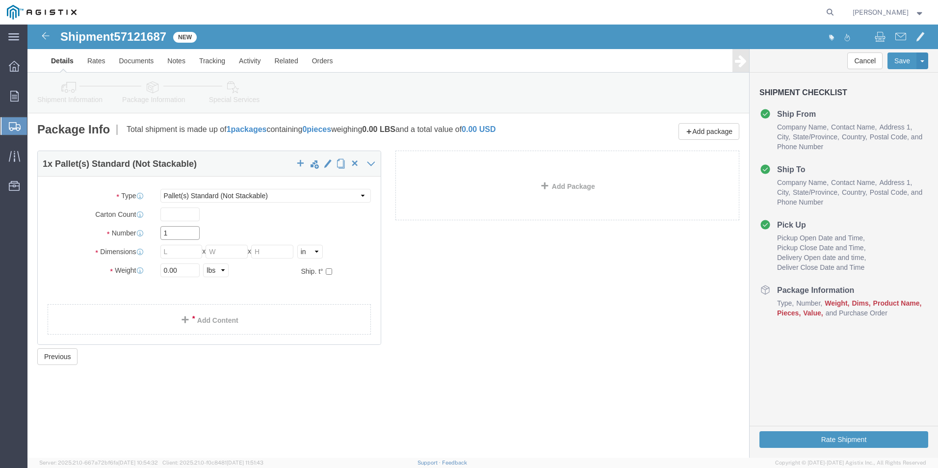
click input "1"
type input "2"
click input "text"
type input "2"
type input "24"
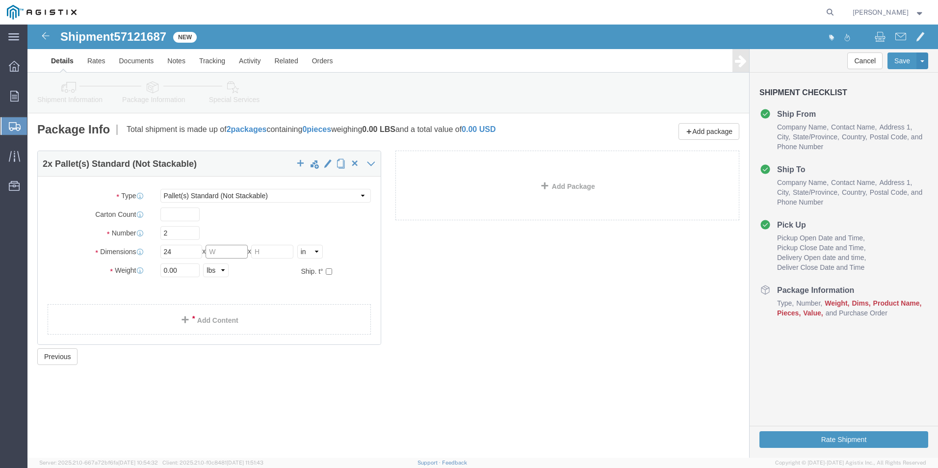
click input "text"
type input "36"
click input "text"
type input "24"
drag, startPoint x: 153, startPoint y: 243, endPoint x: 103, endPoint y: 251, distance: 50.6
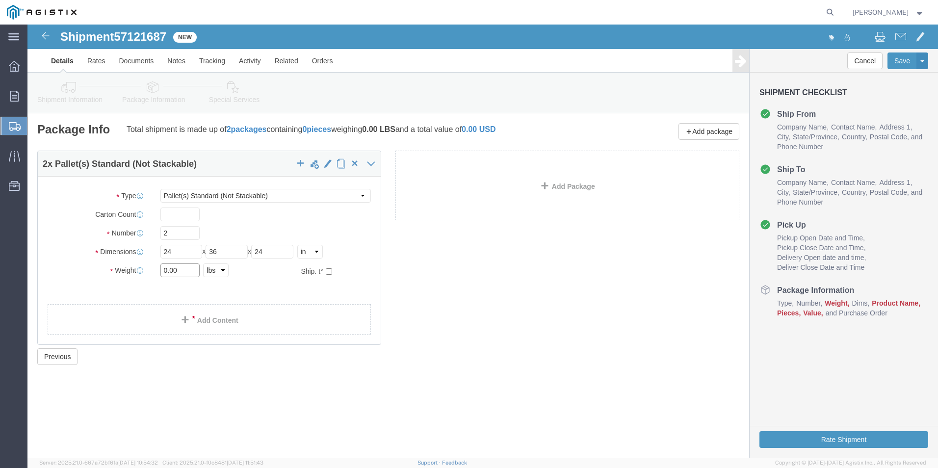
click div "Weight 0.00 Select kgs lbs Ship. t°"
type input "1334"
click link "Add Content"
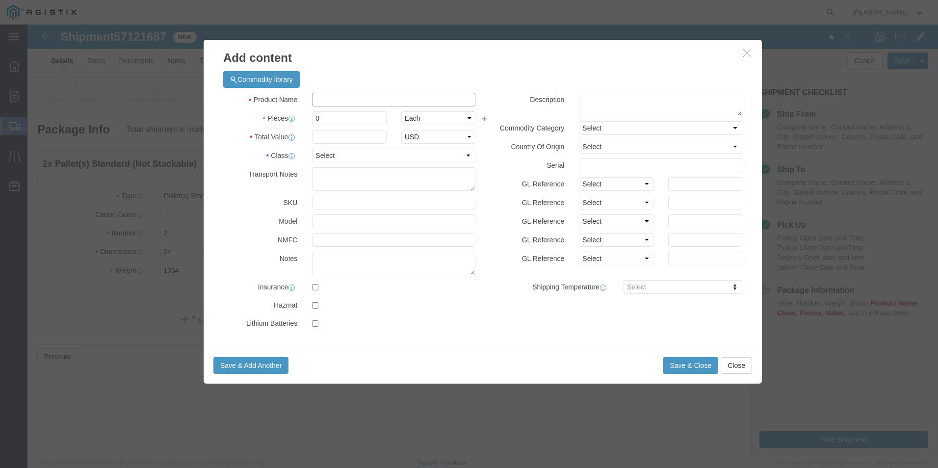
click input "text"
type input "LID F36 D- PG&E GAS VALVE"
click input "0"
drag, startPoint x: 300, startPoint y: 95, endPoint x: 290, endPoint y: 96, distance: 10.4
click input "0"
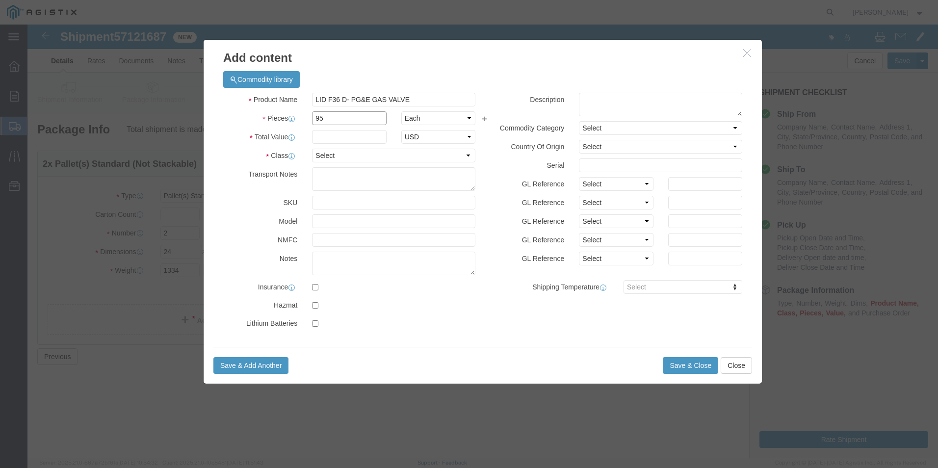
type input "95"
click input "text"
type input "1"
click select "Select 50 55 60 65 70 85 92.5 100 125 175 250 300 400"
select select "60"
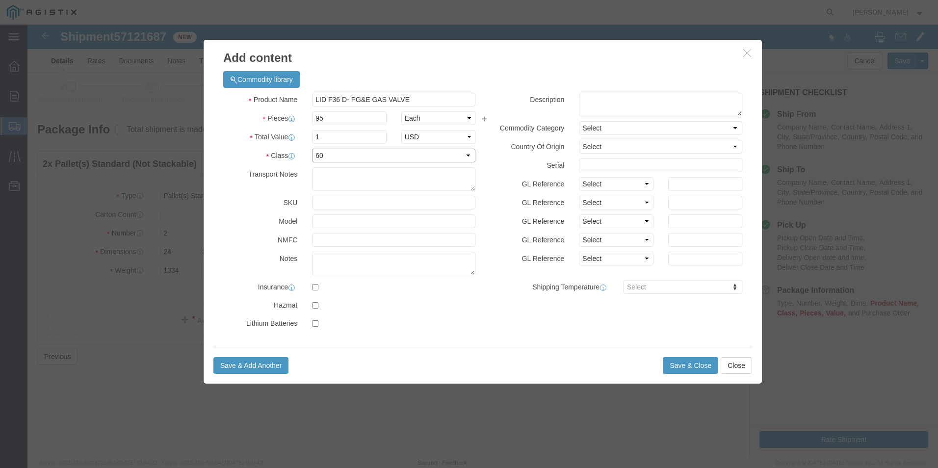
click select "Select 50 55 60 65 70 85 92.5 100 125 175 250 300 400"
click div "Product Name LID F36 D- PG&E GAS VALVE Pieces 95 Select Bag Barrels 100Board Fe…"
click button "Save & Close"
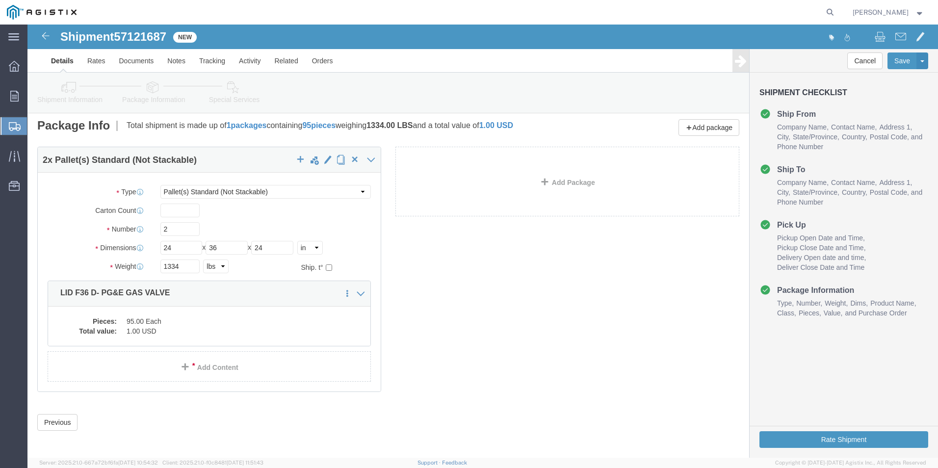
scroll to position [7, 0]
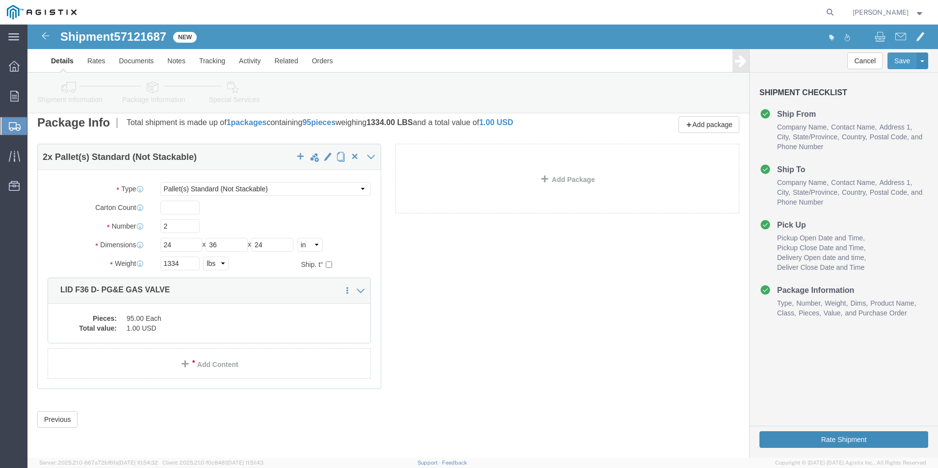
drag, startPoint x: 778, startPoint y: 412, endPoint x: 756, endPoint y: 413, distance: 22.1
click button "Rate Shipment"
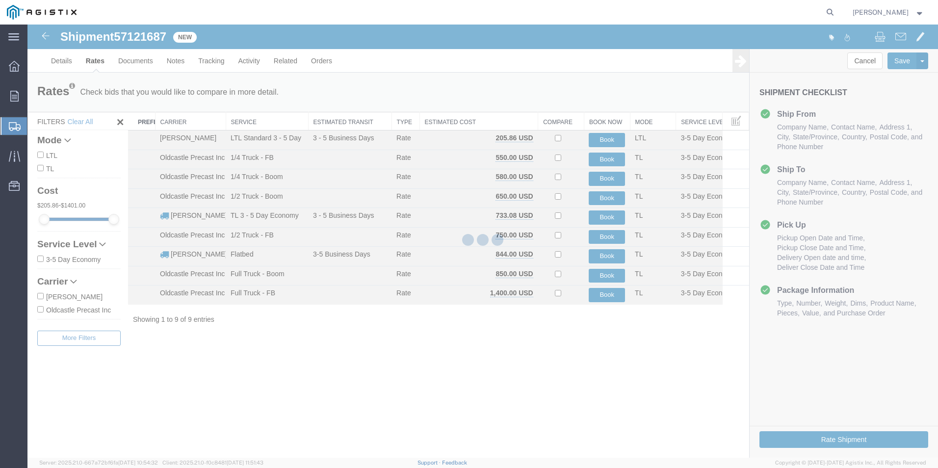
scroll to position [0, 0]
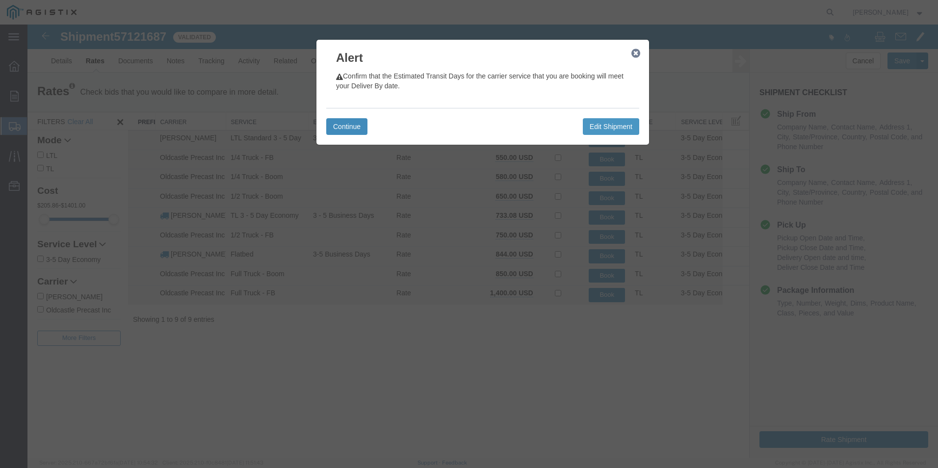
click at [348, 127] on button "Continue" at bounding box center [346, 126] width 41 height 17
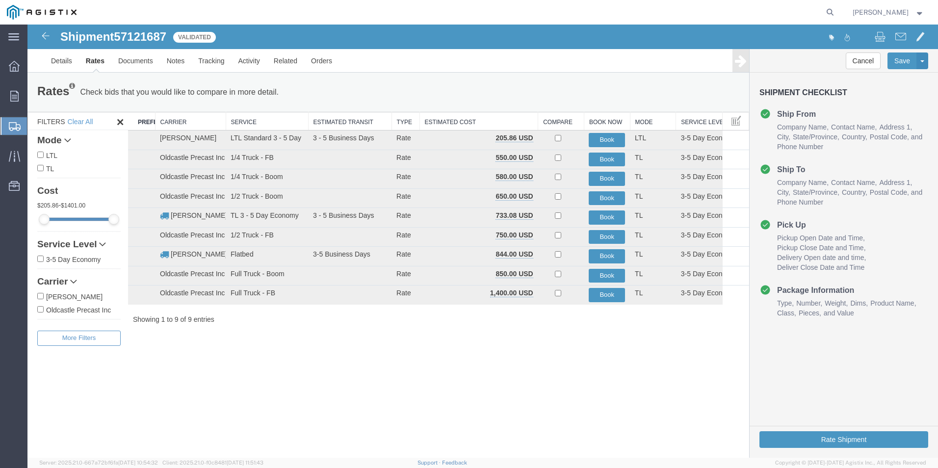
click at [42, 154] on input "LTL" at bounding box center [40, 155] width 6 height 6
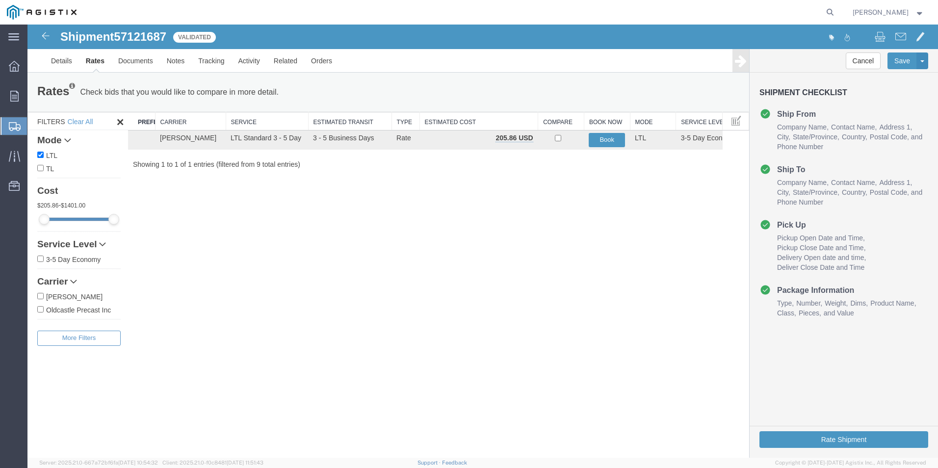
click at [41, 153] on input "LTL" at bounding box center [40, 155] width 6 height 6
checkbox input "false"
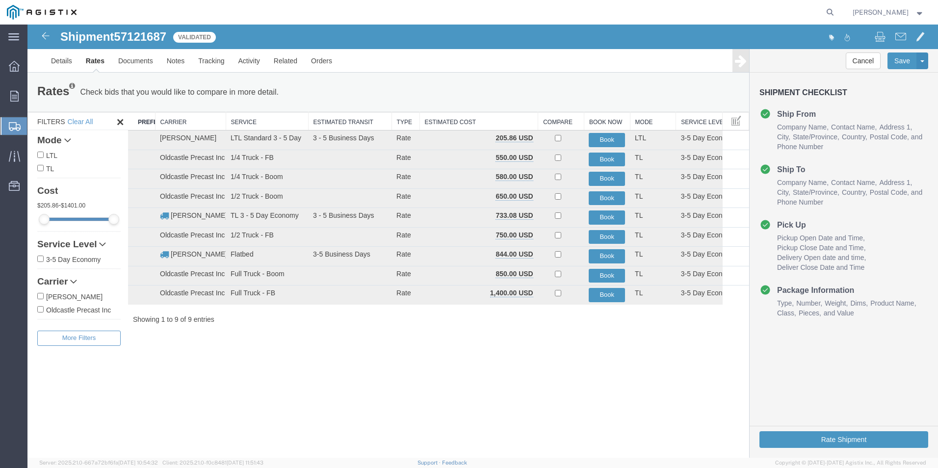
click at [43, 164] on label "TL" at bounding box center [78, 168] width 83 height 11
click at [43, 165] on input "TL" at bounding box center [40, 168] width 6 height 6
click at [43, 167] on input "TL" at bounding box center [40, 168] width 6 height 6
checkbox input "false"
click at [117, 120] on icon at bounding box center [120, 122] width 11 height 12
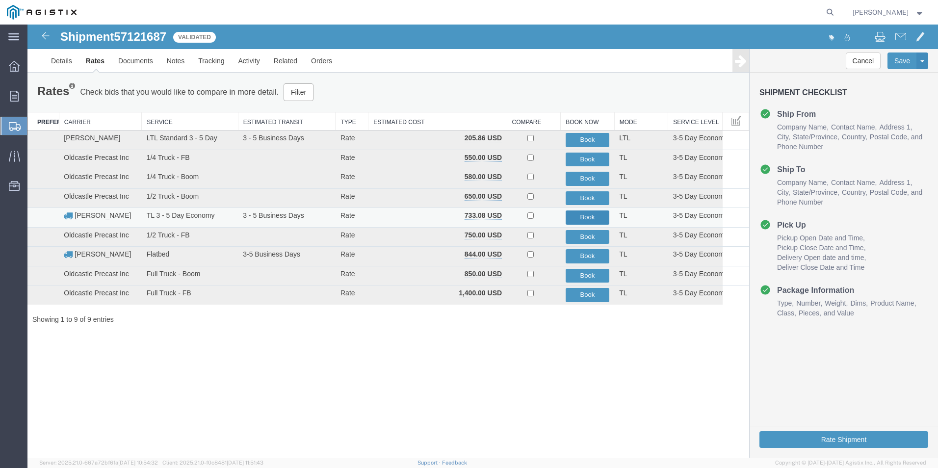
click at [585, 214] on button "Book" at bounding box center [587, 217] width 44 height 14
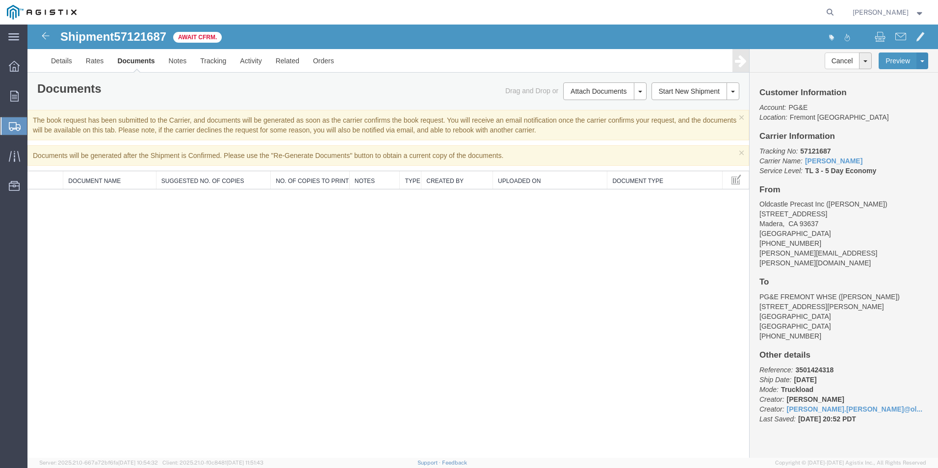
click at [0, 0] on span "Create Shipment" at bounding box center [0, 0] width 0 height 0
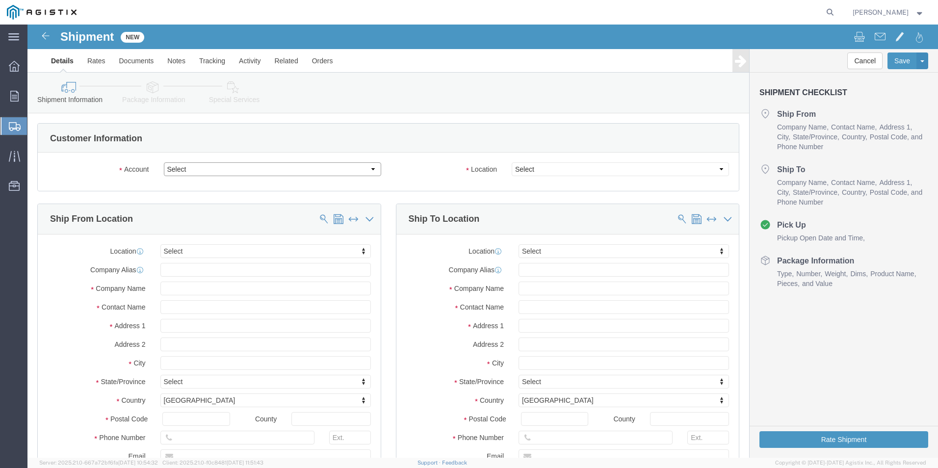
click select "Select Oldcastle Precast Inc PG&E"
select select "9596"
click select "Select Oldcastle Precast Inc PG&E"
select select "PURCHORD"
select select
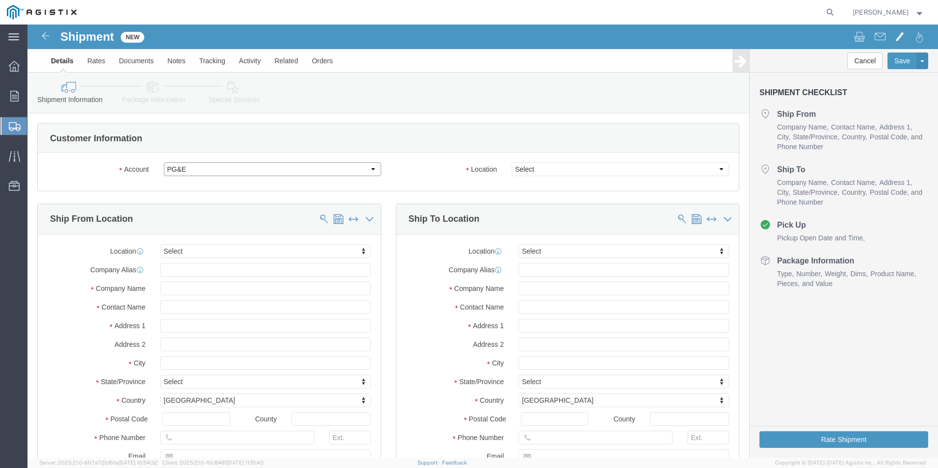
select select
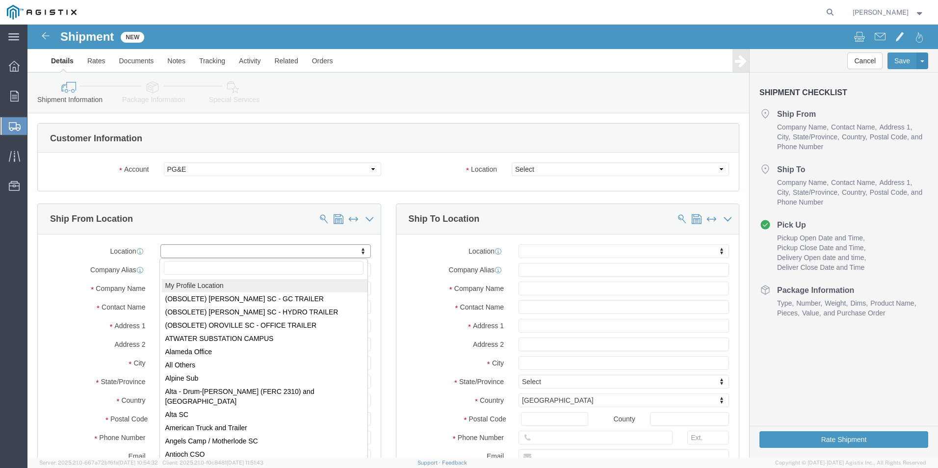
select select "MYPROFILE"
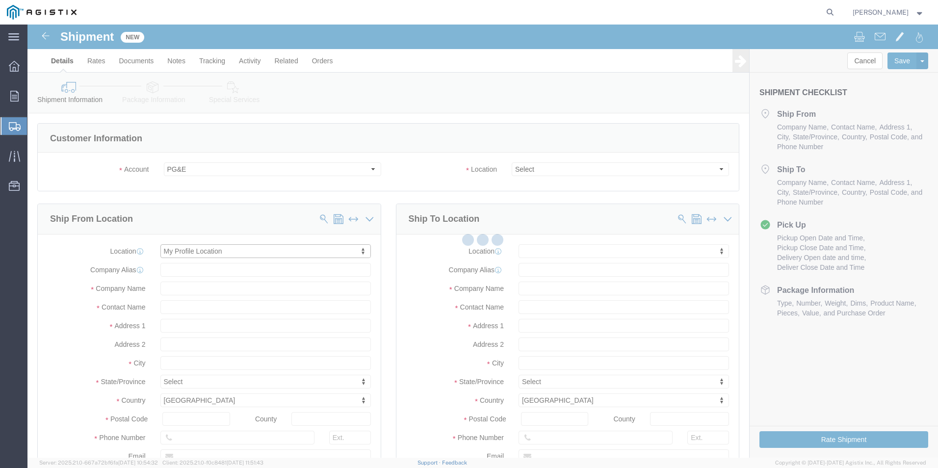
type input "Oldcastle Precast Inc"
type input "[PERSON_NAME]"
type input "[STREET_ADDRESS]"
type input "Madera"
type input "93637"
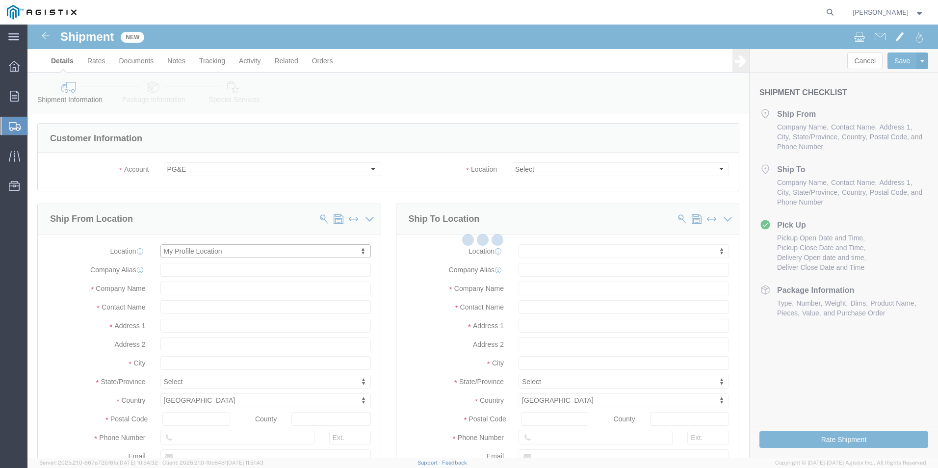
type input "[PHONE_NUMBER]"
type input "[PERSON_NAME][EMAIL_ADDRESS][PERSON_NAME][DOMAIN_NAME]"
checkbox input "true"
select select "CA"
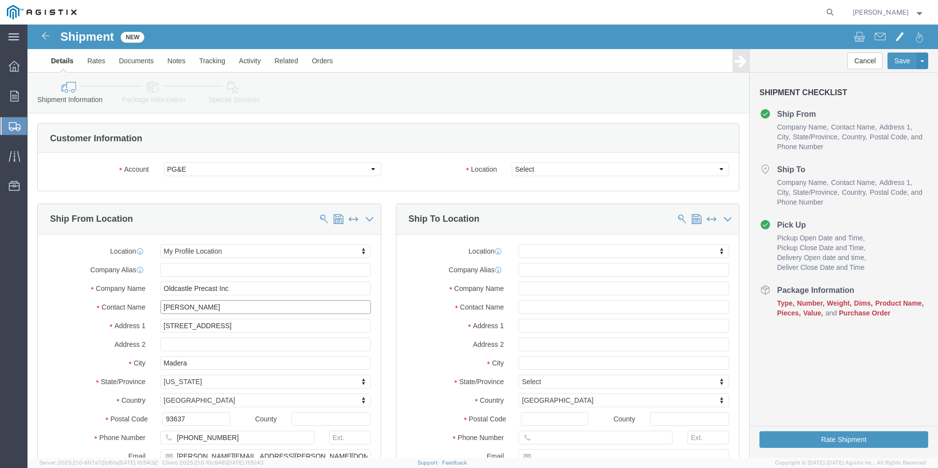
drag, startPoint x: 211, startPoint y: 280, endPoint x: 90, endPoint y: 301, distance: 122.9
click div "Location My Profile Location My Profile Location (OBSOLETE) [GEOGRAPHIC_DATA] S…"
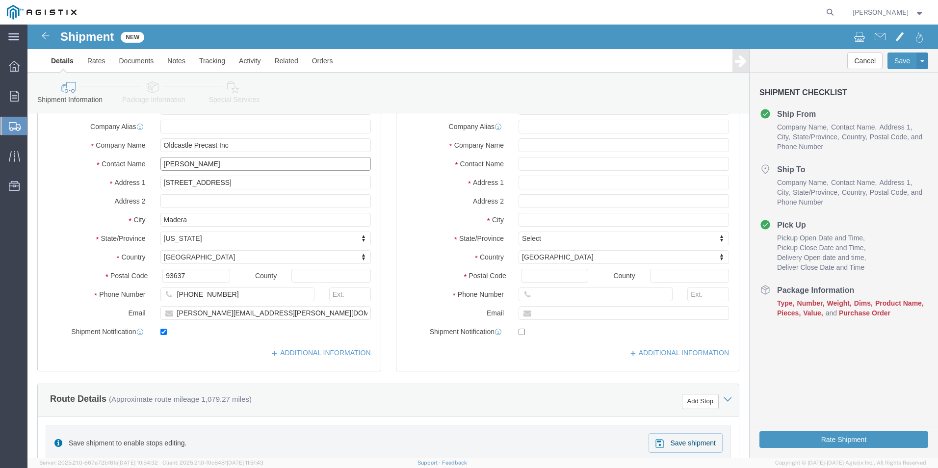
scroll to position [147, 0]
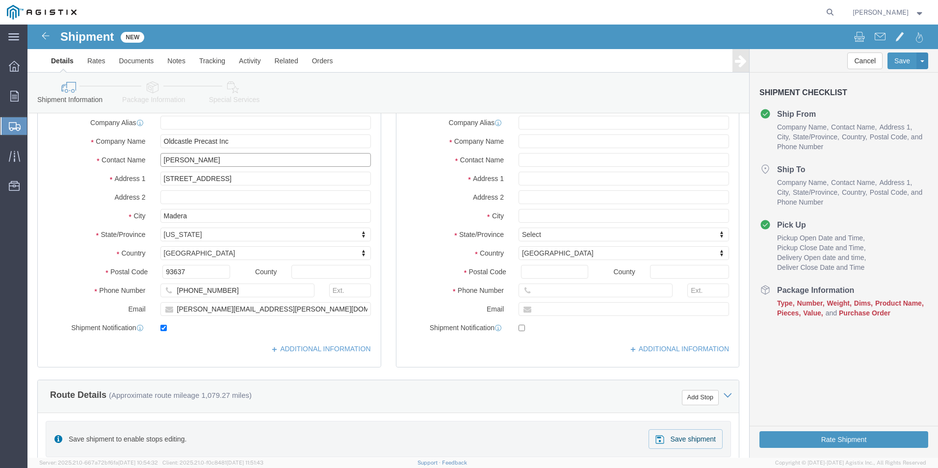
type input "[PERSON_NAME]"
drag, startPoint x: 252, startPoint y: 287, endPoint x: 75, endPoint y: 290, distance: 177.5
click div "Email [PERSON_NAME][EMAIL_ADDRESS][PERSON_NAME][DOMAIN_NAME]"
type input "[PERSON_NAME][EMAIL_ADDRESS][PERSON_NAME][DOMAIN_NAME]"
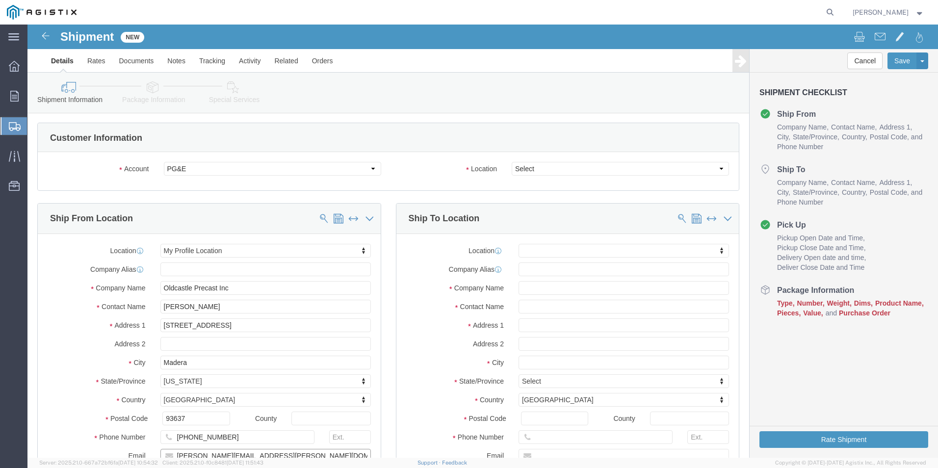
scroll to position [0, 0]
click select "Select All Others [GEOGRAPHIC_DATA] [GEOGRAPHIC_DATA] [GEOGRAPHIC_DATA] [GEOGRA…"
select select "19996"
click select "Select All Others [GEOGRAPHIC_DATA] [GEOGRAPHIC_DATA] [GEOGRAPHIC_DATA] [GEOGRA…"
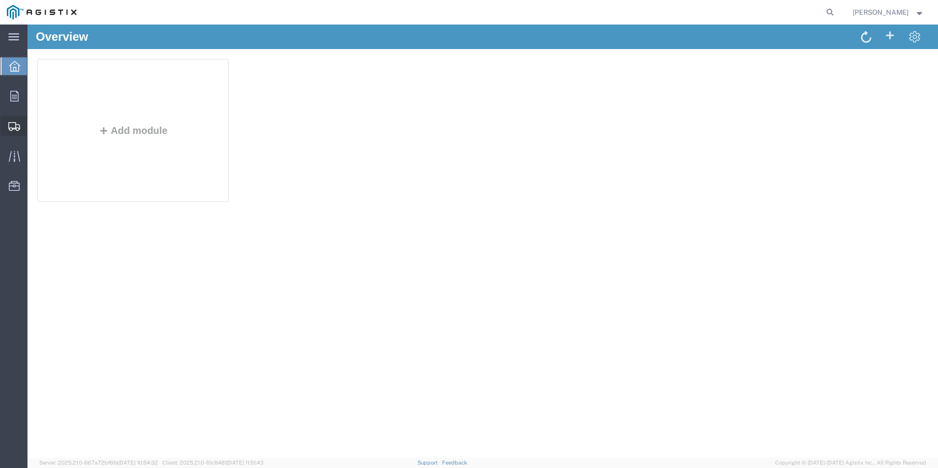
click at [0, 0] on span "Create Shipment" at bounding box center [0, 0] width 0 height 0
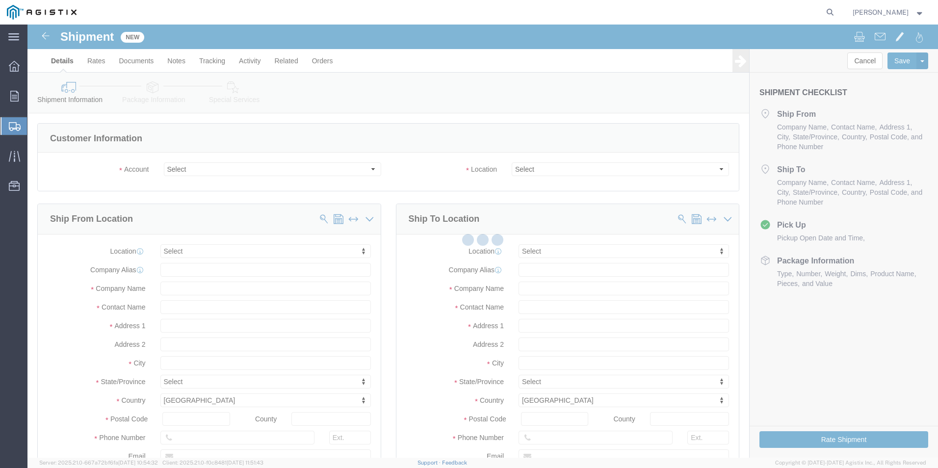
select select
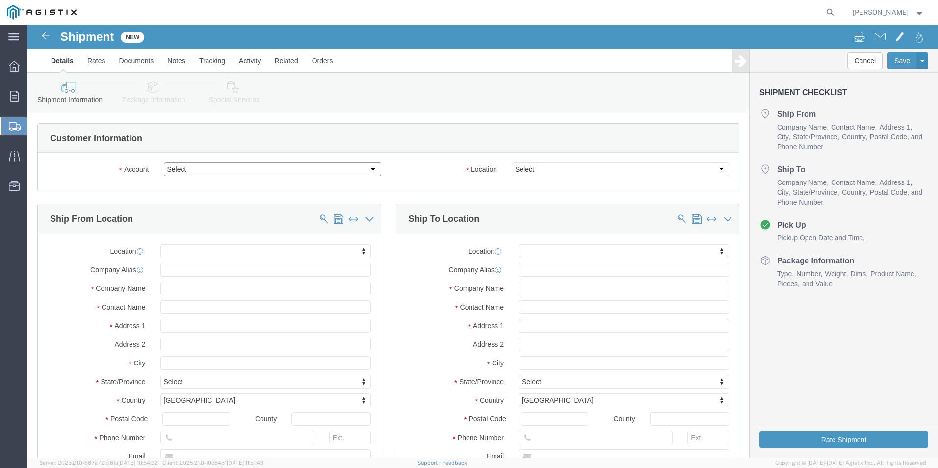
click select "Select Oldcastle Precast Inc PG&E"
select select "9596"
click select "Select Oldcastle Precast Inc PG&E"
select select
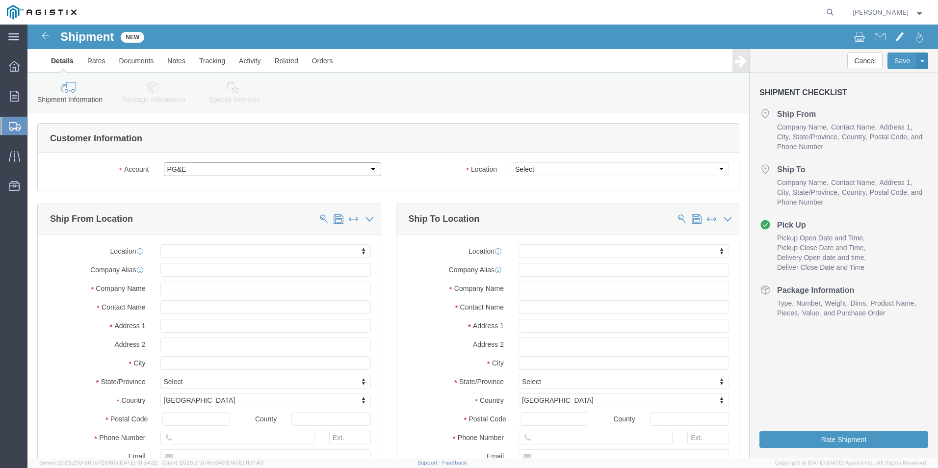
select select "PURCHORD"
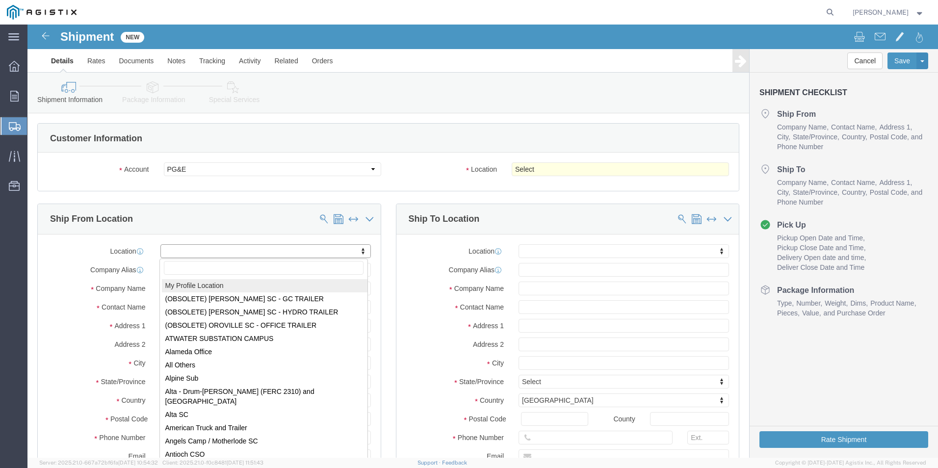
select select "MYPROFILE"
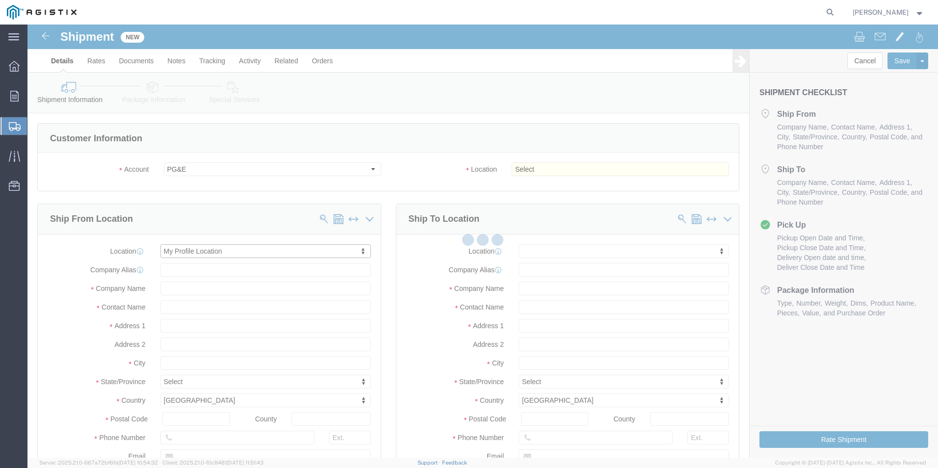
type input "Oldcastle Precast Inc"
type input "[PERSON_NAME]"
type input "[STREET_ADDRESS]"
type input "Madera"
type input "93637"
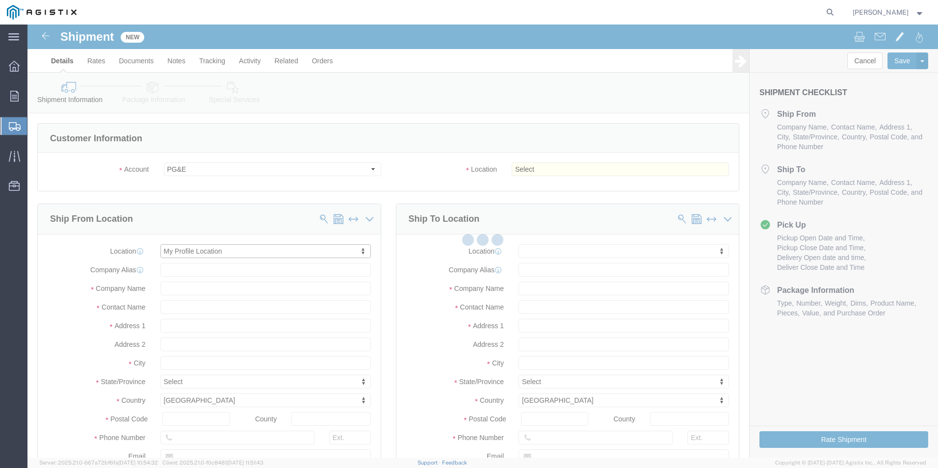
type input "[PHONE_NUMBER]"
type input "[PERSON_NAME][EMAIL_ADDRESS][PERSON_NAME][DOMAIN_NAME]"
checkbox input "true"
select select "CA"
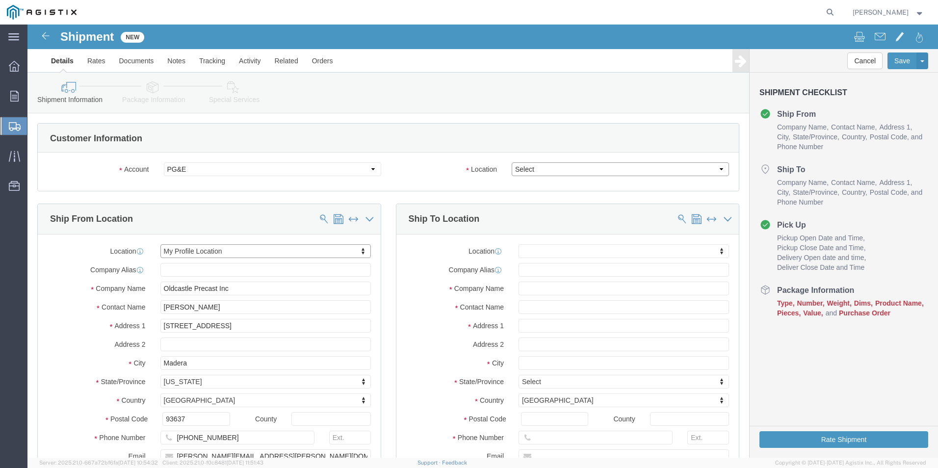
click select "Select All Others [GEOGRAPHIC_DATA] [GEOGRAPHIC_DATA] [GEOGRAPHIC_DATA] [GEOGRA…"
select select "19740"
click select "Select All Others [GEOGRAPHIC_DATA] [GEOGRAPHIC_DATA] [GEOGRAPHIC_DATA] [GEOGRA…"
click input "text"
paste input "PG&E FREMONT WHSE"
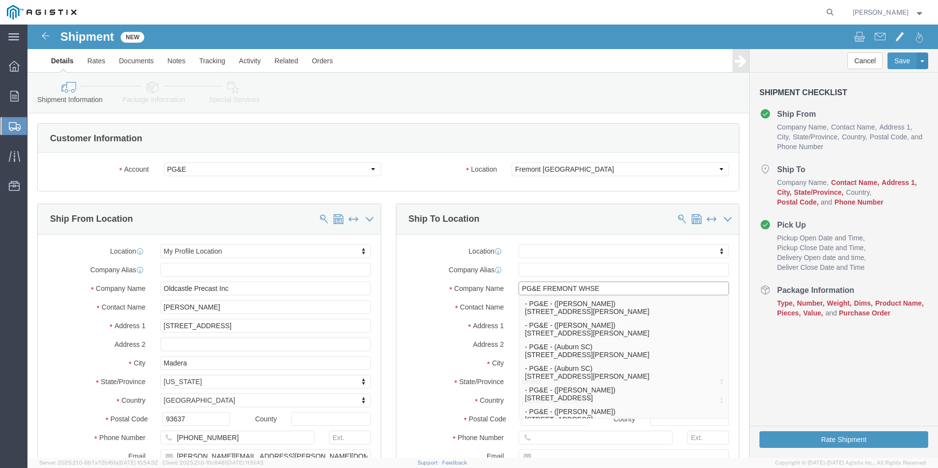
type input "PG&E FREMONT WHSE"
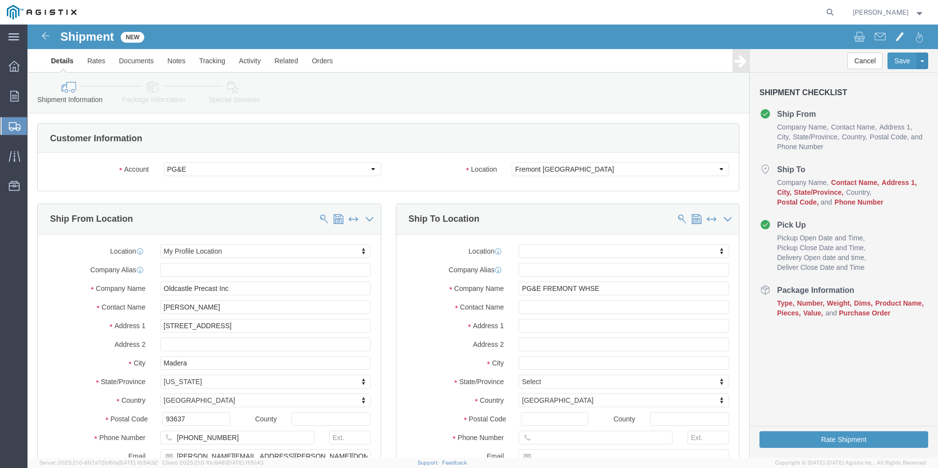
click div "Location My Profile Location (OBSOLETE) BURNEY SC - GC TRAILER (OBSOLETE) BURNE…"
click input "text"
paste input "[DEMOGRAPHIC_DATA][PERSON_NAME]"
type input "[DEMOGRAPHIC_DATA][PERSON_NAME]"
click input "text"
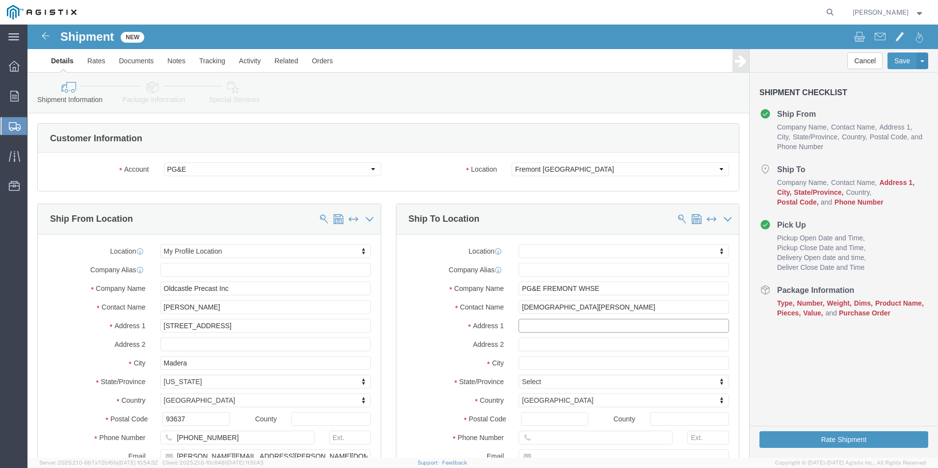
paste input "[STREET_ADDRESS][PERSON_NAME]"
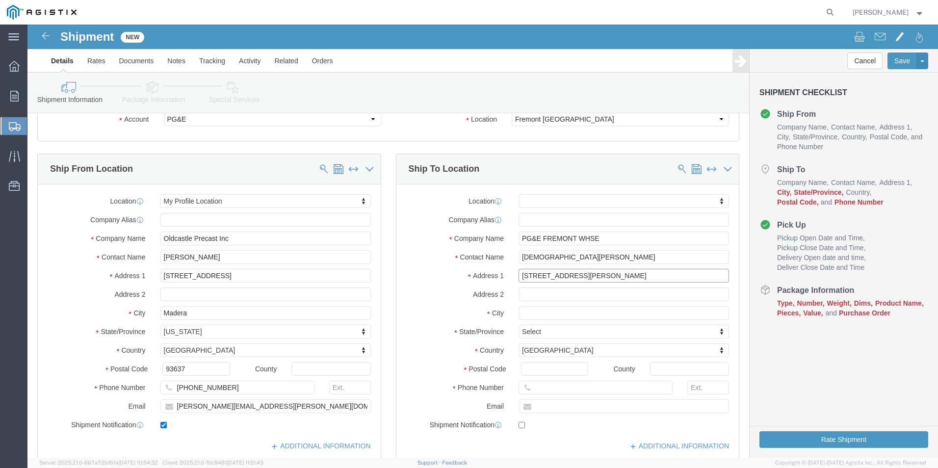
scroll to position [98, 0]
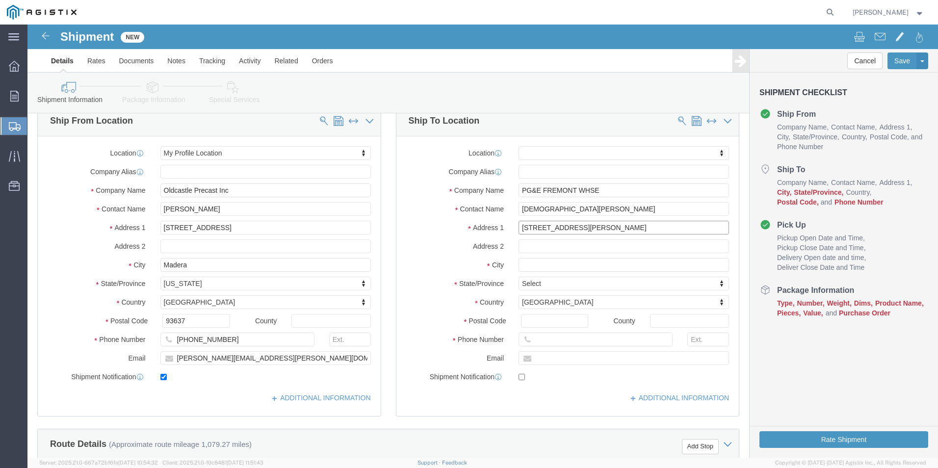
type input "[STREET_ADDRESS][PERSON_NAME]"
select select
click input "text"
paste input "FREMONT"
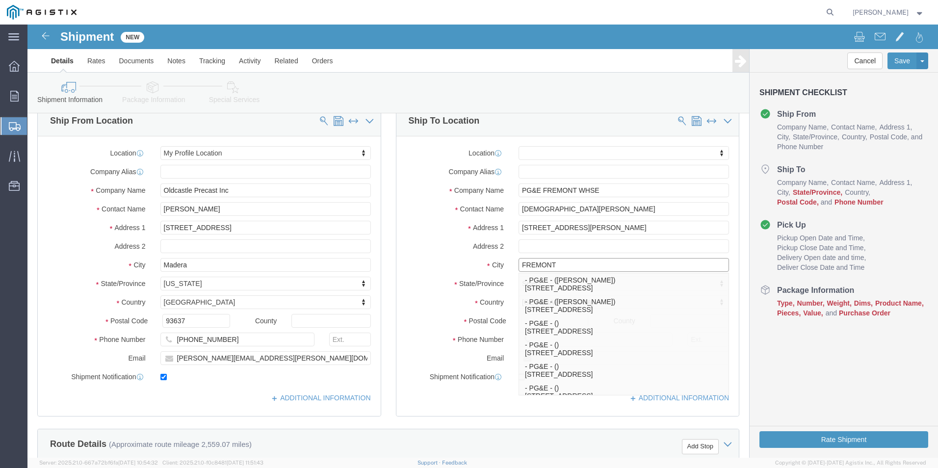
type input "FREMONT"
click label "City"
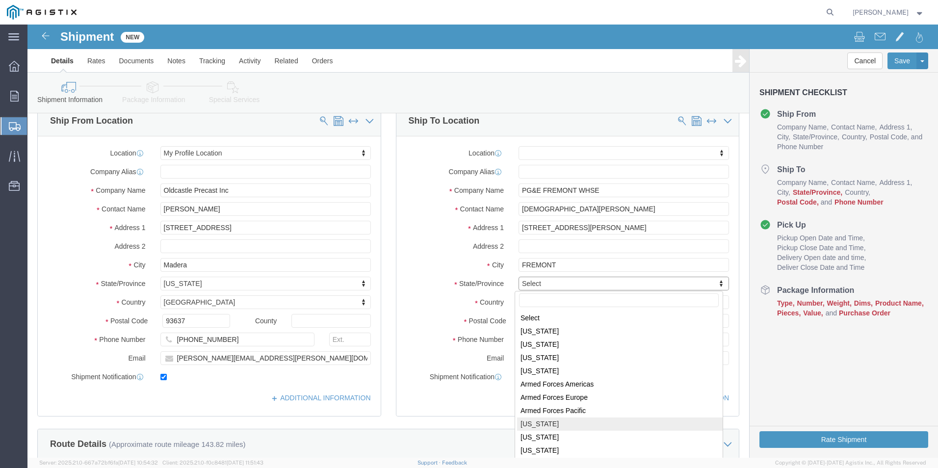
select select
select select "CA"
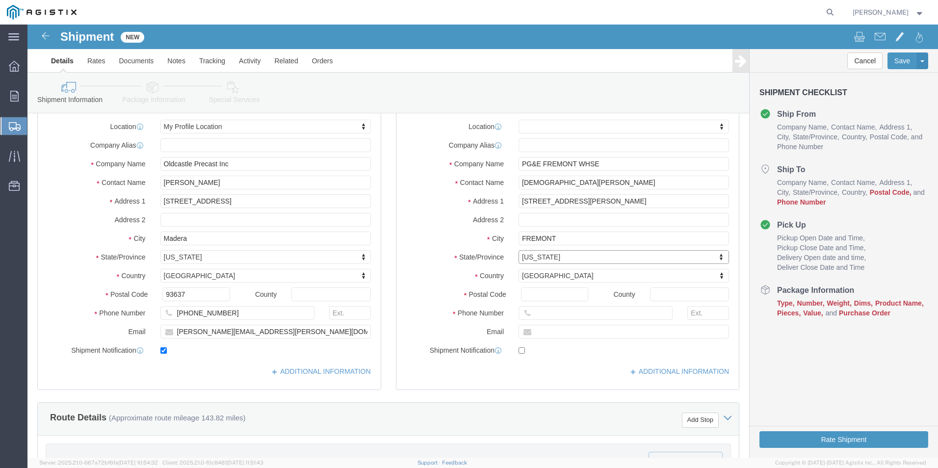
scroll to position [147, 0]
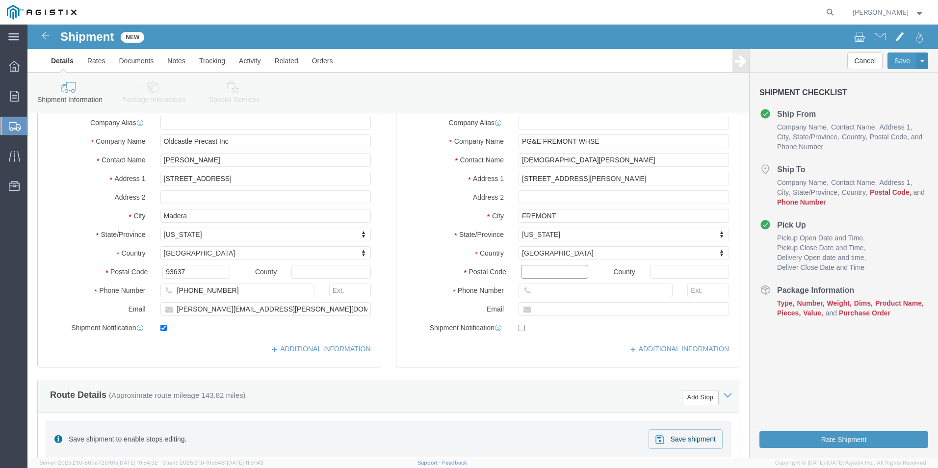
click input "Postal Code"
paste input "94538"
type input "94538"
select select
click input "text"
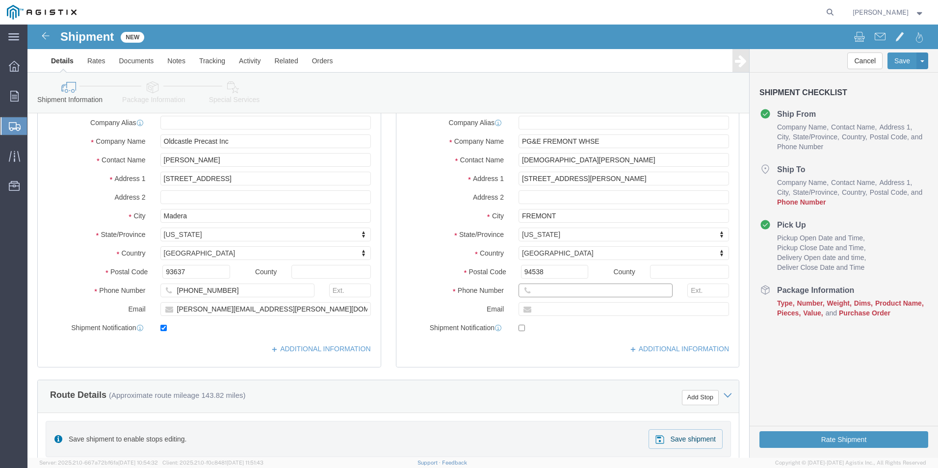
paste input "[PHONE_NUMBER]"
type input "[PHONE_NUMBER]"
drag, startPoint x: 217, startPoint y: 135, endPoint x: 98, endPoint y: 139, distance: 119.7
click div "Contact Name [PERSON_NAME]"
type input "[PERSON_NAME]"
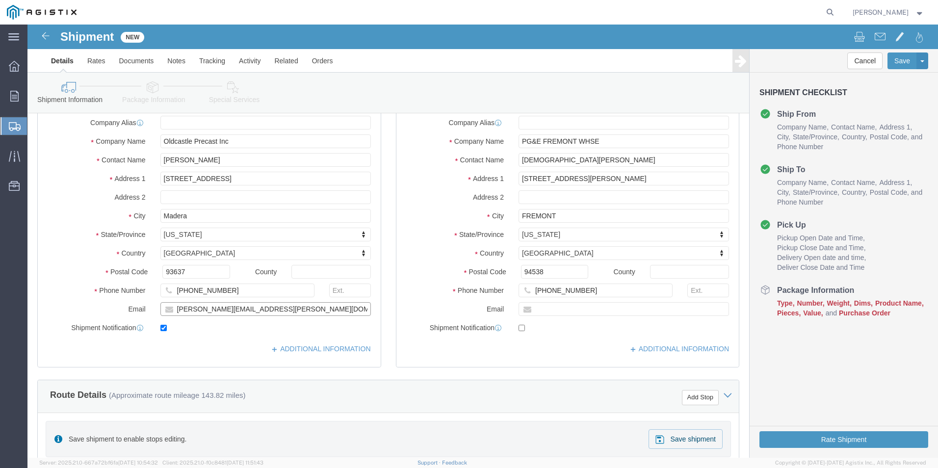
drag, startPoint x: 259, startPoint y: 287, endPoint x: 96, endPoint y: 296, distance: 163.5
click div "Location My Profile Location My Profile Location (OBSOLETE) [GEOGRAPHIC_DATA] S…"
type input "[PERSON_NAME][EMAIL_ADDRESS][PERSON_NAME][DOMAIN_NAME]"
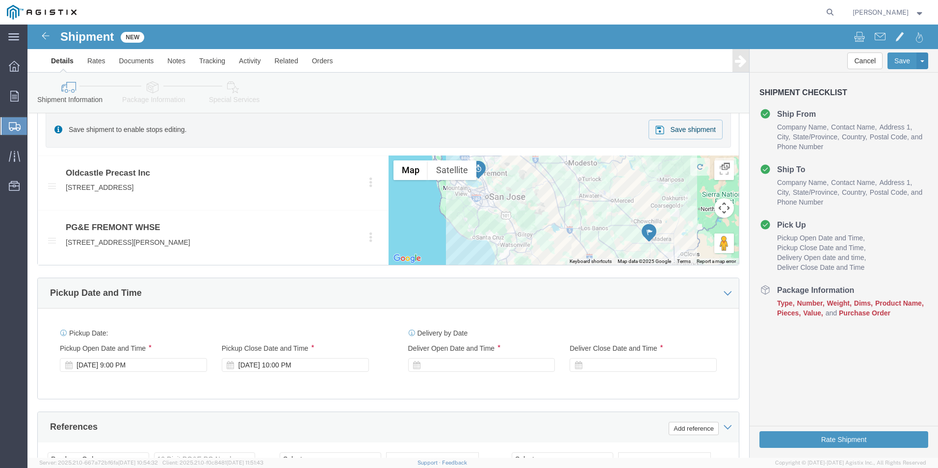
scroll to position [637, 0]
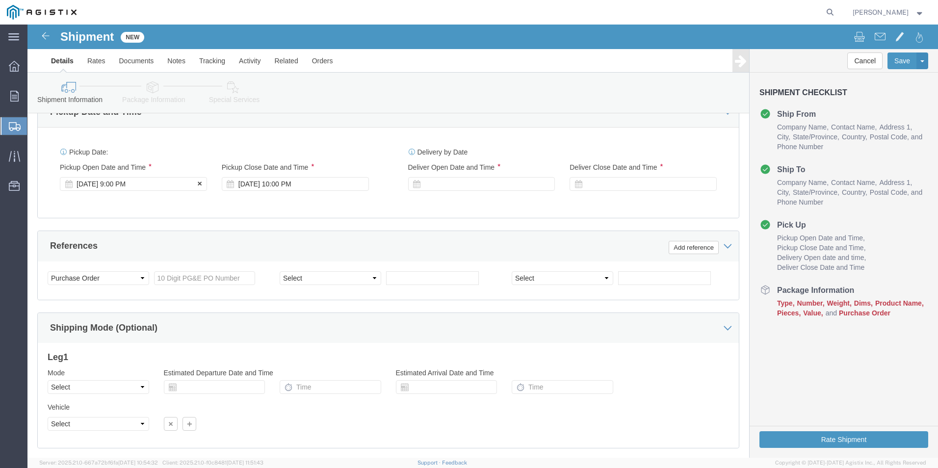
click div "[DATE] 9:00 PM"
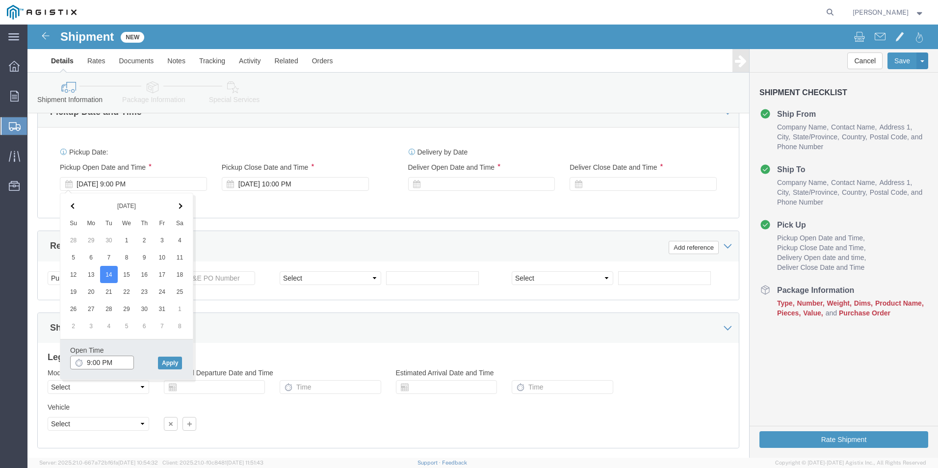
click input "9:00 PM"
type input "9:00 AM"
click button "Apply"
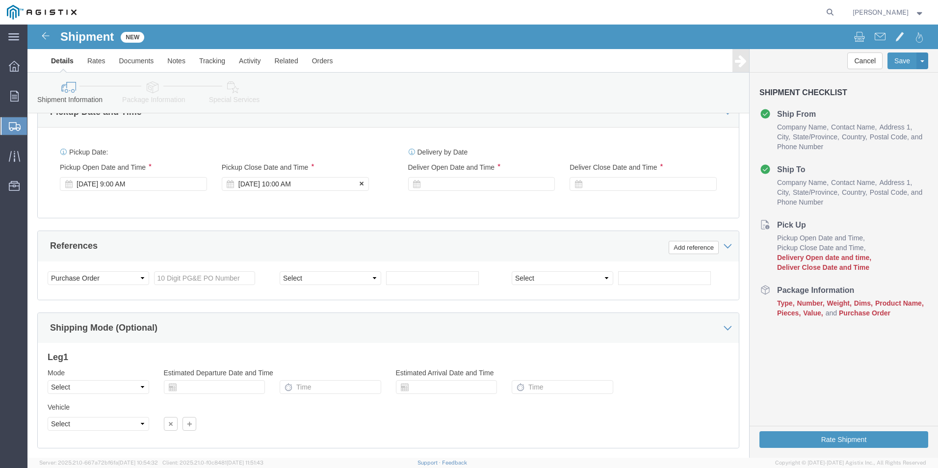
click div "[DATE] 10:00 AM"
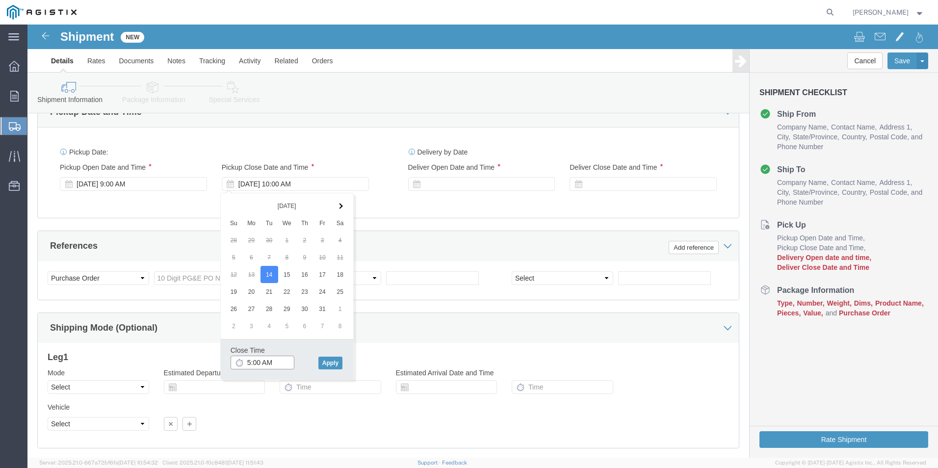
click input "5:00 AM"
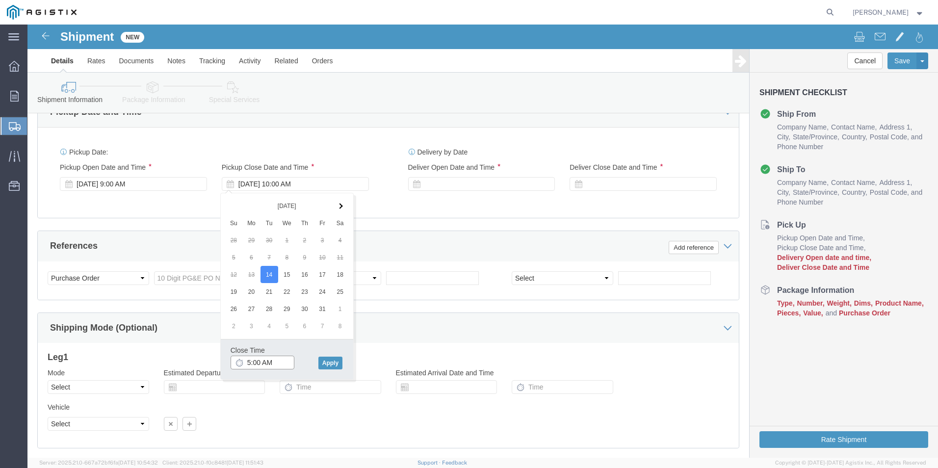
click input "5:00 AM"
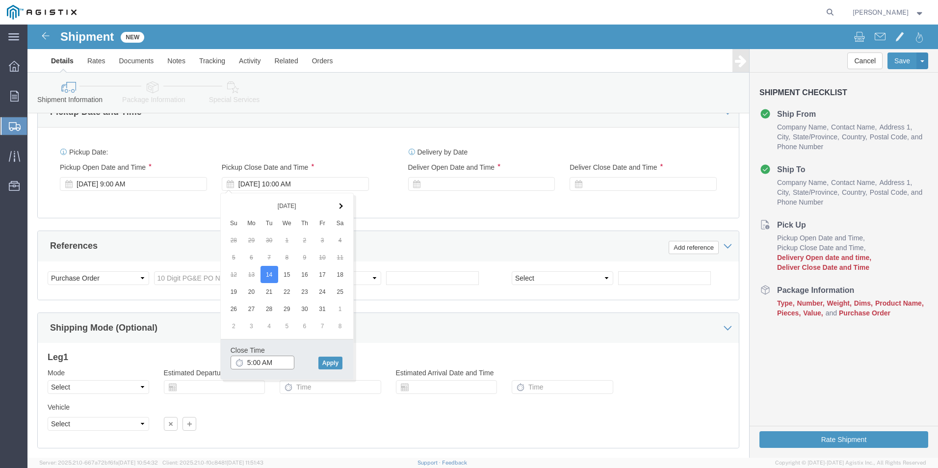
click input "5:00 AM"
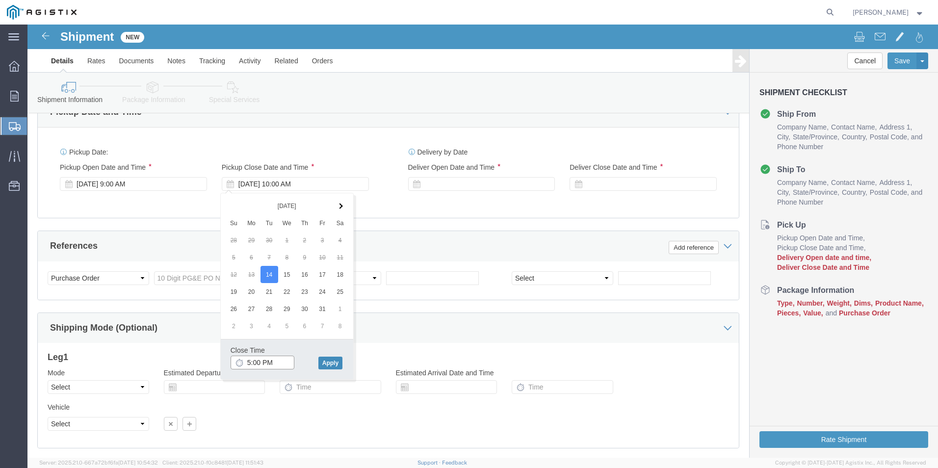
type input "5:00 PM"
click button "Apply"
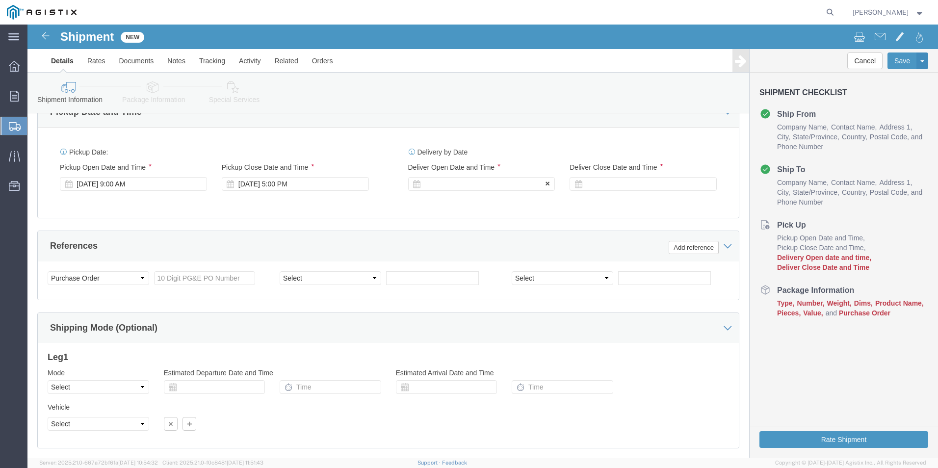
click div
click input "6:00 PM"
click input "9:00 PM"
type input "9:00 AM"
click button "Apply"
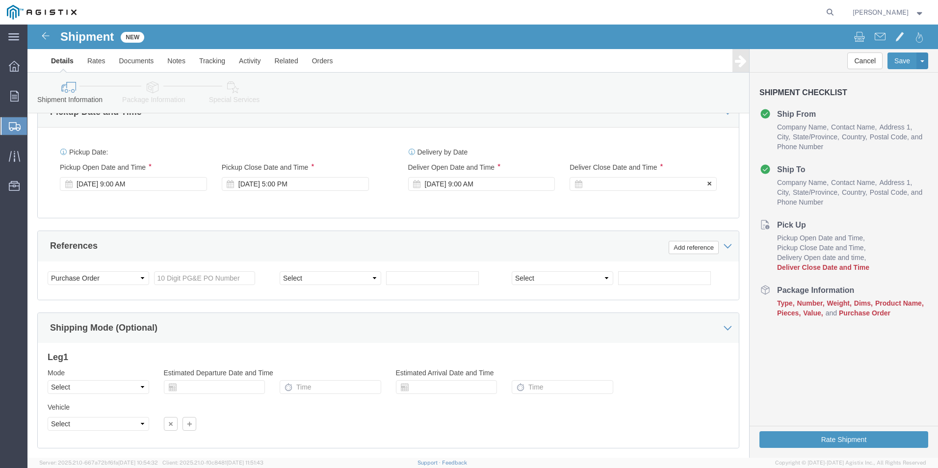
click div
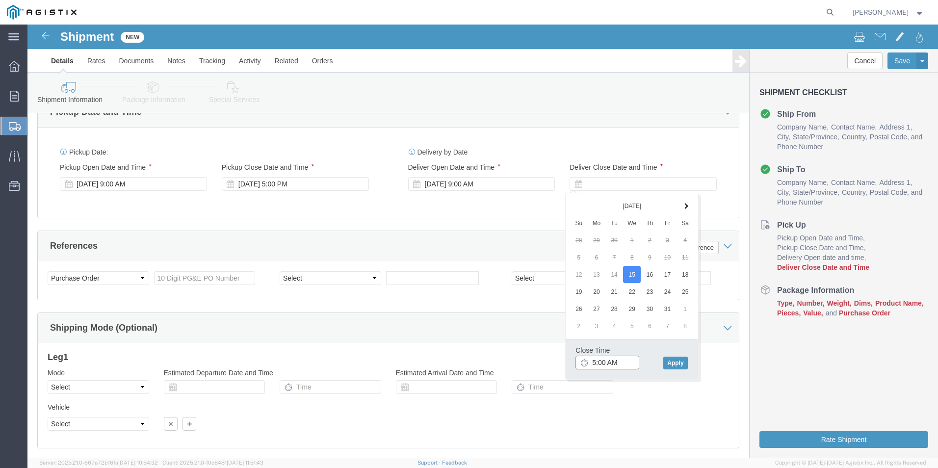
click input "5:00 AM"
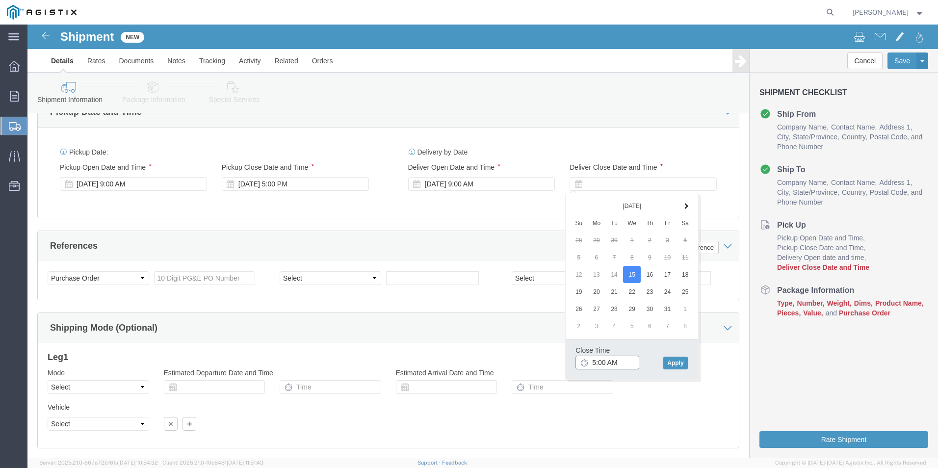
click input "5:00 AM"
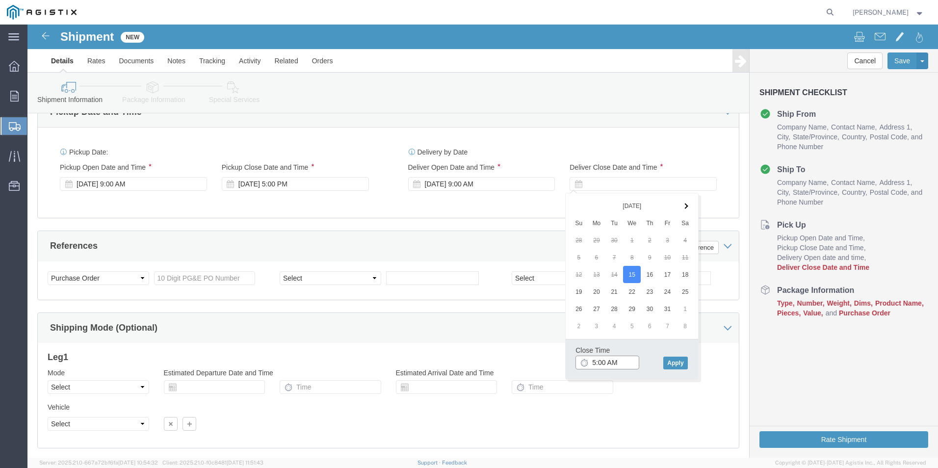
click input "5:00 AM"
type input "5:00 PM"
click button "Apply"
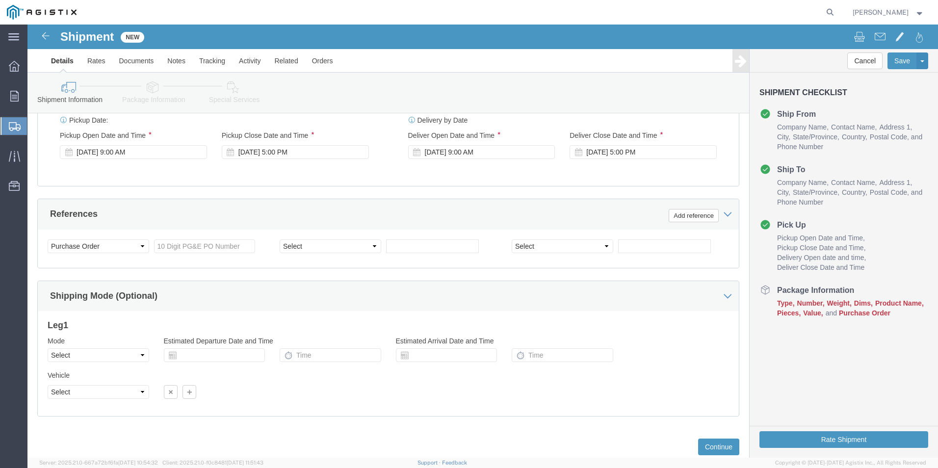
scroll to position [687, 0]
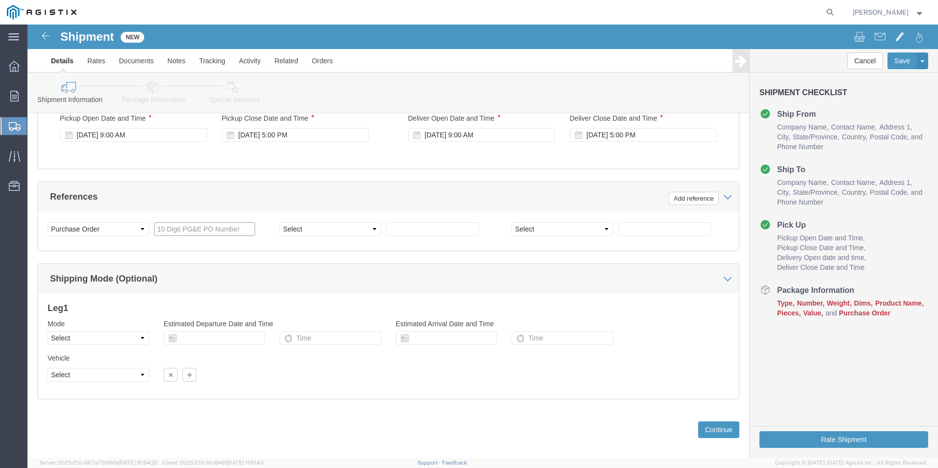
click input "text"
type input "3501422774"
click select "Select Account Type Activity ID Airline Appointment Number ASN Batch Request # …"
select select "CUSTREF"
click select "Select Account Type Activity ID Airline Appointment Number ASN Batch Request # …"
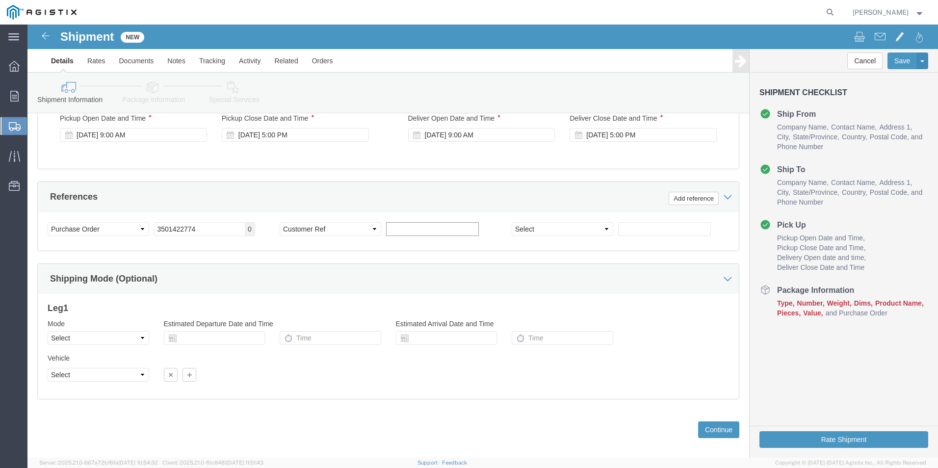
click input "text"
type input "612630"
click select "Select Account Type Activity ID Airline Appointment Number ASN Batch Request # …"
select select "SALEORDR"
click select "Select Account Type Activity ID Airline Appointment Number ASN Batch Request # …"
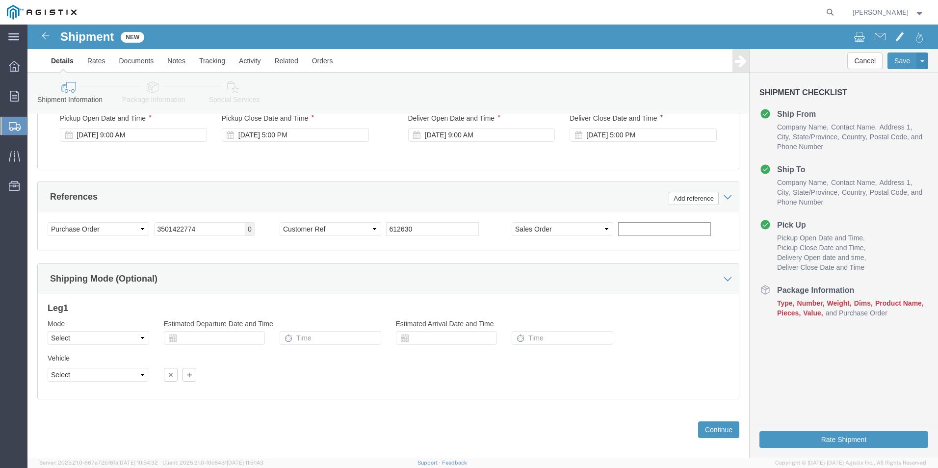
click input "text"
type input "S0389311"
click div "Mode Select Air Less than Truckload Multi-Leg Ocean Freight Rail Small Parcel T…"
click button "Continue"
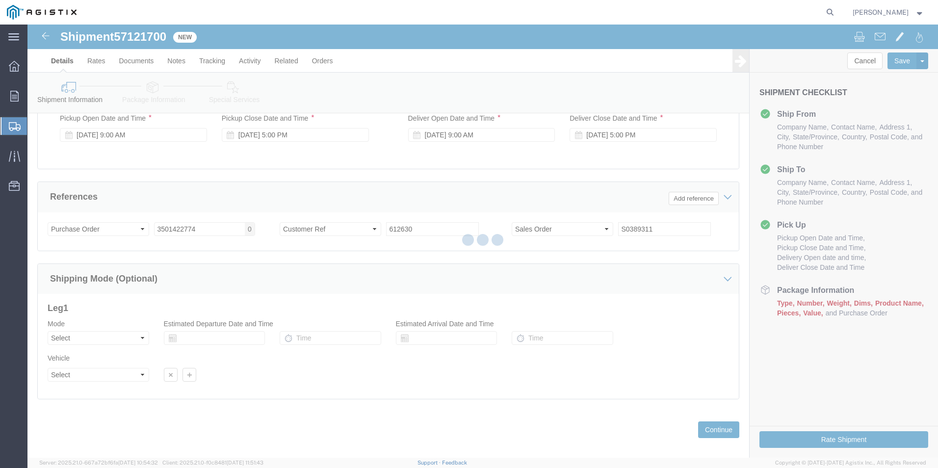
select select "23095"
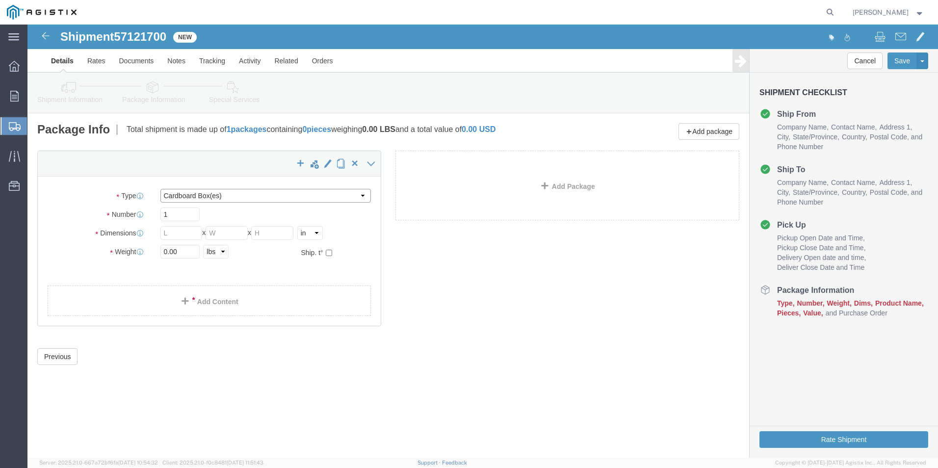
click select "Select Bulk Bundle(s) Cardboard Box(es) Carton(s) Crate(s) Drum(s) (Fiberboard)…"
select select "PSNS"
click select "Select Bulk Bundle(s) Cardboard Box(es) Carton(s) Crate(s) Drum(s) (Fiberboard)…"
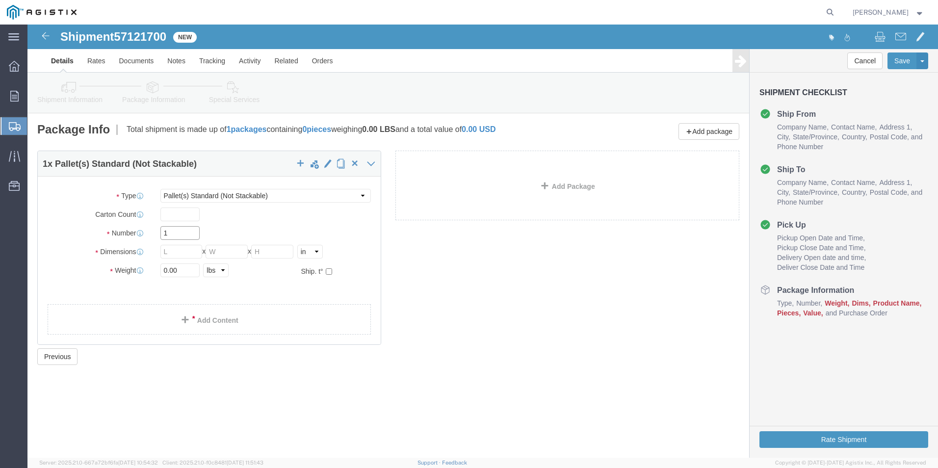
drag, startPoint x: 158, startPoint y: 211, endPoint x: 121, endPoint y: 209, distance: 37.3
click div "Number 1"
click input "text"
type input "24"
drag, startPoint x: 203, startPoint y: 228, endPoint x: 194, endPoint y: 225, distance: 9.3
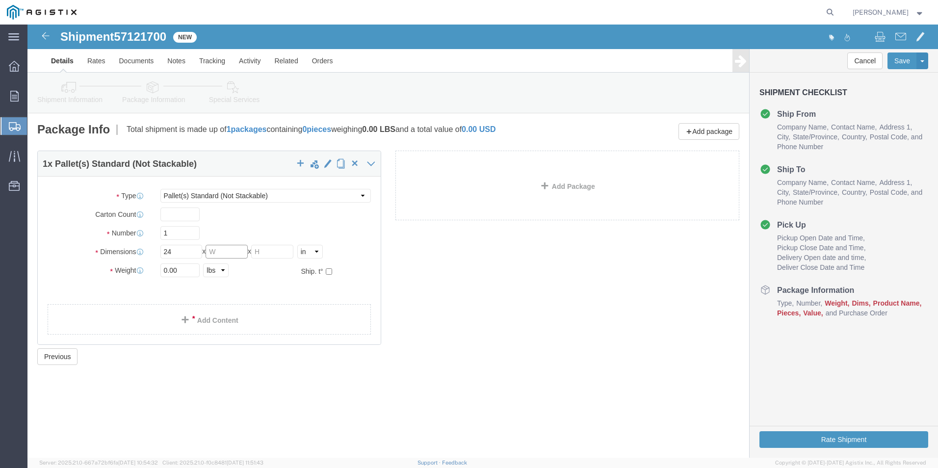
click input "text"
click input "18"
type input "1"
click input "text"
type input "18"
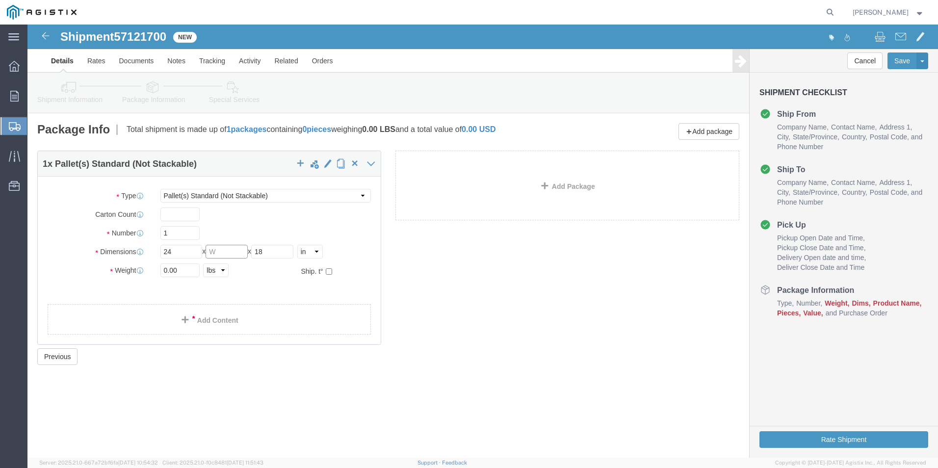
click input "text"
type input "32"
click link "Add Content"
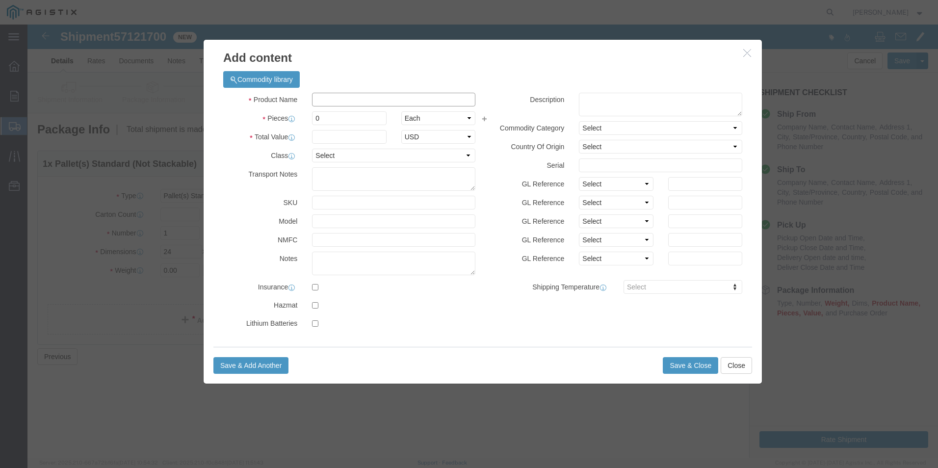
click input "text"
type input "GREEN PG&E HBIT 0 MsHI COVER"
drag, startPoint x: 315, startPoint y: 89, endPoint x: 231, endPoint y: 111, distance: 86.6
click div "Product Name GREEN PG&E HBIT 0 MsHI COVER Pieces 0 Select Bag Barrels 100Board …"
type input "4"
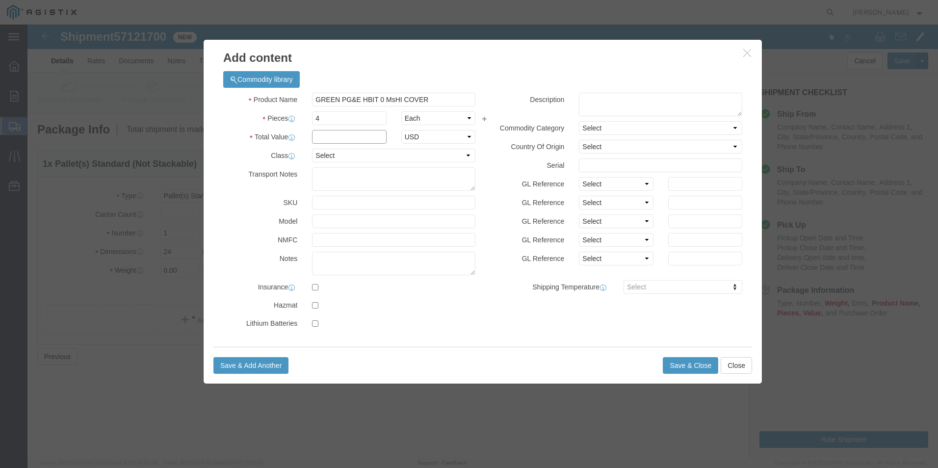
click input "text"
type input "1"
click select "Select 50 55 60 65 70 85 92.5 100 125 175 250 300 400"
select select "60"
click select "Select 50 55 60 65 70 85 92.5 100 125 175 250 300 400"
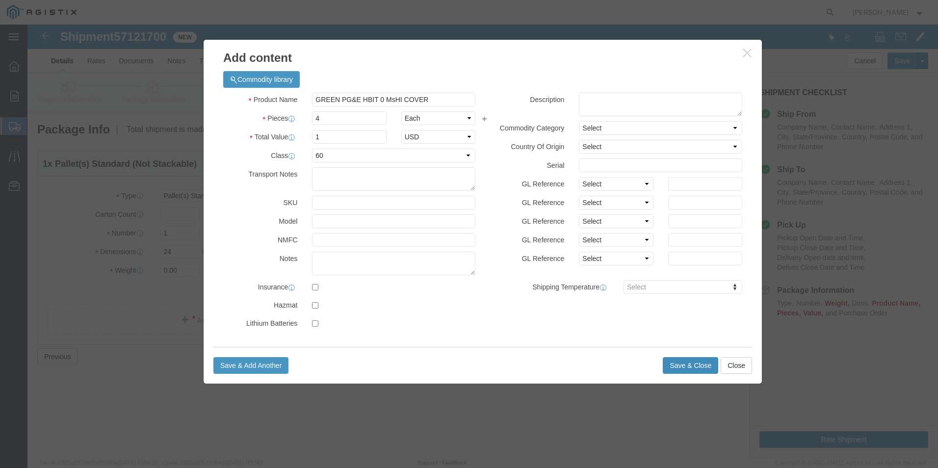
click button "Save & Close"
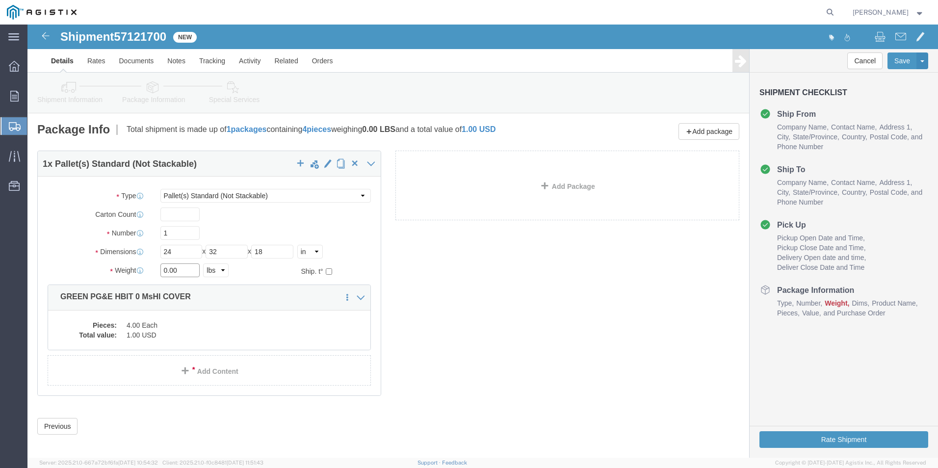
drag, startPoint x: 153, startPoint y: 246, endPoint x: 105, endPoint y: 251, distance: 48.3
click div "Weight 0.00 Select kgs lbs Ship. t°"
type input "4"
type input "70"
click div "1 x Pallet(s) Standard (Not Stackable) Package Type Select Bulk Bundle(s) Cardb…"
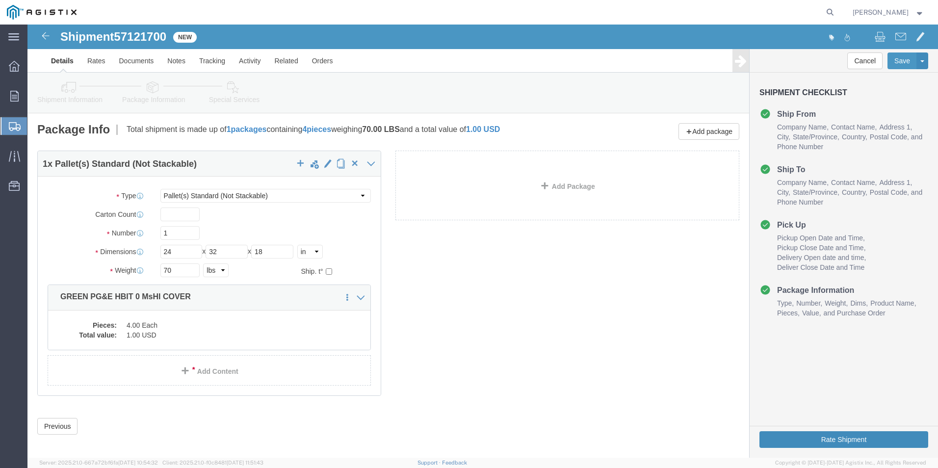
click button "Rate Shipment"
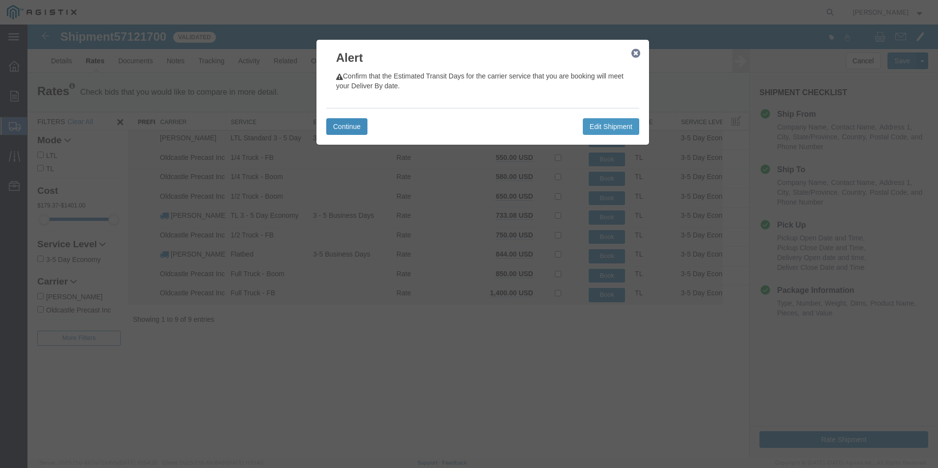
click at [347, 128] on button "Continue" at bounding box center [346, 126] width 41 height 17
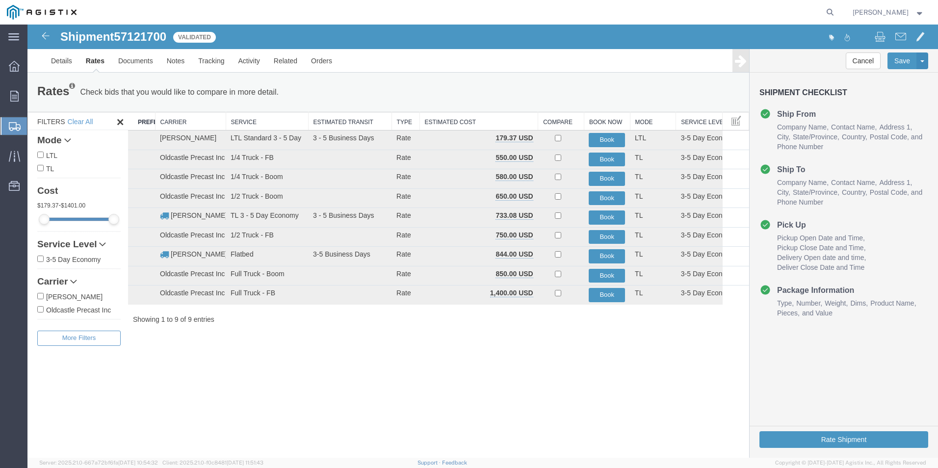
click at [806, 230] on li "Pick Up Pickup Open Date and Time Pickup Close Date and Time Delivery Open date…" at bounding box center [843, 245] width 169 height 53
click at [783, 229] on h4 "Pick Up" at bounding box center [782, 225] width 47 height 12
click at [65, 66] on link "Details" at bounding box center [61, 61] width 35 height 24
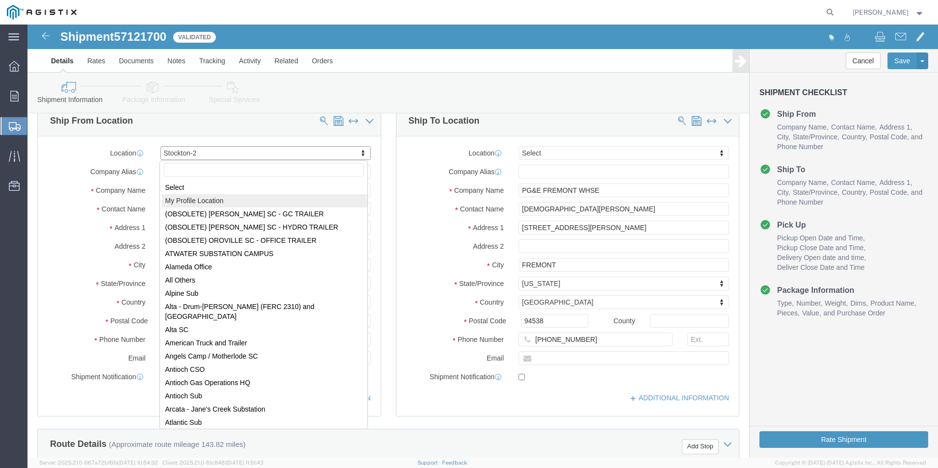
select select "MYPROFILE"
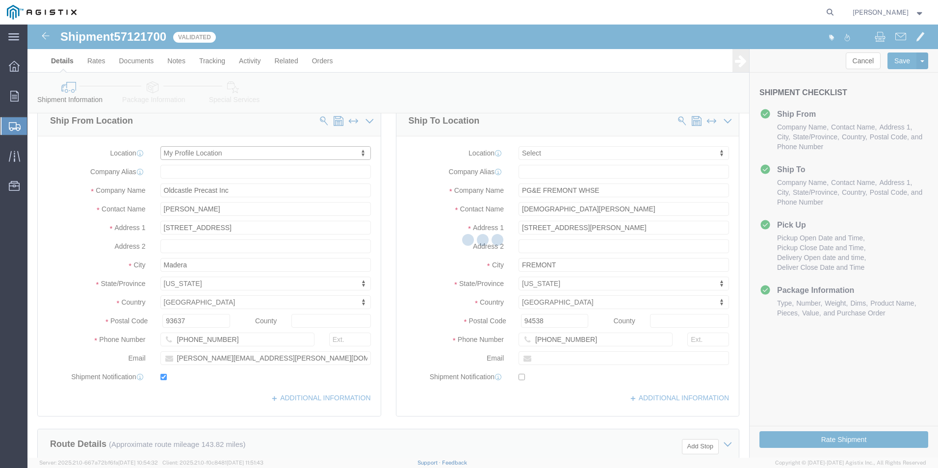
type input "[PERSON_NAME]"
type input "[PERSON_NAME][EMAIL_ADDRESS][PERSON_NAME][DOMAIN_NAME]"
select select "CA"
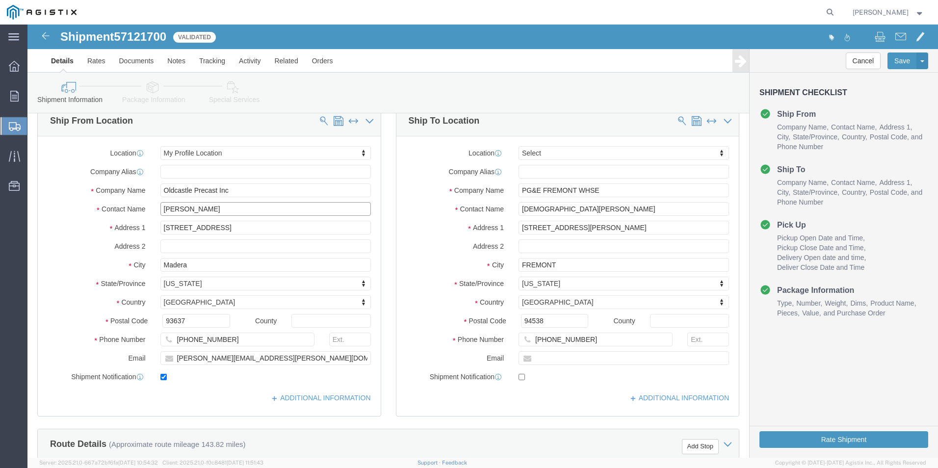
drag, startPoint x: 230, startPoint y: 185, endPoint x: 72, endPoint y: 194, distance: 158.6
click div "Location My Profile Location Select My Profile Location (OBSOLETE) BURNEY SC - …"
type input "[PERSON_NAME]"
click label "Address 1"
drag, startPoint x: 271, startPoint y: 334, endPoint x: 76, endPoint y: 347, distance: 195.1
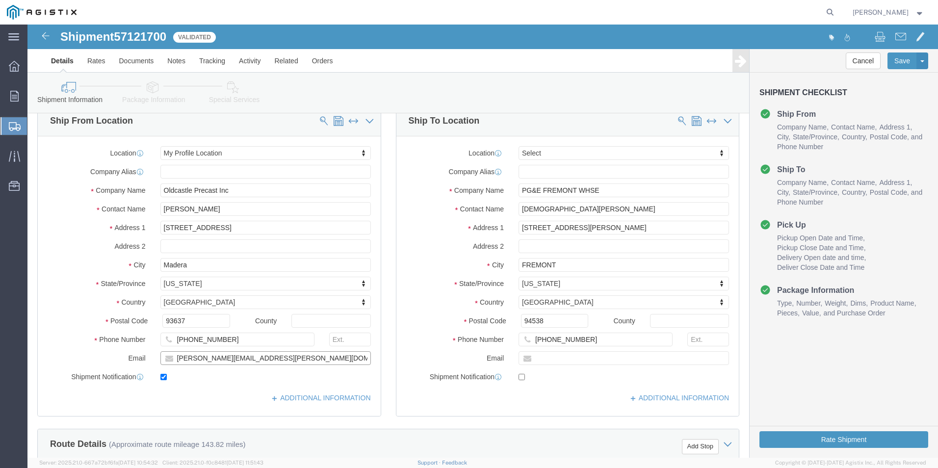
click div "Location My Profile Location Select My Profile Location (OBSOLETE) BURNEY SC - …"
type input "[PERSON_NAME][EMAIL_ADDRESS][PERSON_NAME][DOMAIN_NAME]"
click div "ADDITIONAL INFORMATION"
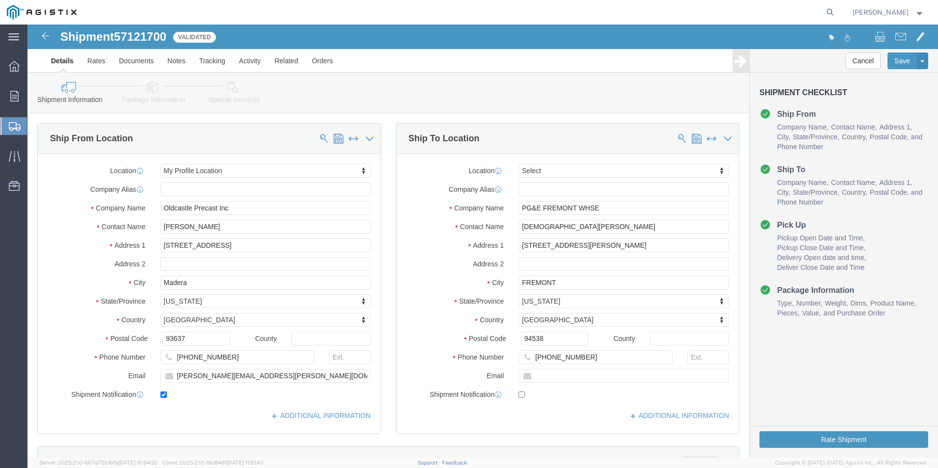
scroll to position [49, 0]
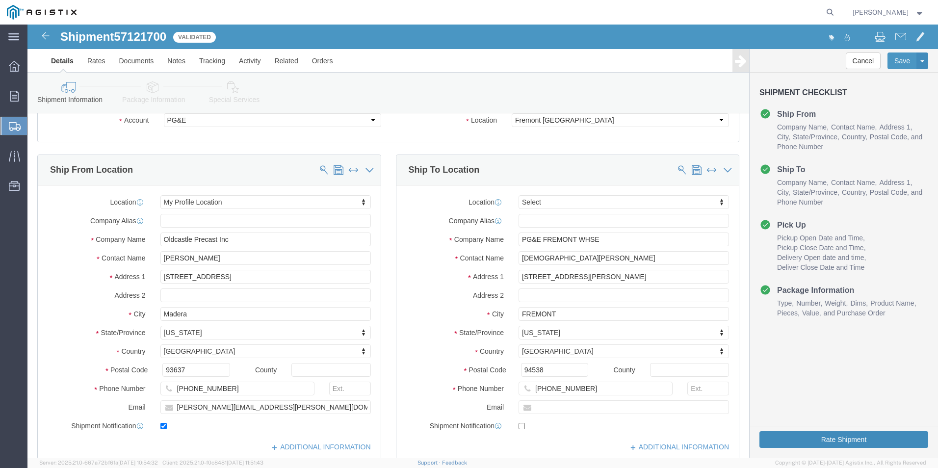
click button "Rate Shipment"
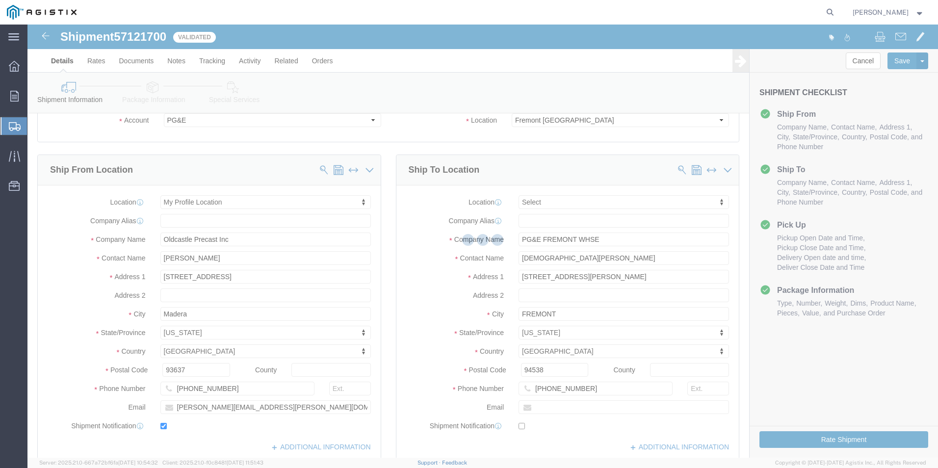
scroll to position [0, 0]
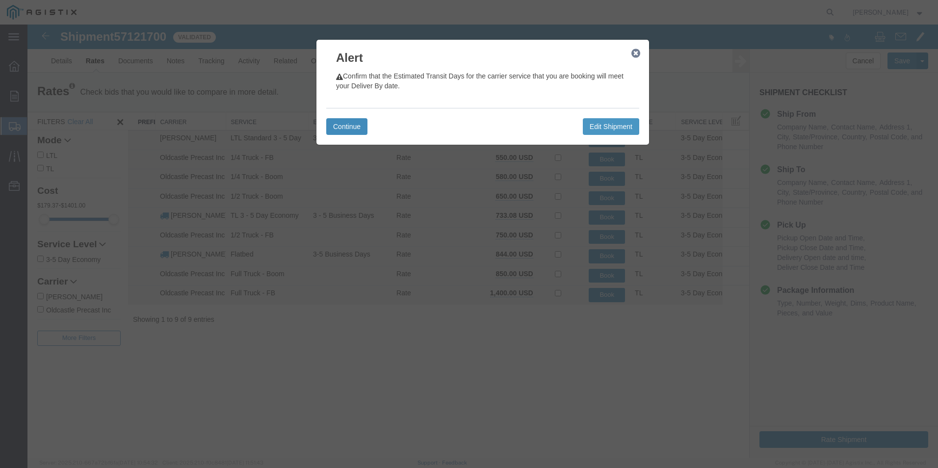
click at [356, 124] on button "Continue" at bounding box center [346, 126] width 41 height 17
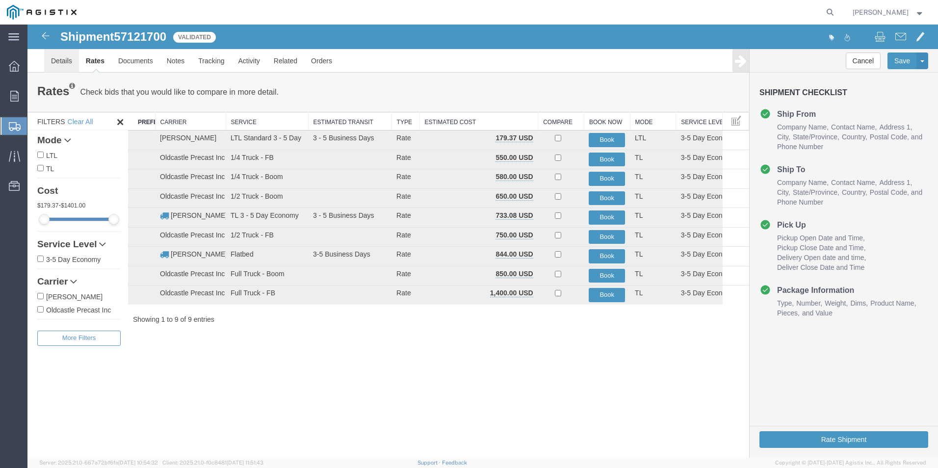
click at [69, 62] on link "Details" at bounding box center [61, 61] width 35 height 24
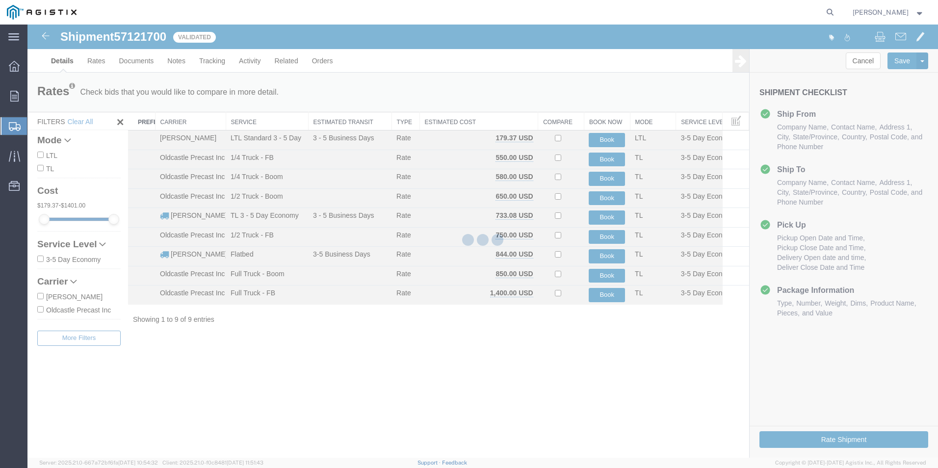
select select "23095"
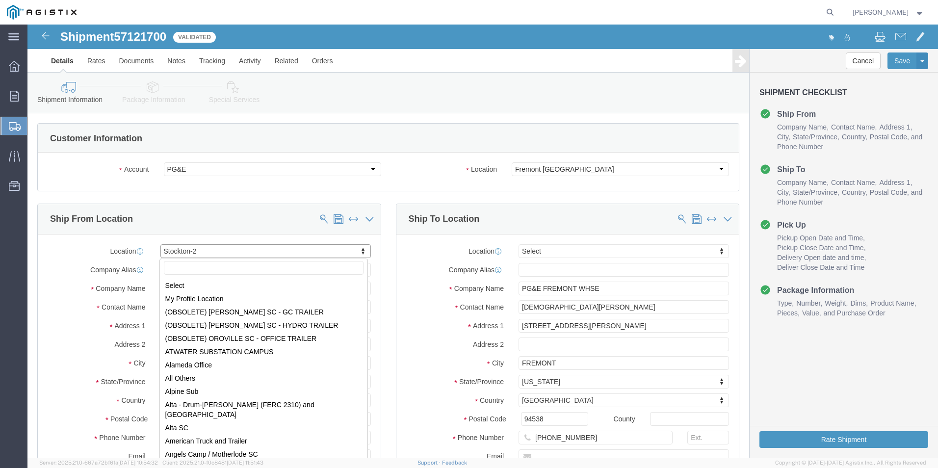
scroll to position [6406, 0]
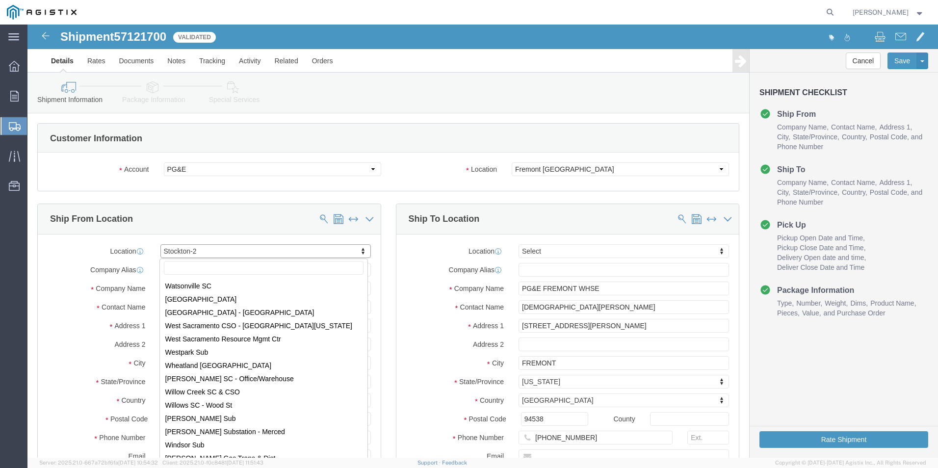
drag, startPoint x: 193, startPoint y: 227, endPoint x: 138, endPoint y: 230, distance: 55.1
drag, startPoint x: 189, startPoint y: 223, endPoint x: 182, endPoint y: 225, distance: 6.7
drag, startPoint x: 178, startPoint y: 226, endPoint x: 170, endPoint y: 225, distance: 7.9
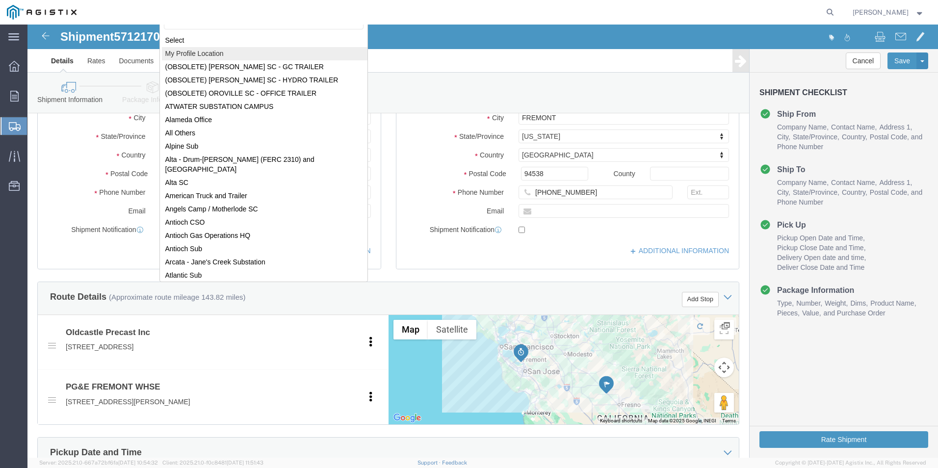
scroll to position [3, 0]
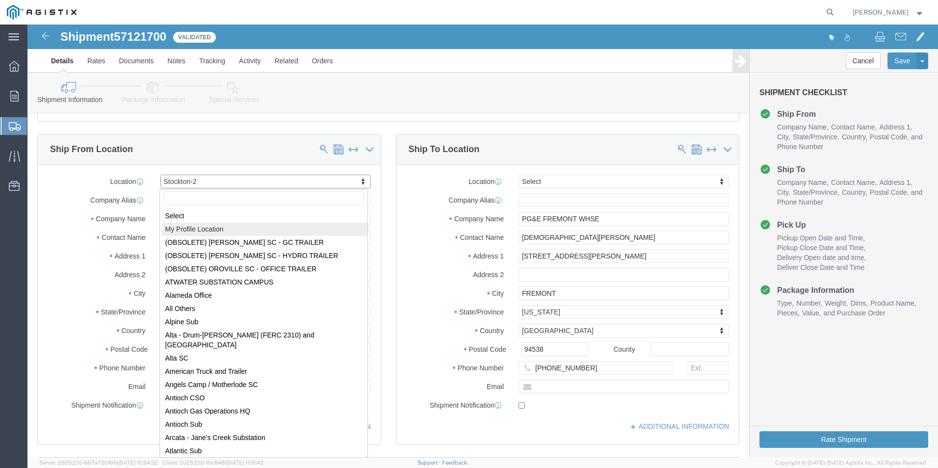
select select
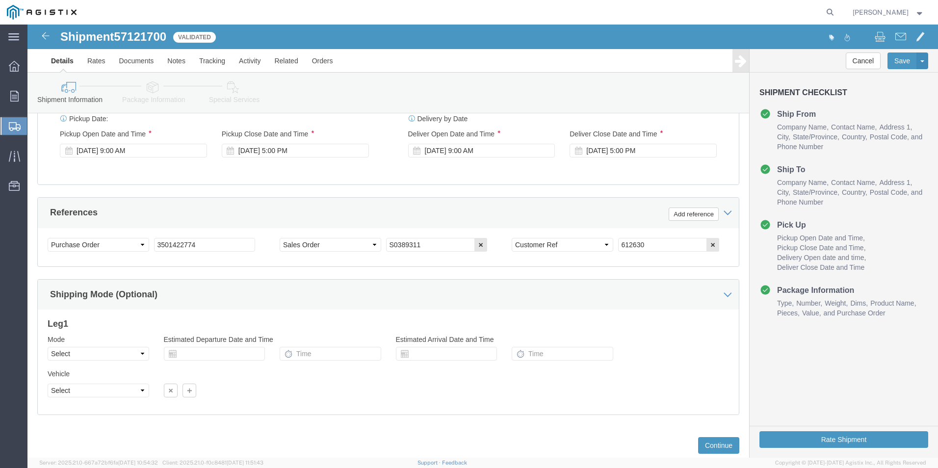
scroll to position [645, 0]
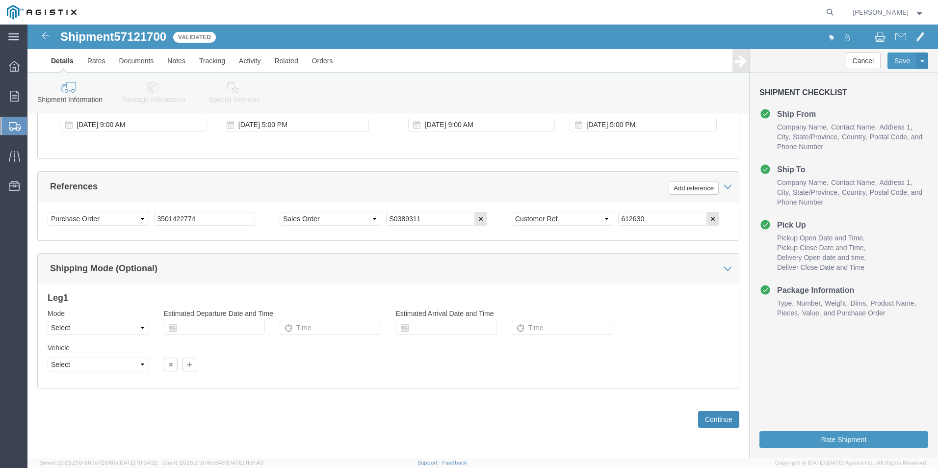
click button "Continue"
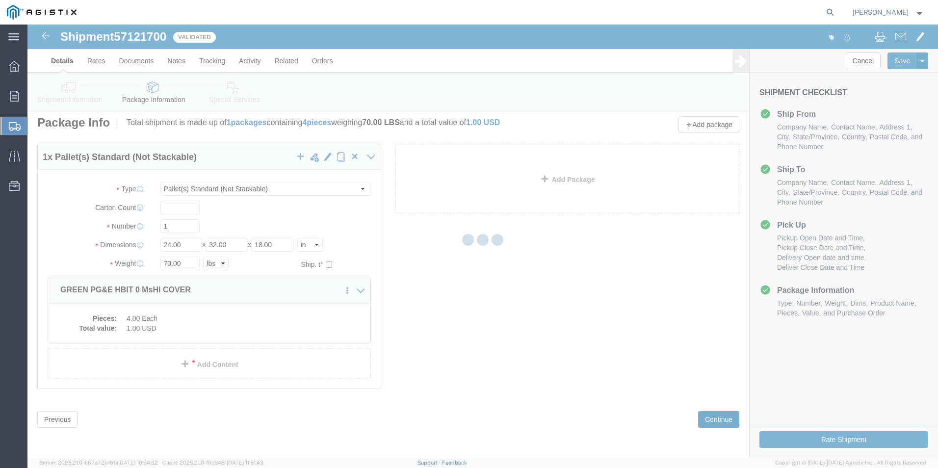
scroll to position [0, 0]
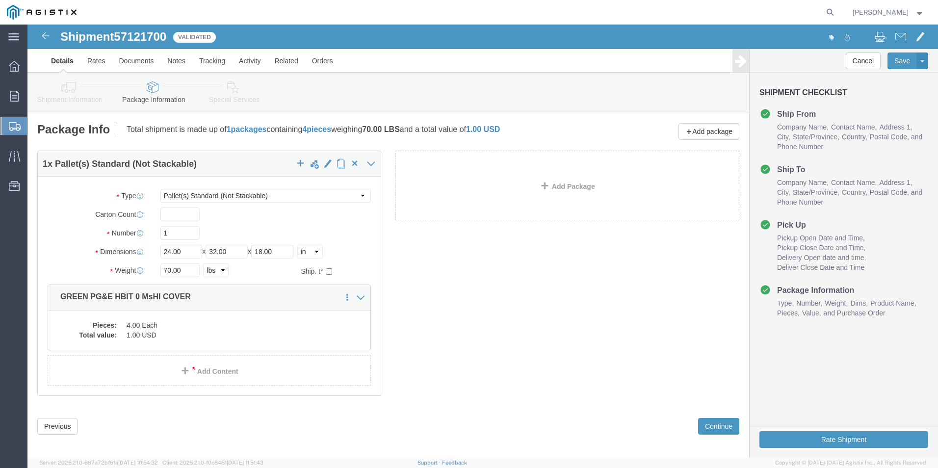
click icon
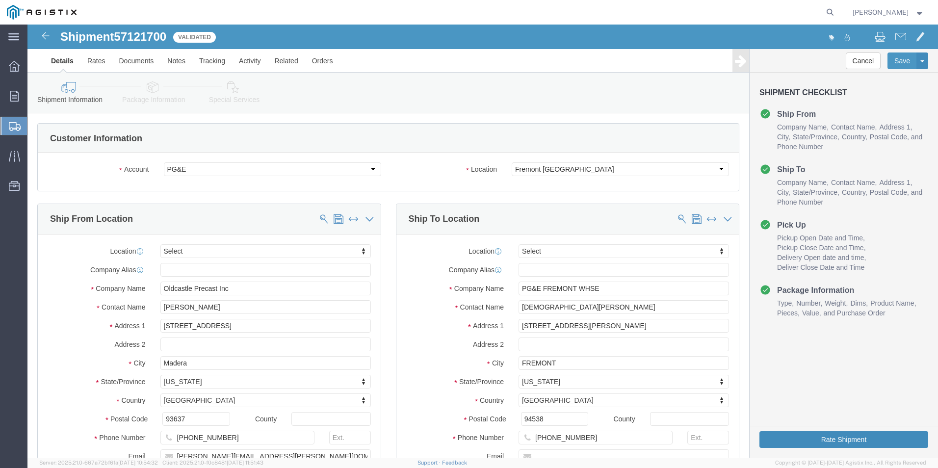
click button "Rate Shipment"
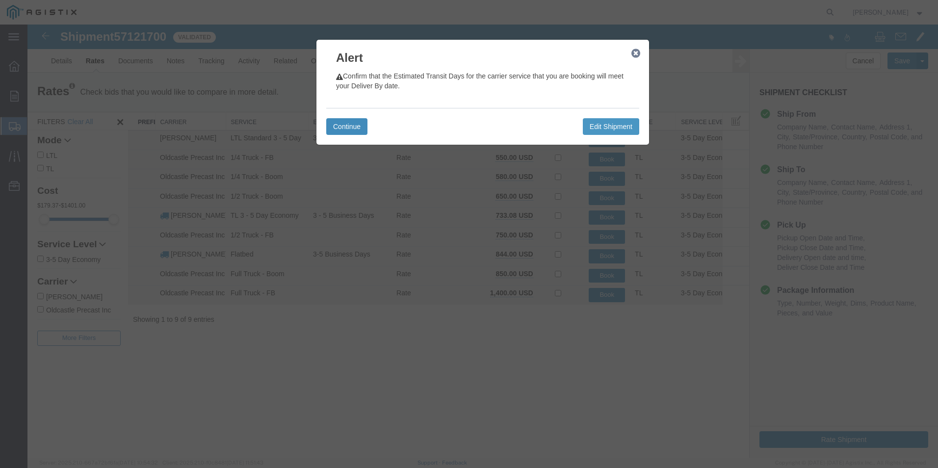
click at [366, 127] on button "Continue" at bounding box center [346, 126] width 41 height 17
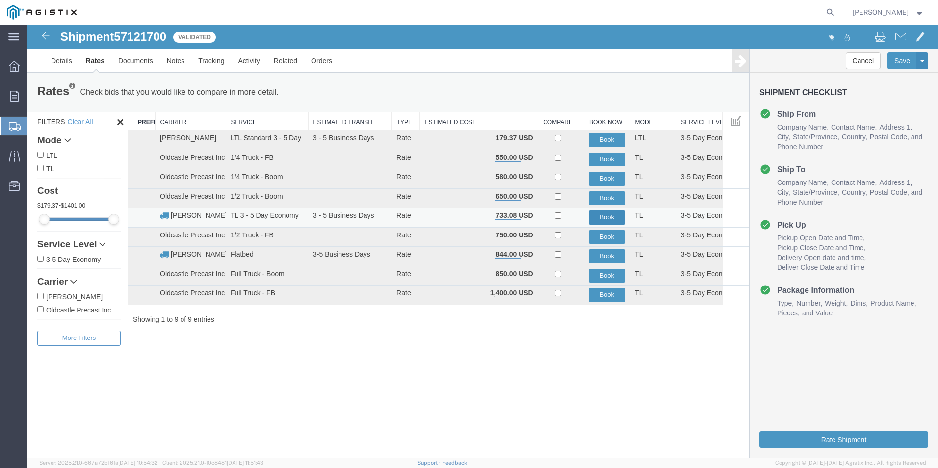
click at [604, 220] on button "Book" at bounding box center [606, 217] width 36 height 14
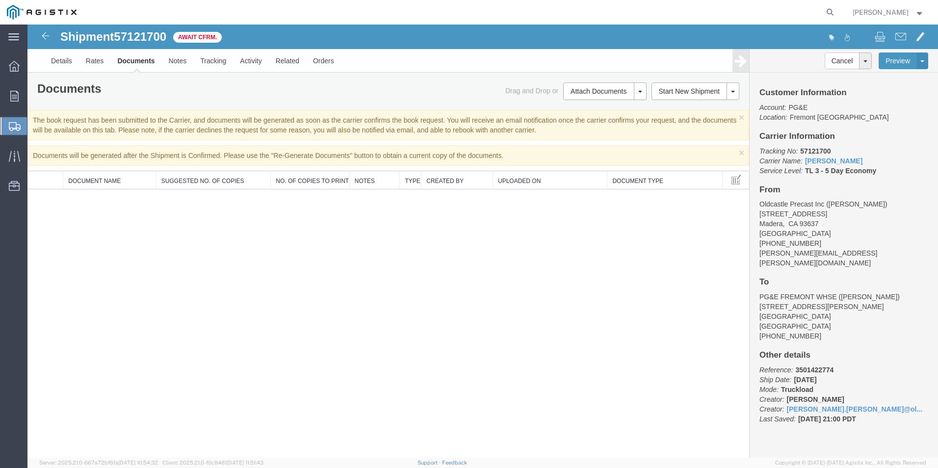
click at [0, 0] on span "Create Shipment" at bounding box center [0, 0] width 0 height 0
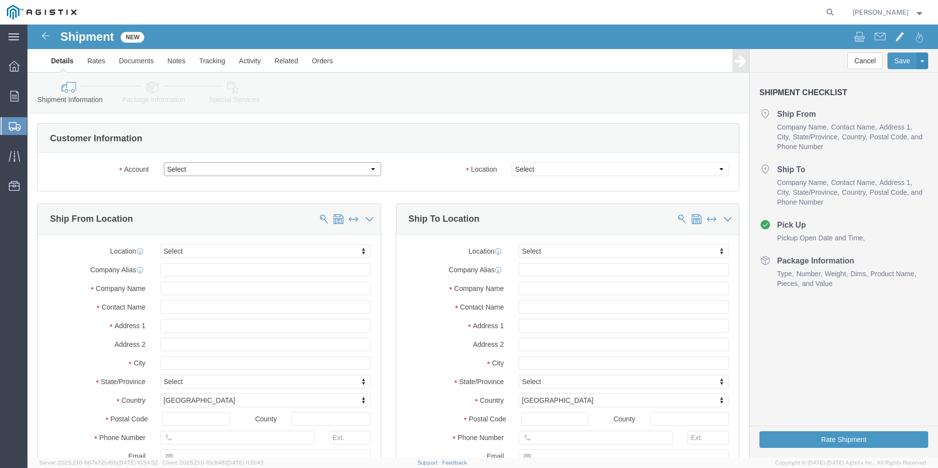
click select "Select Oldcastle Precast Inc PG&E"
select select "9596"
click select "Select Oldcastle Precast Inc PG&E"
select select "PURCHORD"
select select
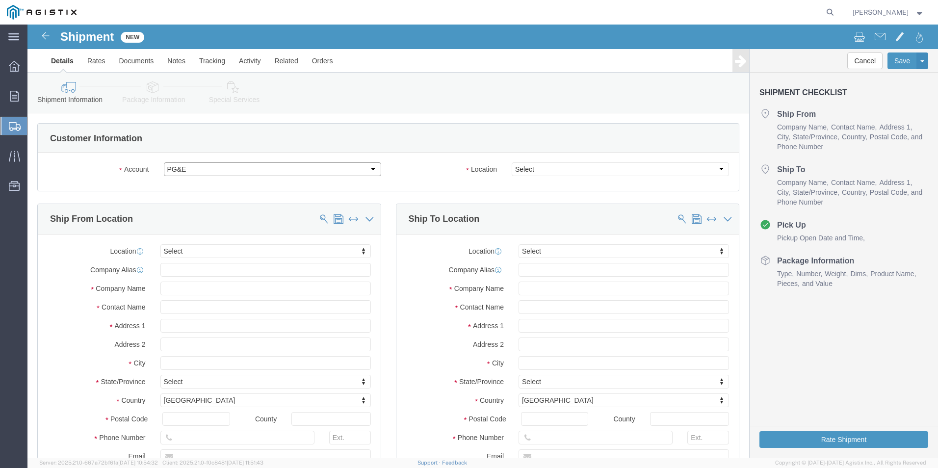
select select
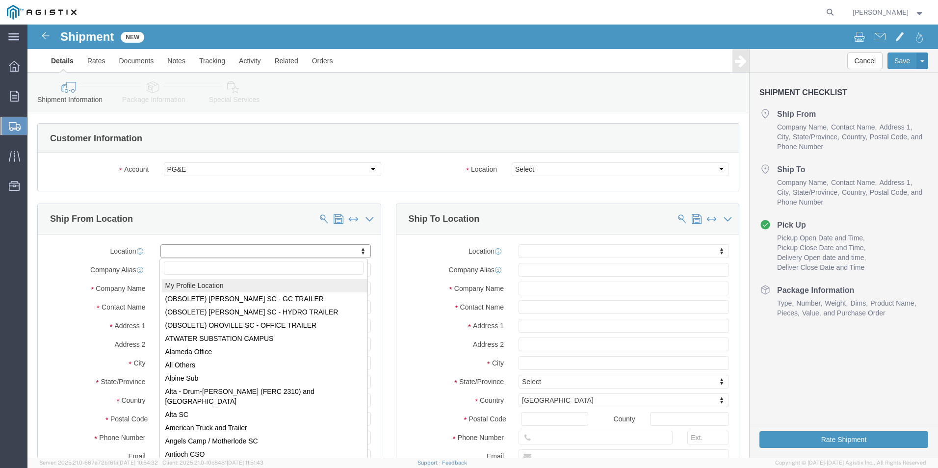
select select "MYPROFILE"
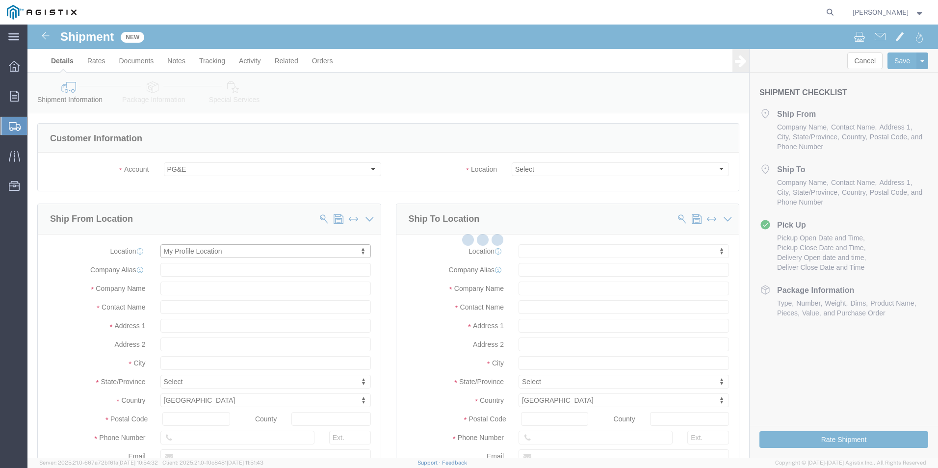
type input "[STREET_ADDRESS]"
type input "93637"
type input "[PHONE_NUMBER]"
type input "[PERSON_NAME][EMAIL_ADDRESS][PERSON_NAME][DOMAIN_NAME]"
checkbox input "true"
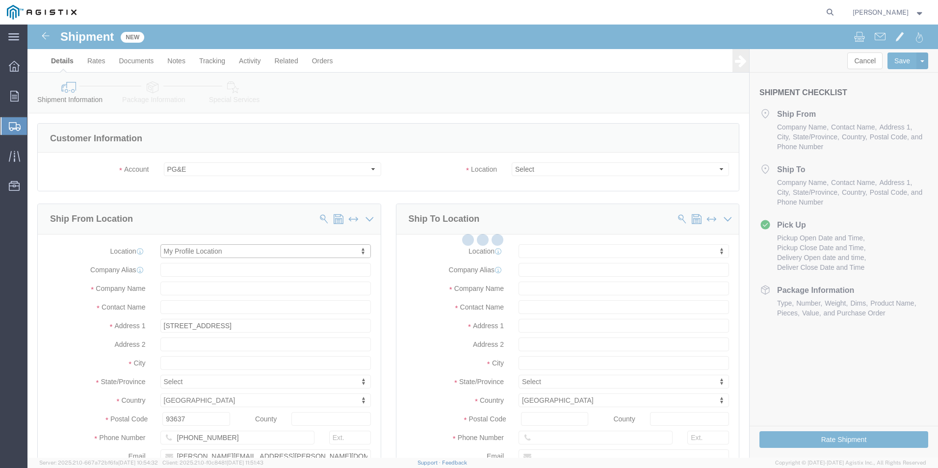
type input "Oldcastle Precast Inc"
type input "[PERSON_NAME]"
type input "Madera"
select select "CA"
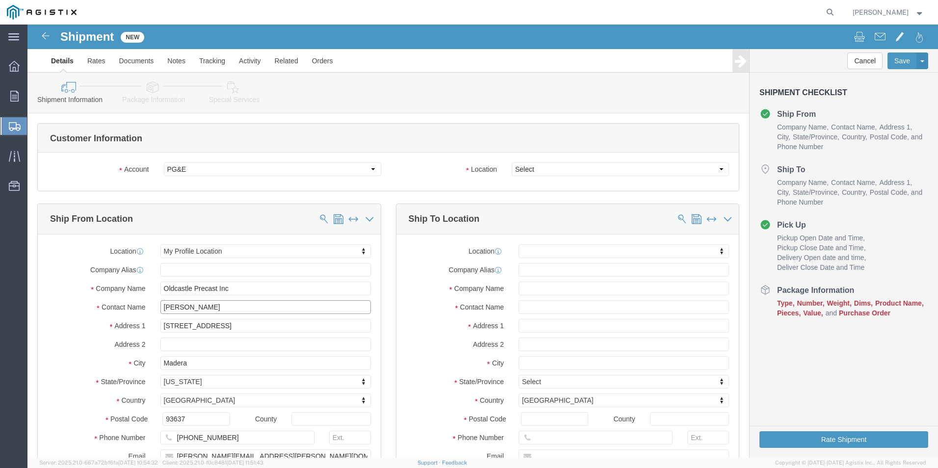
drag, startPoint x: 210, startPoint y: 286, endPoint x: 65, endPoint y: 301, distance: 146.3
click div "Location My Profile Location My Profile Location (OBSOLETE) [GEOGRAPHIC_DATA] S…"
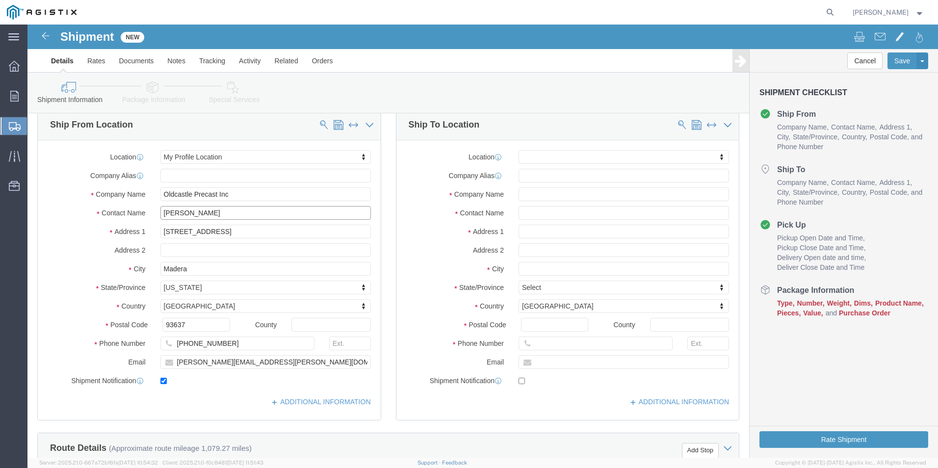
scroll to position [98, 0]
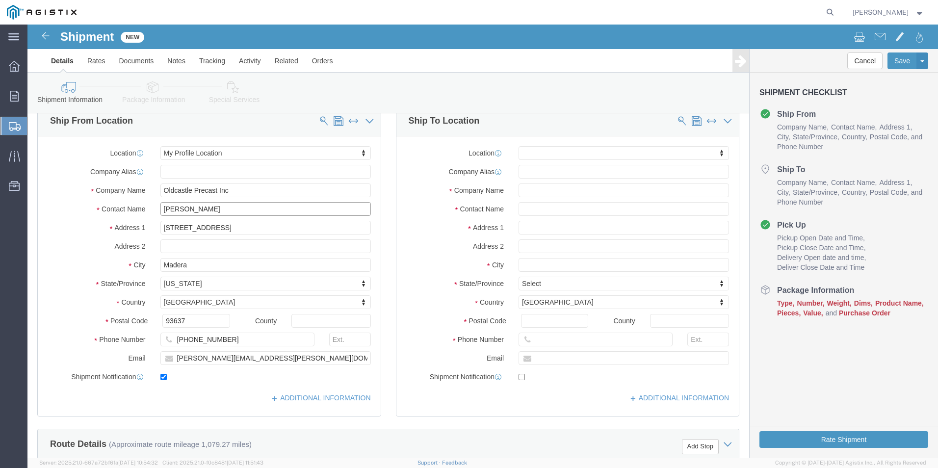
type input "[PERSON_NAME]"
drag, startPoint x: 255, startPoint y: 337, endPoint x: 50, endPoint y: 354, distance: 206.1
click div "Location My Profile Location My Profile Location (OBSOLETE) [GEOGRAPHIC_DATA] S…"
type input "[PERSON_NAME][EMAIL_ADDRESS][PERSON_NAME][DOMAIN_NAME]"
click div "Location My Profile Location My Profile Location (OBSOLETE) [GEOGRAPHIC_DATA] S…"
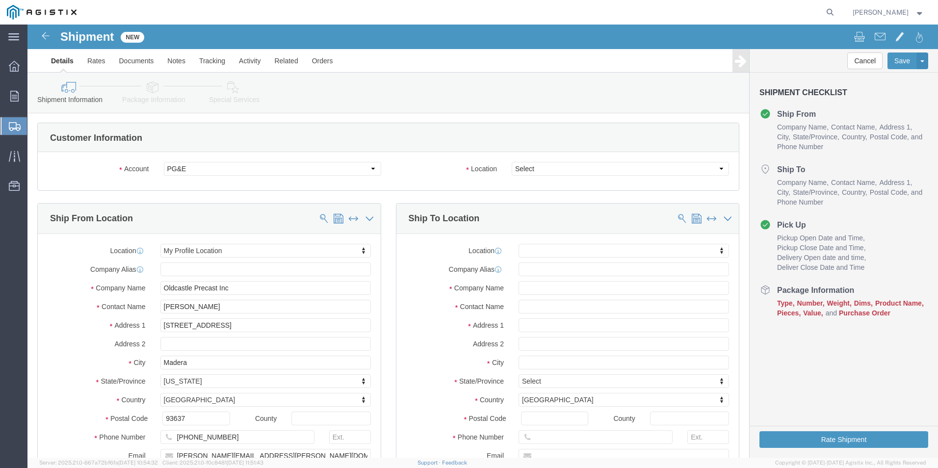
scroll to position [0, 0]
click select "Select All Others [GEOGRAPHIC_DATA] [GEOGRAPHIC_DATA] [GEOGRAPHIC_DATA] [GEOGRA…"
select select "23082"
click select "Select All Others [GEOGRAPHIC_DATA] [GEOGRAPHIC_DATA] [GEOGRAPHIC_DATA] [GEOGRA…"
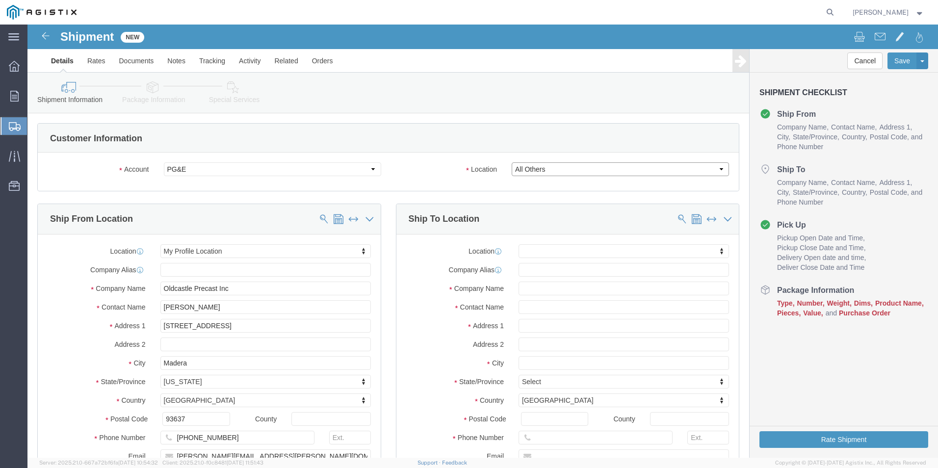
click select "Select All Others [GEOGRAPHIC_DATA] [GEOGRAPHIC_DATA] [GEOGRAPHIC_DATA] [GEOGRA…"
click input "text"
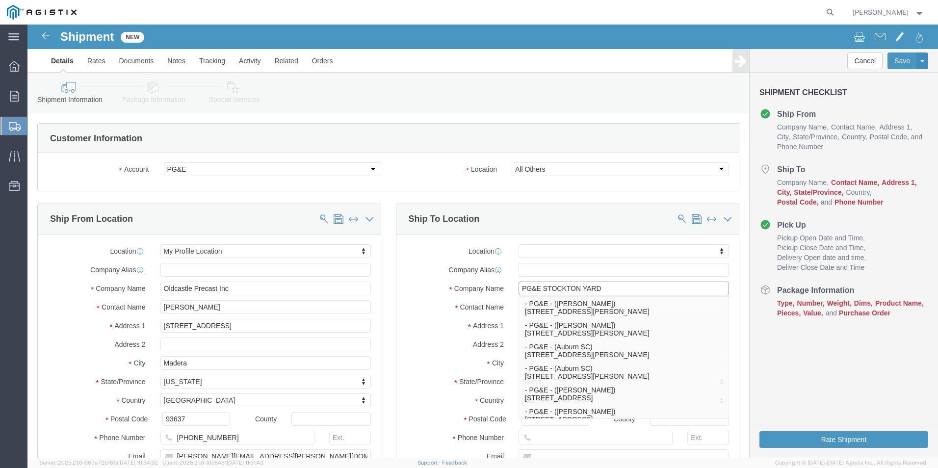
type input "PG&E STOCKTON YARD"
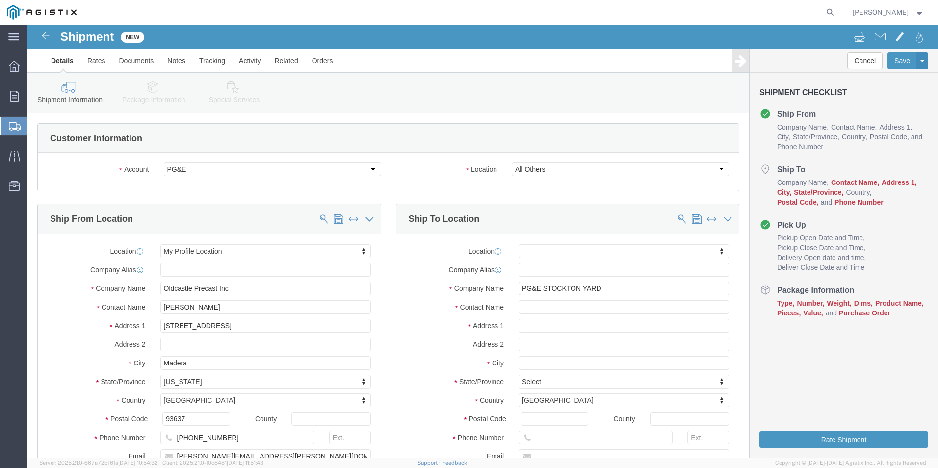
click label "Address 1"
click input "text"
type input "[DEMOGRAPHIC_DATA][PERSON_NAME]"
click input "text"
type input "810 GILMORE AVE"
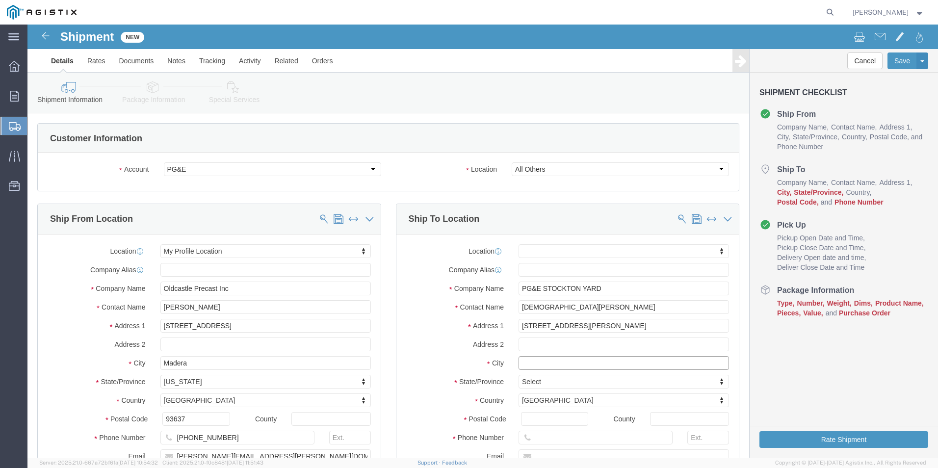
select select
click input "text"
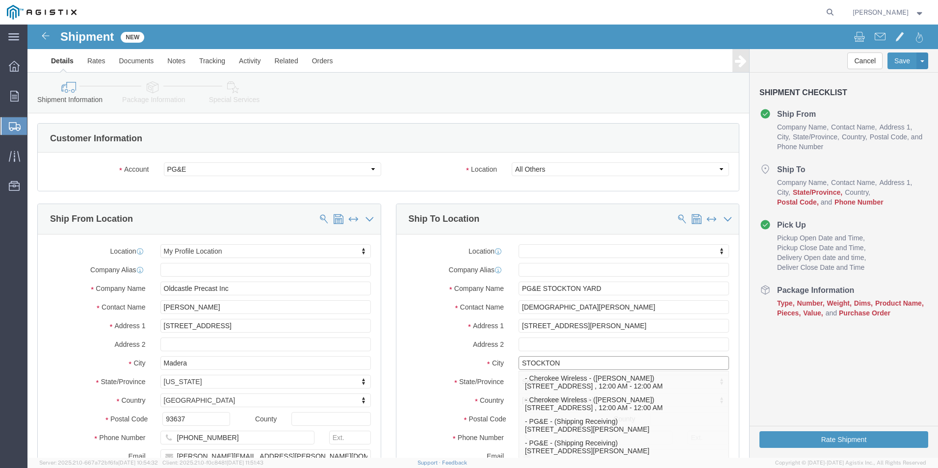
type input "STOCKTON"
click div "Location My Profile Location (OBSOLETE) BURNEY SC - GC TRAILER (OBSOLETE) BURNE…"
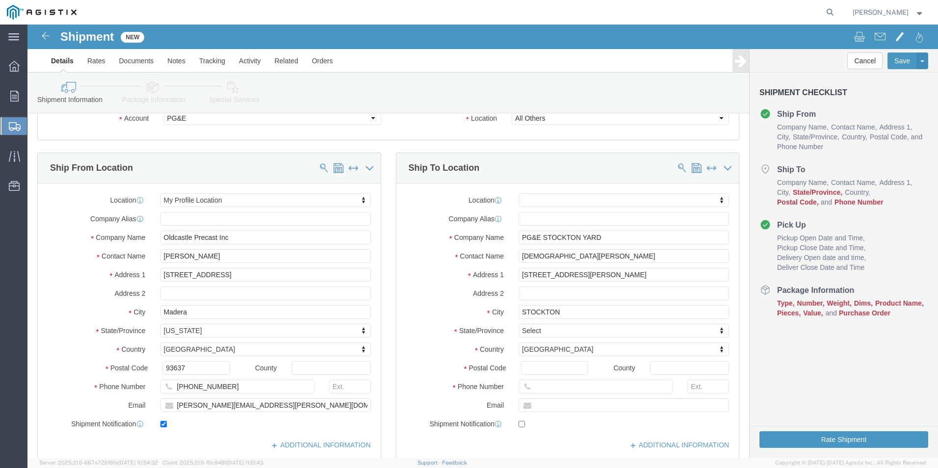
scroll to position [98, 0]
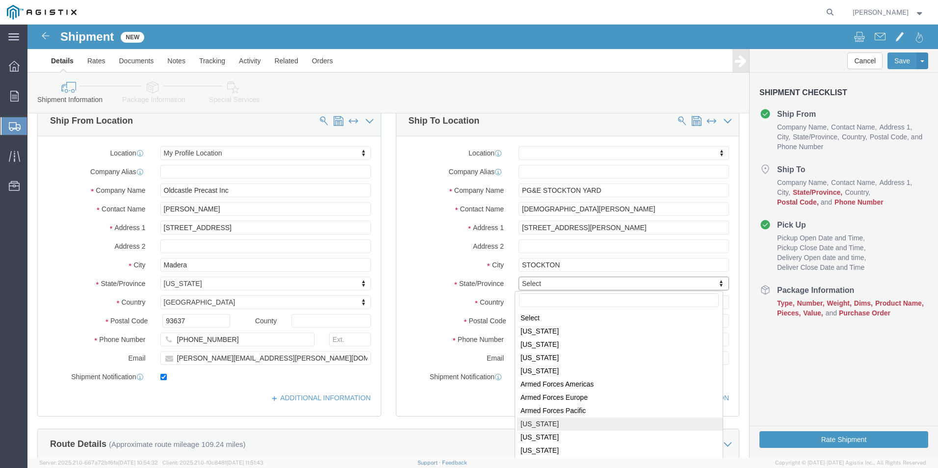
select select
select select "CA"
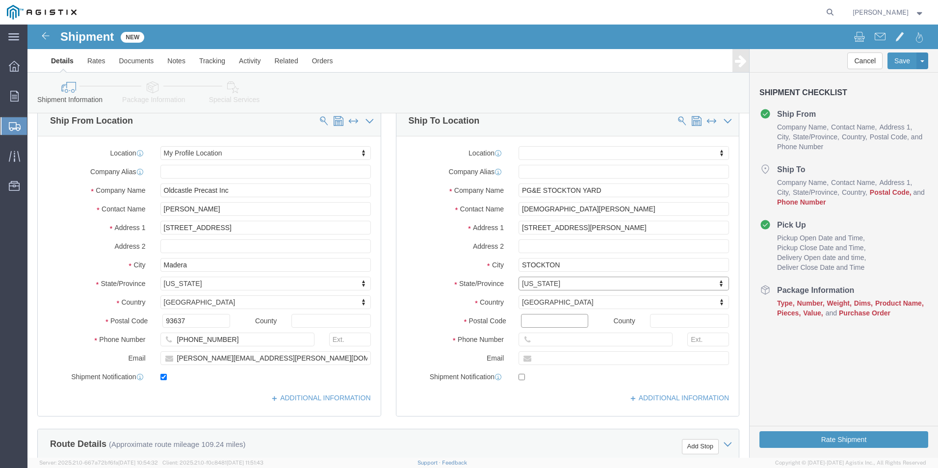
click input "Postal Code"
type input "95203"
select select
click input "text"
type input "[PHONE_NUMBER]"
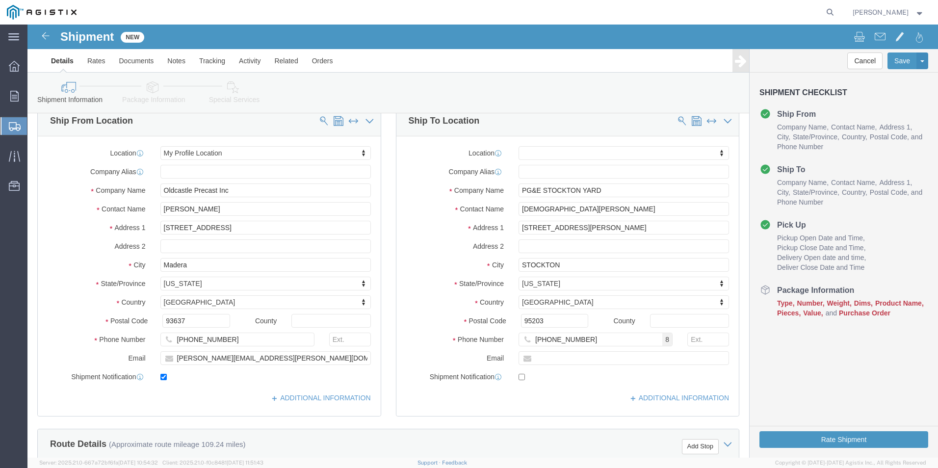
click div "ADDITIONAL INFORMATION"
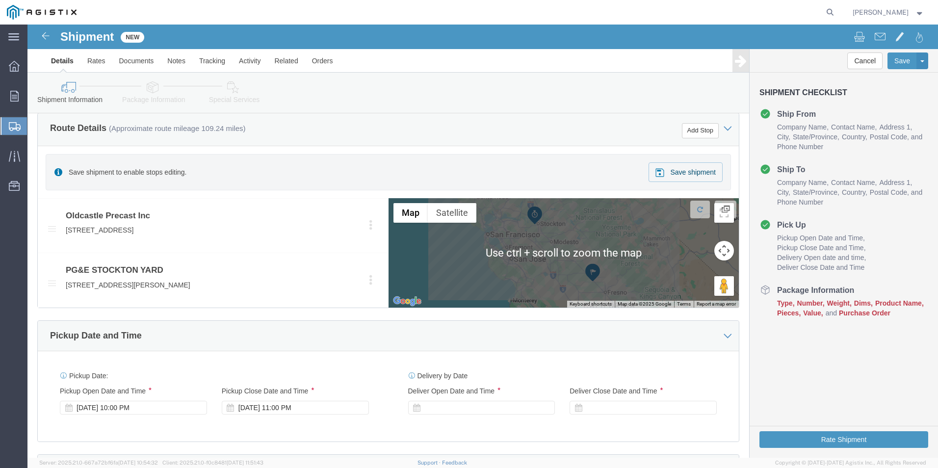
scroll to position [490, 0]
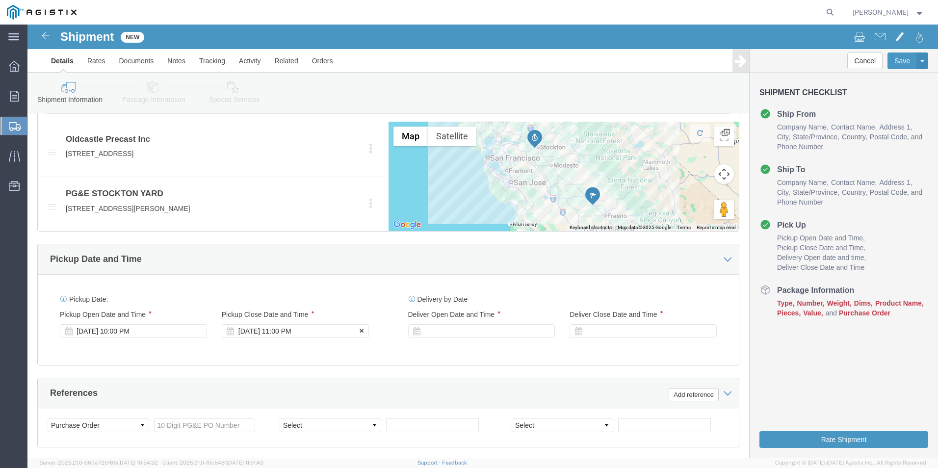
click div "Oct 13 2025 11:00 PM"
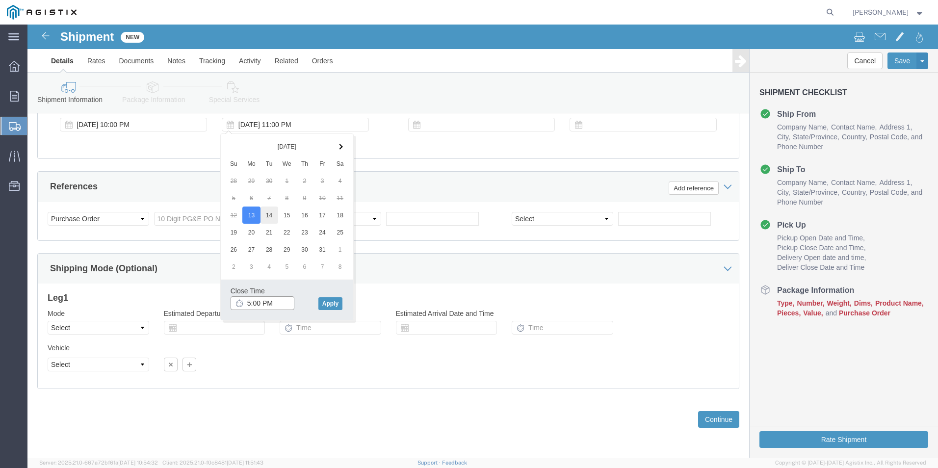
type input "5:00 PM"
click button "Apply"
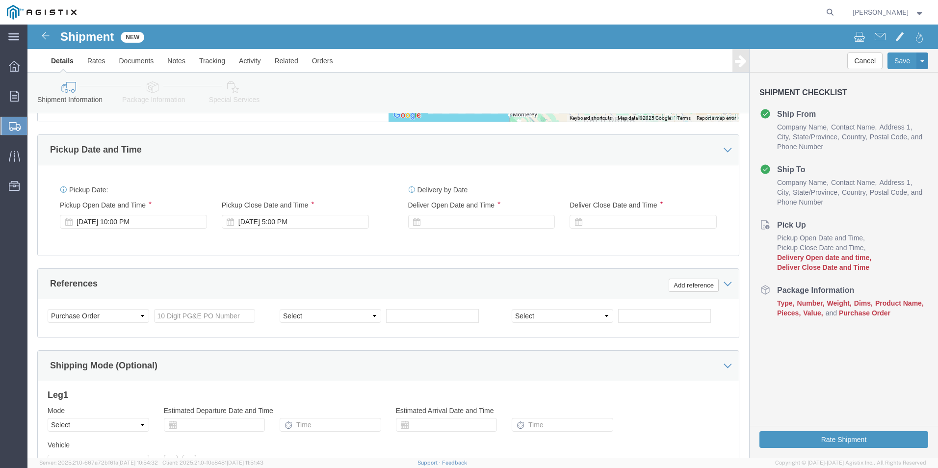
scroll to position [599, 0]
click div "[DATE] 10:00 PM"
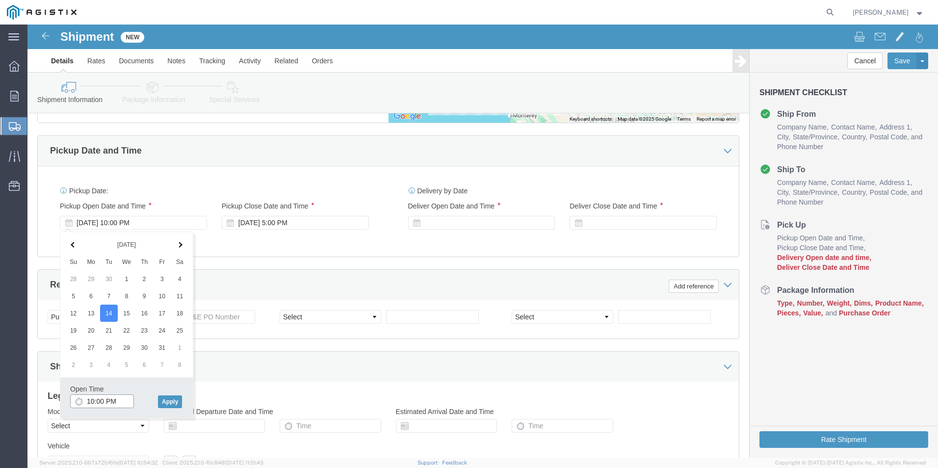
click input "10:00 PM"
click input "9:00 PM"
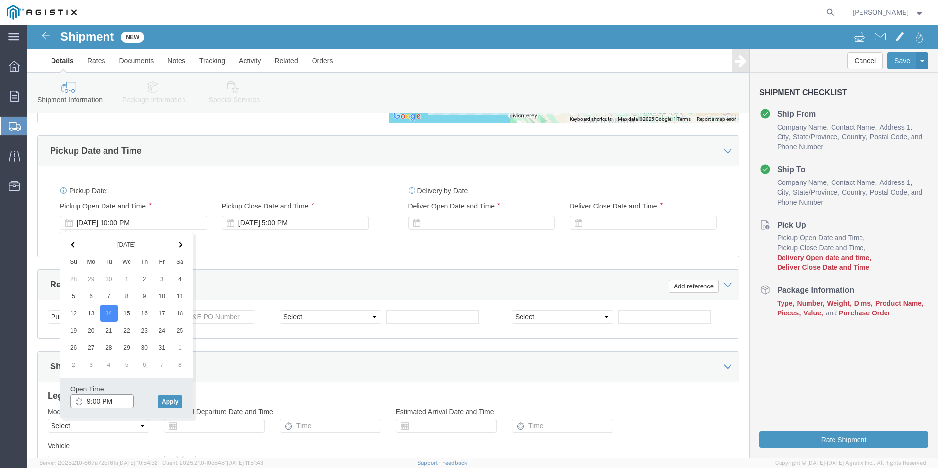
click input "9:00 PM"
type input "9:00 AM"
click button "Apply"
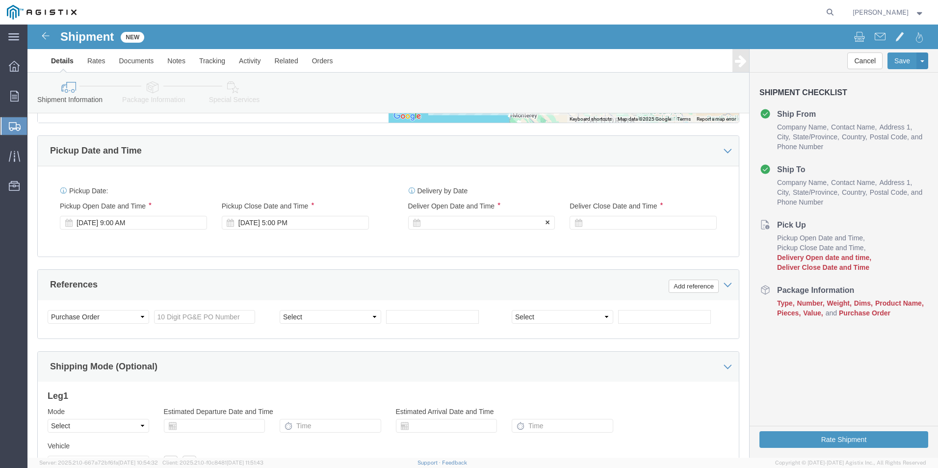
click div
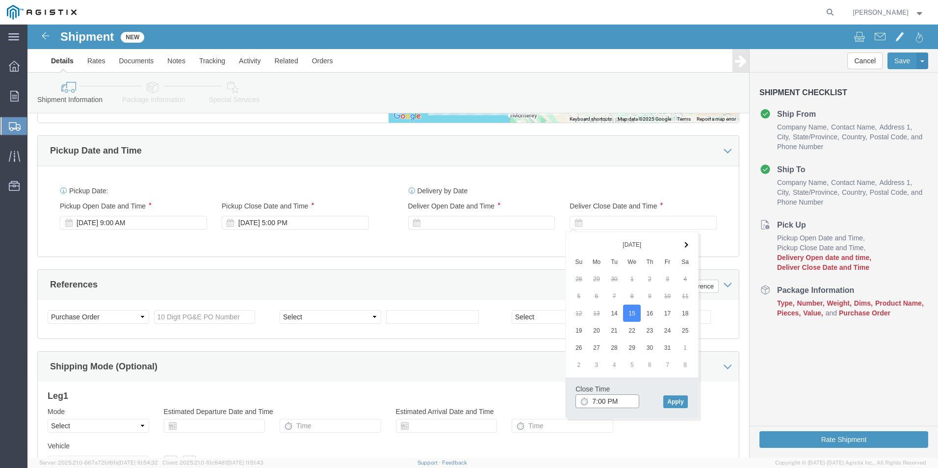
click input "7:00 PM"
type input "5:00 PM"
click button "Apply"
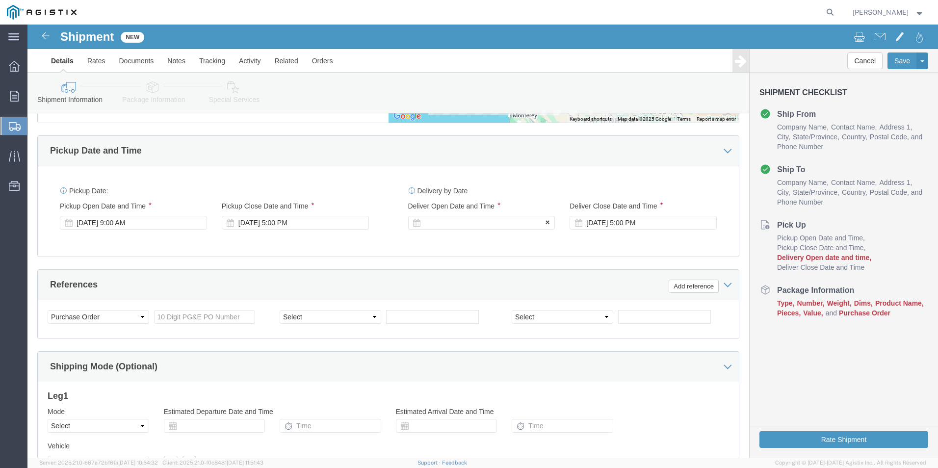
click div
click input "6:00 PM"
click input "9:00 PM"
type input "9:00 AM"
click div "Open Time 9:00 AM Oct 15 2025 6:00 PM - Oct 15 2025 6:00 PM Cancel Apply"
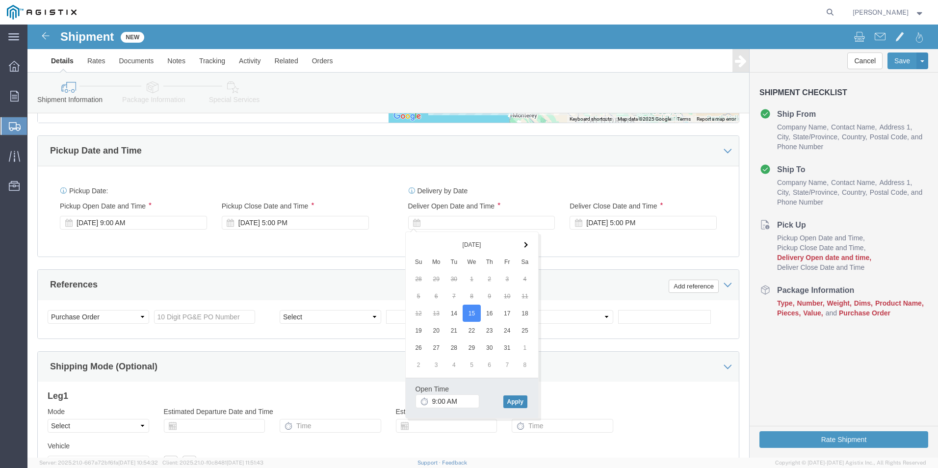
click button "Apply"
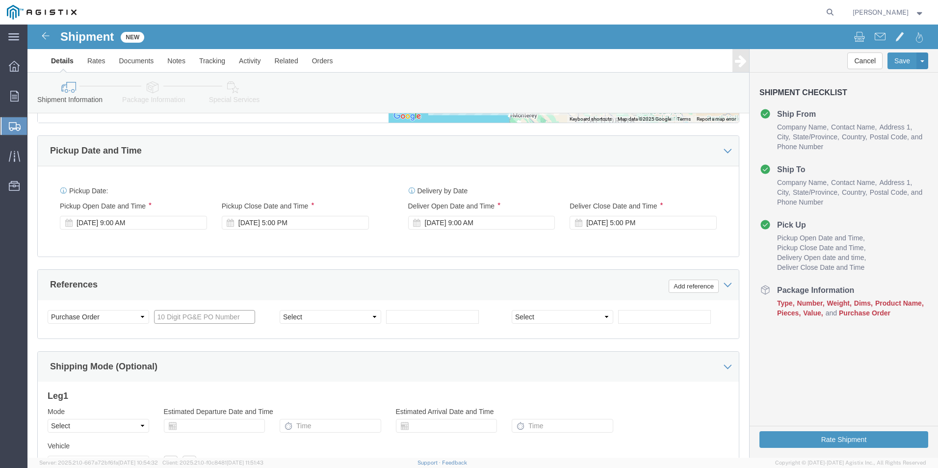
click input "text"
type input "3501423672"
click select "Select Account Type Activity ID Airline Appointment Number ASN Batch Request # …"
select select "CUSTREF"
click select "Select Account Type Activity ID Airline Appointment Number ASN Batch Request # …"
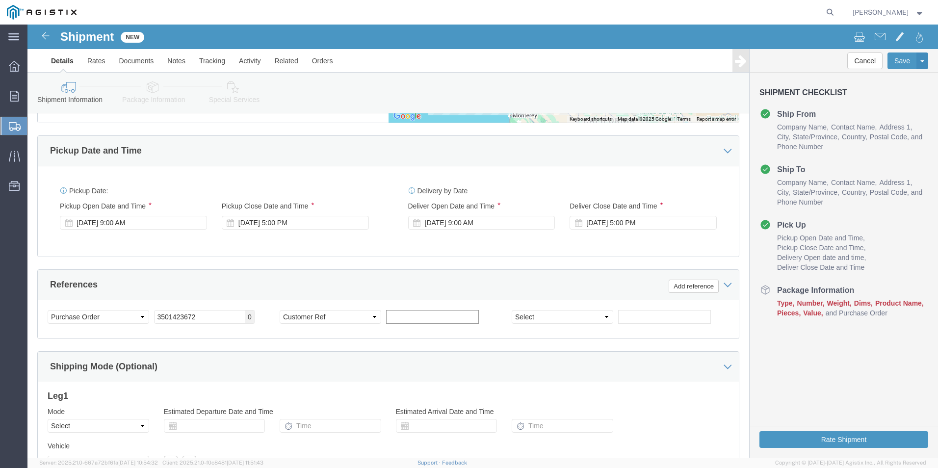
click input "text"
type input "612634"
click select "Select Account Type Activity ID Airline Appointment Number ASN Batch Request # …"
select select "SALEORDR"
click select "Select Account Type Activity ID Airline Appointment Number ASN Batch Request # …"
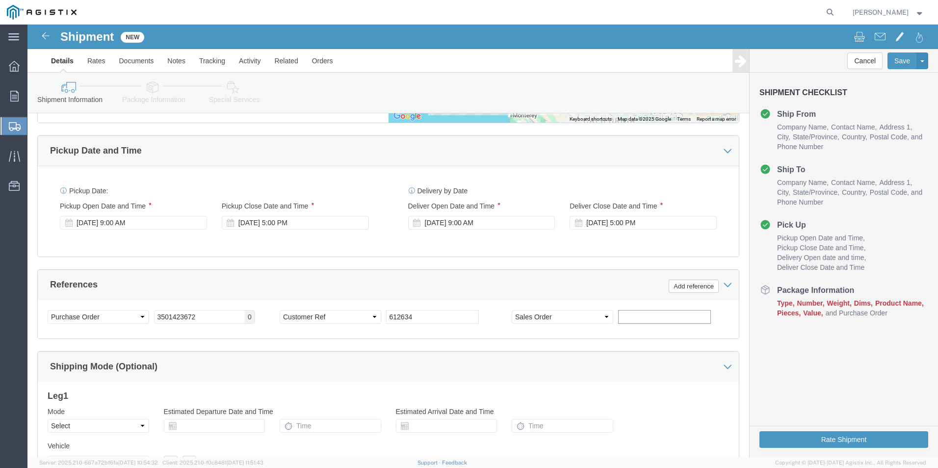
click input "text"
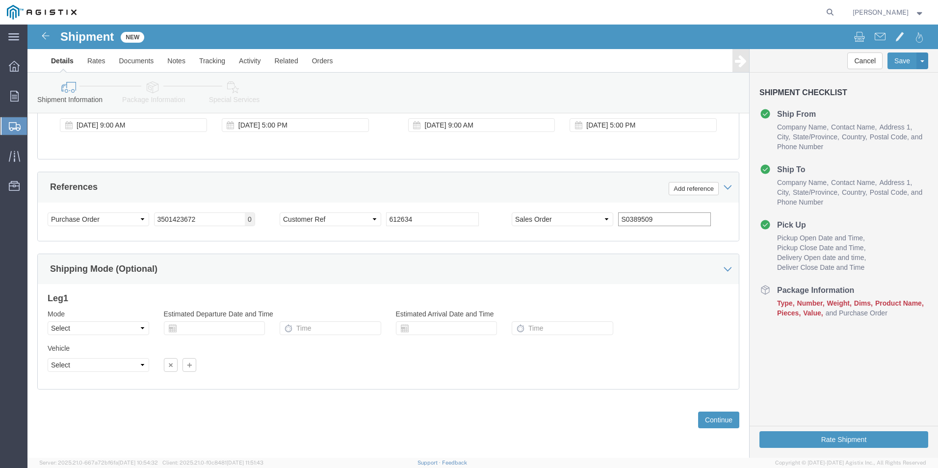
scroll to position [697, 0]
type input "S0389509"
click div "Vehicle Select Size Select Container Number Owner Select Shipper Vessel"
click button "Continue"
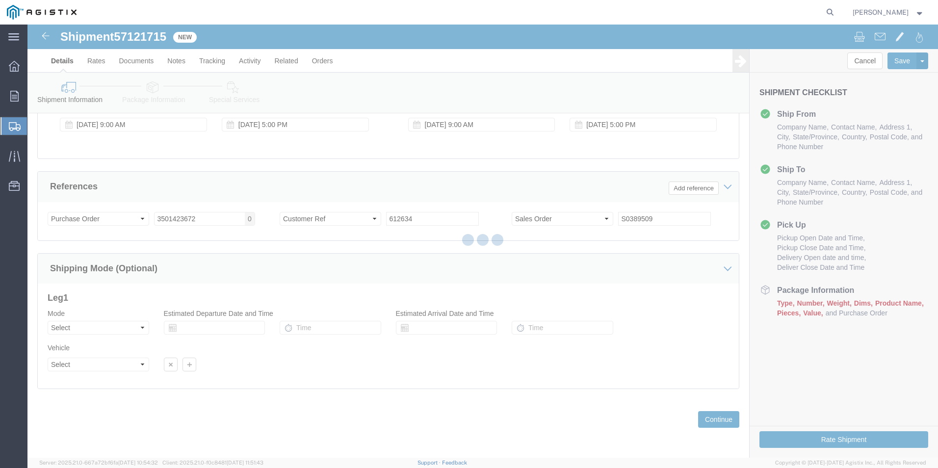
select select "23095"
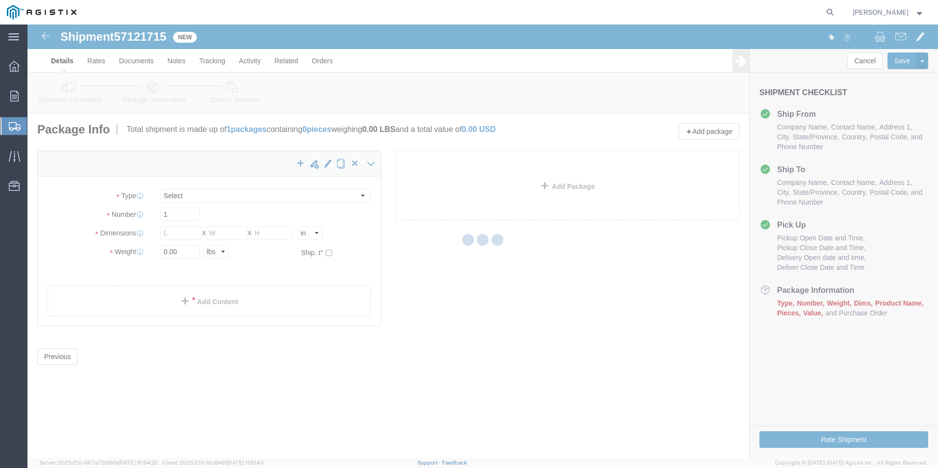
select select "CBOX"
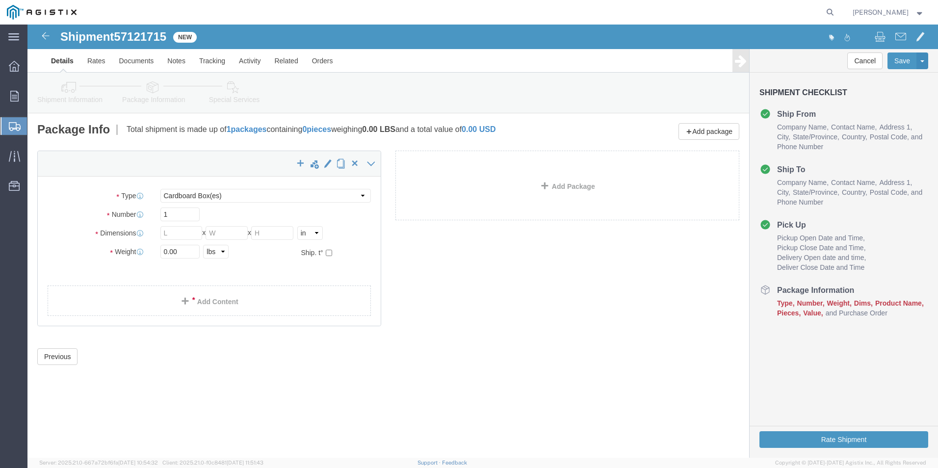
click link "Details"
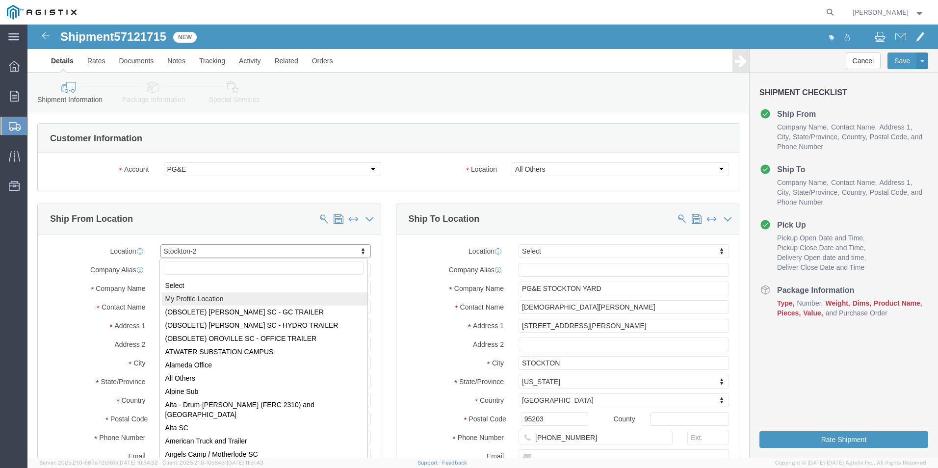
select select "MYPROFILE"
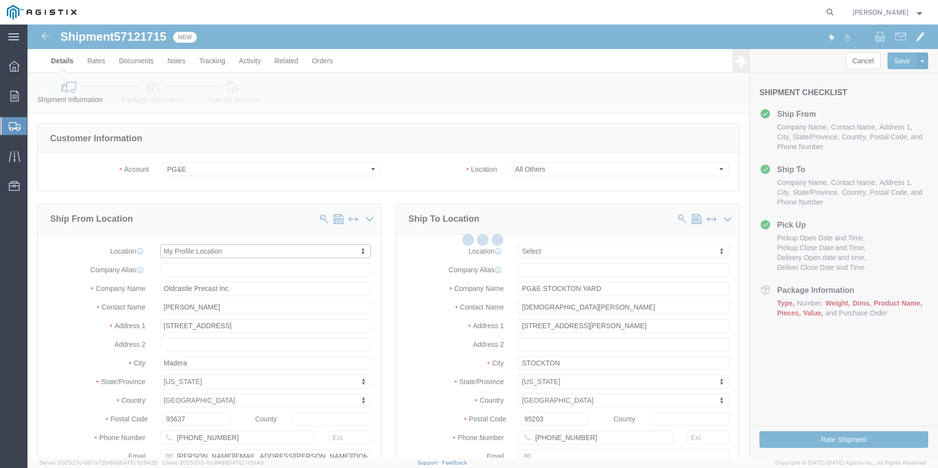
type input "[PERSON_NAME]"
type input "[PERSON_NAME][EMAIL_ADDRESS][PERSON_NAME][DOMAIN_NAME]"
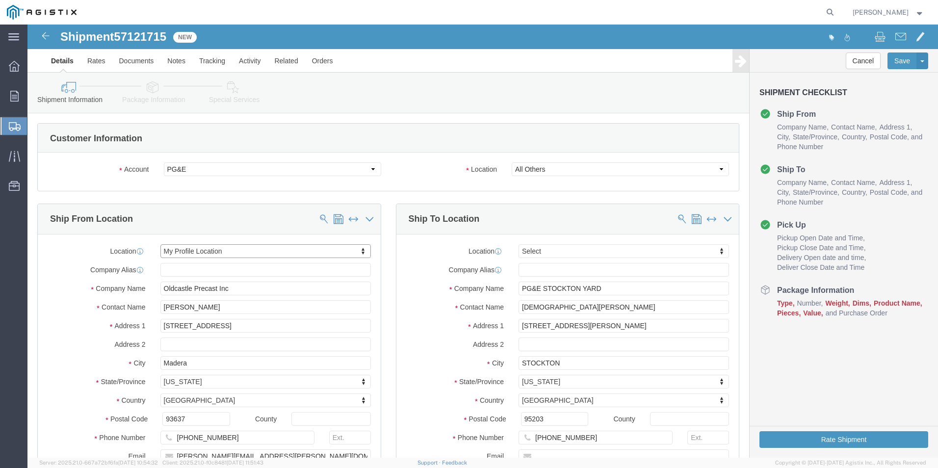
select select "CA"
drag, startPoint x: 221, startPoint y: 283, endPoint x: 32, endPoint y: 275, distance: 189.0
click div "Location My Profile Location Select My Profile Location (OBSOLETE) BURNEY SC - …"
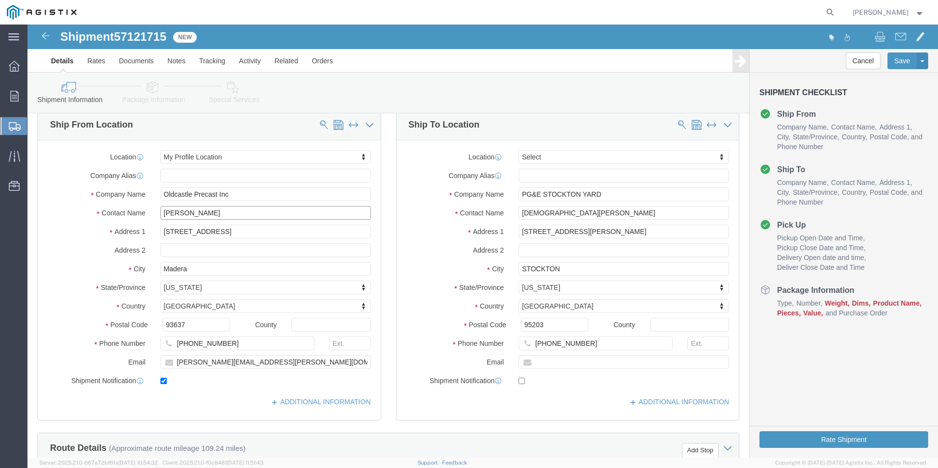
scroll to position [98, 0]
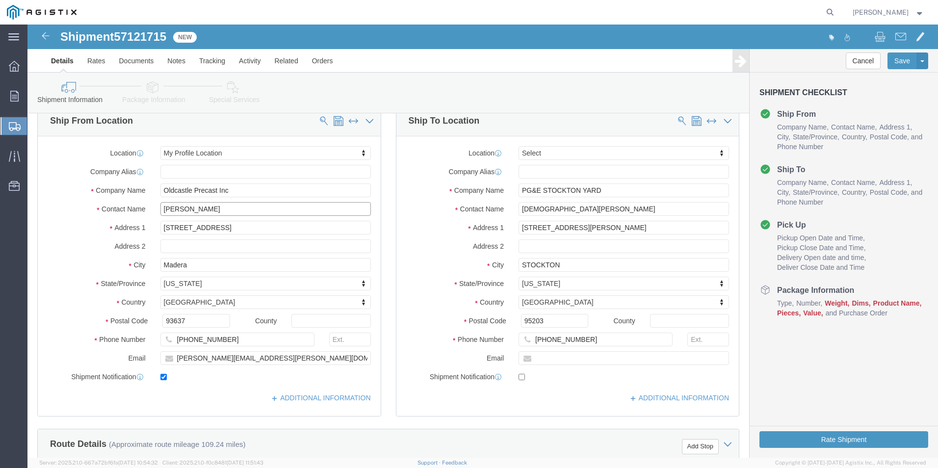
type input "[PERSON_NAME]"
drag, startPoint x: 258, startPoint y: 332, endPoint x: 144, endPoint y: 340, distance: 114.0
click input "[PERSON_NAME][EMAIL_ADDRESS][PERSON_NAME][DOMAIN_NAME]"
type input "[PERSON_NAME][EMAIL_ADDRESS][PERSON_NAME][DOMAIN_NAME]"
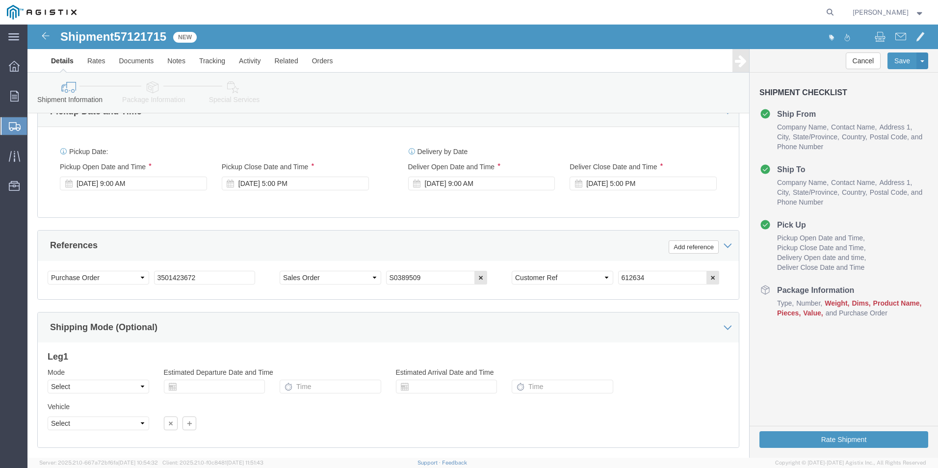
scroll to position [637, 0]
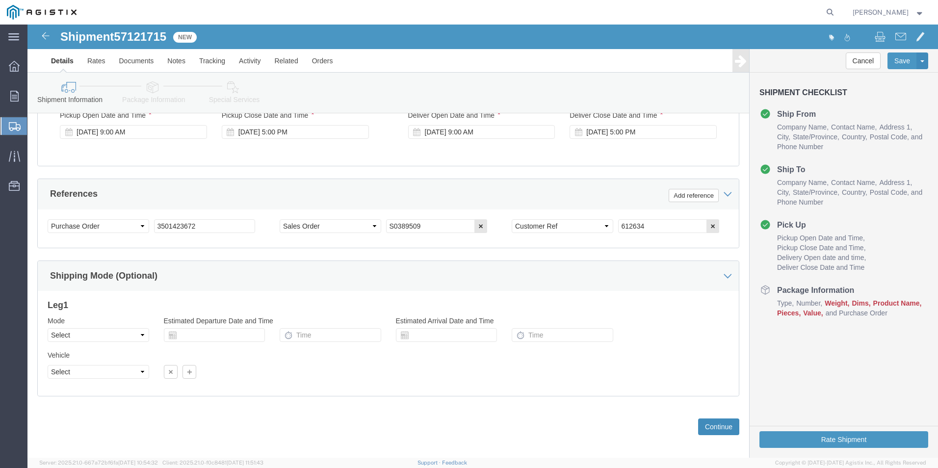
click button "Continue"
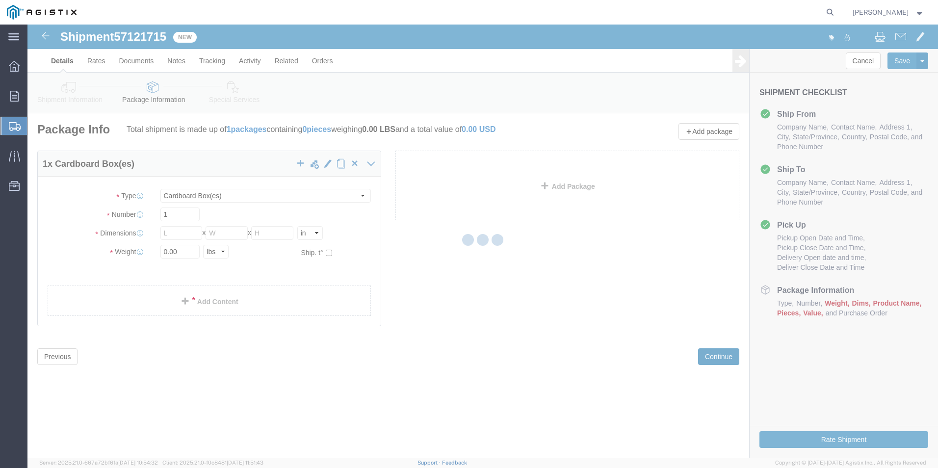
scroll to position [0, 0]
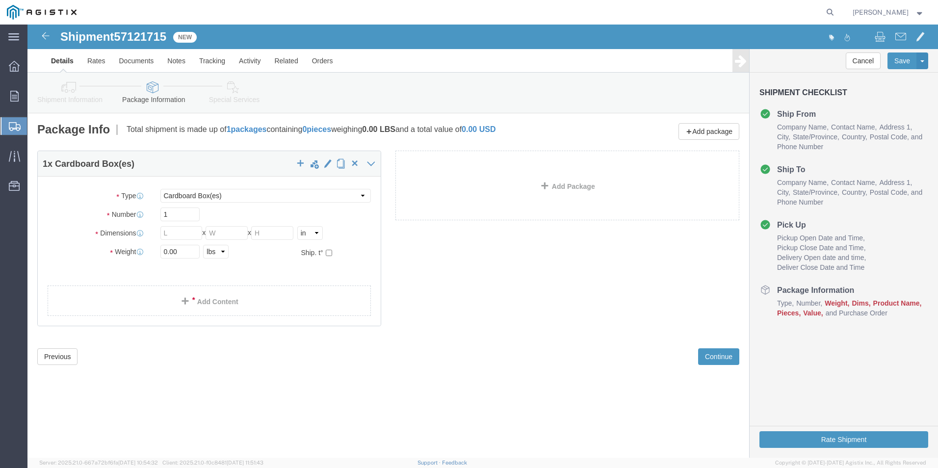
click link "Details"
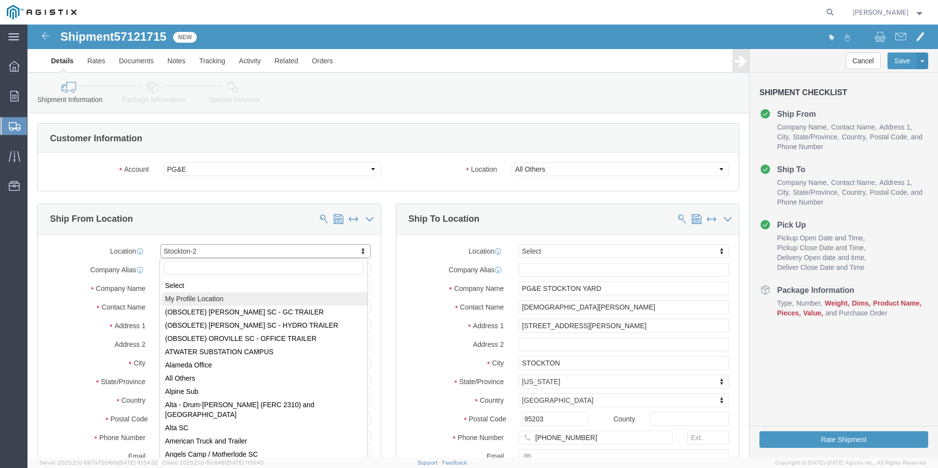
select select "MYPROFILE"
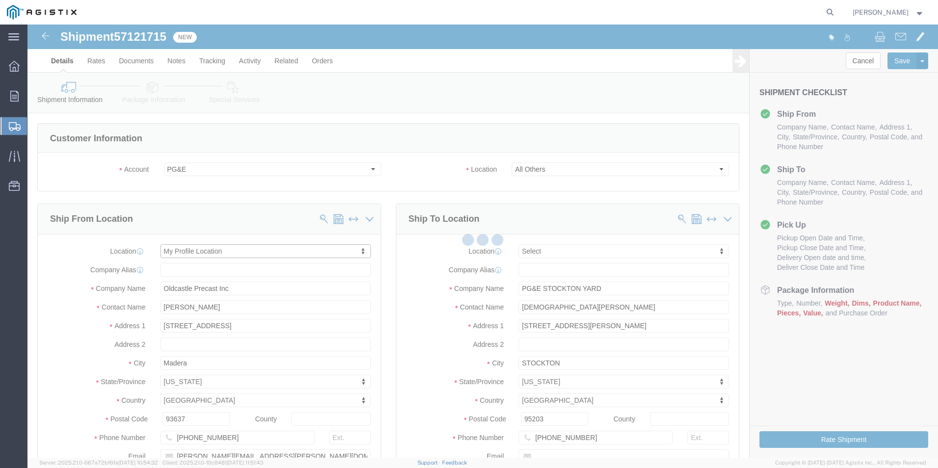
type input "[PERSON_NAME]"
type input "[PERSON_NAME][EMAIL_ADDRESS][PERSON_NAME][DOMAIN_NAME]"
select select "CA"
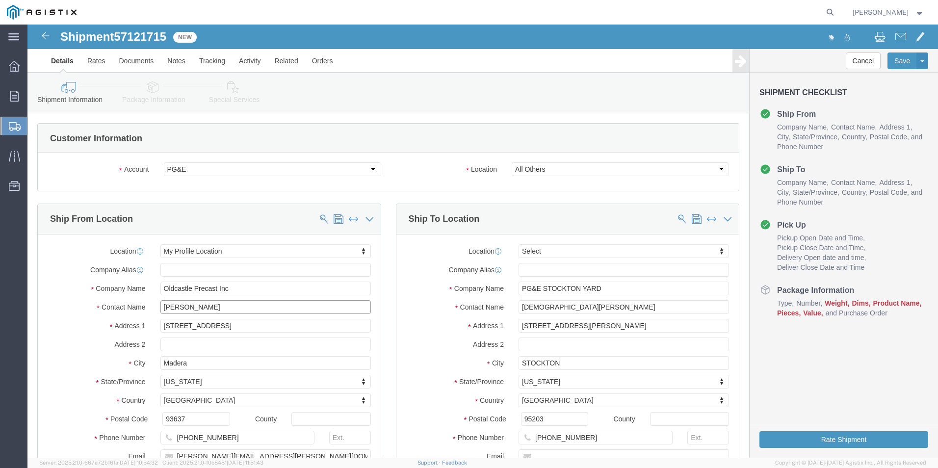
drag, startPoint x: 214, startPoint y: 281, endPoint x: 80, endPoint y: 284, distance: 133.9
click div "Contact Name TIMOTHY SANDOVAL"
click input "RODIGO"
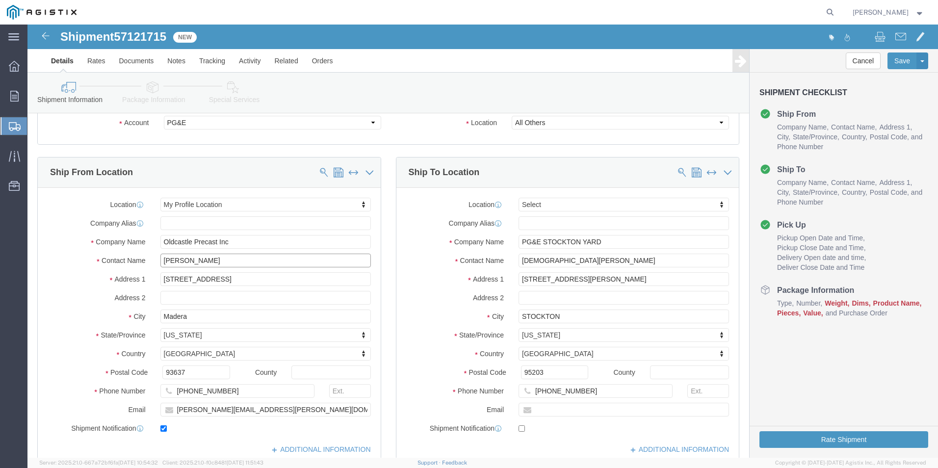
scroll to position [147, 0]
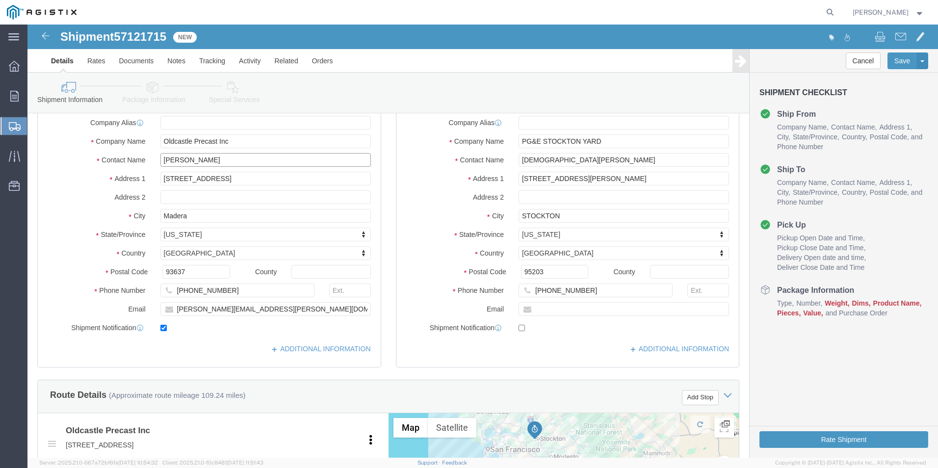
type input "[PERSON_NAME]"
drag, startPoint x: 235, startPoint y: 288, endPoint x: 112, endPoint y: 297, distance: 123.4
click div "Location My Profile Location Select My Profile Location (OBSOLETE) BURNEY SC - …"
type input "E"
type input "[PERSON_NAME][EMAIL_ADDRESS][PERSON_NAME][DOMAIN_NAME]"
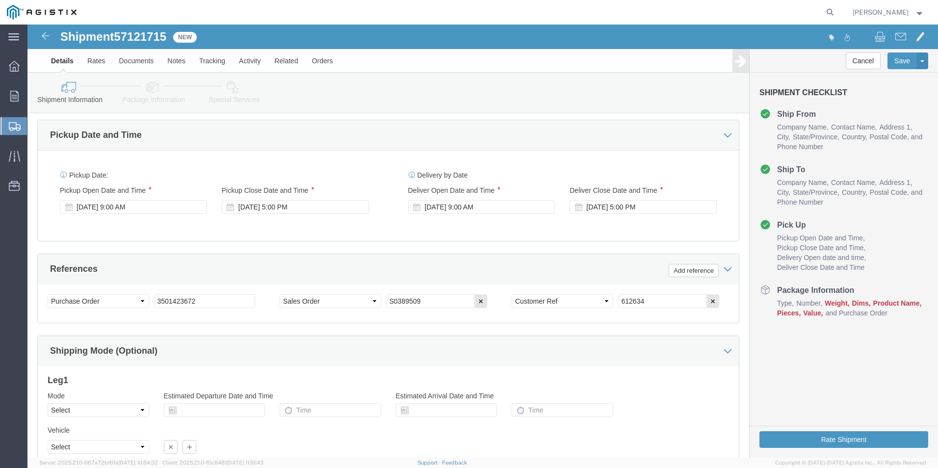
scroll to position [637, 0]
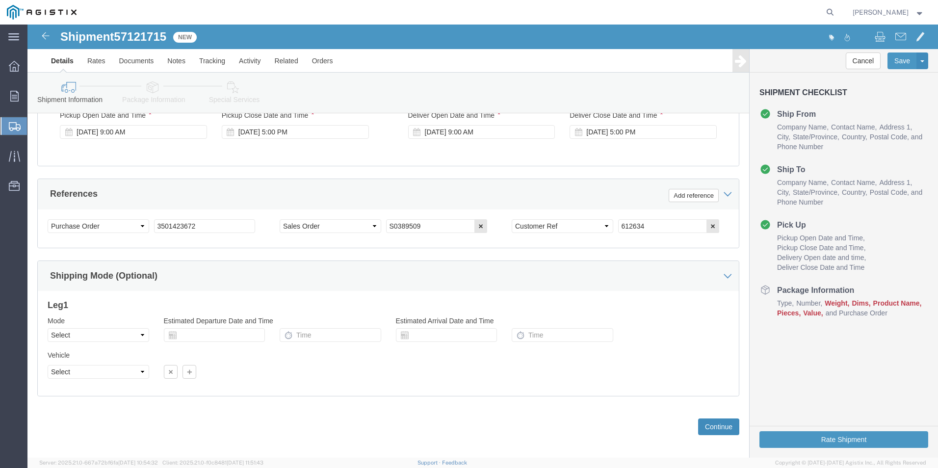
click button "Continue"
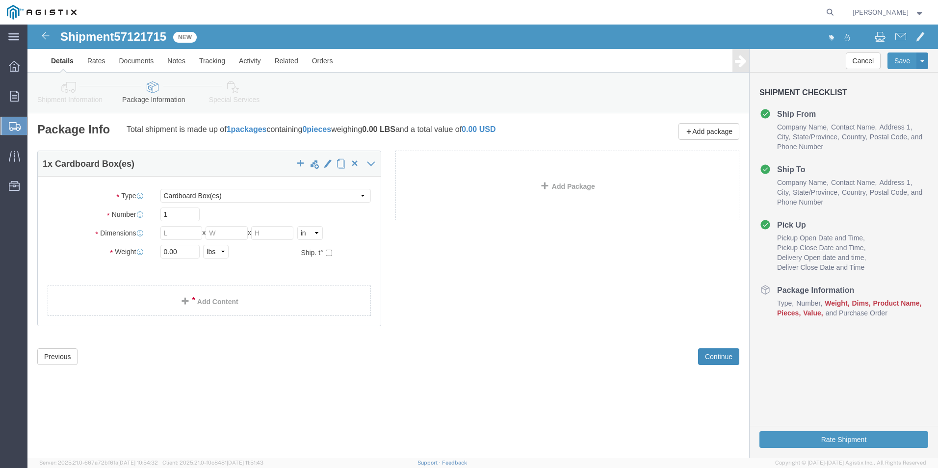
scroll to position [0, 0]
click link "Details"
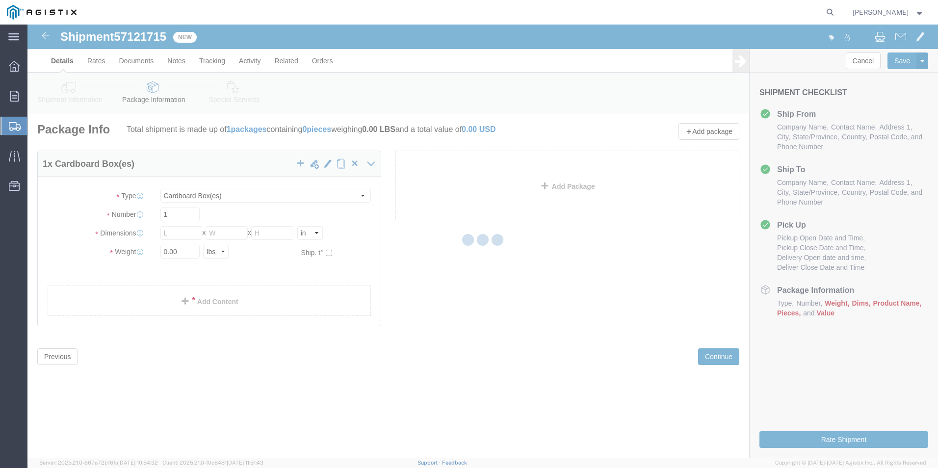
select select "23095"
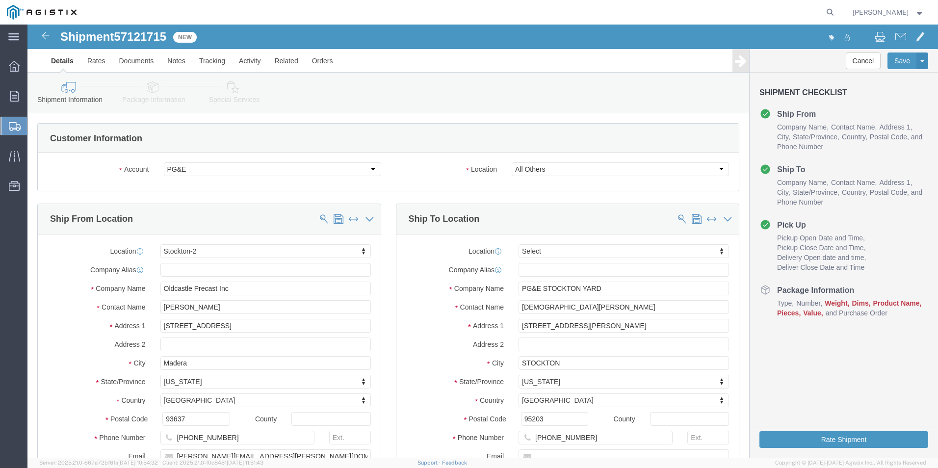
scroll to position [6406, 0]
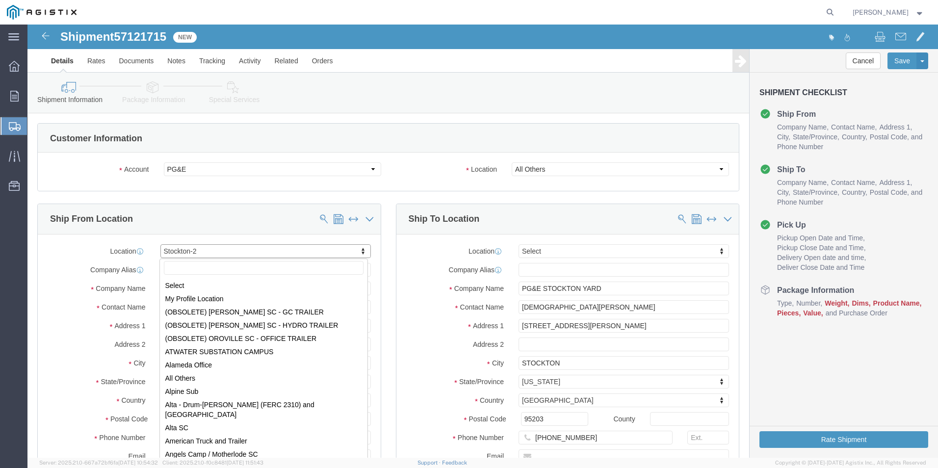
drag, startPoint x: 196, startPoint y: 224, endPoint x: 115, endPoint y: 229, distance: 81.5
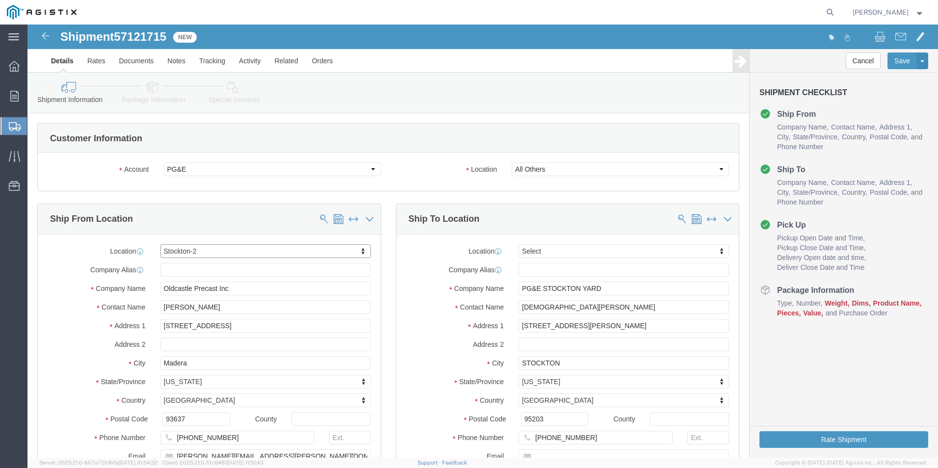
drag, startPoint x: 182, startPoint y: 222, endPoint x: 150, endPoint y: 226, distance: 33.1
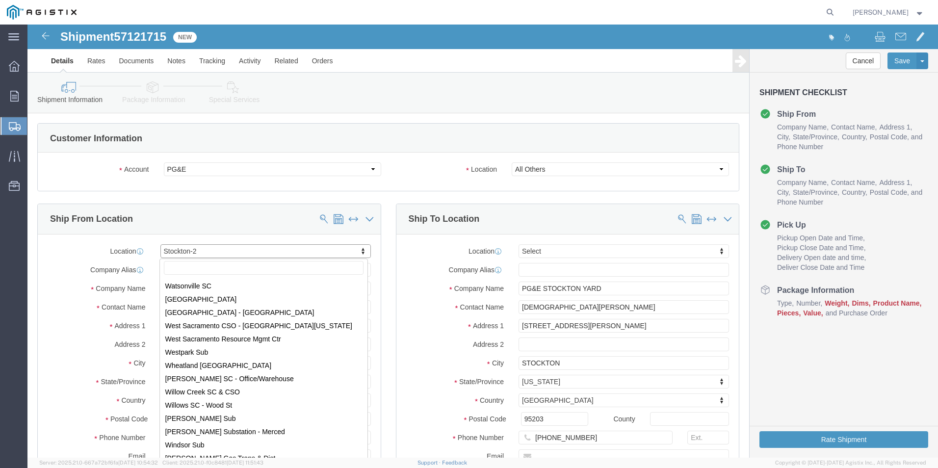
drag, startPoint x: 195, startPoint y: 226, endPoint x: 181, endPoint y: 225, distance: 14.3
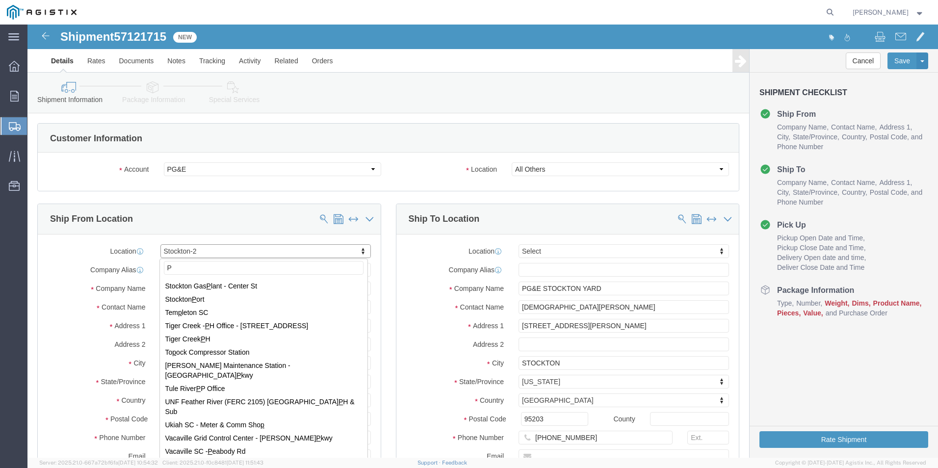
scroll to position [0, 0]
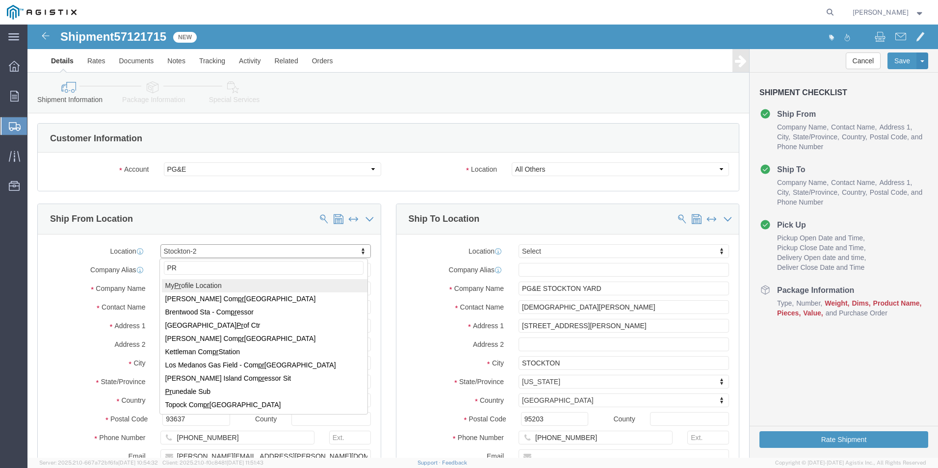
type input "PR"
select select "MYPROFILE"
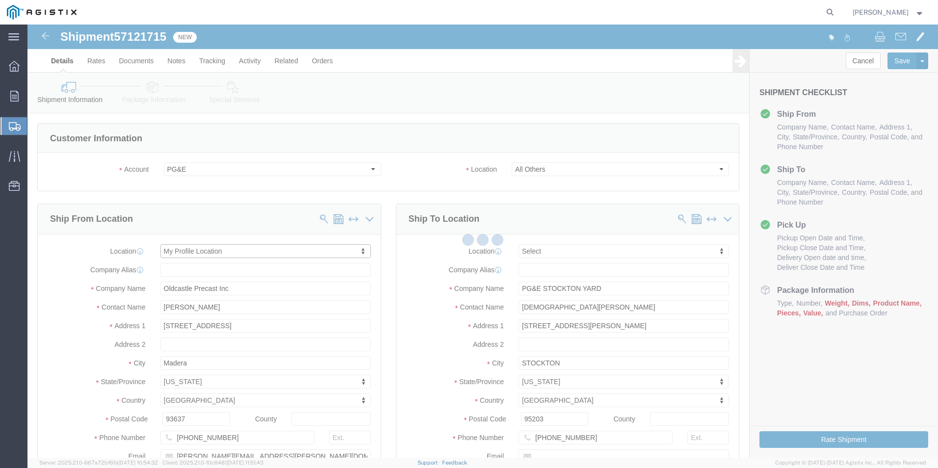
type input "[PERSON_NAME]"
select select "CA"
type input "[PERSON_NAME][EMAIL_ADDRESS][PERSON_NAME][DOMAIN_NAME]"
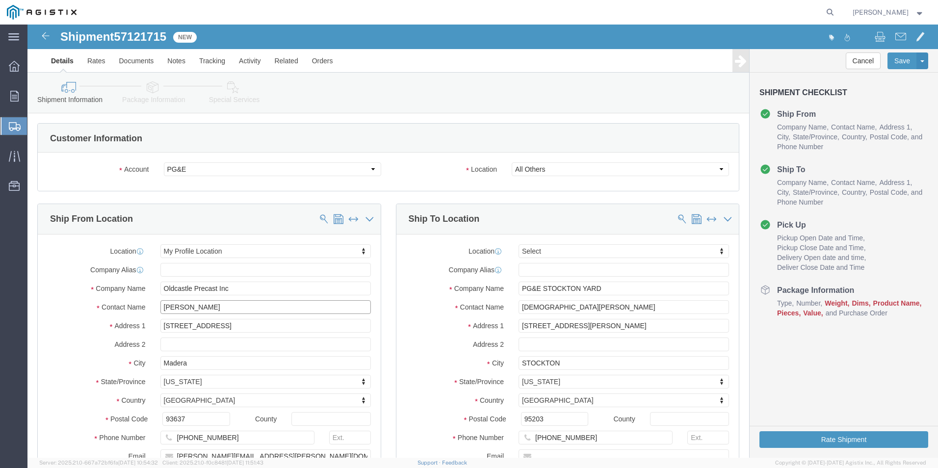
drag, startPoint x: 211, startPoint y: 285, endPoint x: 47, endPoint y: 293, distance: 164.0
click div "Location My Profile Location Select My Profile Location (OBSOLETE) BURNEY SC - …"
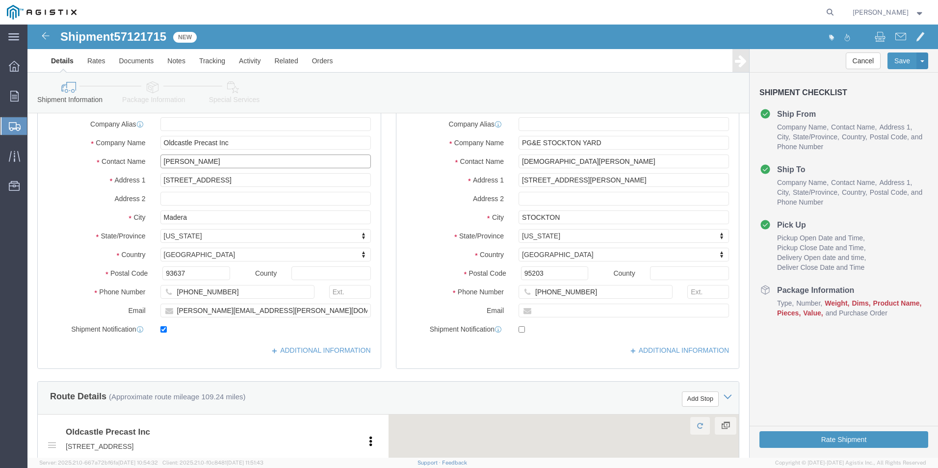
scroll to position [147, 0]
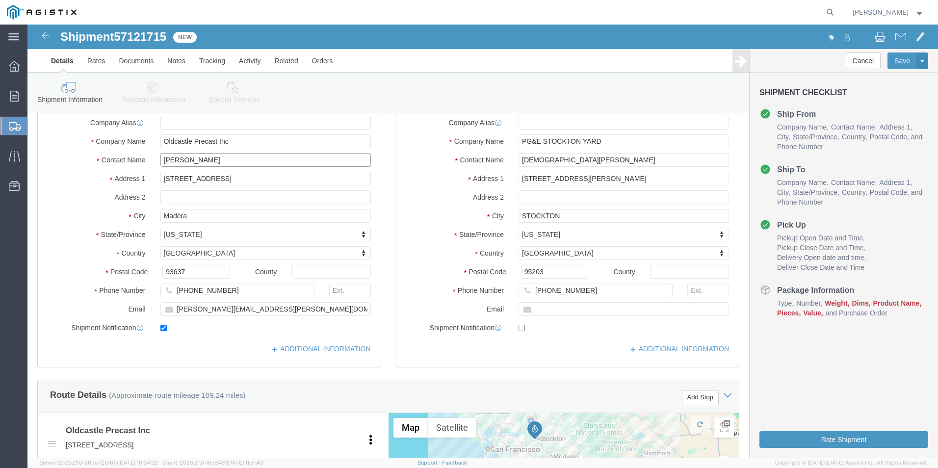
type input "[PERSON_NAME]"
drag, startPoint x: 226, startPoint y: 290, endPoint x: 71, endPoint y: 291, distance: 154.5
click div "Email timothy.sandoval@oldcastle.com"
type input "[PERSON_NAME][EMAIL_ADDRESS][PERSON_NAME][DOMAIN_NAME]"
click div "ADDITIONAL INFORMATION"
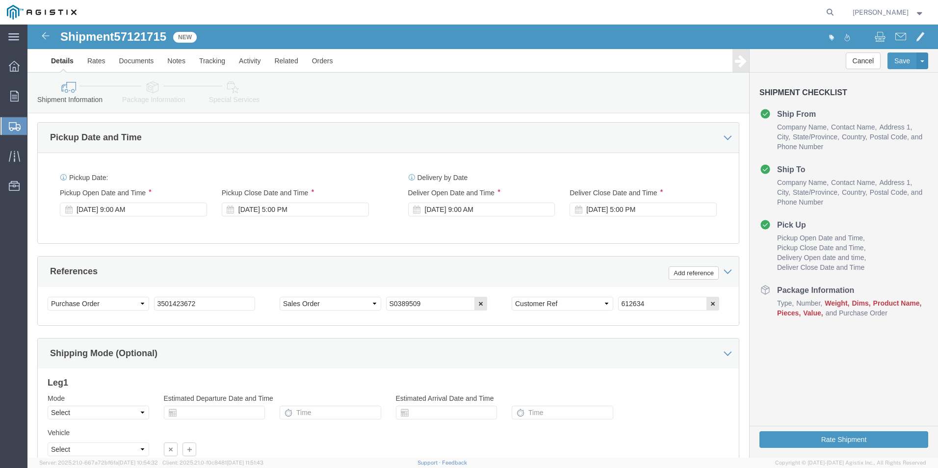
scroll to position [645, 0]
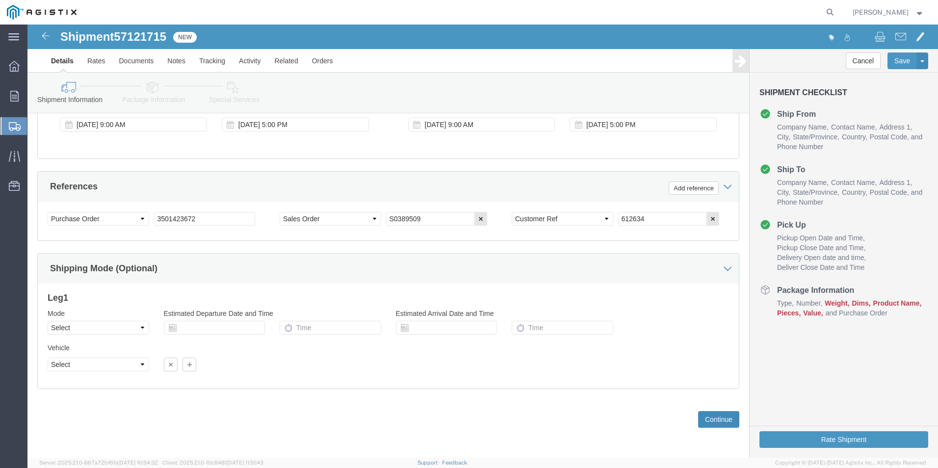
click button "Continue"
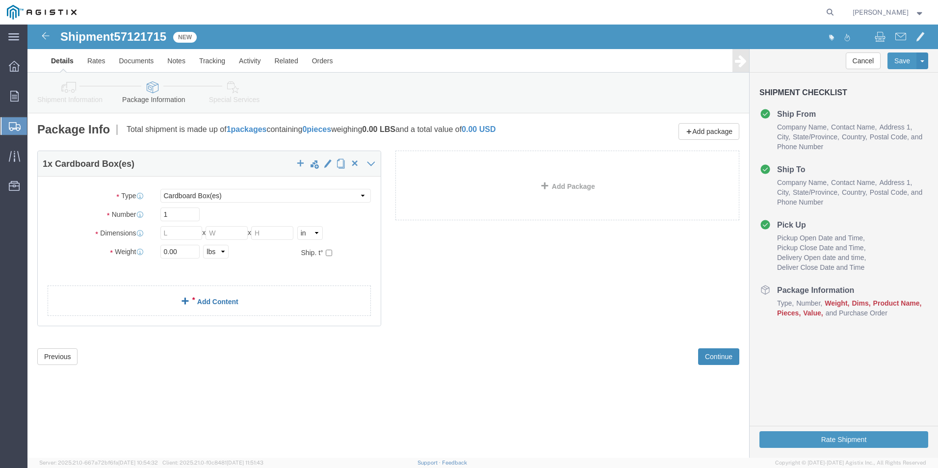
scroll to position [0, 0]
click link "Details"
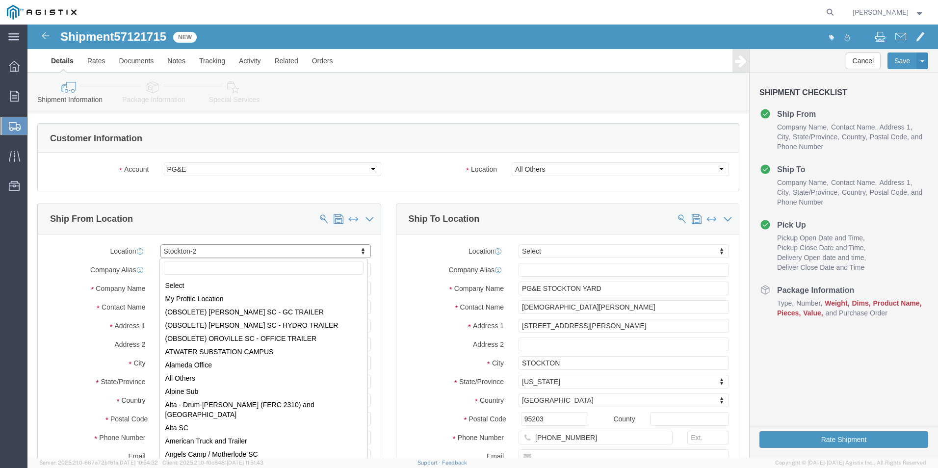
scroll to position [6406, 0]
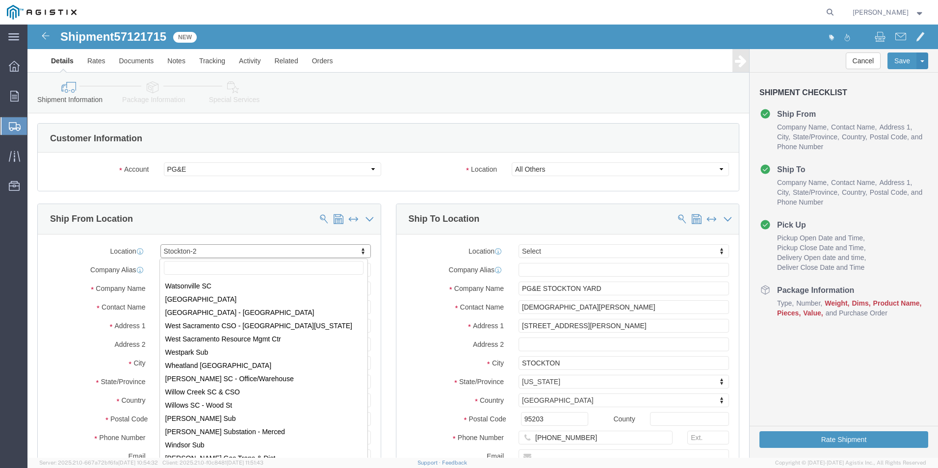
drag, startPoint x: 179, startPoint y: 226, endPoint x: 144, endPoint y: 224, distance: 34.8
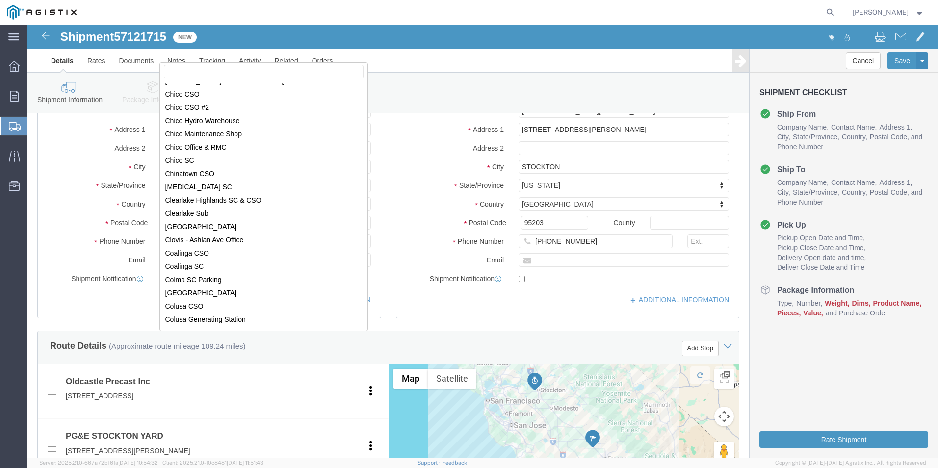
scroll to position [0, 0]
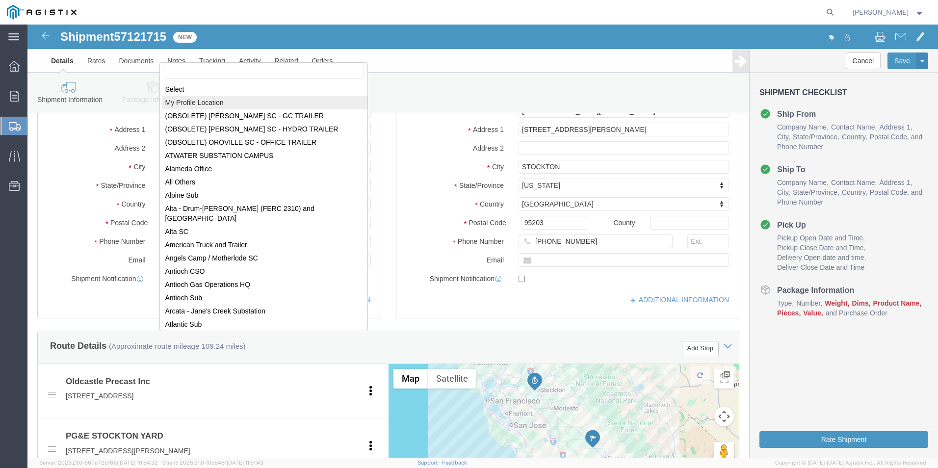
select select "MYPROFILE"
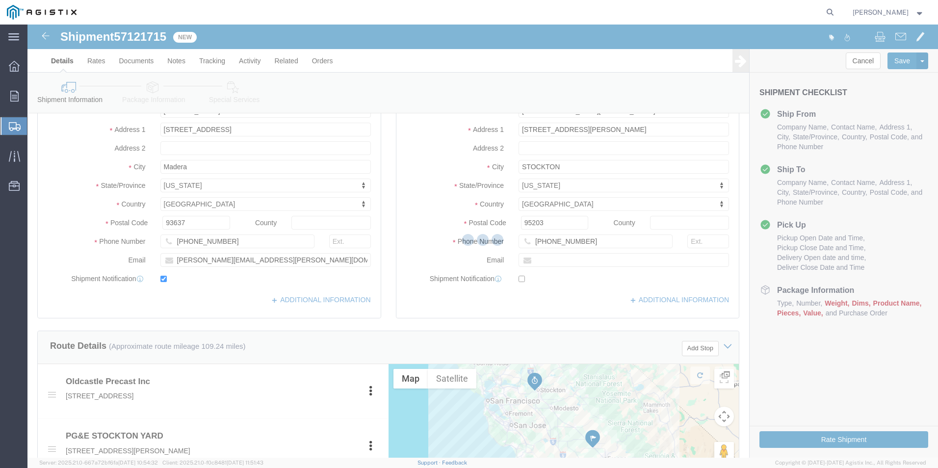
type input "[PERSON_NAME]"
type input "[PERSON_NAME][EMAIL_ADDRESS][PERSON_NAME][DOMAIN_NAME]"
select select "CA"
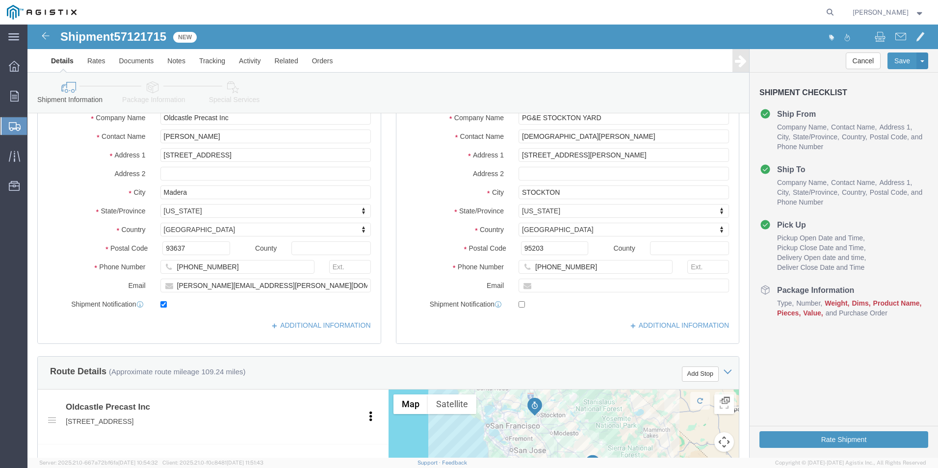
scroll to position [147, 0]
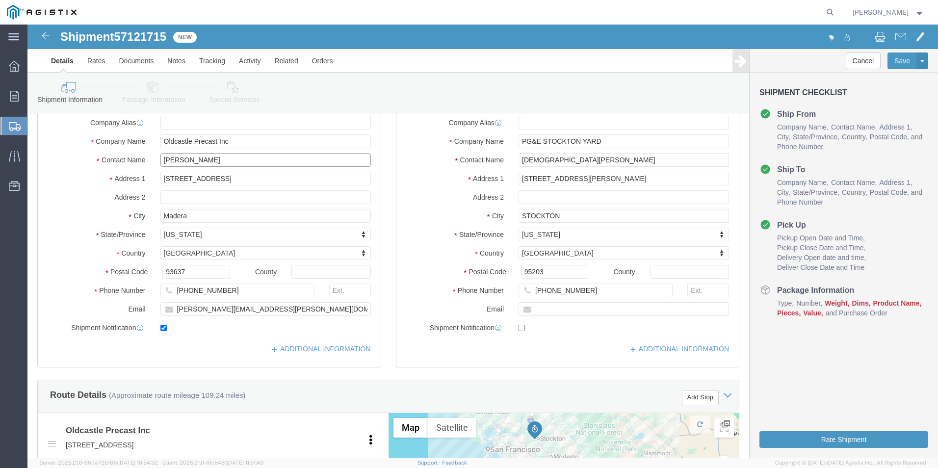
drag, startPoint x: 200, startPoint y: 138, endPoint x: 117, endPoint y: 138, distance: 82.9
click div "Contact Name TIMOTHY SANDOVAL"
type input "[PERSON_NAME]"
drag, startPoint x: 260, startPoint y: 287, endPoint x: 97, endPoint y: 298, distance: 163.7
click div "Location My Profile Location Select My Profile Location (OBSOLETE) BURNEY SC - …"
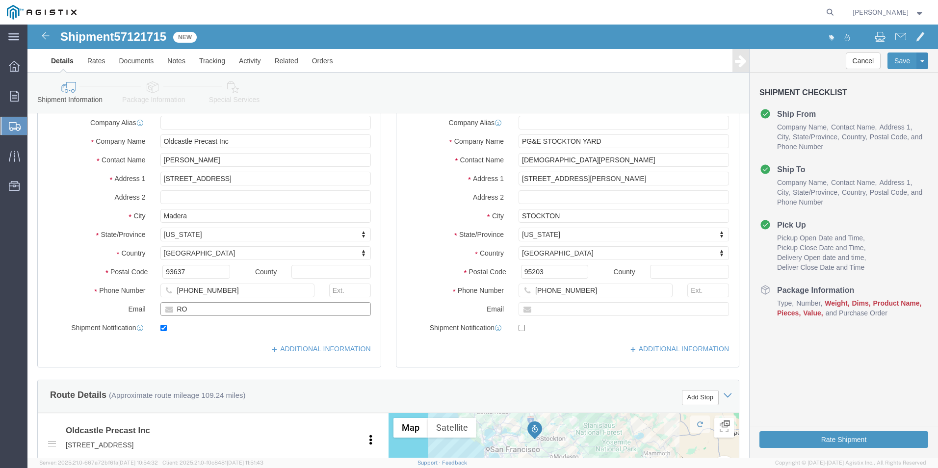
type input "[PERSON_NAME][EMAIL_ADDRESS][PERSON_NAME][DOMAIN_NAME]"
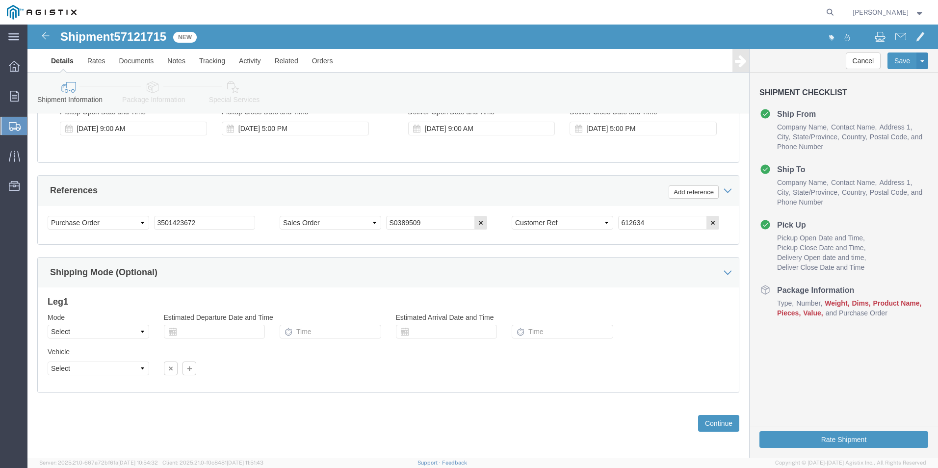
scroll to position [645, 0]
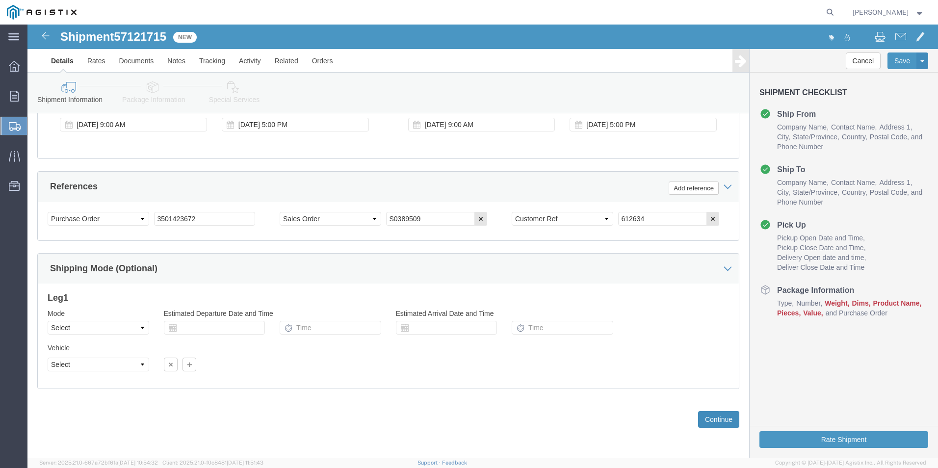
click button "Continue"
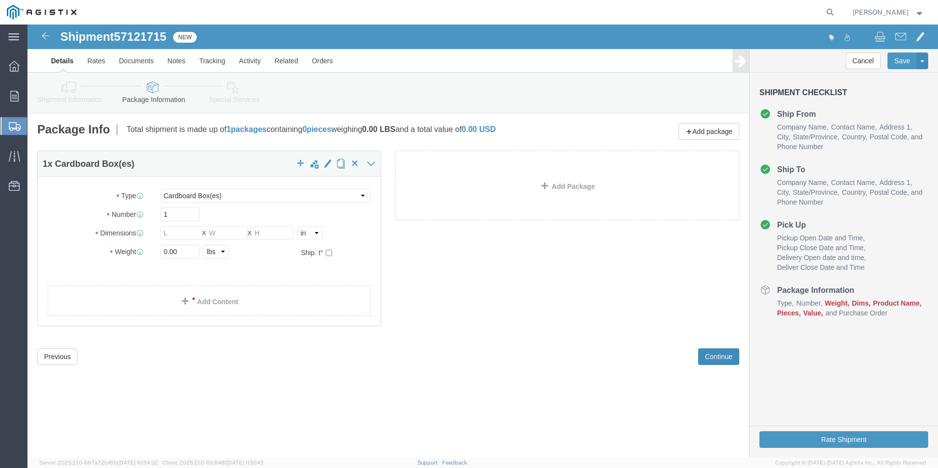
scroll to position [0, 0]
click select "Select Bulk Bundle(s) Cardboard Box(es) Carton(s) Crate(s) Drum(s) (Fiberboard)…"
select select "PSNS"
click select "Select Bulk Bundle(s) Cardboard Box(es) Carton(s) Crate(s) Drum(s) (Fiberboard)…"
drag, startPoint x: 155, startPoint y: 207, endPoint x: 133, endPoint y: 209, distance: 22.1
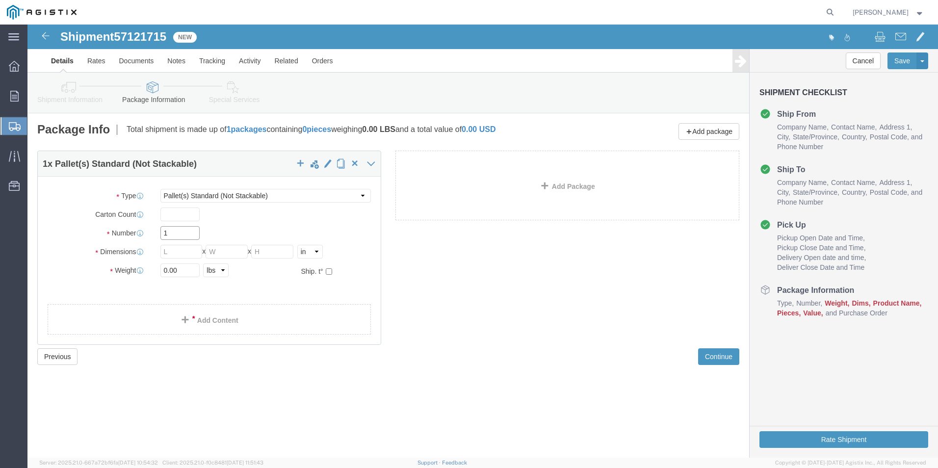
click input "1"
click div "1 x Pallet(s) Standard (Not Stackable) Package Type Select Bulk Bundle(s) Cardb…"
click input "text"
type input "24"
click input "text"
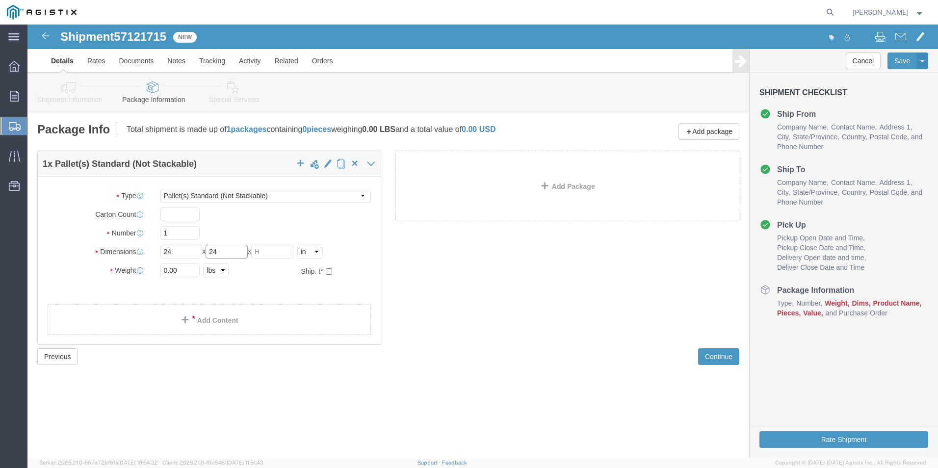
type input "24"
click input "text"
type input "24"
click input "24"
drag, startPoint x: 201, startPoint y: 228, endPoint x: 168, endPoint y: 231, distance: 32.6
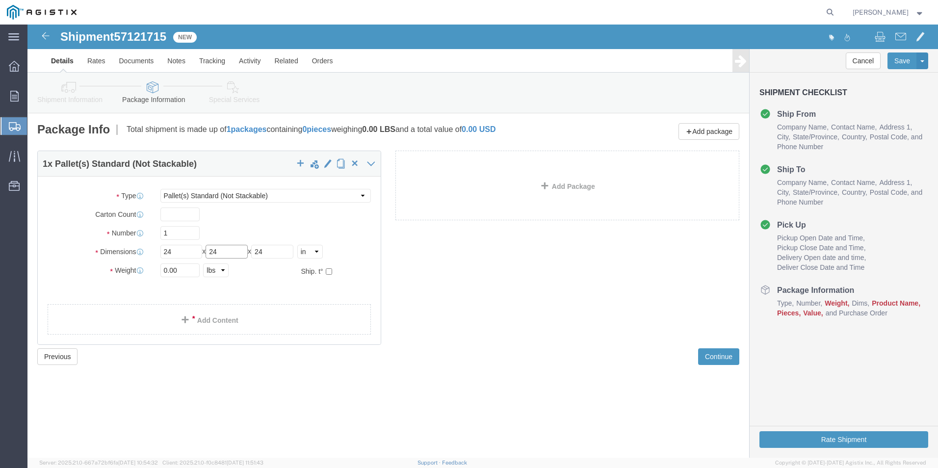
click div "Length 24 x Width 24 x Height 24 Select cm ft in"
type input "36"
click div "1 x Pallet(s) Standard (Not Stackable) Package Type Select Bulk Bundle(s) Cardb…"
click input "0.00"
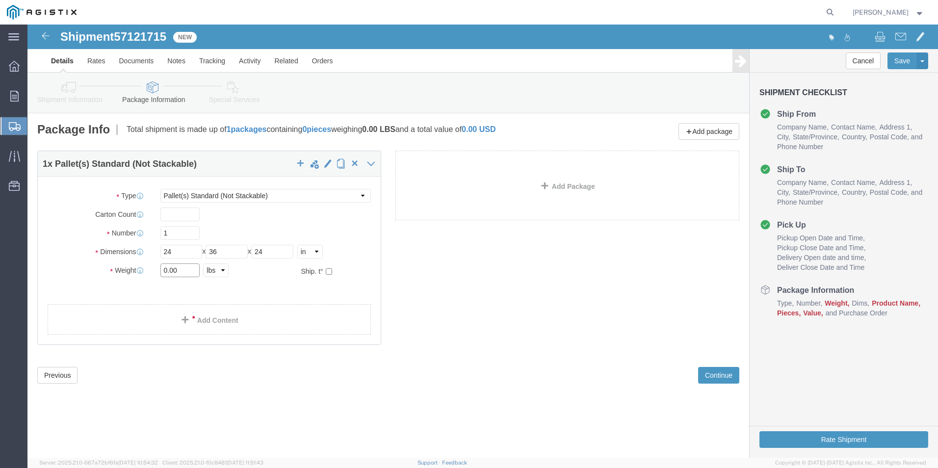
drag, startPoint x: 156, startPoint y: 247, endPoint x: 117, endPoint y: 251, distance: 39.4
click div "Weight 0.00 Select kgs lbs Ship. t°"
type input "716"
click link "Add Content"
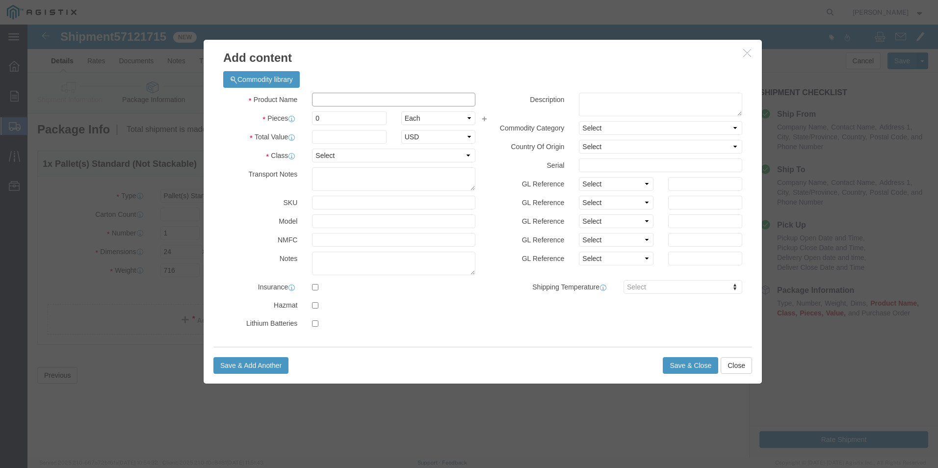
click input "text"
paste input "Grade Ring, G05T 1"
type input "Grade Ring, G05T 1"
click input "0"
type input "2"
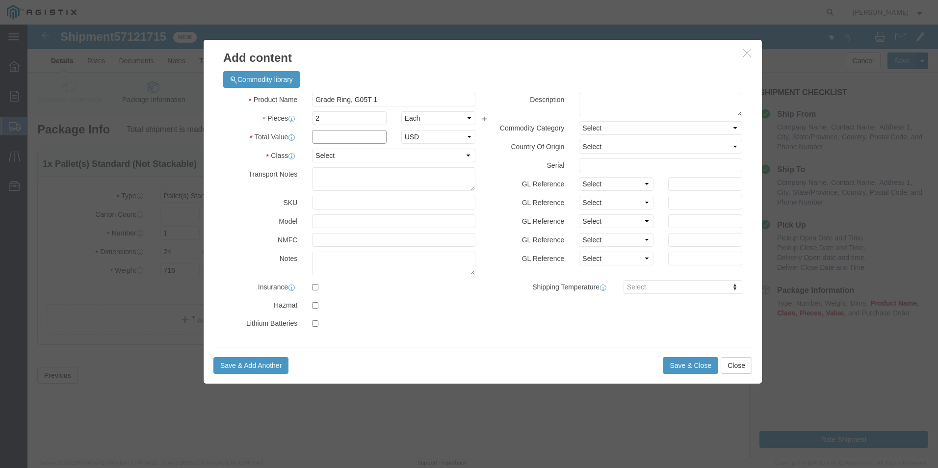
click input "text"
type input "1"
click select "Select 50 55 60 65 70 85 92.5 100 125 175 250 300 400"
select select "60"
click select "Select 50 55 60 65 70 85 92.5 100 125 175 250 300 400"
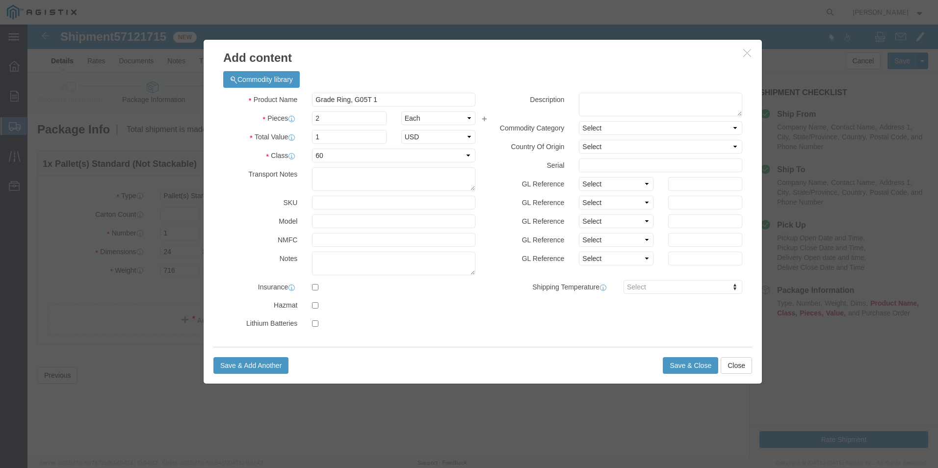
click div "Product Name Grade Ring, G05T 1 Pieces 2 Select Bag Barrels 100Board Feet Bottl…"
click button "Save & Close"
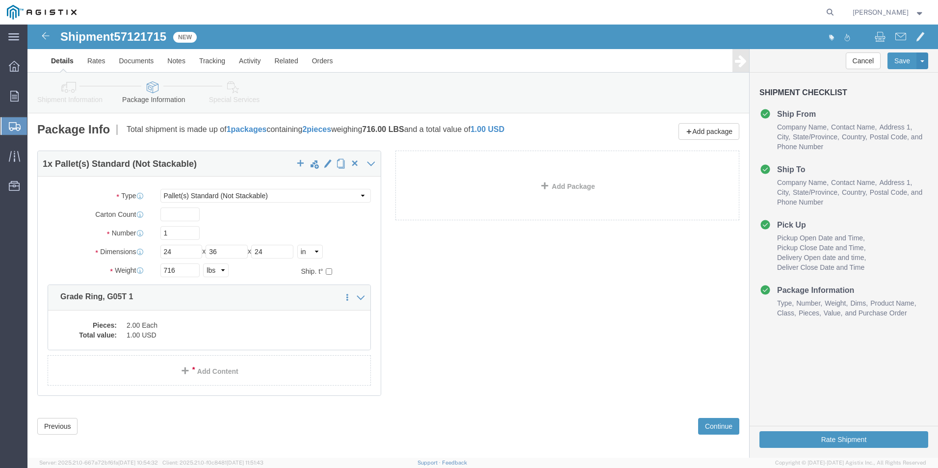
click link "Add Content"
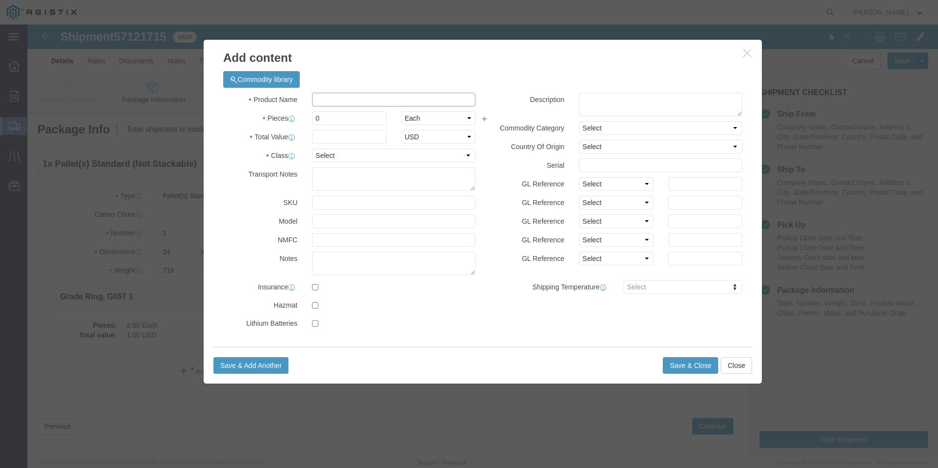
click input "text"
paste input "Grade Ring, G05T 2""
type input "Grade Ring, G05T 2""
drag, startPoint x: 296, startPoint y: 98, endPoint x: 256, endPoint y: 100, distance: 39.3
click div "Pieces 0 Select Bag Barrels 100Board Feet Bottle Box Blister Pack Carats Can Ca…"
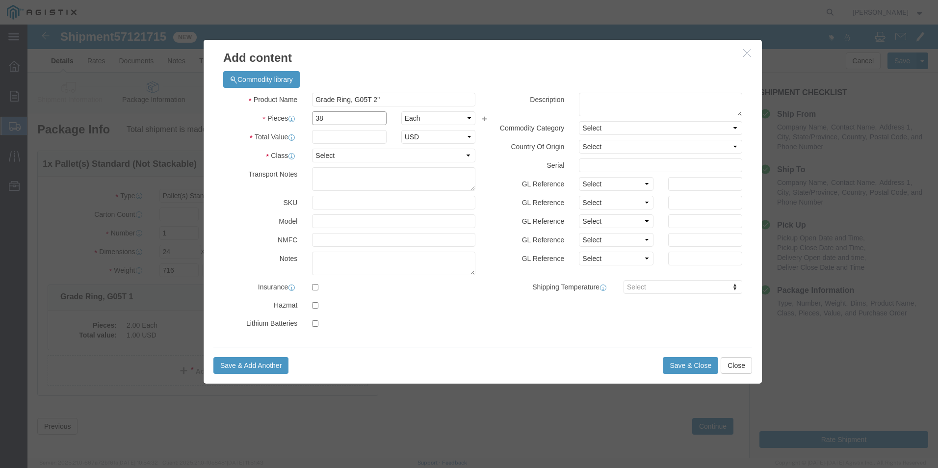
type input "38"
click input "text"
type input "1"
click select "Select 50 55 60 65 70 85 92.5 100 125 175 250 300 400"
select select "60"
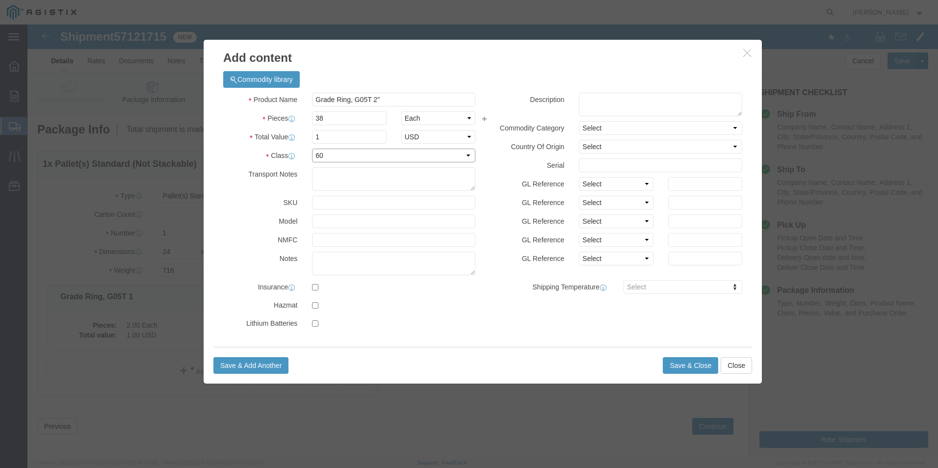
click select "Select 50 55 60 65 70 85 92.5 100 125 175 250 300 400"
drag, startPoint x: 465, startPoint y: 284, endPoint x: 534, endPoint y: 317, distance: 76.3
click div "Product Name Grade Ring, G05T 2" Pieces 38 Select Bag Barrels 100Board Feet Bot…"
click button "Save & Close"
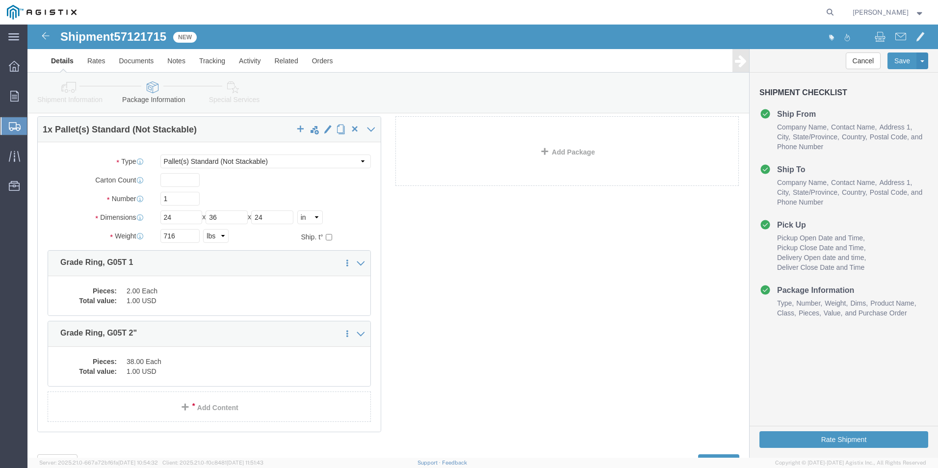
scroll to position [77, 0]
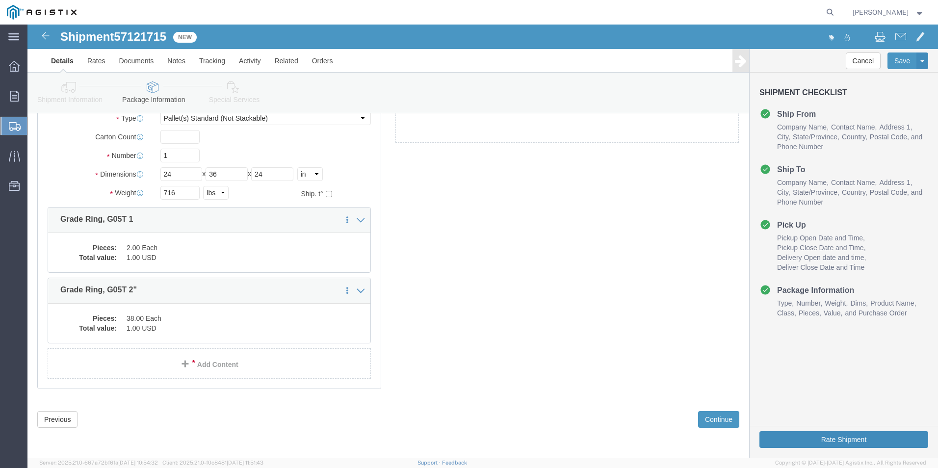
click button "Rate Shipment"
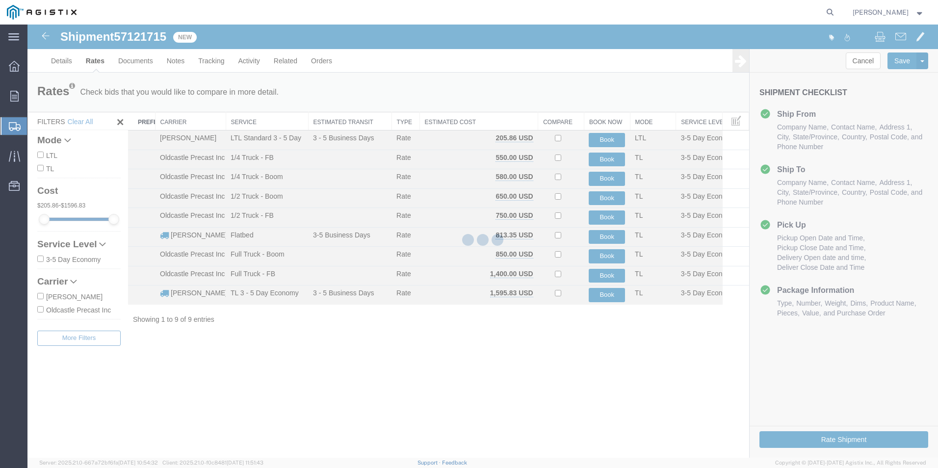
scroll to position [0, 0]
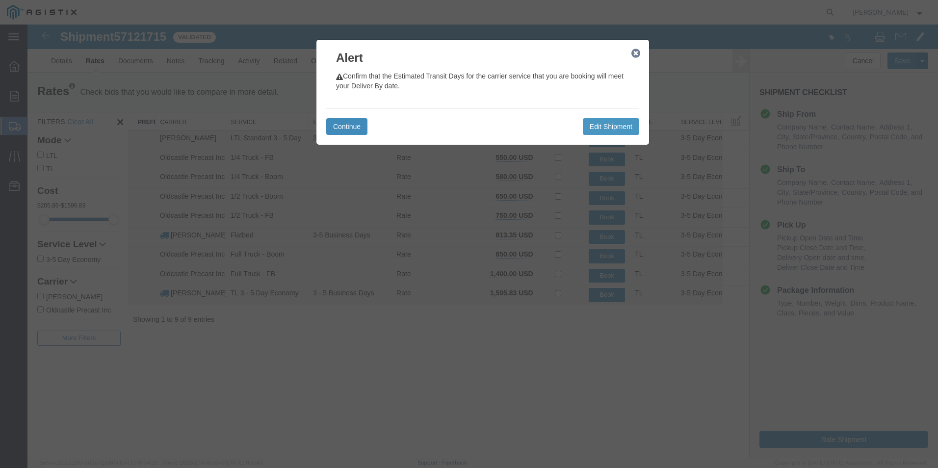
click at [355, 128] on button "Continue" at bounding box center [346, 126] width 41 height 17
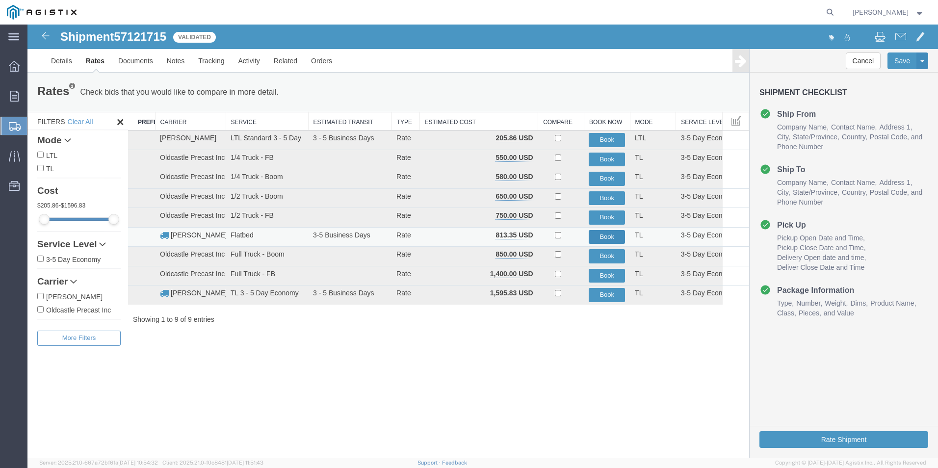
click at [601, 236] on button "Book" at bounding box center [606, 237] width 36 height 14
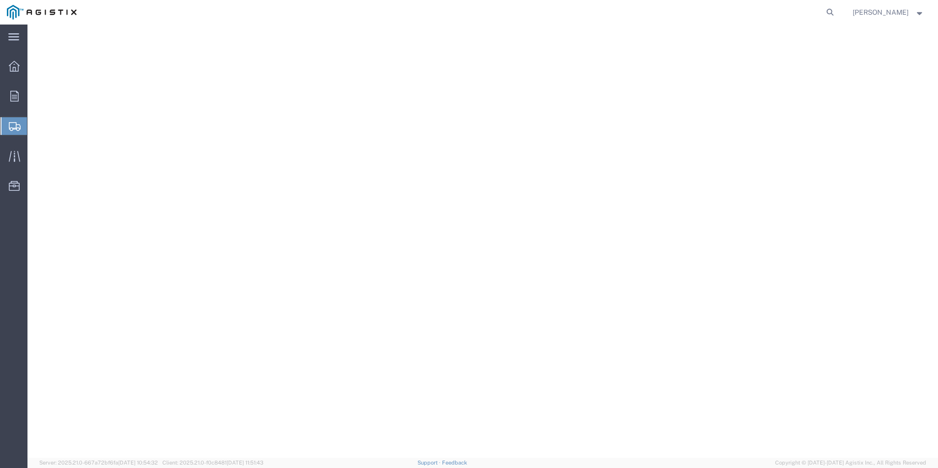
select select "PSNS"
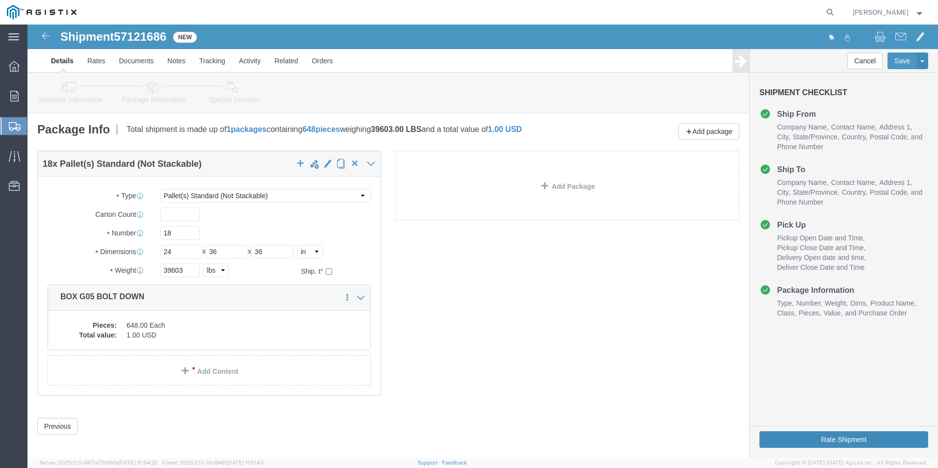
scroll to position [7, 0]
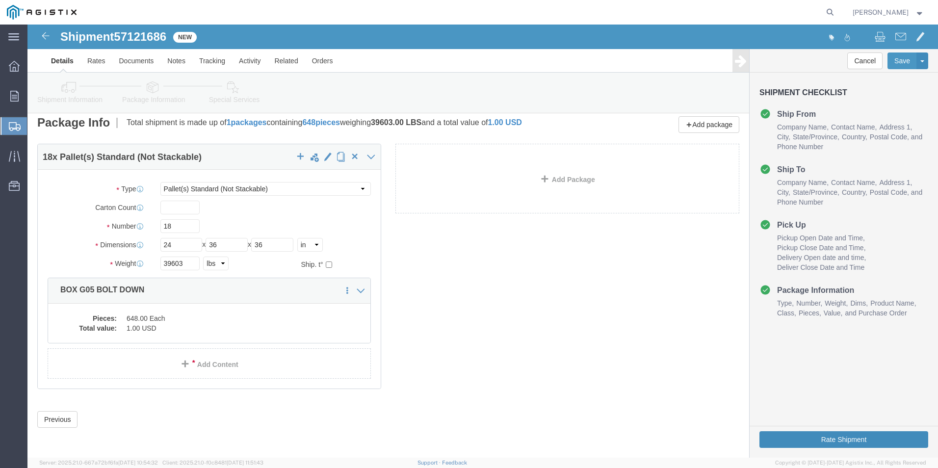
click button "Rate Shipment"
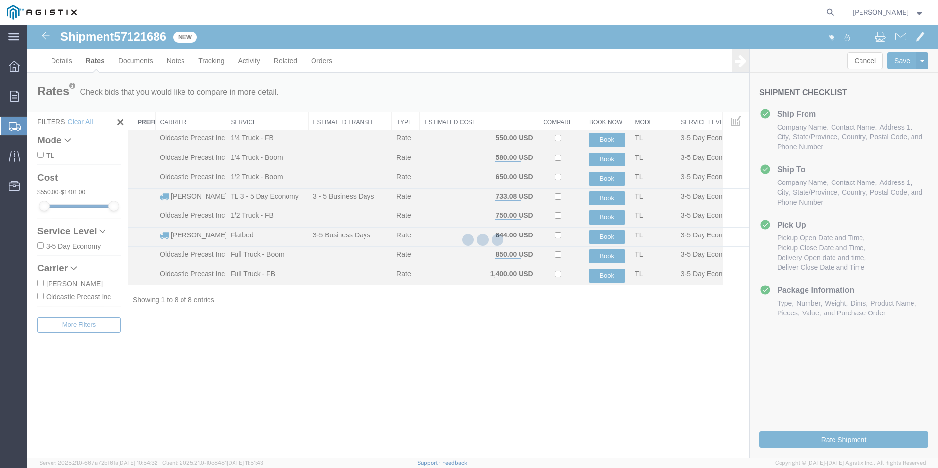
scroll to position [0, 0]
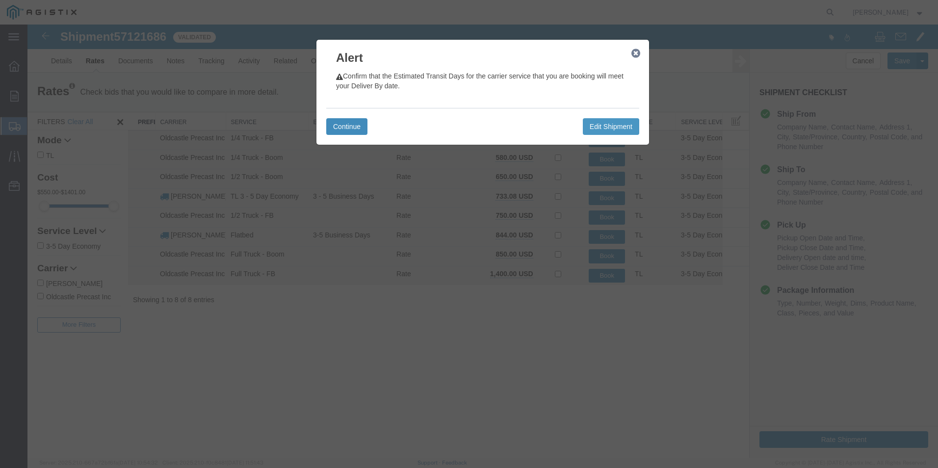
click at [332, 131] on button "Continue" at bounding box center [346, 126] width 41 height 17
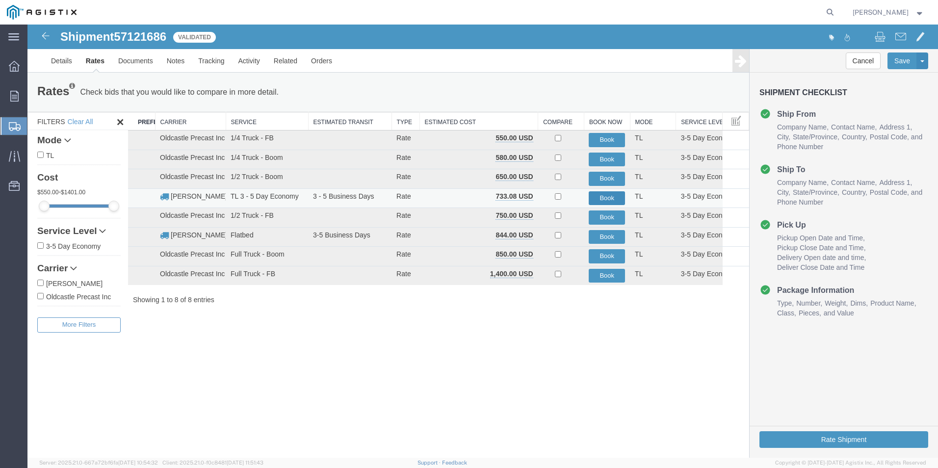
click at [599, 196] on button "Book" at bounding box center [606, 198] width 36 height 14
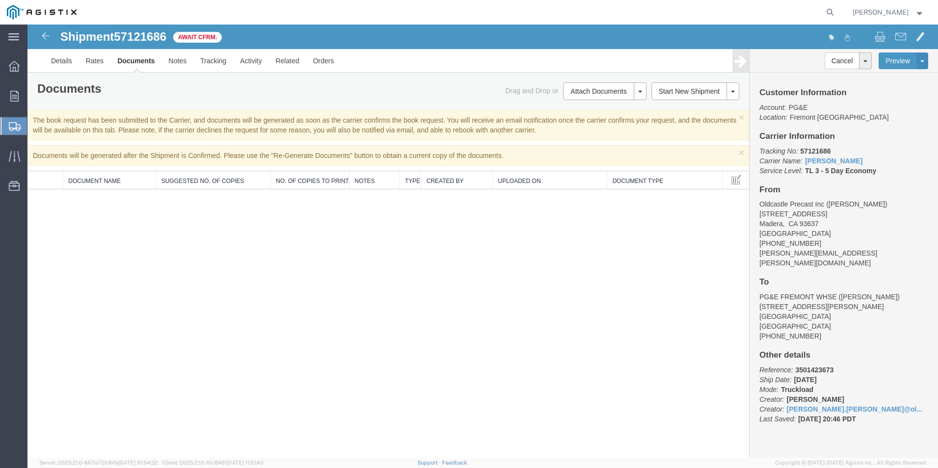
click at [0, 0] on span "Create Shipment" at bounding box center [0, 0] width 0 height 0
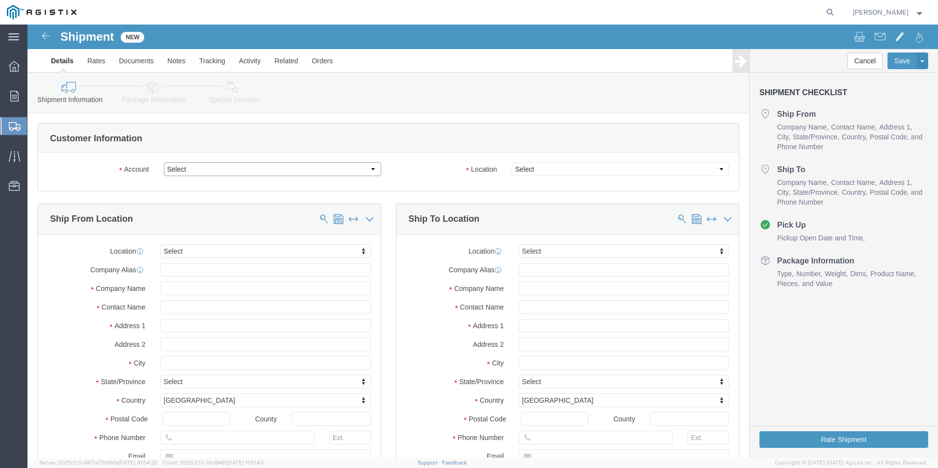
click select "Select Oldcastle Precast Inc PG&E"
select select "9596"
click select "Select Oldcastle Precast Inc PG&E"
select select "PURCHORD"
select select
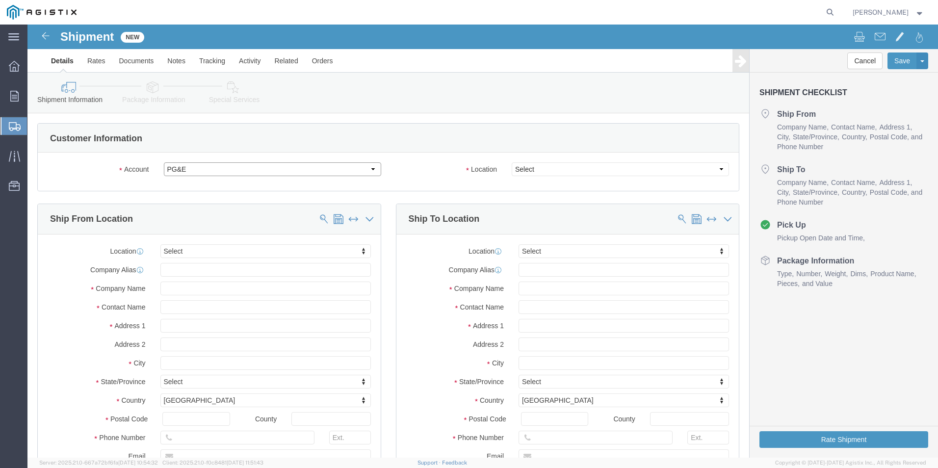
select select
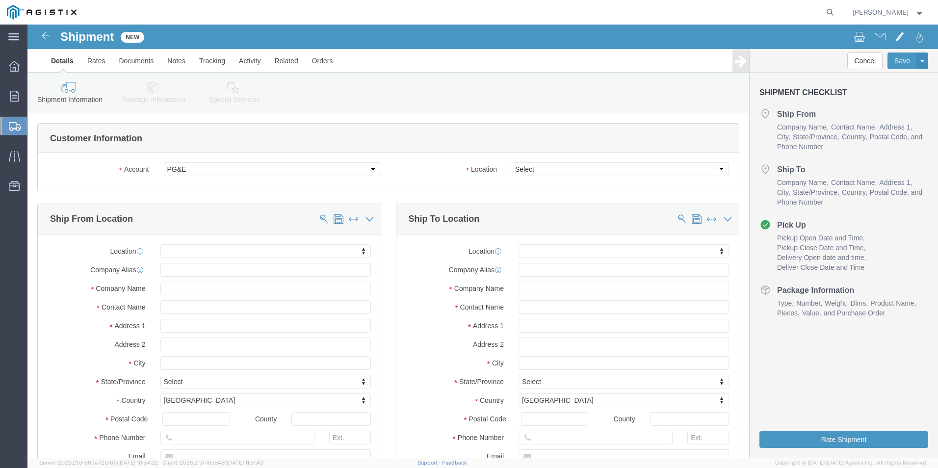
click body "Shipment New Details Rates Documents Notes Tracking Activity Related Orders Can…"
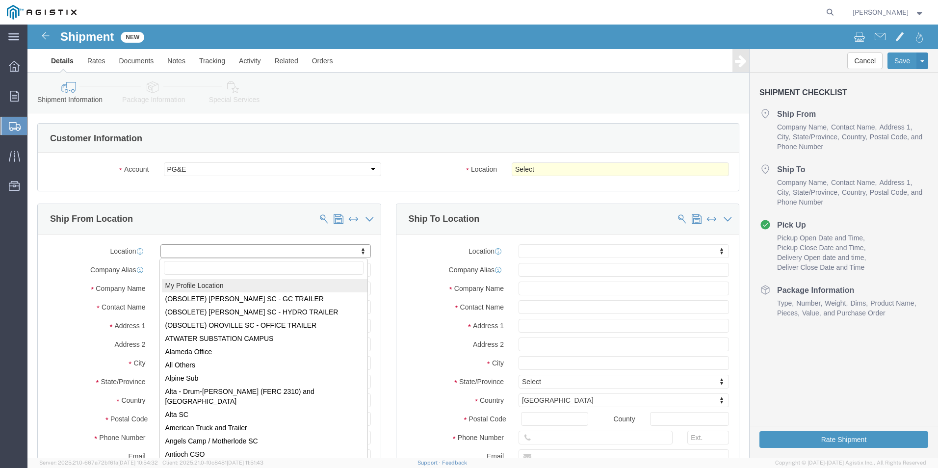
select select "MYPROFILE"
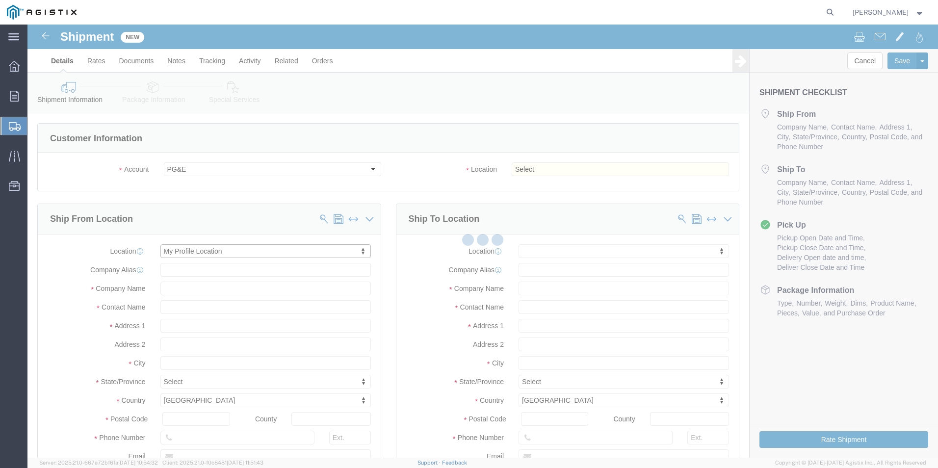
type input "Oldcastle Precast Inc"
type input "[PERSON_NAME]"
type input "[STREET_ADDRESS]"
type input "Madera"
type input "93637"
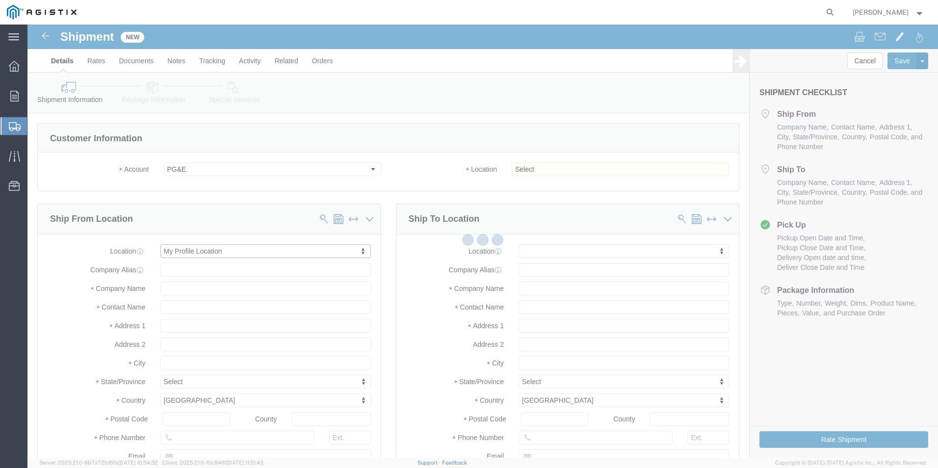
type input "[PHONE_NUMBER]"
type input "[PERSON_NAME][EMAIL_ADDRESS][PERSON_NAME][DOMAIN_NAME]"
checkbox input "true"
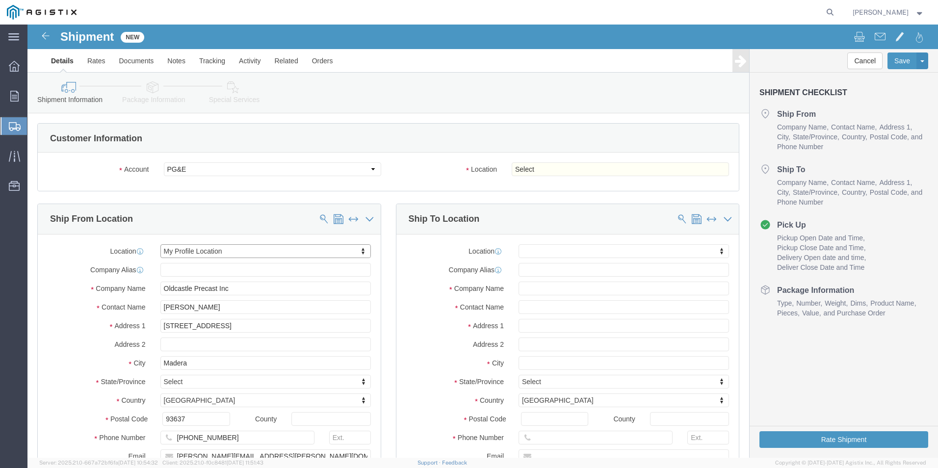
select select "CA"
drag, startPoint x: 204, startPoint y: 285, endPoint x: 97, endPoint y: 282, distance: 107.9
click div "Contact Name [PERSON_NAME]"
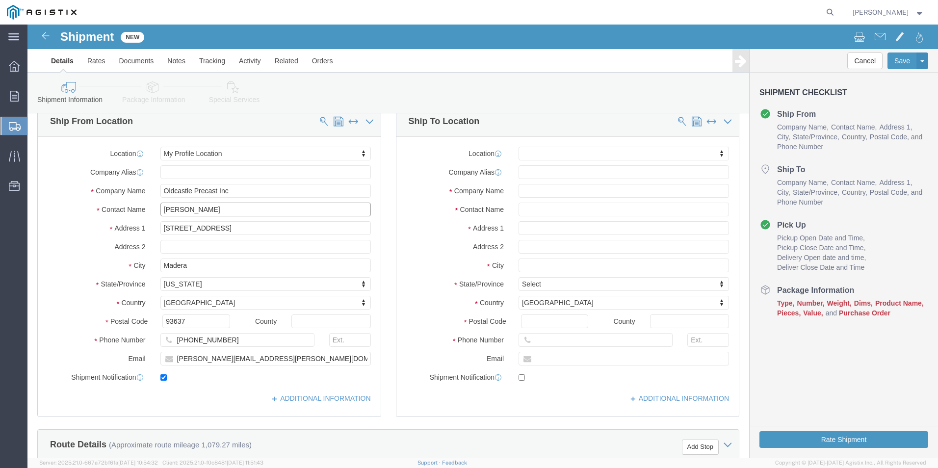
scroll to position [98, 0]
type input "[PERSON_NAME]"
drag, startPoint x: 252, startPoint y: 339, endPoint x: 12, endPoint y: 340, distance: 240.3
click div "Location My Profile Location My Profile Location (OBSOLETE) [GEOGRAPHIC_DATA] S…"
type input "[PERSON_NAME][EMAIL_ADDRESS][PERSON_NAME][DOMAIN_NAME]"
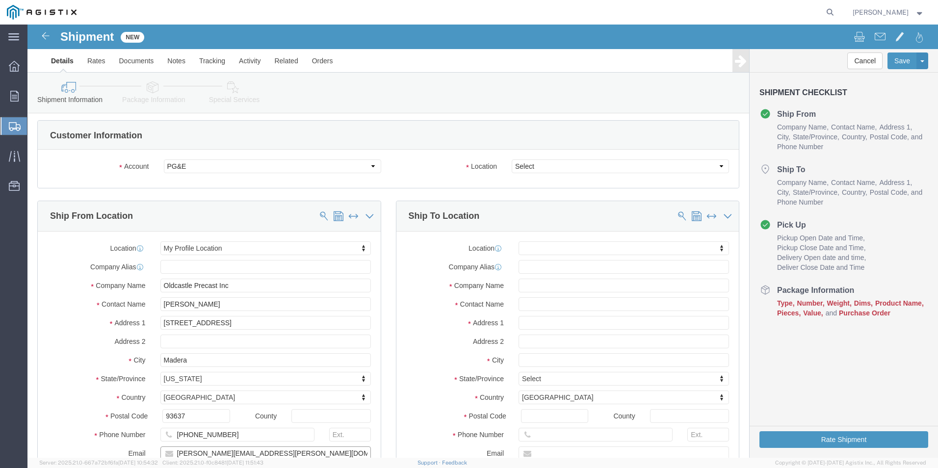
scroll to position [0, 0]
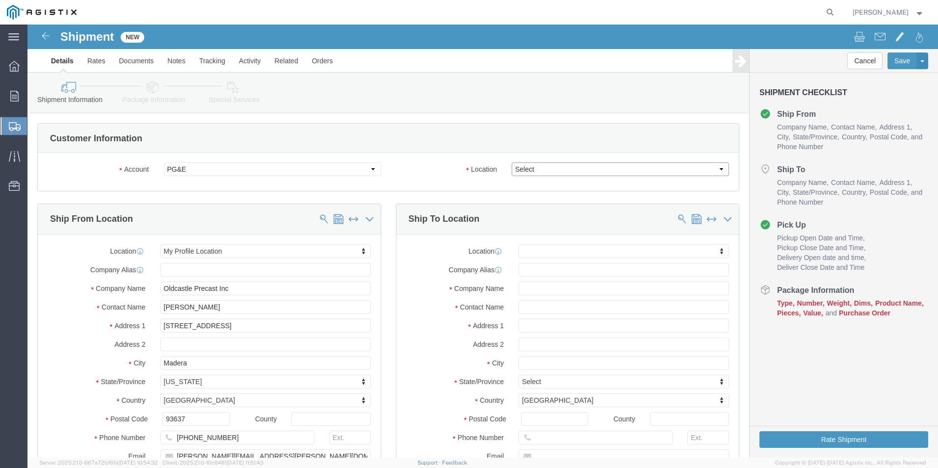
click select "Select All Others [GEOGRAPHIC_DATA] [GEOGRAPHIC_DATA] [GEOGRAPHIC_DATA] [GEOGRA…"
select select "19745"
click select "Select All Others [GEOGRAPHIC_DATA] [GEOGRAPHIC_DATA] [GEOGRAPHIC_DATA] [GEOGRA…"
click input "text"
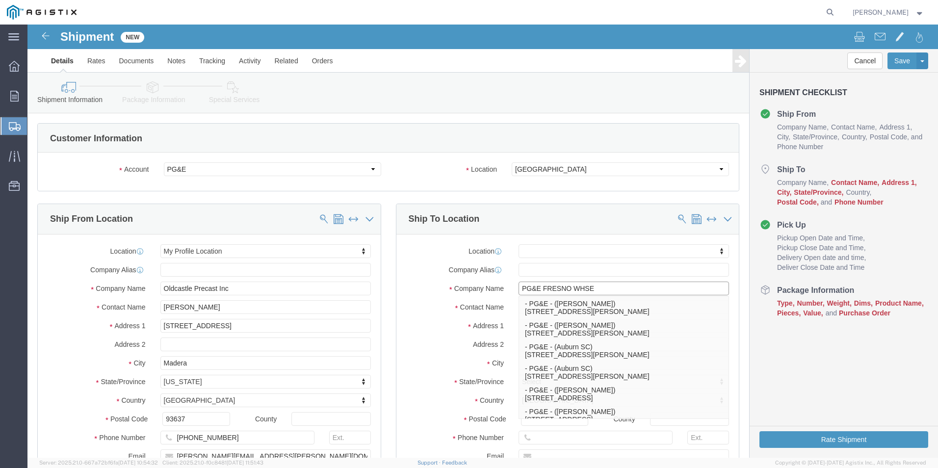
type input "PG&E FRESNO WHSE"
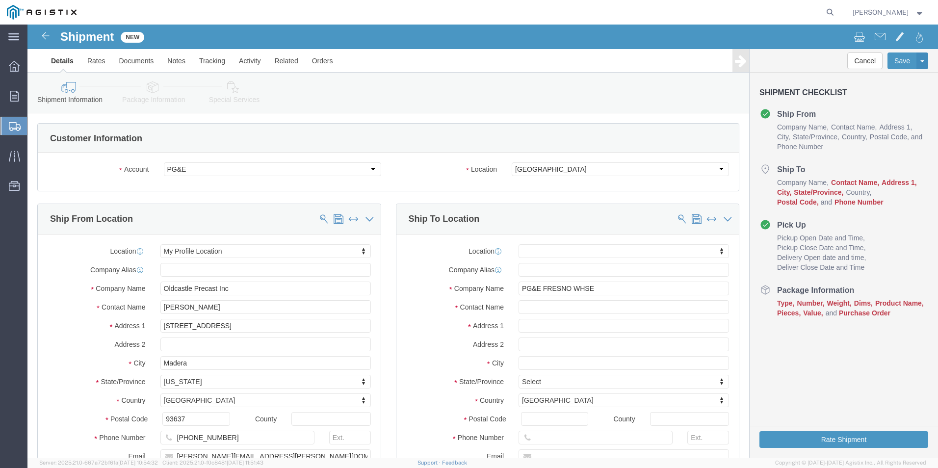
click div "Location My Profile Location (OBSOLETE) BURNEY SC - GC TRAILER (OBSOLETE) BURNE…"
click input "text"
drag, startPoint x: 576, startPoint y: 265, endPoint x: 482, endPoint y: 274, distance: 95.1
click div "Location My Profile Location (OBSOLETE) BURNEY SC - GC TRAILER (OBSOLETE) BURNE…"
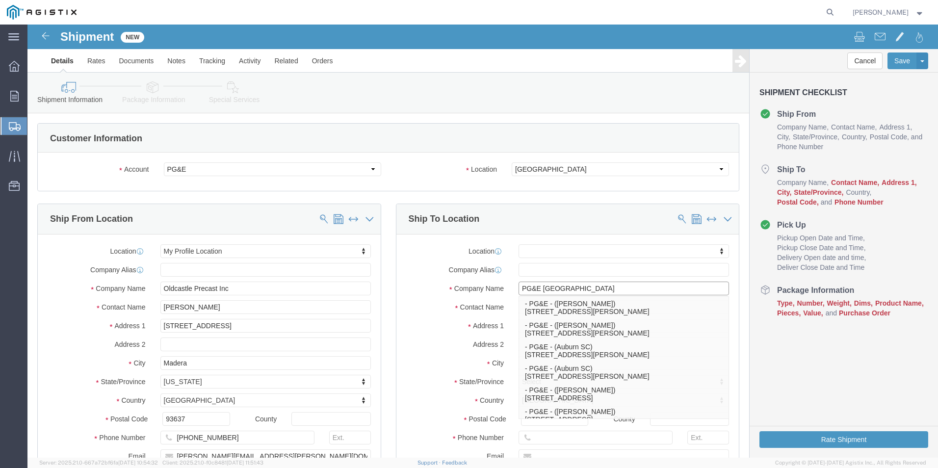
type input "PG&E MARYSVILLE"
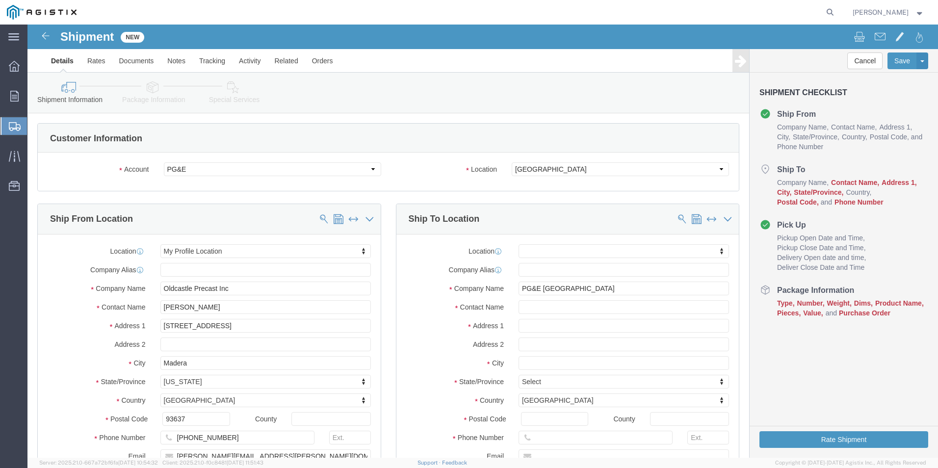
click label "Address 1"
click input "PG&E MARYSVILLE"
click input "text"
type input "[DEMOGRAPHIC_DATA][PERSON_NAME]"
click input "text"
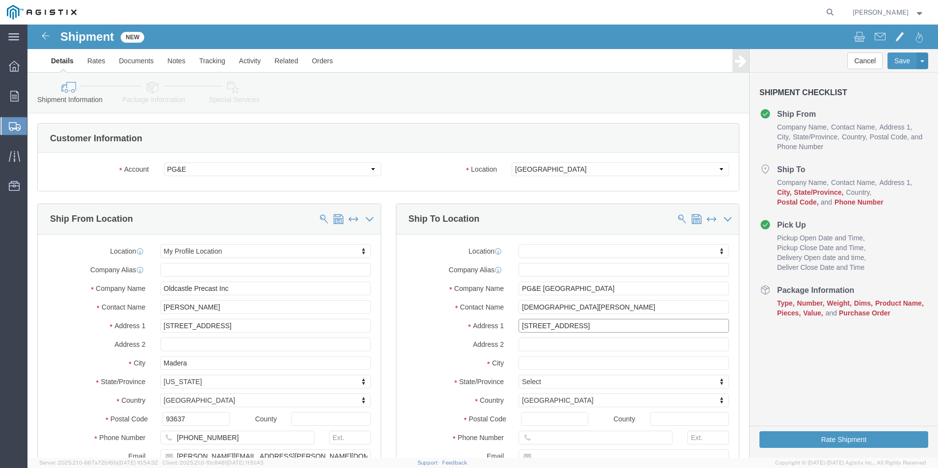
type input "3736 RANCHO ROAD"
select select
click input "text"
type input "WHEATLAND"
drag, startPoint x: 373, startPoint y: 316, endPoint x: 381, endPoint y: 306, distance: 12.6
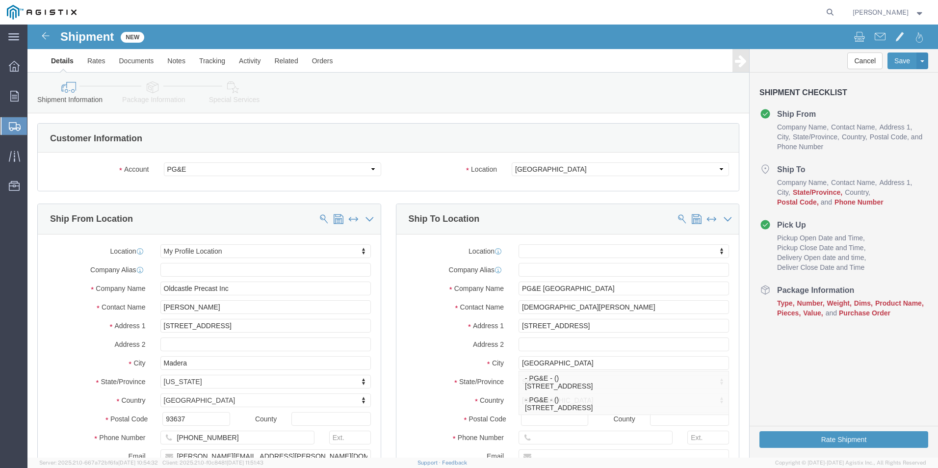
click label "Address 2"
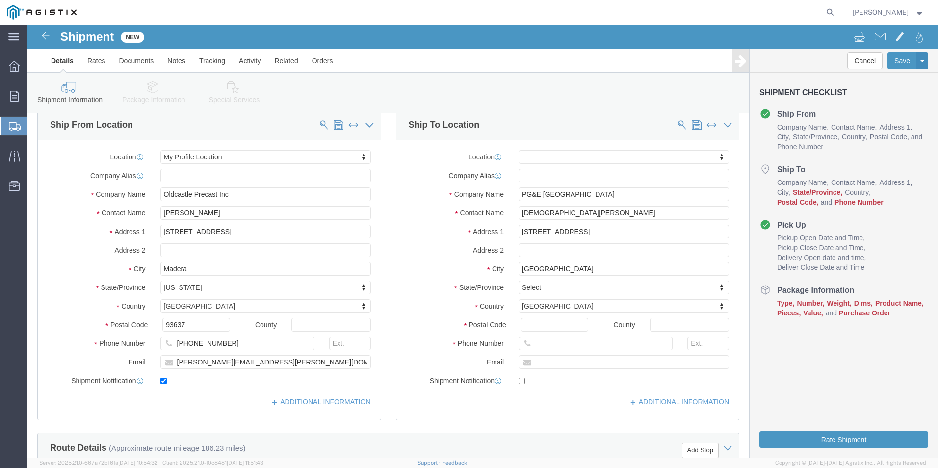
scroll to position [98, 0]
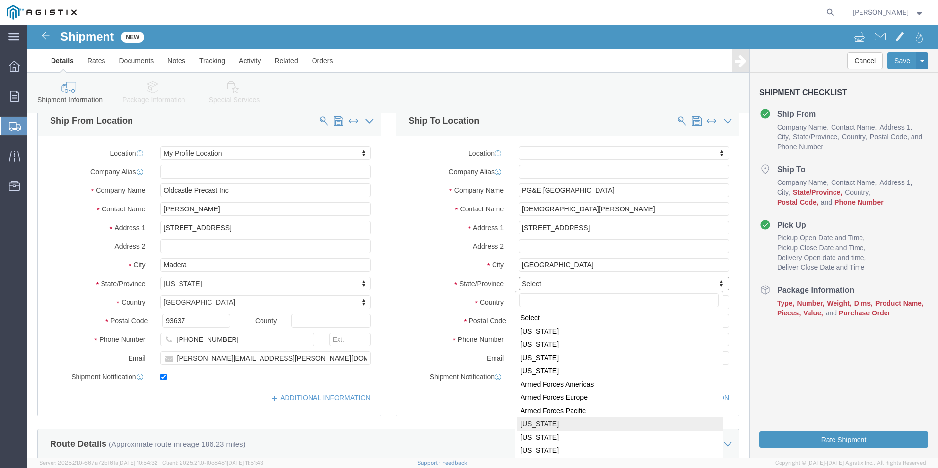
select select
select select "CA"
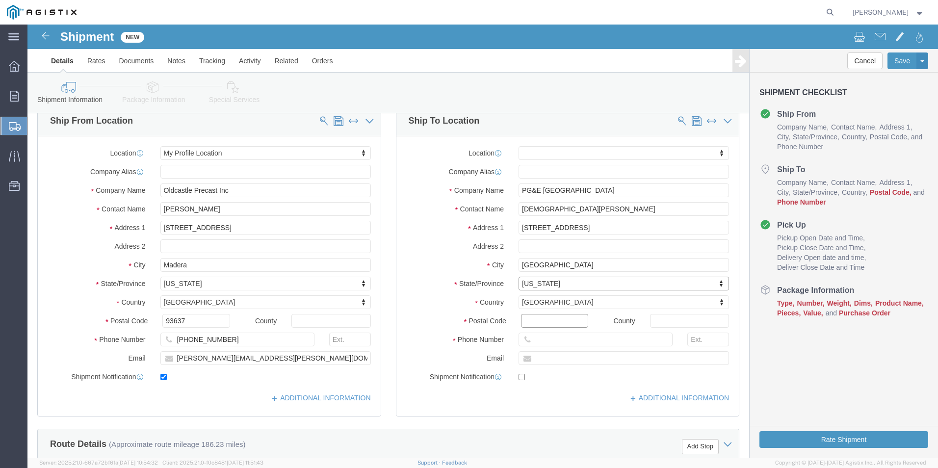
click input "Postal Code"
type input "95692"
select select
click div "Postal Code 95692"
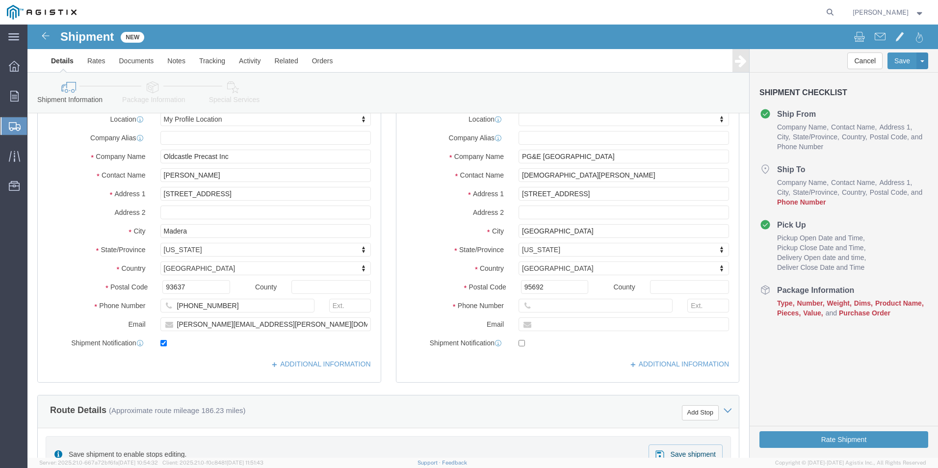
scroll to position [147, 0]
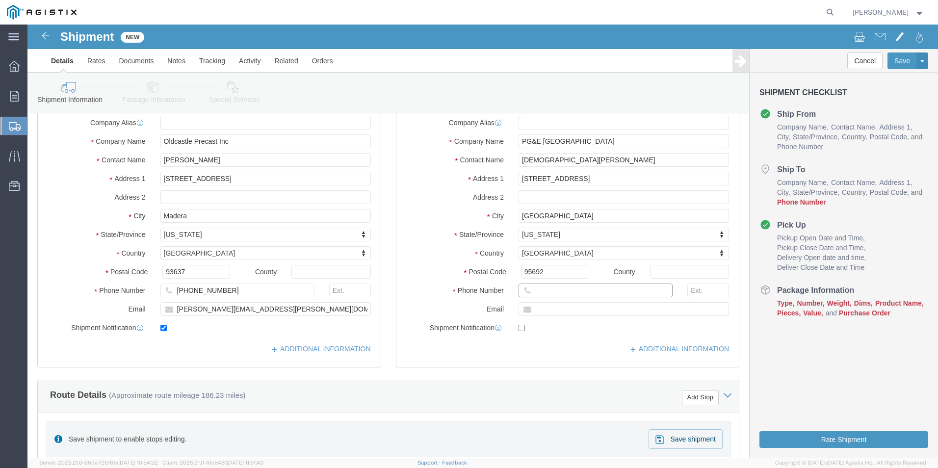
click input "text"
type input "[PHONE_NUMBER]"
click div "Phone Number 866-431-4567 8"
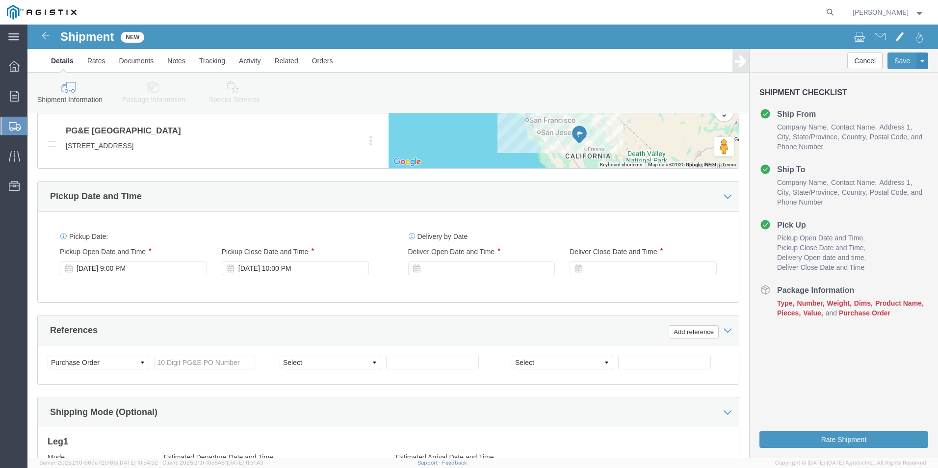
scroll to position [588, 0]
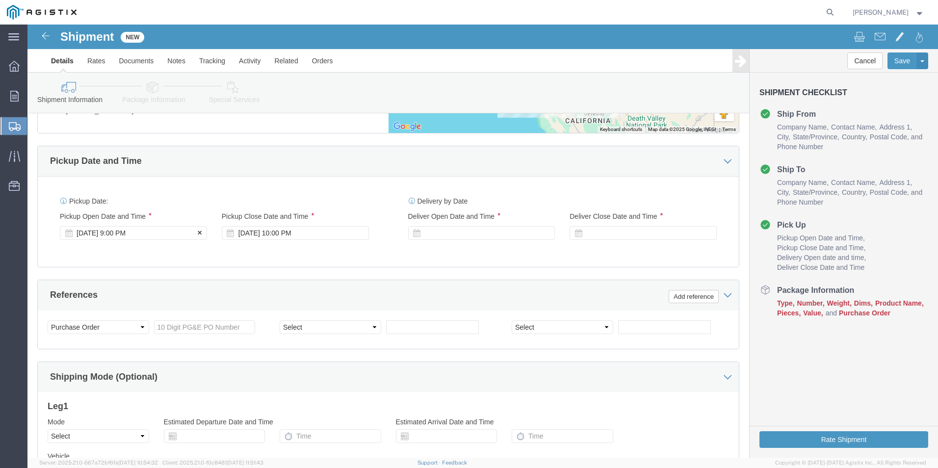
click div "[DATE] 9:00 PM"
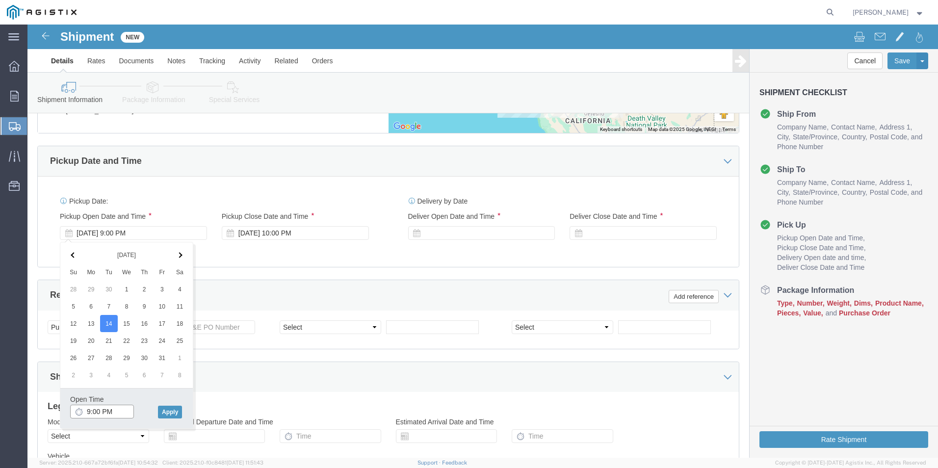
click input "9:00 PM"
type input "9:00 AM"
click button "Apply"
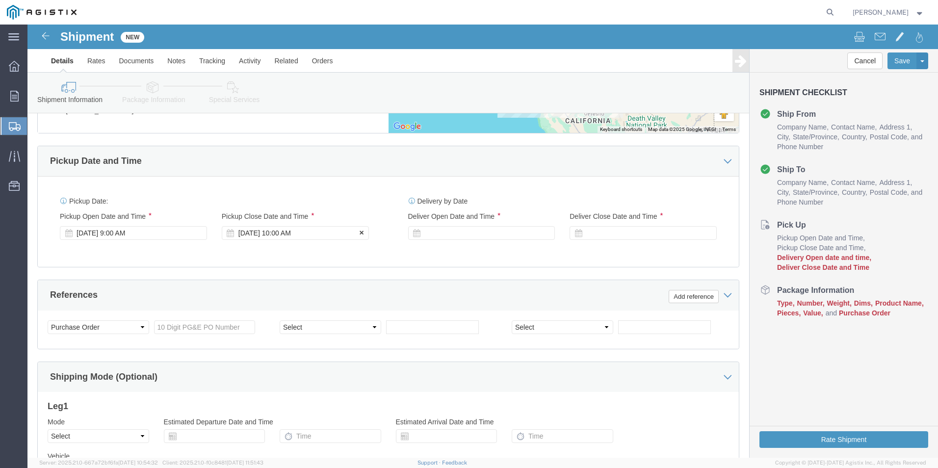
click div "[DATE] 10:00 AM"
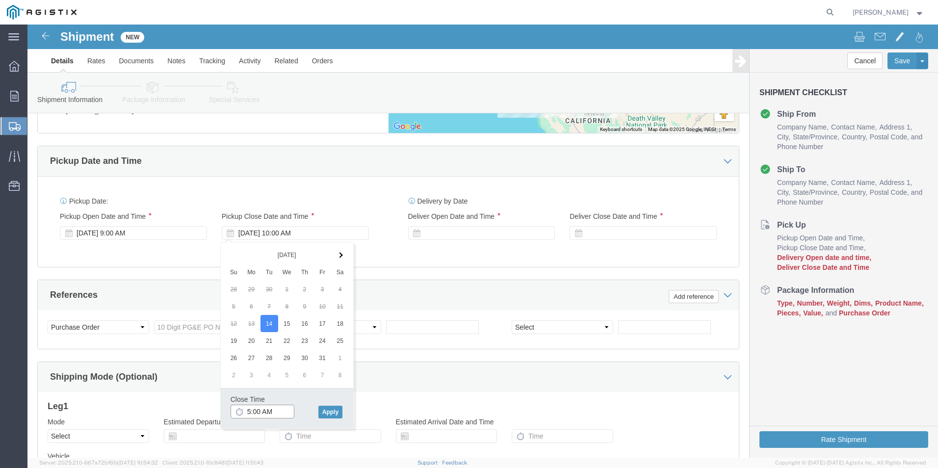
click input "5:00 AM"
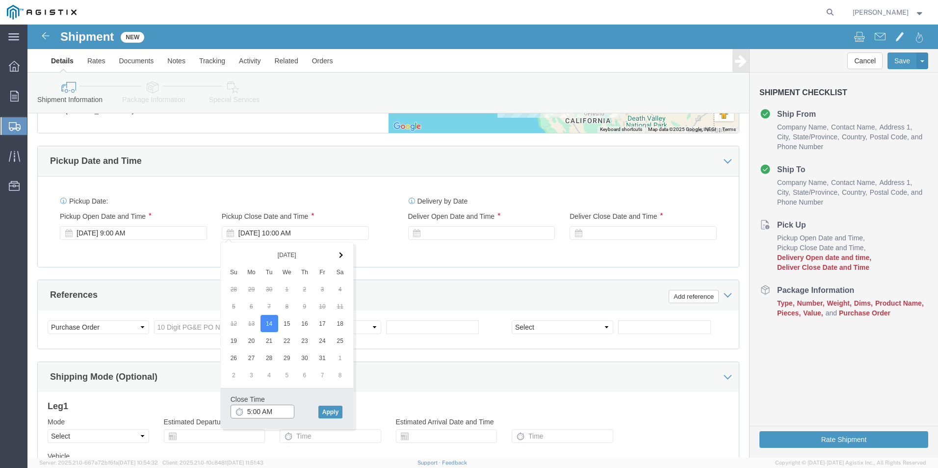
click input "5:00 AM"
type input "5:00 PM"
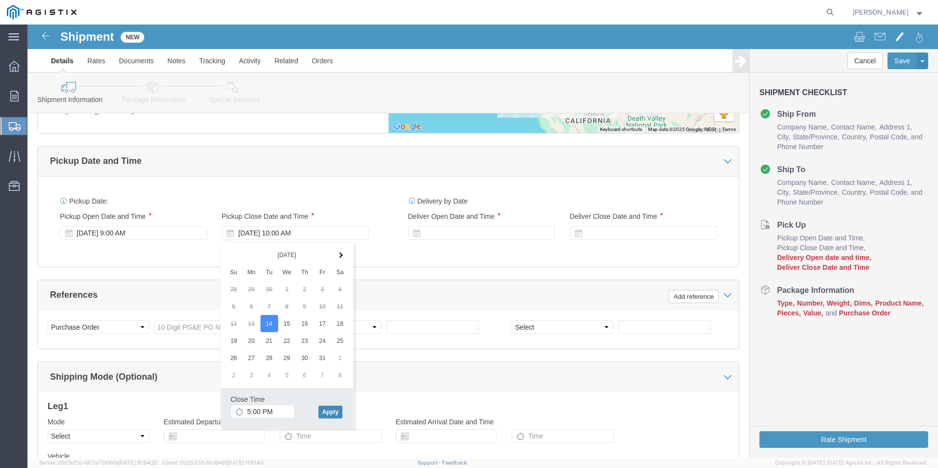
click button "Apply"
click div
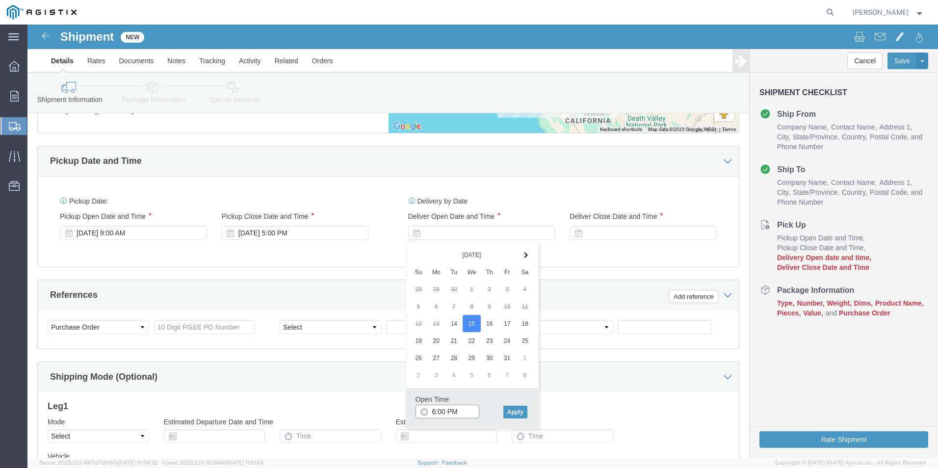
click input "6:00 PM"
type input "9:00 PM"
click div
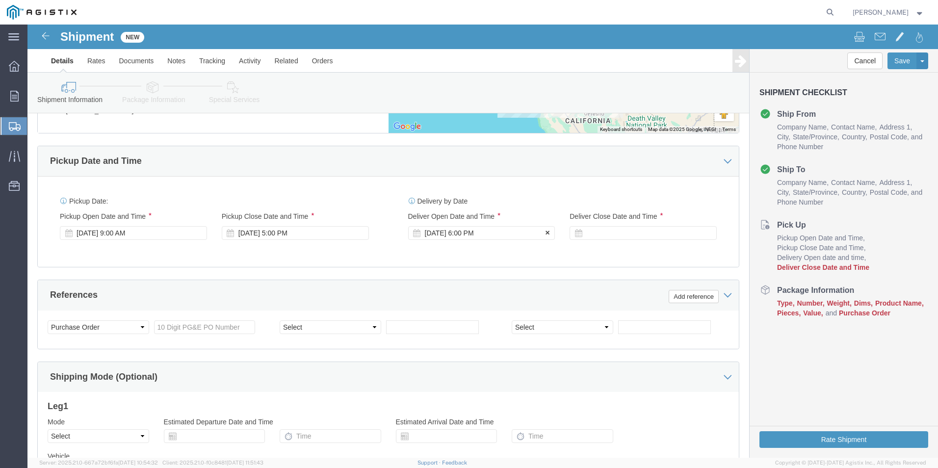
click div "Oct 15 2025 6:00 PM"
click icon
click div
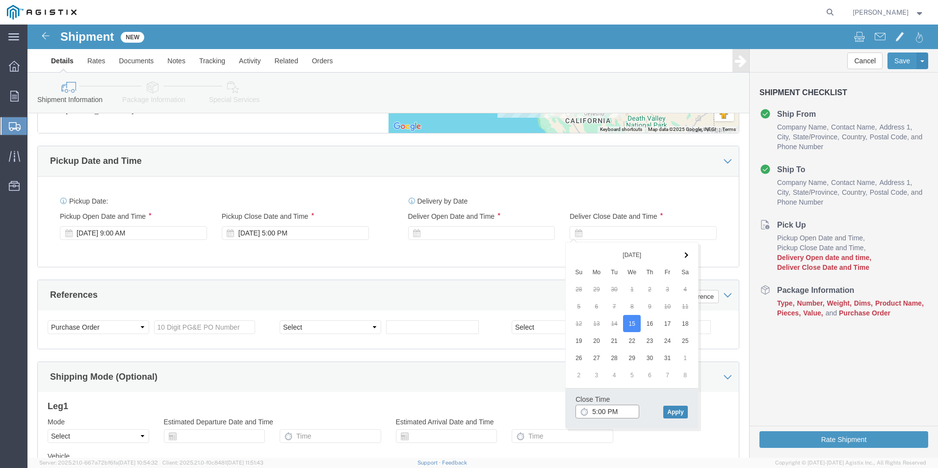
type input "5:00 PM"
click button "Apply"
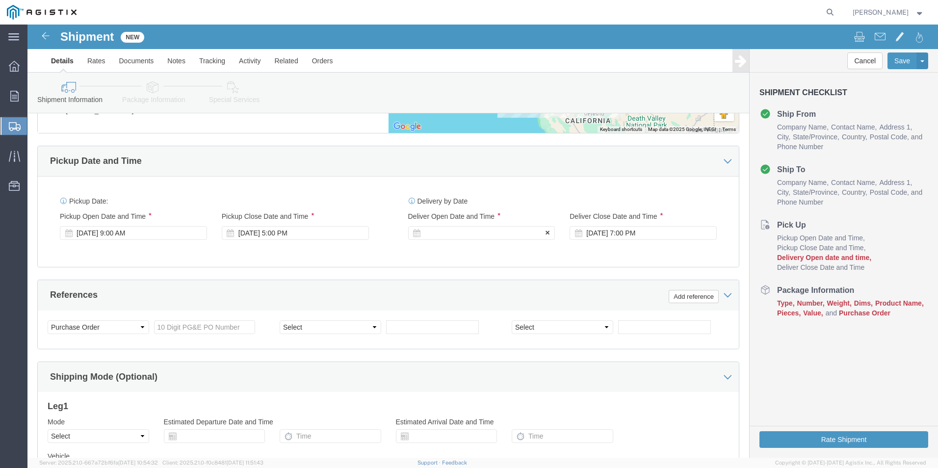
click div
click input "9:00 PM"
type input "9:00 AM"
click button "Apply"
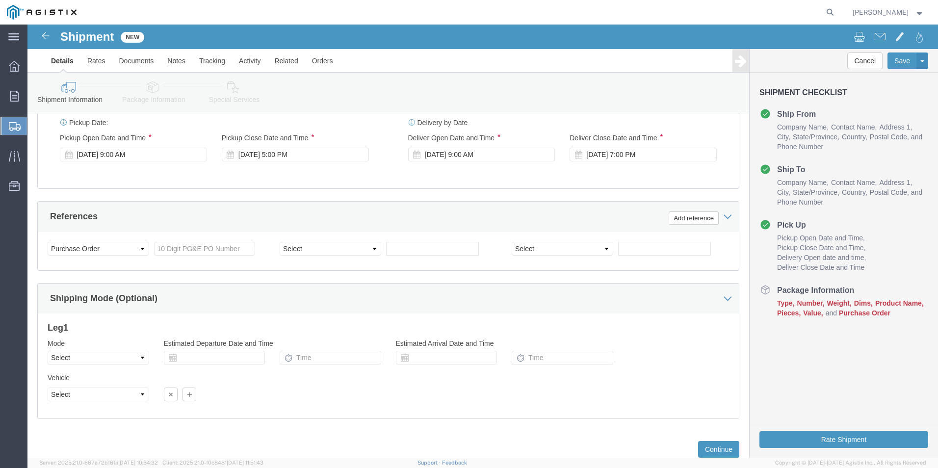
scroll to position [697, 0]
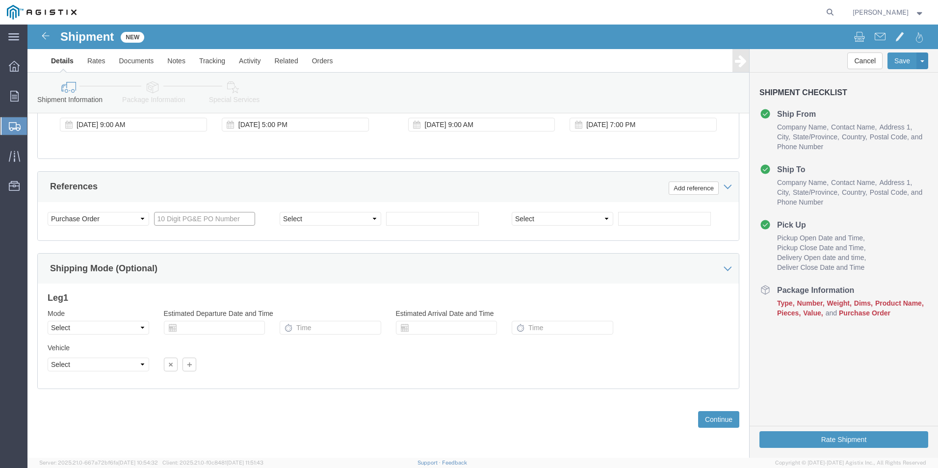
click input "text"
type input "3501423673"
click select "Select Account Type Activity ID Airline Appointment Number ASN Batch Request # …"
select select "CUSTREF"
click select "Select Account Type Activity ID Airline Appointment Number ASN Batch Request # …"
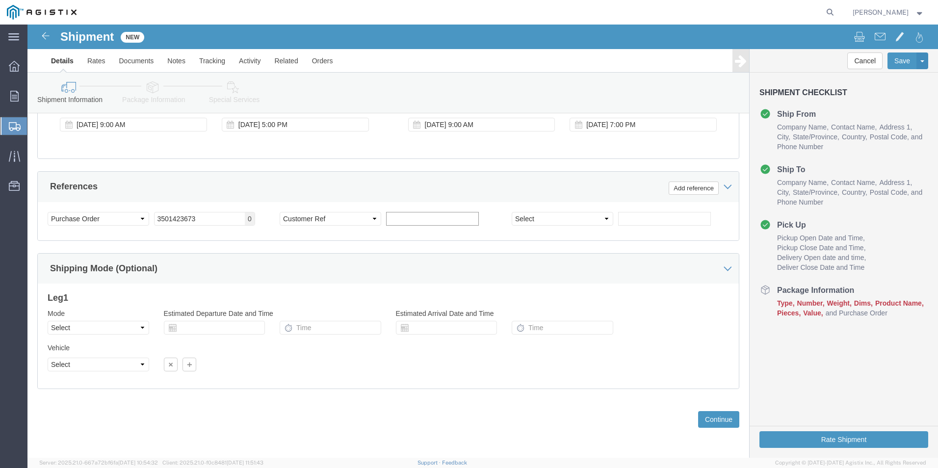
click input "text"
type input "612635"
click select "Select Account Type Activity ID Airline Appointment Number ASN Batch Request # …"
select select "SALEORDR"
click select "Select Account Type Activity ID Airline Appointment Number ASN Batch Request # …"
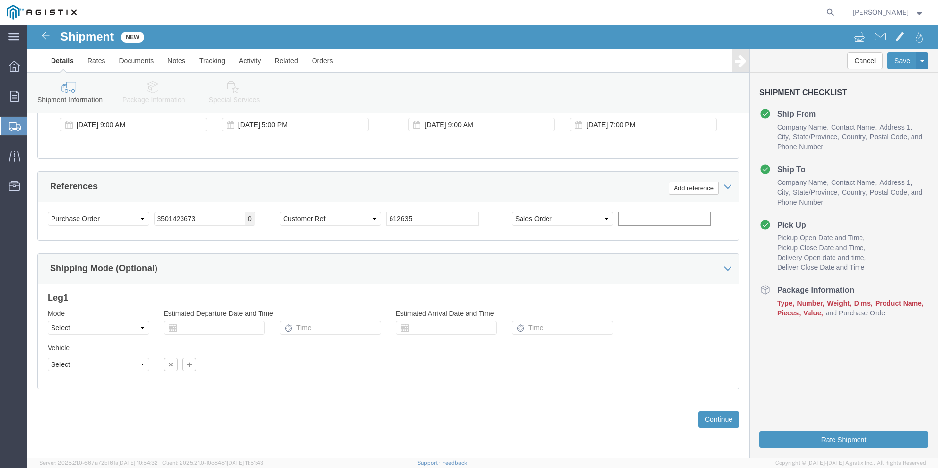
click input "text"
type input "S0389512"
click div "Mode Select Air Less than Truckload Multi-Leg Ocean Freight Rail Small Parcel T…"
click button "Continue"
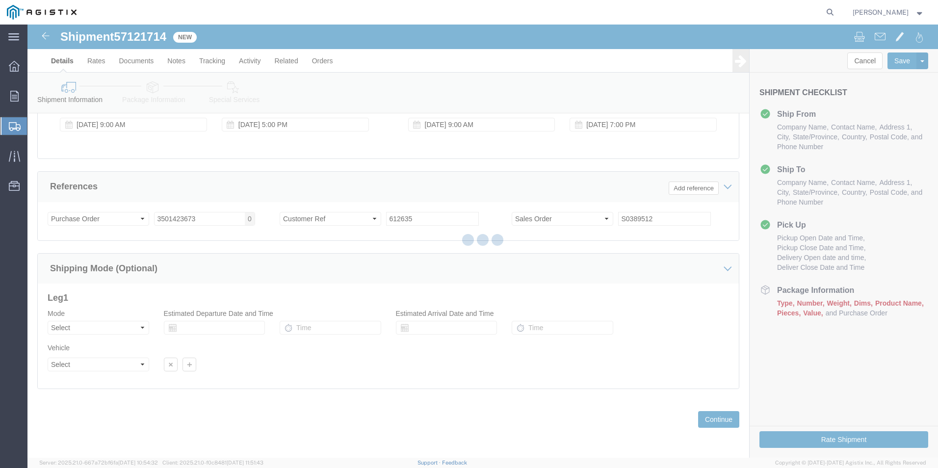
select select "23095"
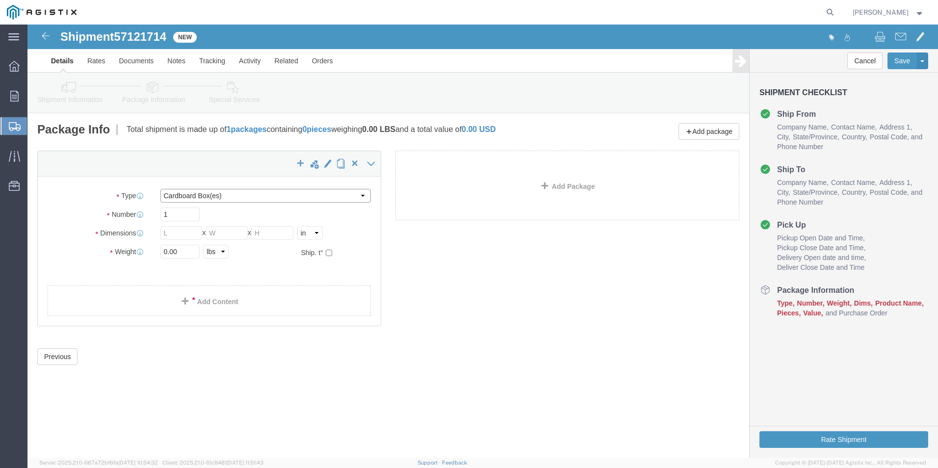
click select "Select Bulk Bundle(s) Cardboard Box(es) Carton(s) Crate(s) Drum(s) (Fiberboard)…"
select select "PSNS"
click select "Select Bulk Bundle(s) Cardboard Box(es) Carton(s) Crate(s) Drum(s) (Fiberboard)…"
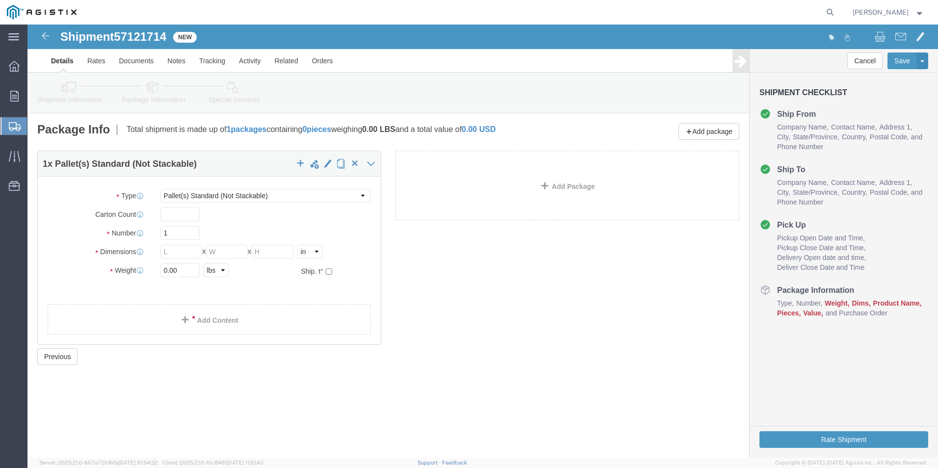
click h4 "Ship To"
click link "Details"
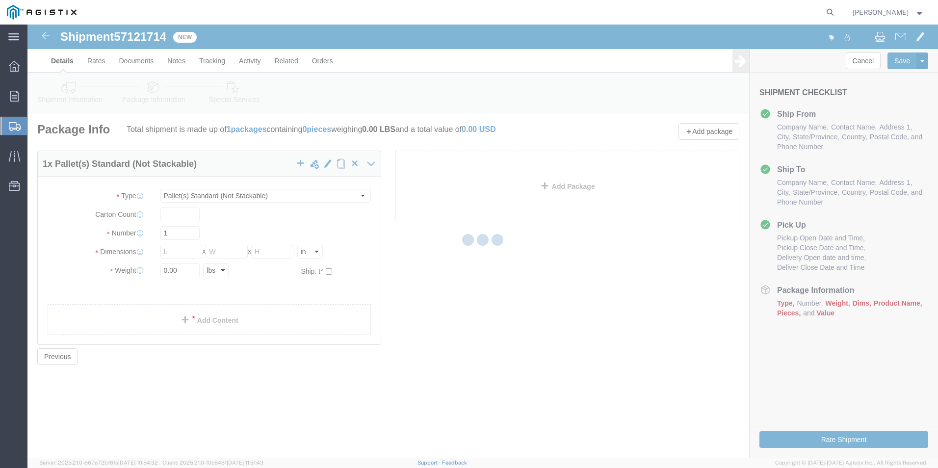
select select "23095"
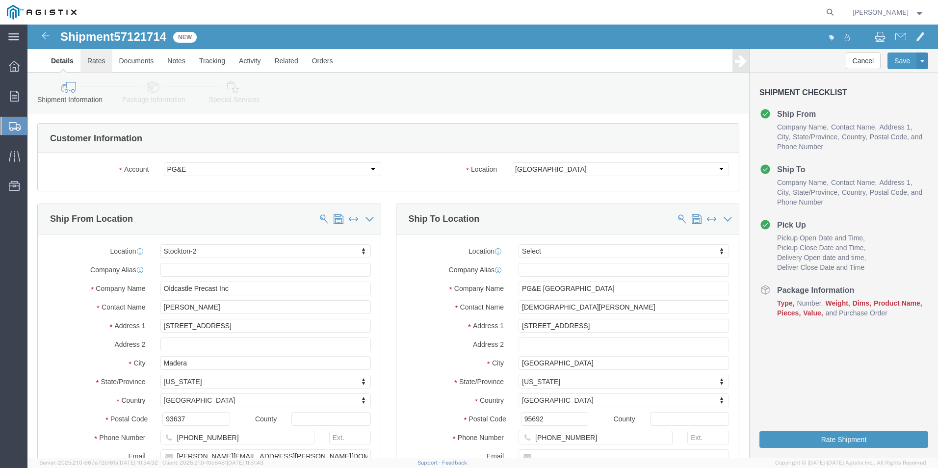
click link "Rates"
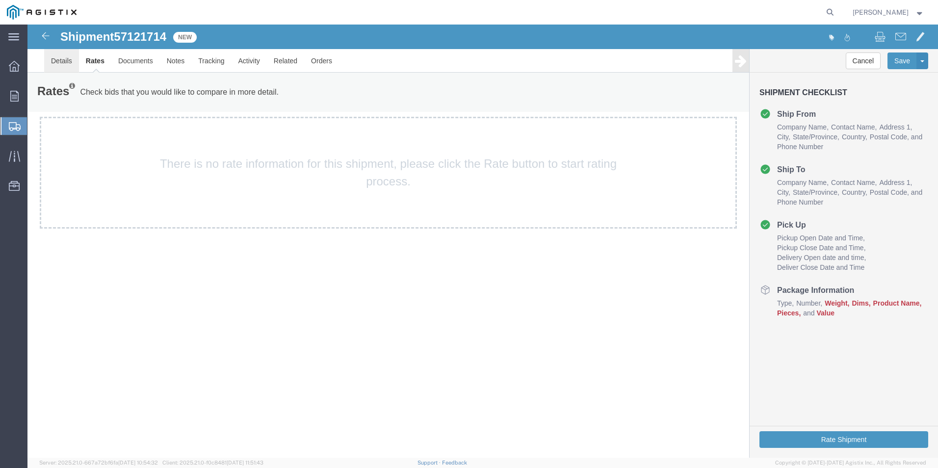
click at [67, 59] on link "Details" at bounding box center [61, 61] width 35 height 24
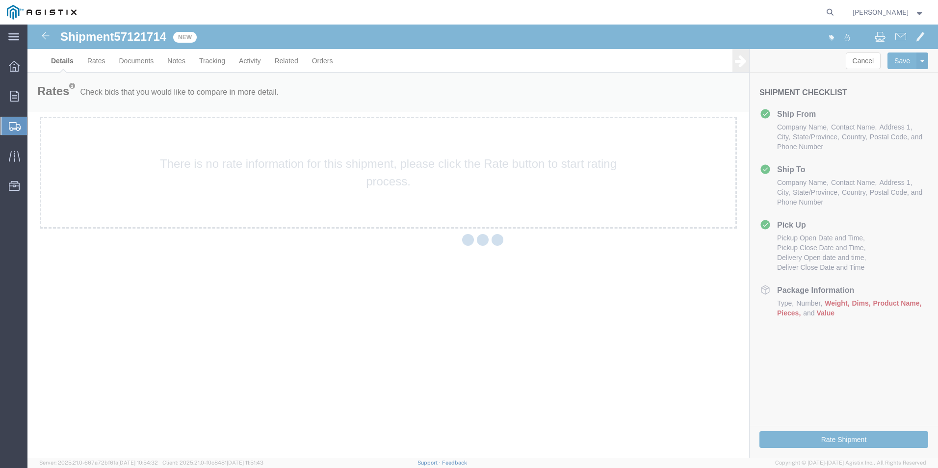
select select "23095"
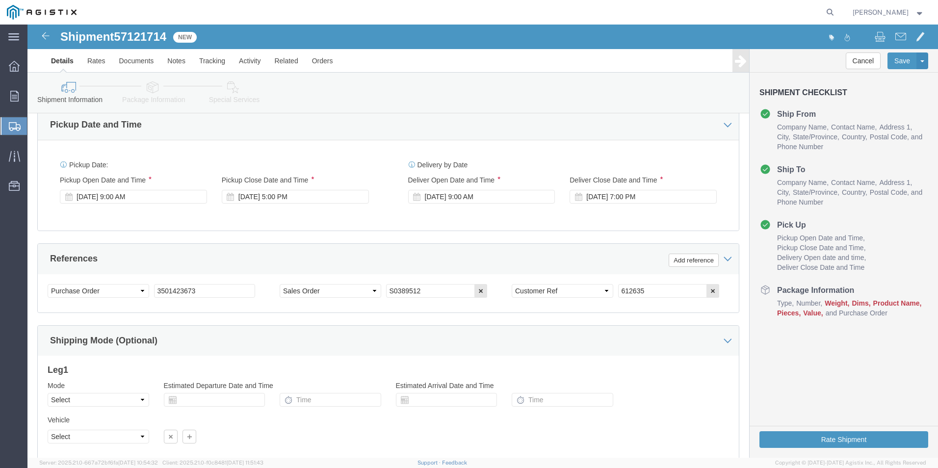
scroll to position [645, 0]
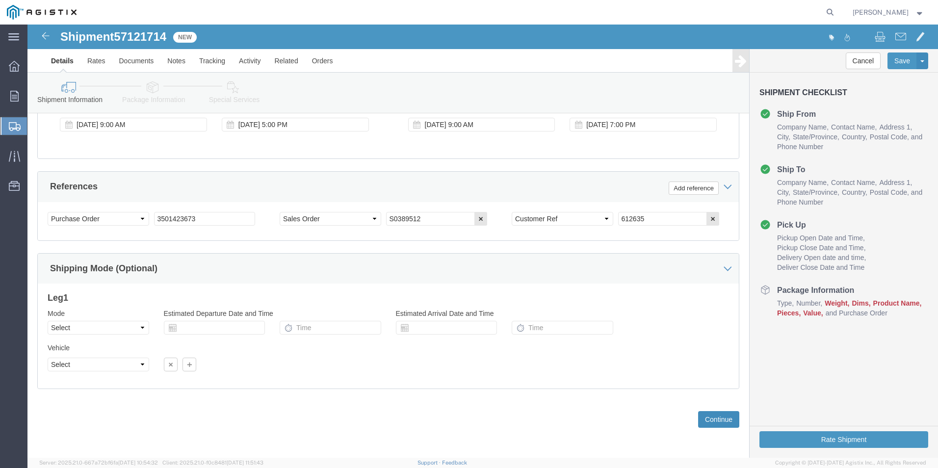
click button "Continue"
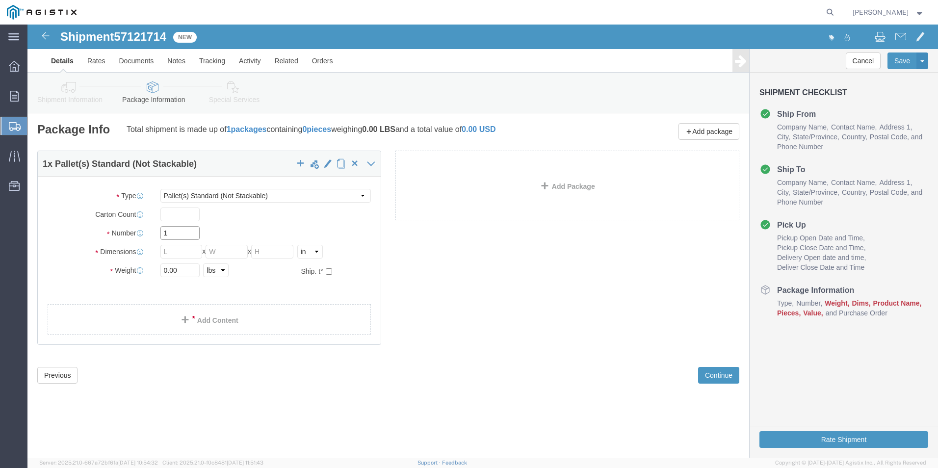
click input "1"
type input "12"
click input "text"
type input "24"
click input "text"
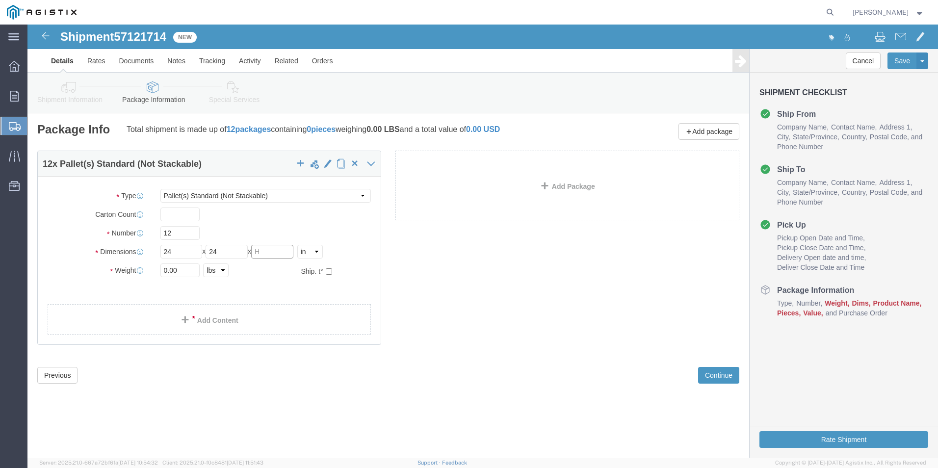
click input "text"
drag, startPoint x: 203, startPoint y: 227, endPoint x: 194, endPoint y: 228, distance: 8.9
click input "24"
drag, startPoint x: 197, startPoint y: 228, endPoint x: 189, endPoint y: 230, distance: 8.6
click input "24"
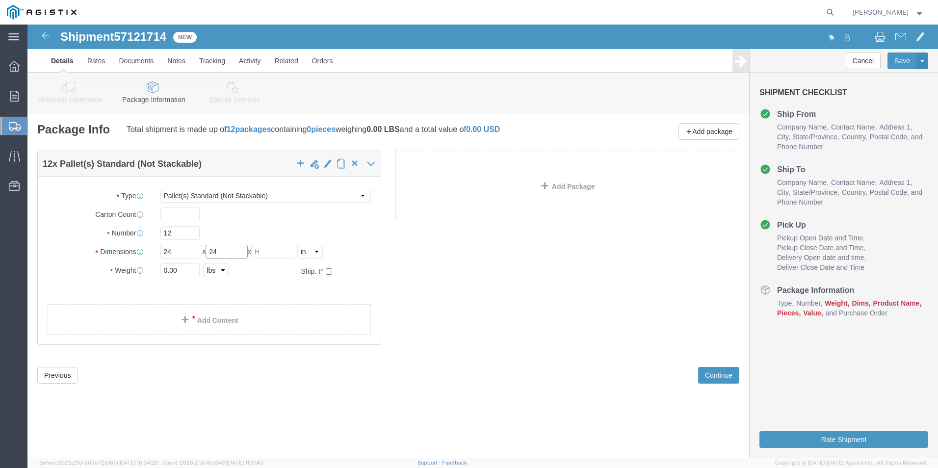
type input "2"
drag, startPoint x: 148, startPoint y: 226, endPoint x: 93, endPoint y: 236, distance: 55.8
click div "Package Type Select Bulk Bundle(s) Cardboard Box(es) Carton(s) Crate(s) Drum(s)…"
type input "36"
click input "text"
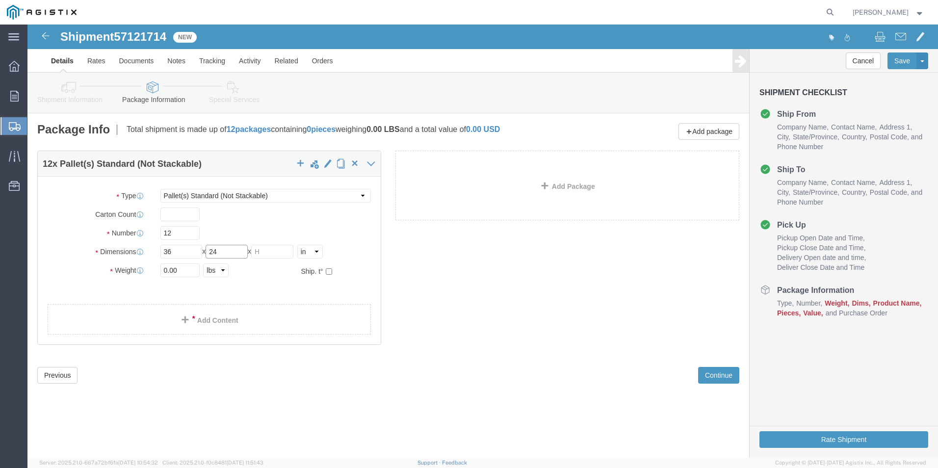
type input "24"
click input "text"
drag, startPoint x: 251, startPoint y: 227, endPoint x: 233, endPoint y: 231, distance: 17.6
click input "36"
type input "36"
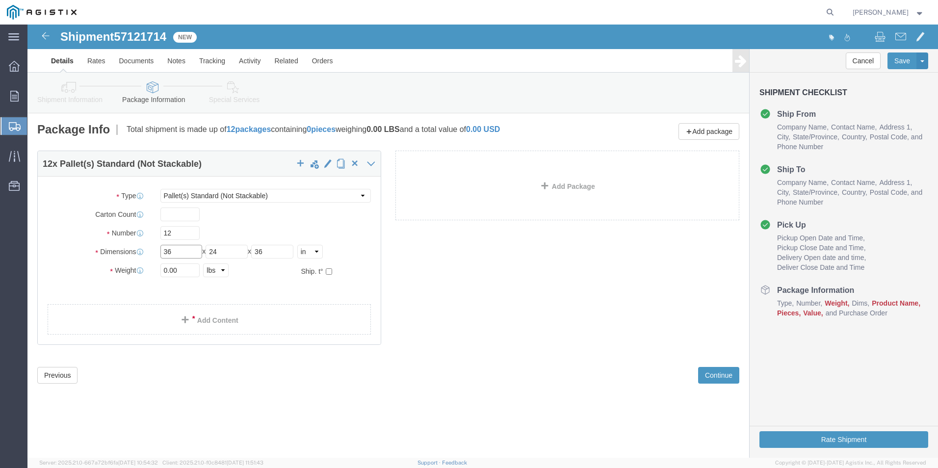
drag, startPoint x: 136, startPoint y: 228, endPoint x: 126, endPoint y: 228, distance: 10.8
click div "Length 36 x Width 24 x Height 36 Select cm ft in"
type input "24"
click div "12 x Pallet(s) Standard (Not Stackable) Package Type Select Bulk Bundle(s) Card…"
drag, startPoint x: 157, startPoint y: 249, endPoint x: 99, endPoint y: 249, distance: 58.4
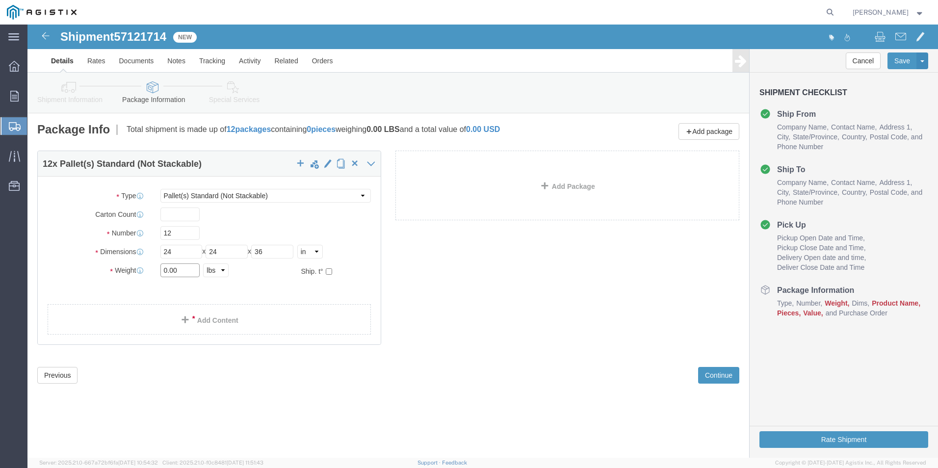
click div "Weight 0.00 Select kgs lbs Ship. t°"
type input "20697"
click link "Add Content"
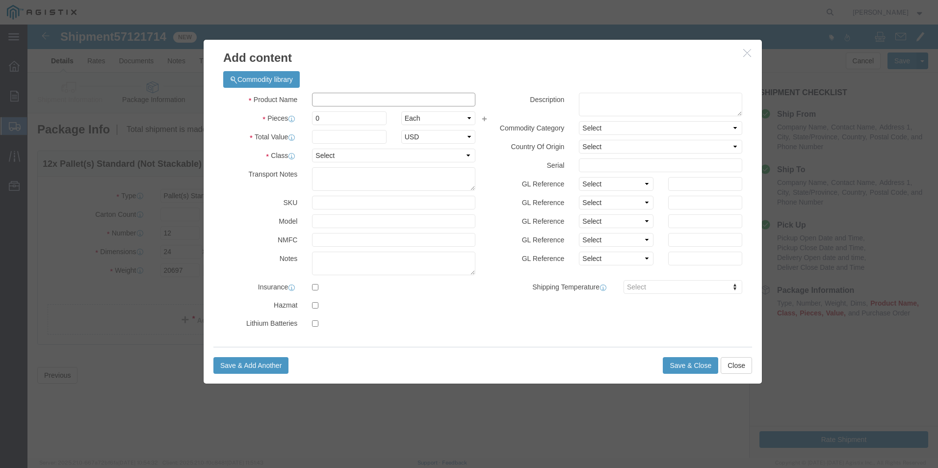
click input "text"
paste input "Lid, B26 G (Vented) - "PG&E"
type input "Lid, B26 G (Vented) - "PG&E"
click input "0"
type input "10"
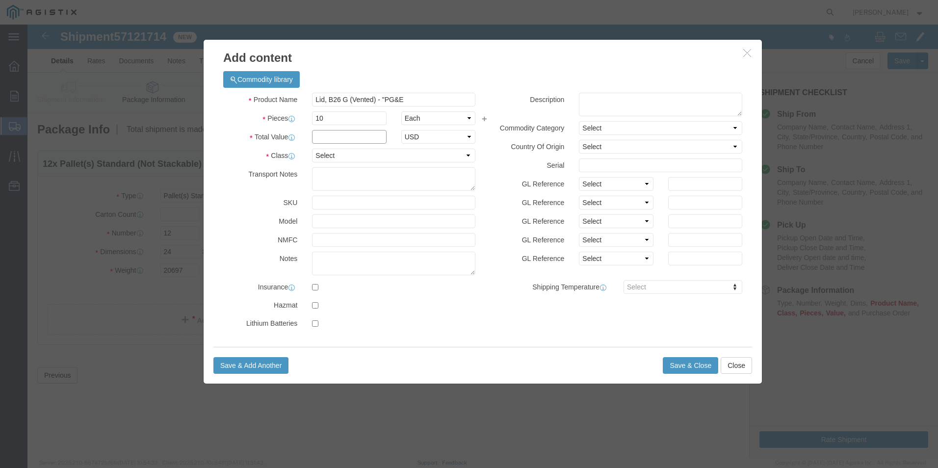
click input "text"
type input "1"
click select "Select 50 55 60 65 70 85 92.5 100 125 175 250 300 400"
select select "60"
click select "Select 50 55 60 65 70 85 92.5 100 125 175 250 300 400"
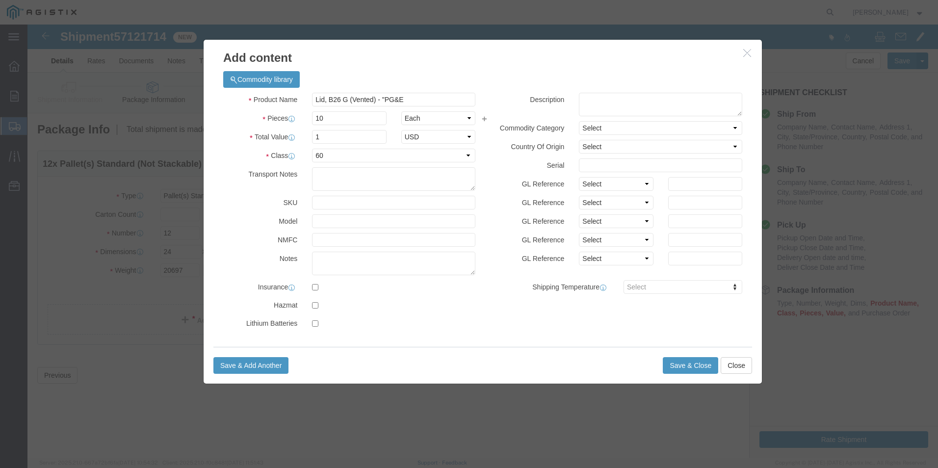
click div "Commodity library Product Name Lid, B26 G (Vented) - "PG&E Pieces 10 Select Bag…"
click button "Save & Close"
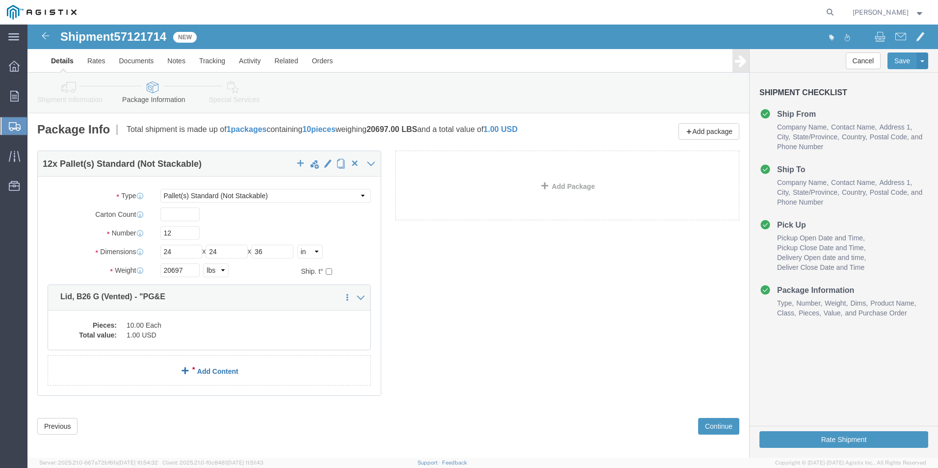
click link "Add Content"
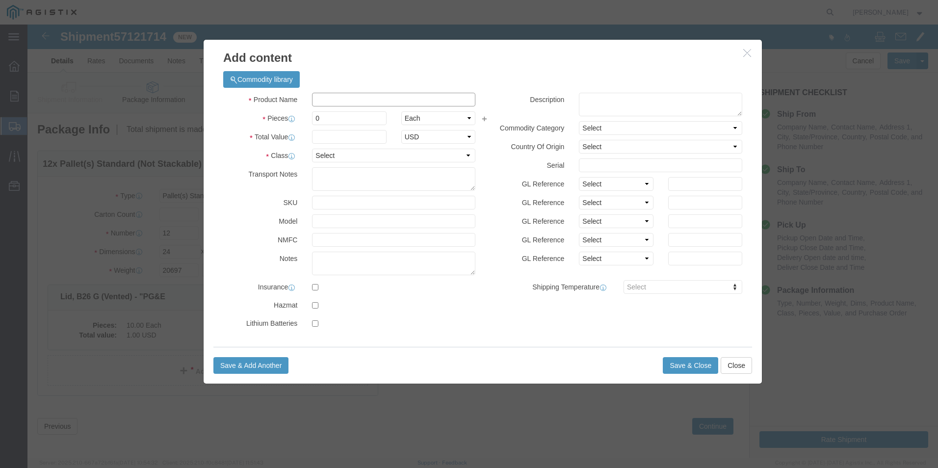
click input "text"
paste input "Box, G05 T Bolt Down Traffic Valve IMPT"
type input "Box, G05 T Bolt Down Traffic Valve IMPT"
drag, startPoint x: 294, startPoint y: 96, endPoint x: 283, endPoint y: 96, distance: 10.3
click input "0"
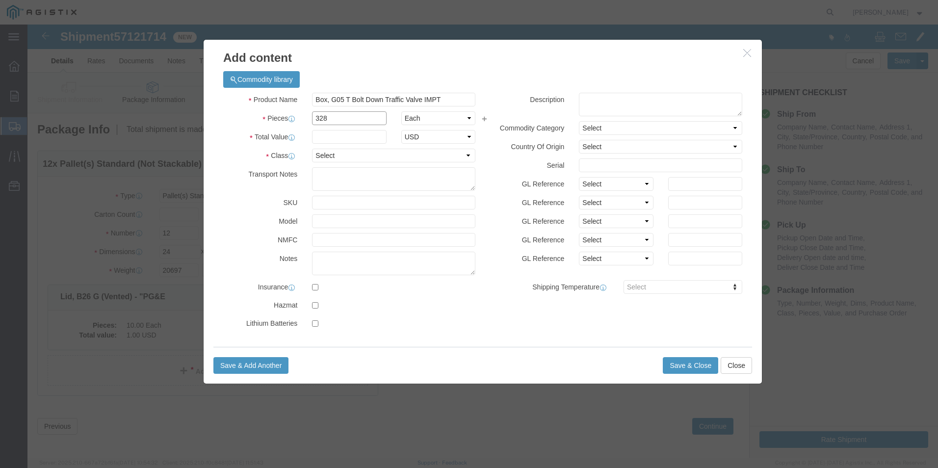
type input "328"
click input "text"
type input "1"
click select "Select 50 55 60 65 70 85 92.5 100 125 175 250 300 400"
select select "60"
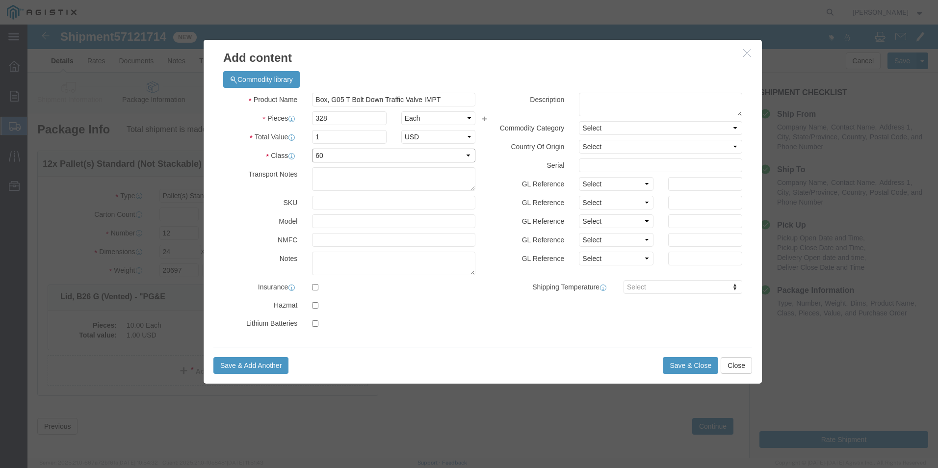
click select "Select 50 55 60 65 70 85 92.5 100 125 175 250 300 400"
click div "Product Name Box, G05 T Bolt Down Traffic Valve IMPT Pieces 328 Select Bag Barr…"
click button "Save & Close"
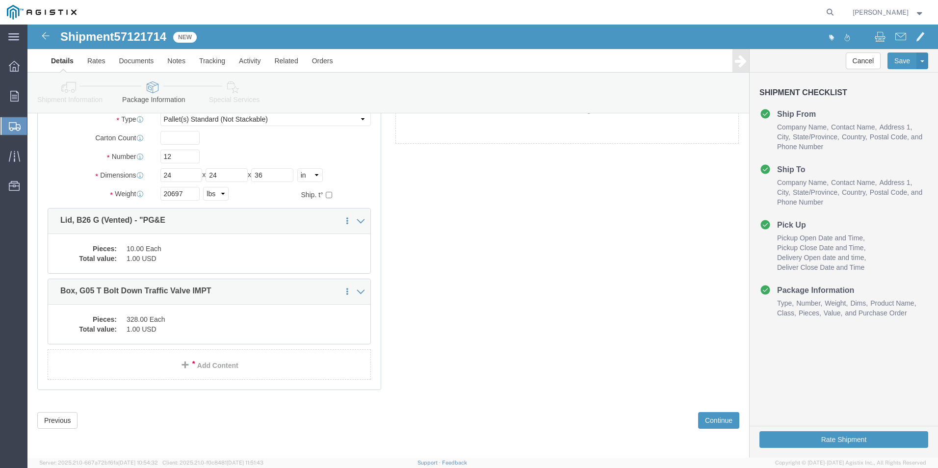
scroll to position [77, 0]
click div "12 x Pallet(s) Standard (Not Stackable) Package Type Select Bulk Bundle(s) Card…"
click link "Add Content"
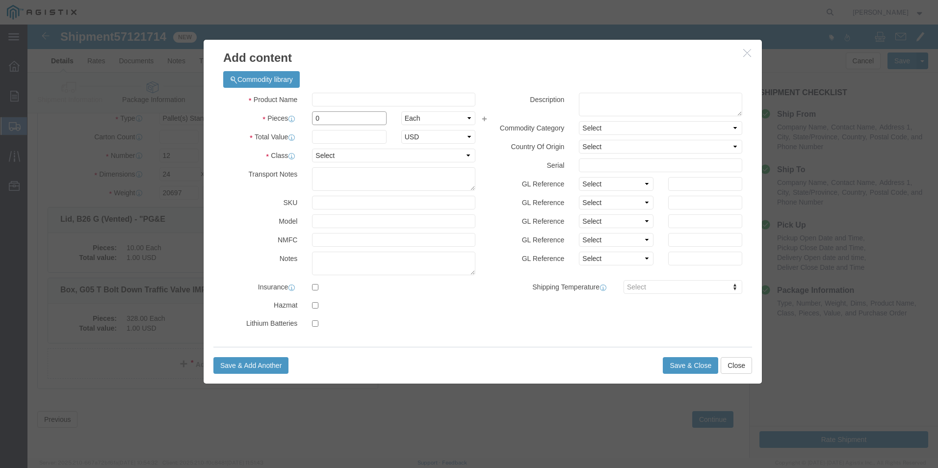
drag, startPoint x: 308, startPoint y: 93, endPoint x: 287, endPoint y: 97, distance: 21.8
click input "0"
type input "4"
click input "text"
type input "1"
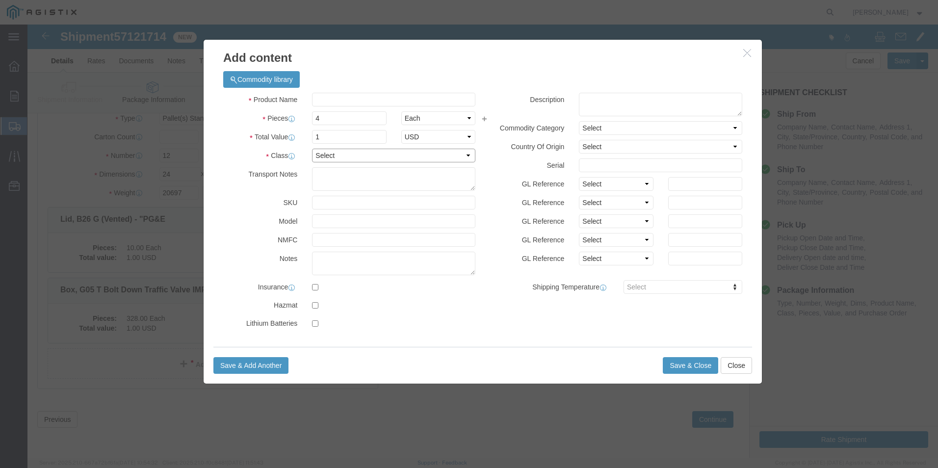
click select "Select 50 55 60 65 70 85 92.5 100 125 175 250 300 400"
select select "60"
click select "Select 50 55 60 65 70 85 92.5 100 125 175 250 300 400"
click input "text"
paste input "Grade Ring, G05T 1""
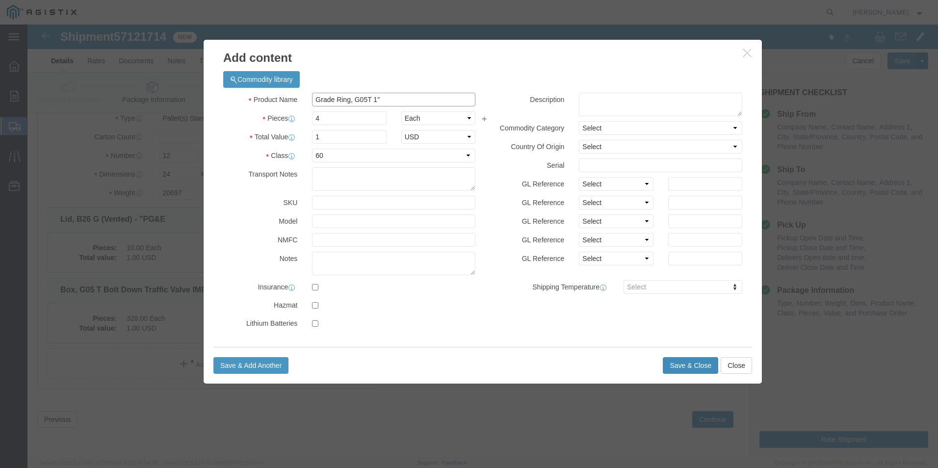
type input "Grade Ring, G05T 1""
click button "Save & Close"
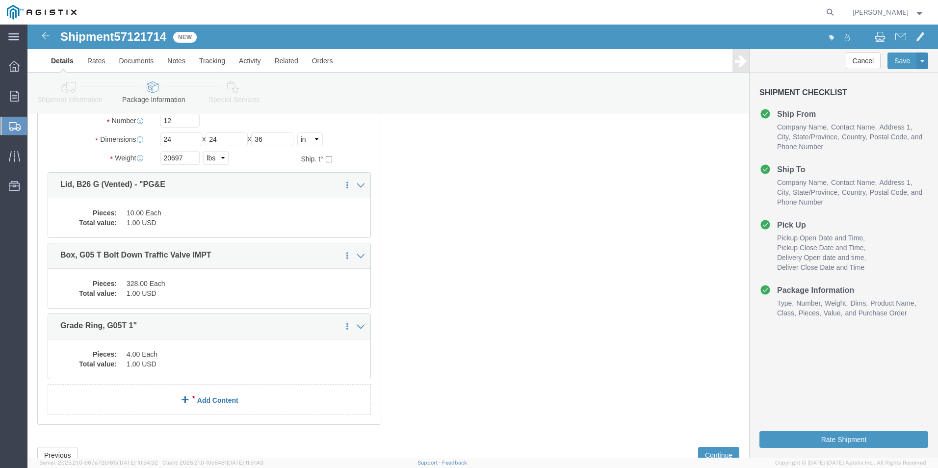
scroll to position [148, 0]
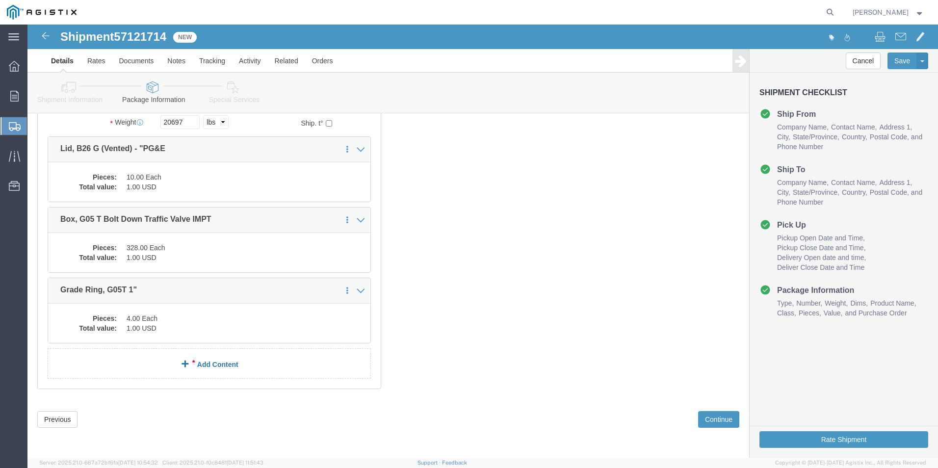
click div "12 x Pallet(s) Standard (Not Stackable) Package Type Select Bulk Bundle(s) Card…"
click link "Add Content"
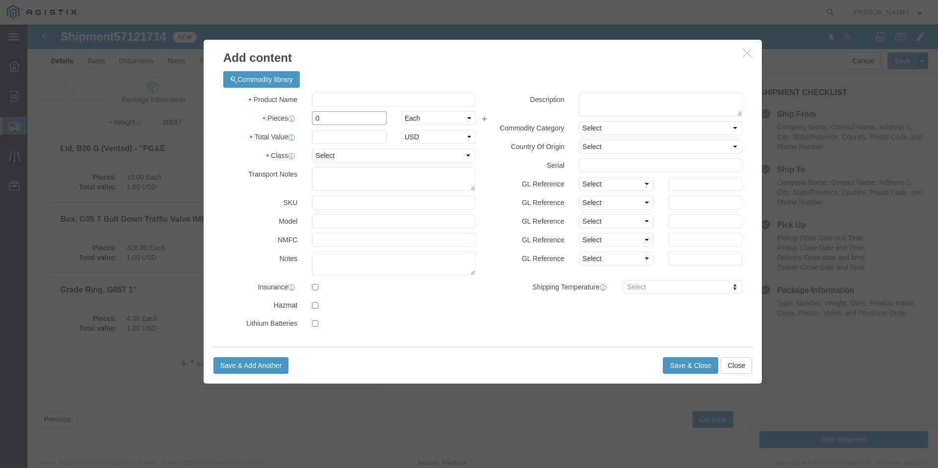
drag, startPoint x: 310, startPoint y: 96, endPoint x: 263, endPoint y: 95, distance: 46.6
click div "Pieces Number of pieces inside all the packages 0 Select Bag Barrels 100Board F…"
type input "3"
drag, startPoint x: 284, startPoint y: 113, endPoint x: 291, endPoint y: 113, distance: 7.4
click input "text"
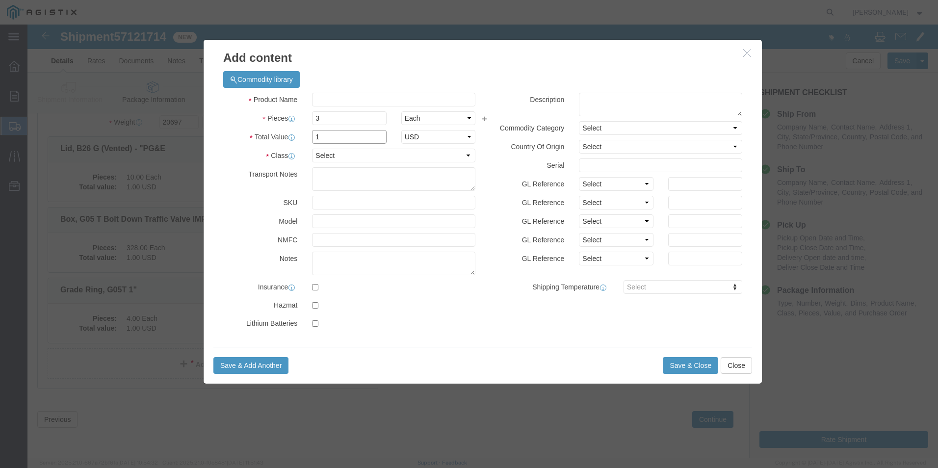
type input "1"
click select "Select 50 55 60 65 70 85 92.5 100 125 175 250 300 400"
select select "60"
click select "Select 50 55 60 65 70 85 92.5 100 125 175 250 300 400"
click input "text"
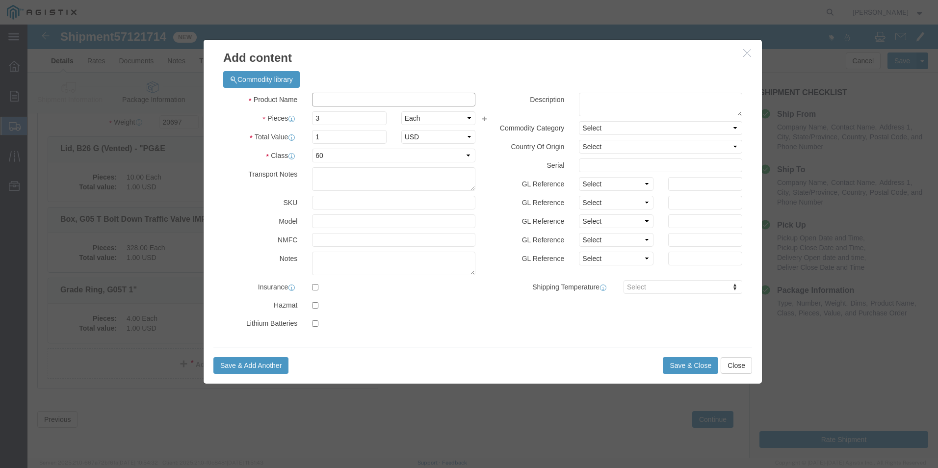
paste input "Grade Ring, G05T 1-1/2"
type input "Grade Ring, G05T 1-1/2"
click button "Save & Close"
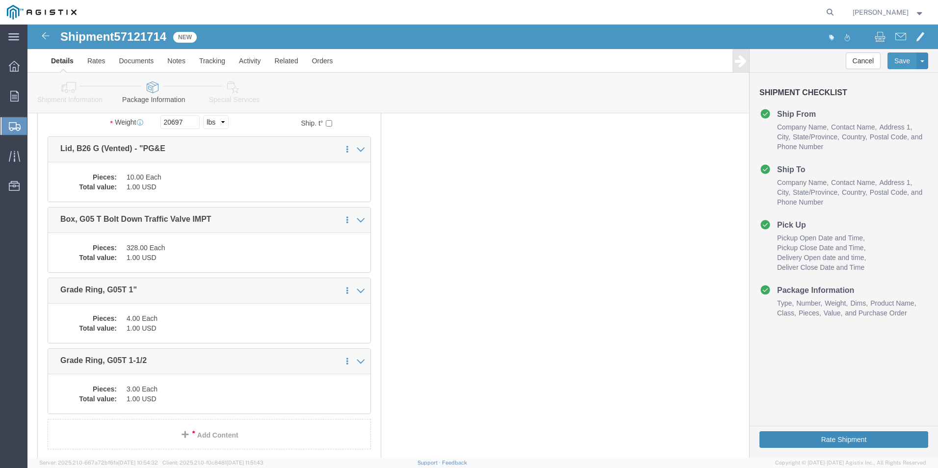
click button "Rate Shipment"
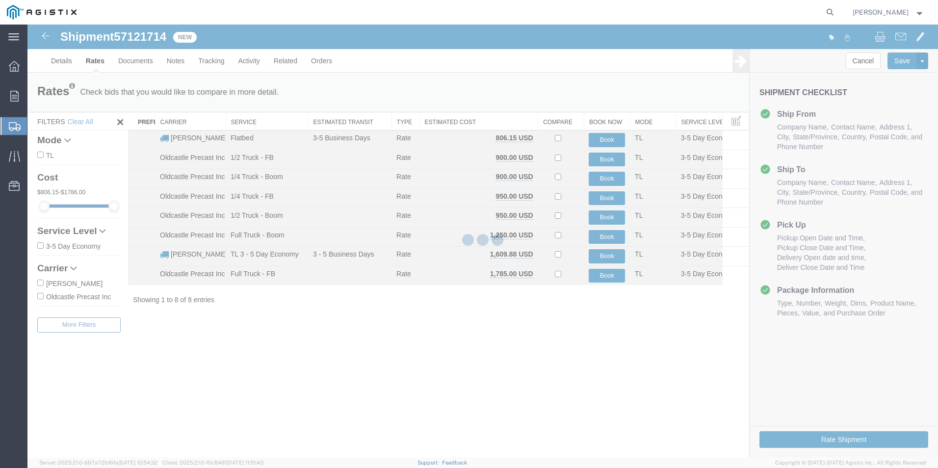
scroll to position [0, 0]
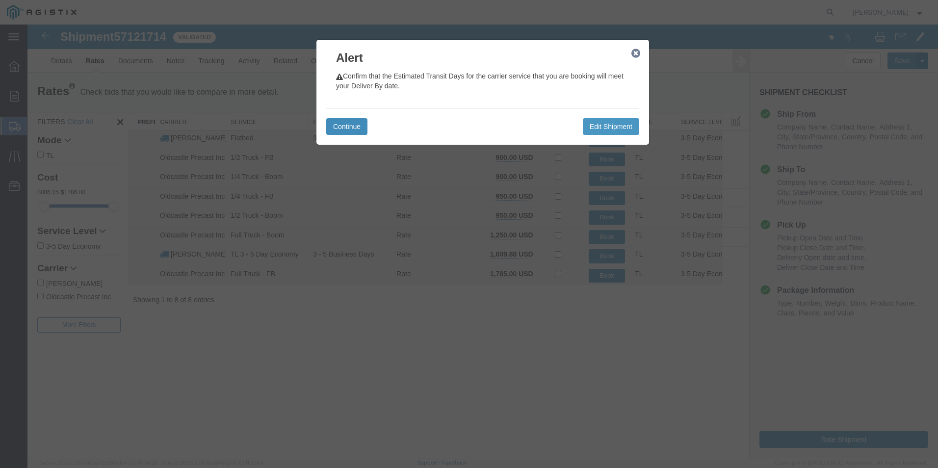
click at [342, 129] on button "Continue" at bounding box center [346, 126] width 41 height 17
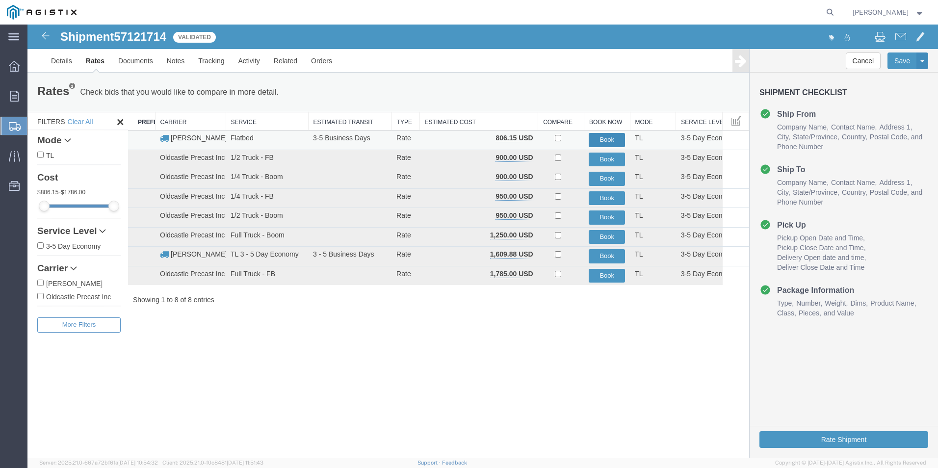
click at [602, 140] on button "Book" at bounding box center [606, 140] width 36 height 14
